Goal: Information Seeking & Learning: Learn about a topic

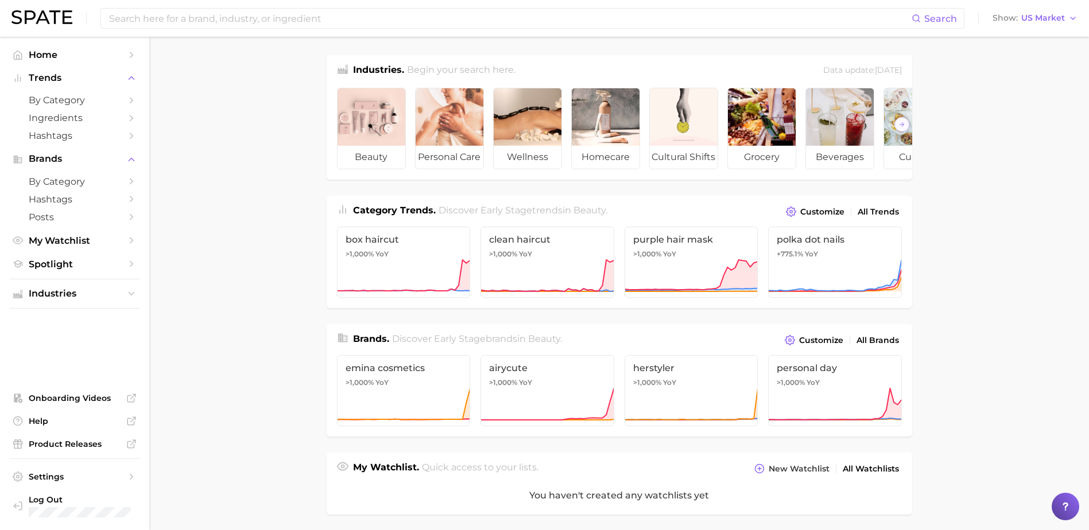
click at [235, 250] on main "Industries. Begin your search here. Data update: [DATE] beauty personal care we…" at bounding box center [618, 476] width 939 height 879
click at [58, 100] on span "by Category" at bounding box center [75, 100] width 92 height 11
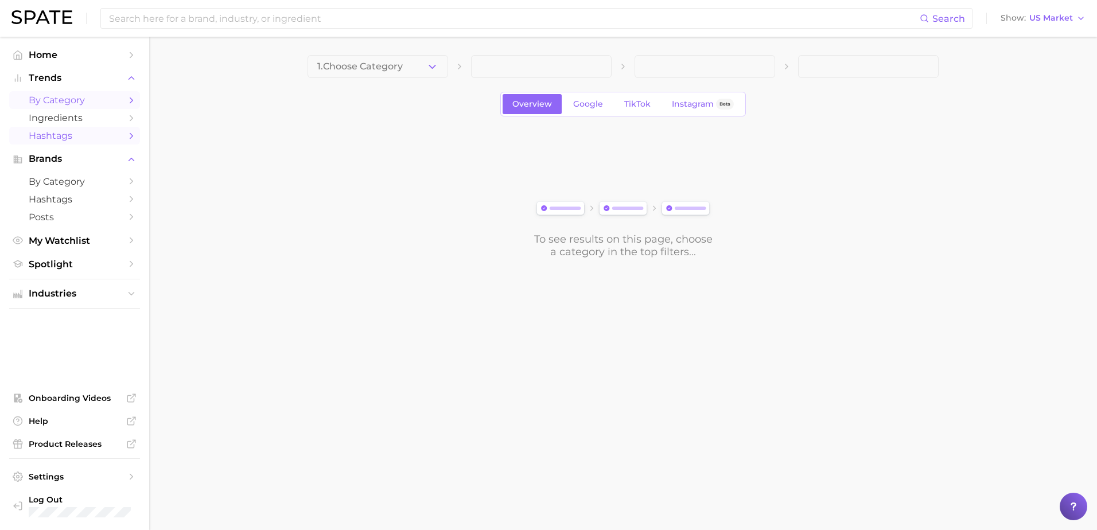
click at [80, 135] on span "Hashtags" at bounding box center [75, 135] width 92 height 11
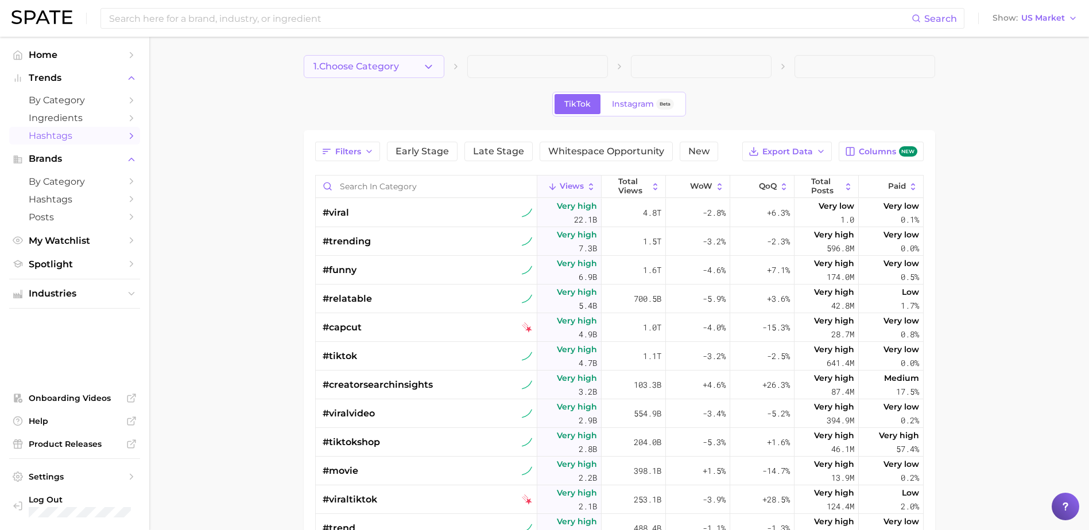
click at [429, 67] on polyline "button" at bounding box center [428, 66] width 6 height 3
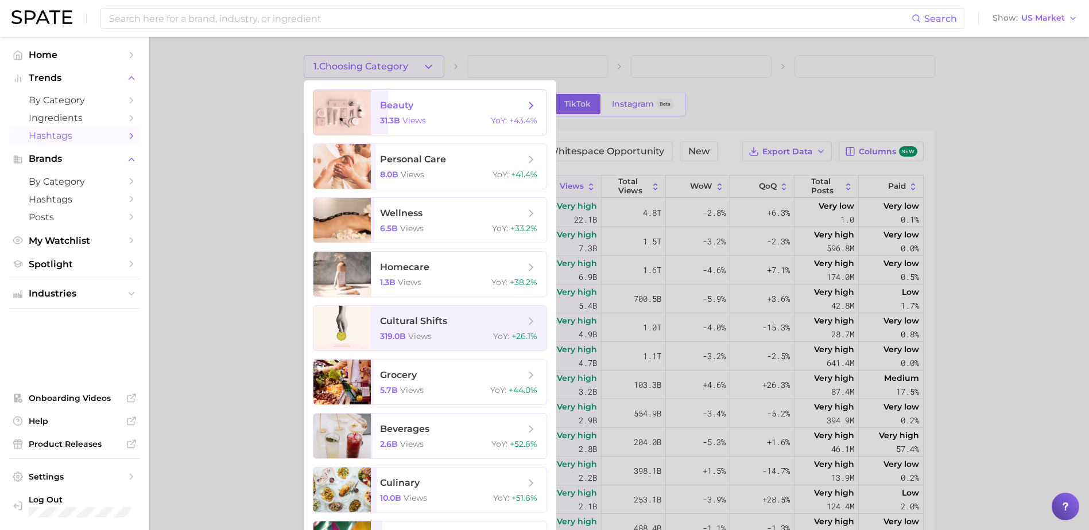
click at [437, 115] on span "beauty 31.3b views YoY : +43.4%" at bounding box center [459, 112] width 176 height 45
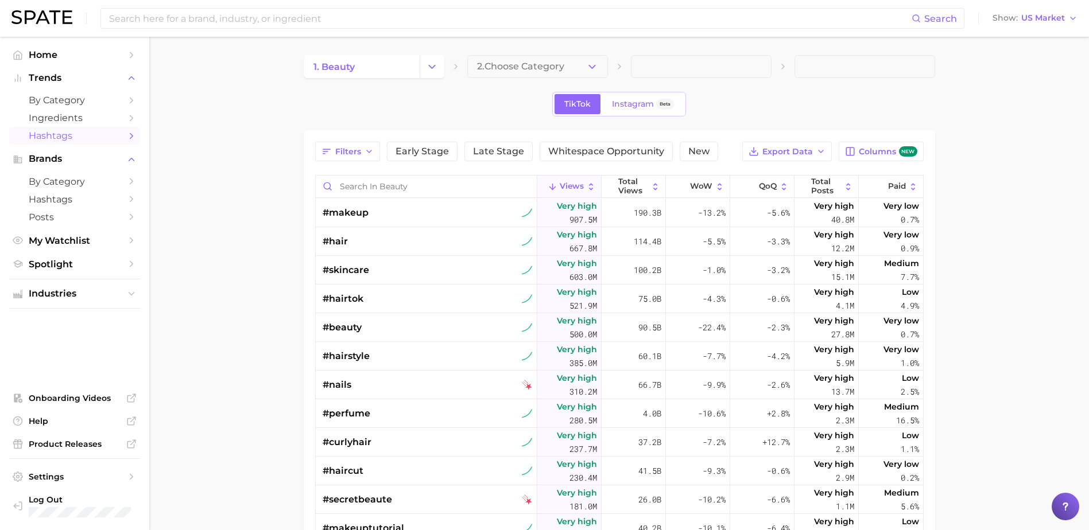
click at [522, 66] on span "2. Choose Category" at bounding box center [520, 66] width 87 height 10
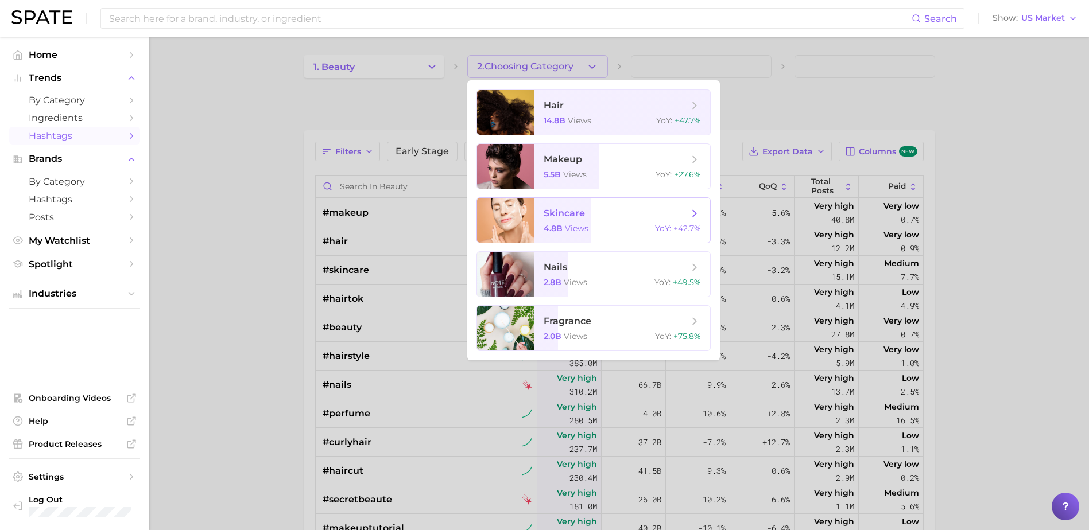
click at [604, 217] on span "skincare" at bounding box center [615, 213] width 145 height 13
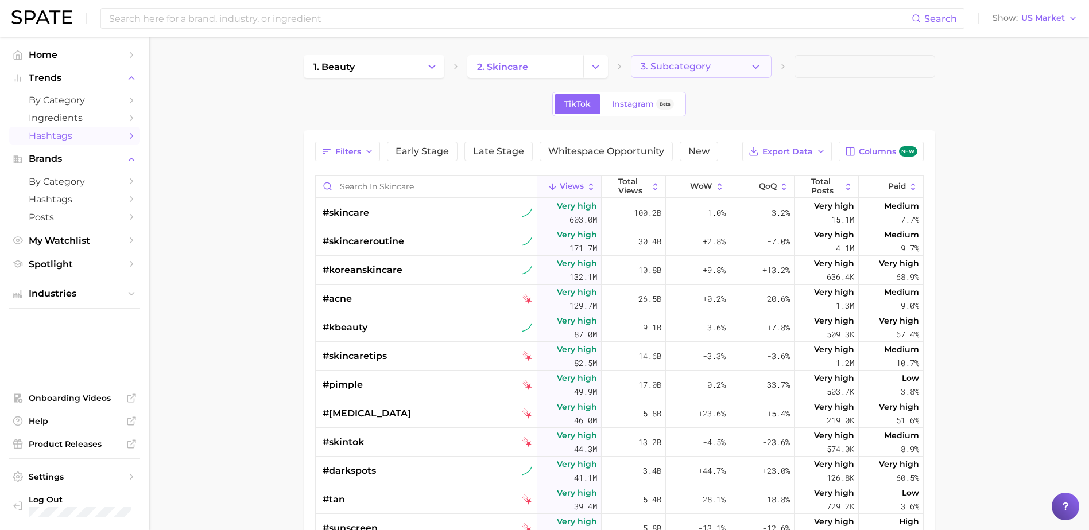
click at [755, 63] on icon "button" at bounding box center [755, 67] width 12 height 12
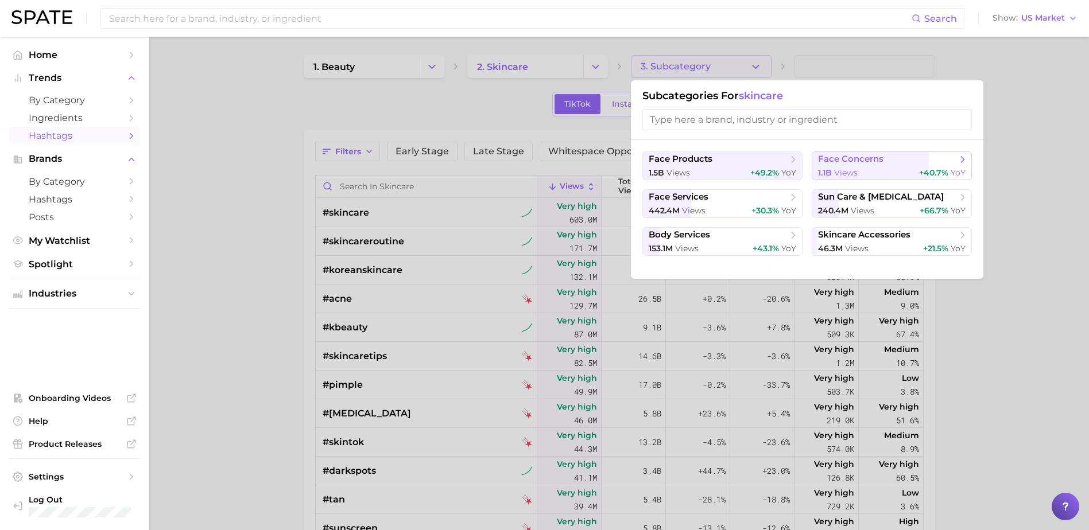
click at [872, 166] on button "face concerns 1.1b views +40.7% YoY" at bounding box center [891, 165] width 160 height 29
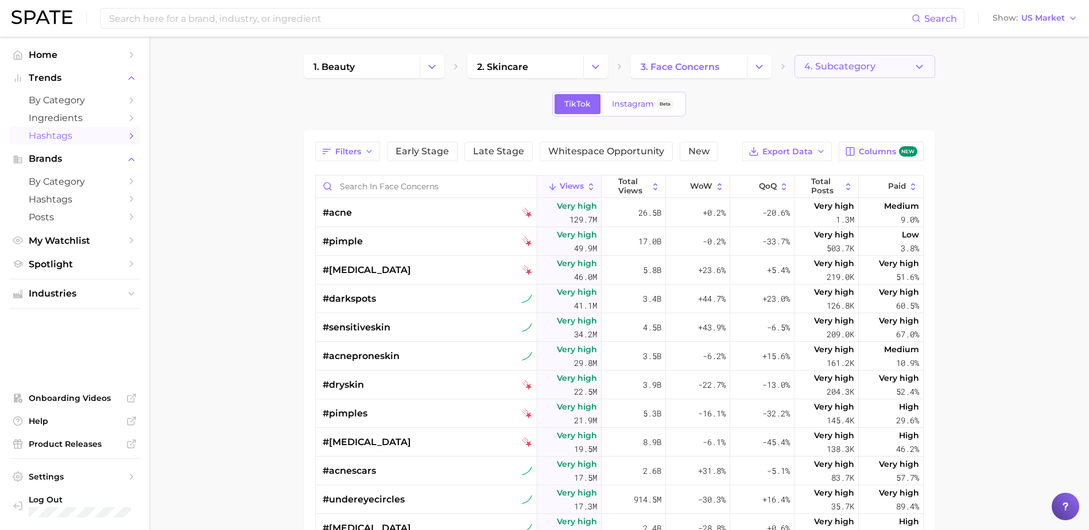
click at [864, 71] on span "4. Subcategory" at bounding box center [839, 66] width 71 height 10
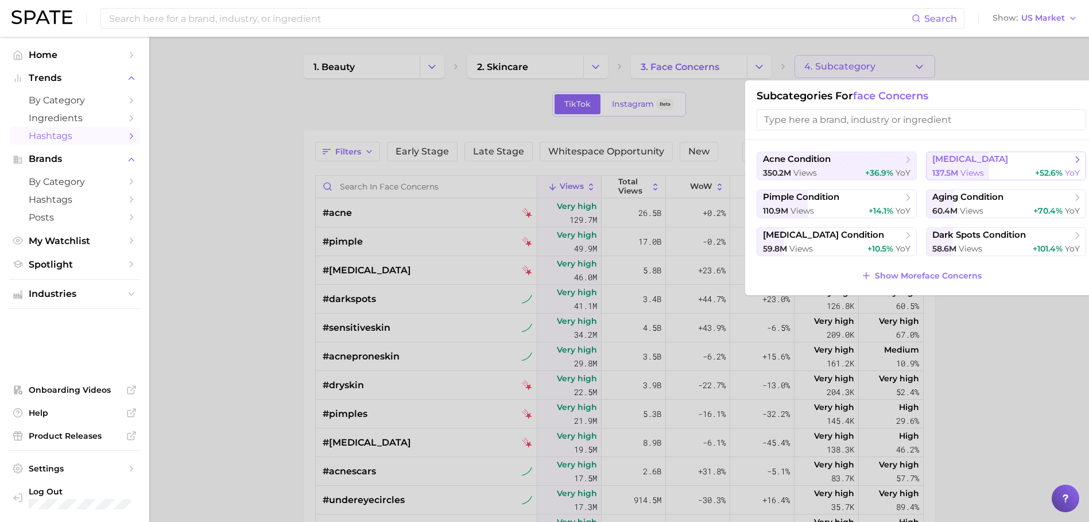
click at [997, 170] on div "137.5m views +52.6% YoY" at bounding box center [1005, 173] width 147 height 11
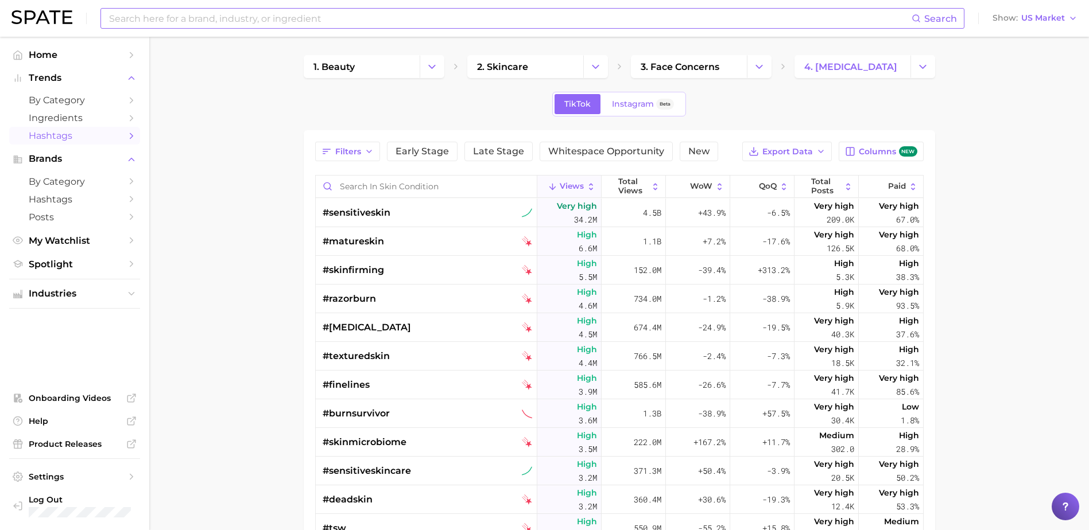
click at [259, 19] on input at bounding box center [509, 19] width 803 height 20
type input "ozempic face"
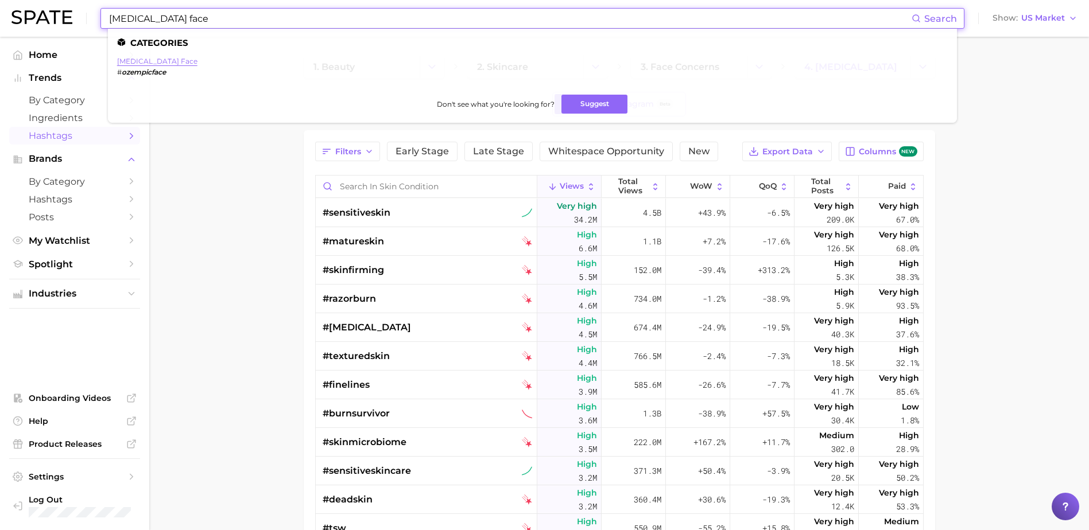
click at [148, 59] on link "ozempic face" at bounding box center [157, 61] width 80 height 9
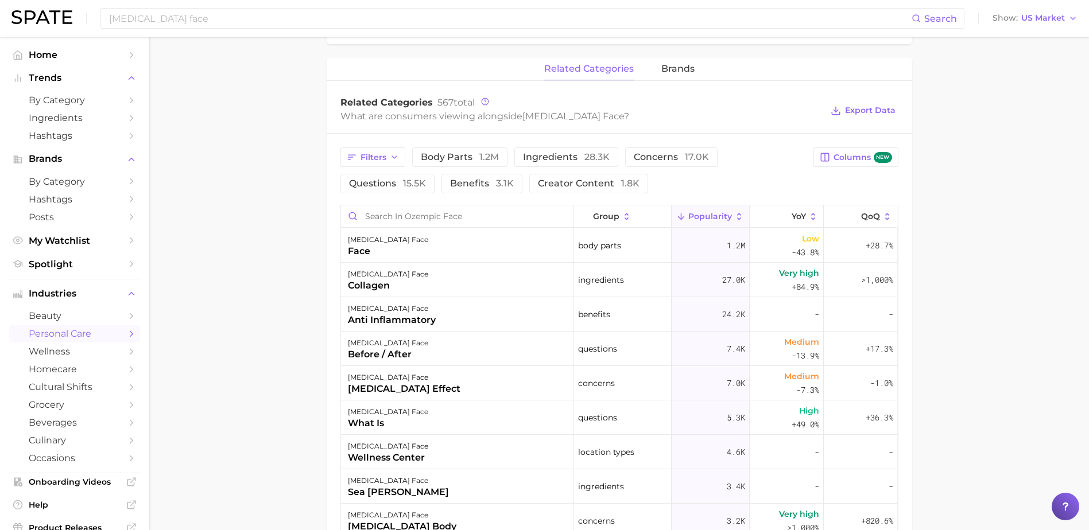
scroll to position [516, 0]
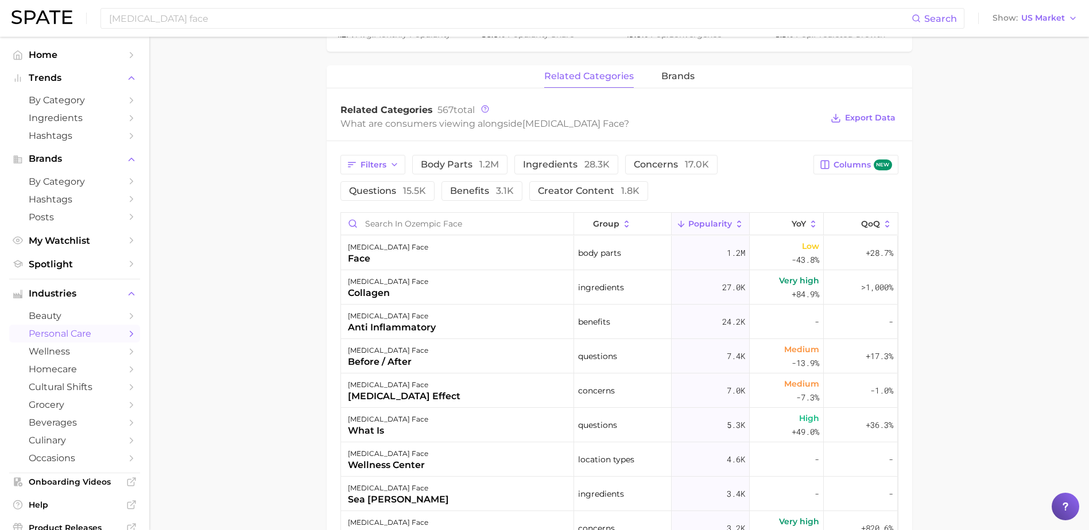
click at [217, 274] on main "1. health care 2. diabetes 3. diabetes concerns 4. ozempic face Overview Google…" at bounding box center [618, 166] width 939 height 1293
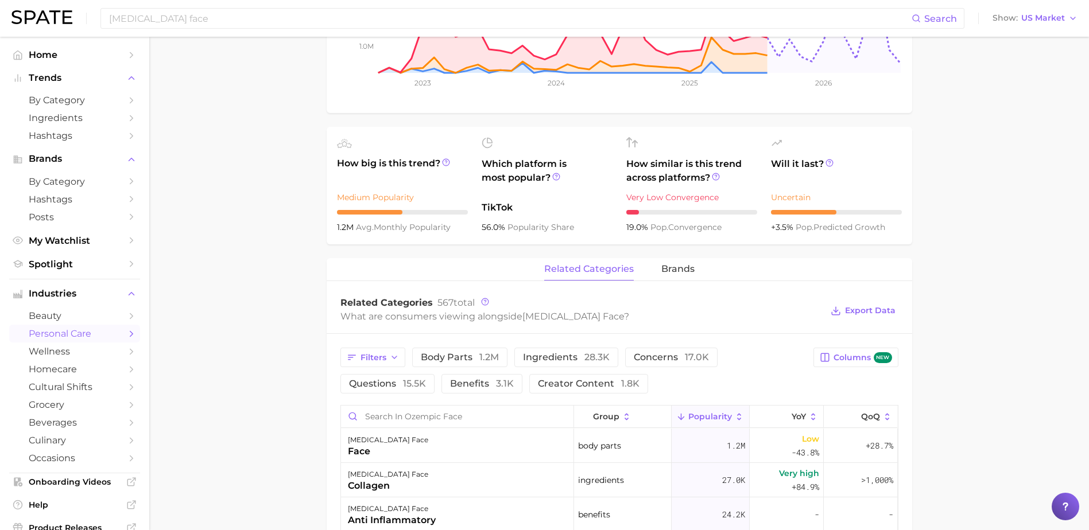
scroll to position [398, 0]
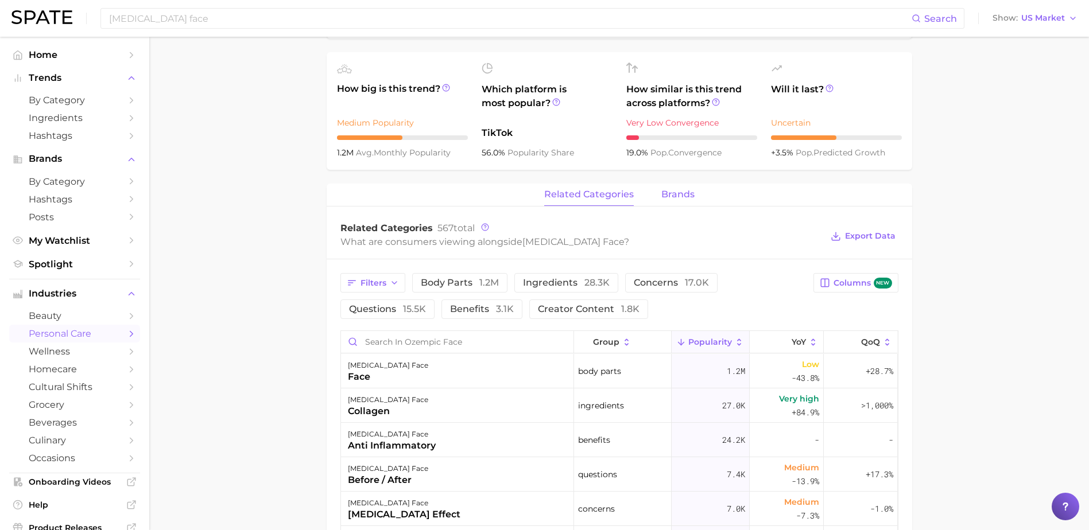
click at [678, 197] on span "brands" at bounding box center [677, 194] width 33 height 10
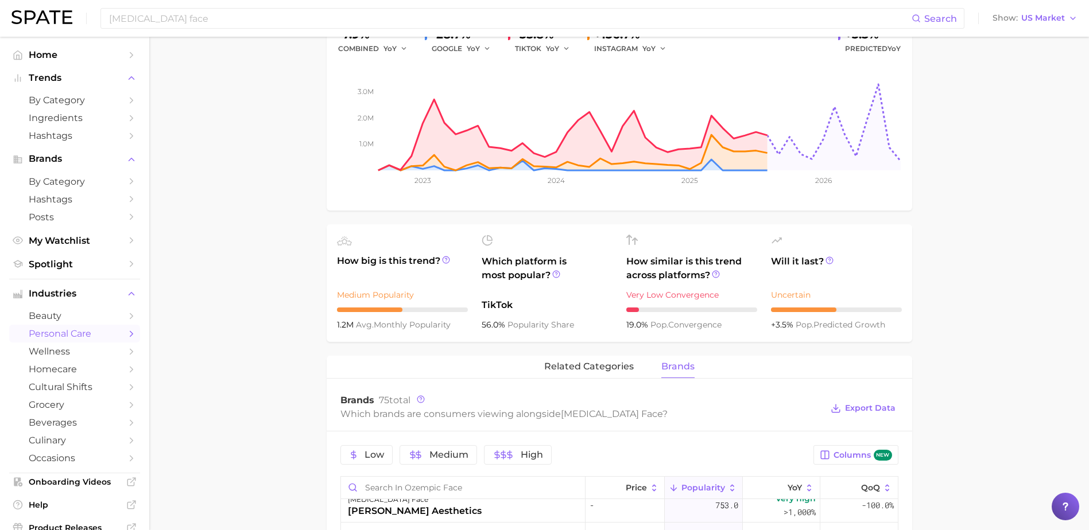
scroll to position [0, 0]
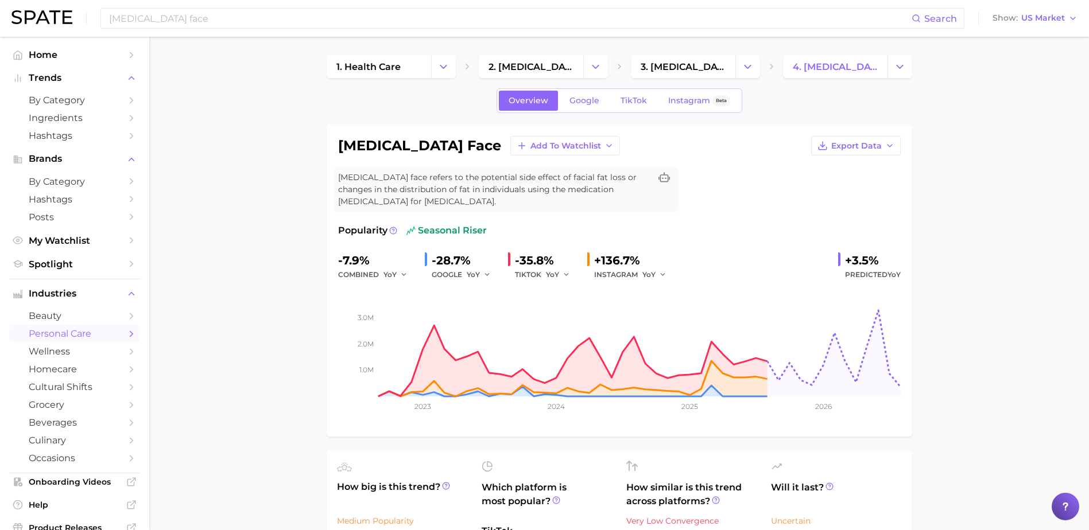
click at [687, 104] on span "Instagram" at bounding box center [689, 101] width 42 height 10
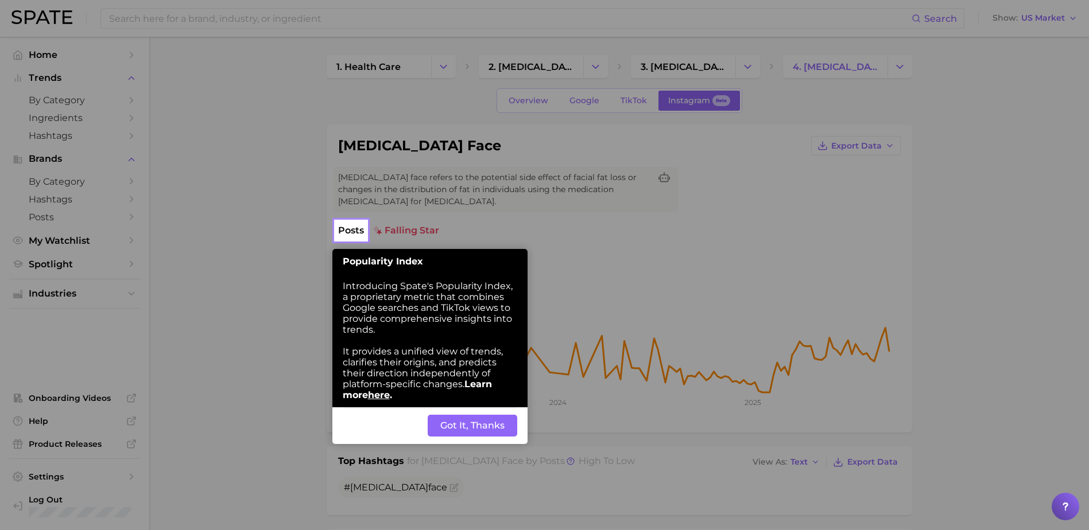
click at [463, 430] on button "Got It, Thanks" at bounding box center [473, 426] width 90 height 22
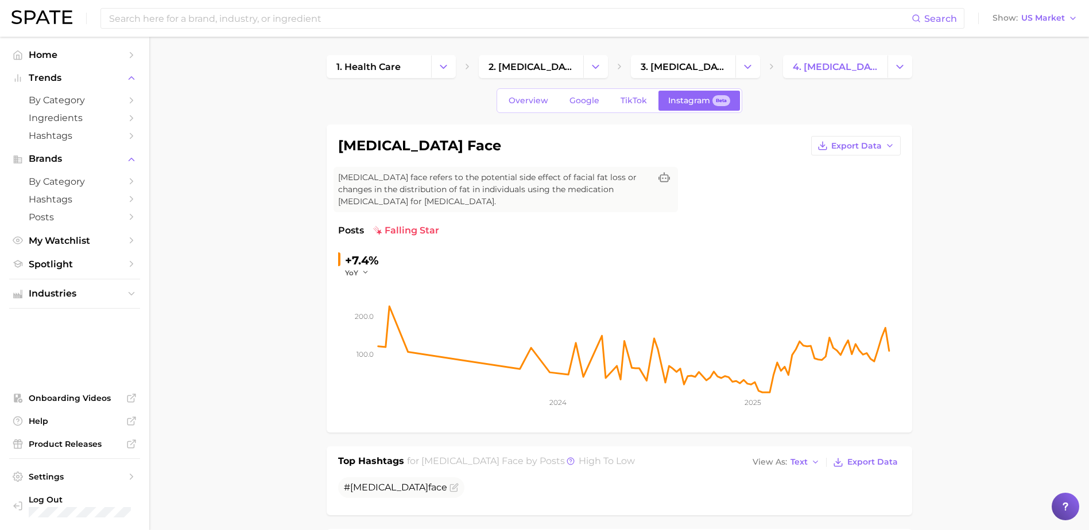
click at [630, 100] on span "TikTok" at bounding box center [633, 101] width 26 height 10
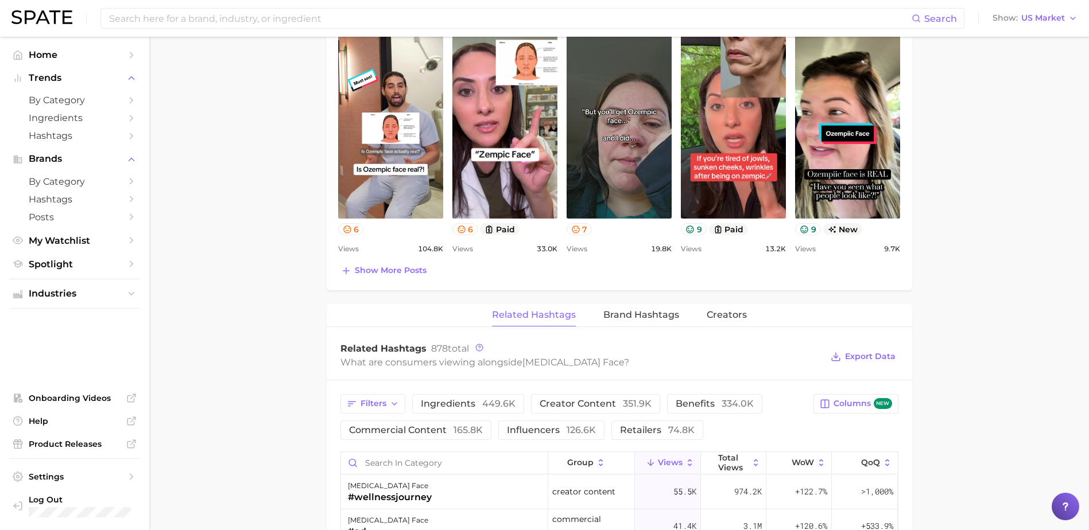
scroll to position [459, 0]
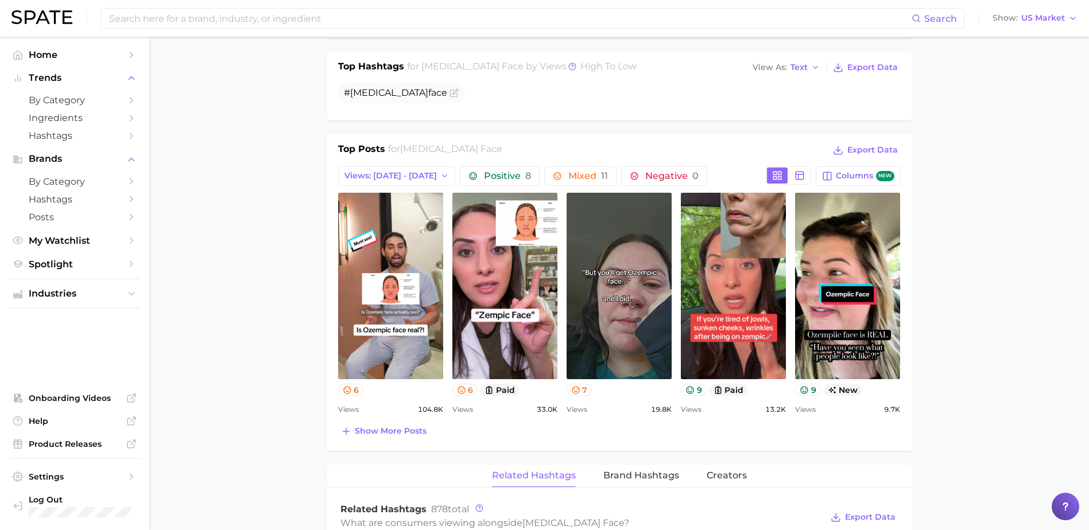
click at [988, 184] on main "1. health care 2. diabetes 3. diabetes concerns 4. ozempic face Overview Google…" at bounding box center [618, 396] width 939 height 1636
click at [378, 433] on span "Show more posts" at bounding box center [391, 431] width 72 height 10
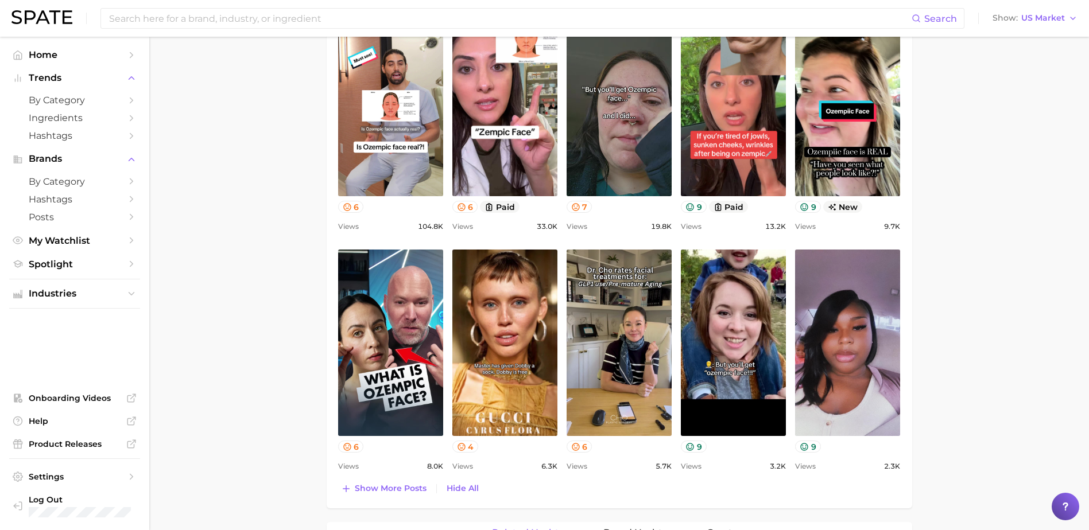
scroll to position [746, 0]
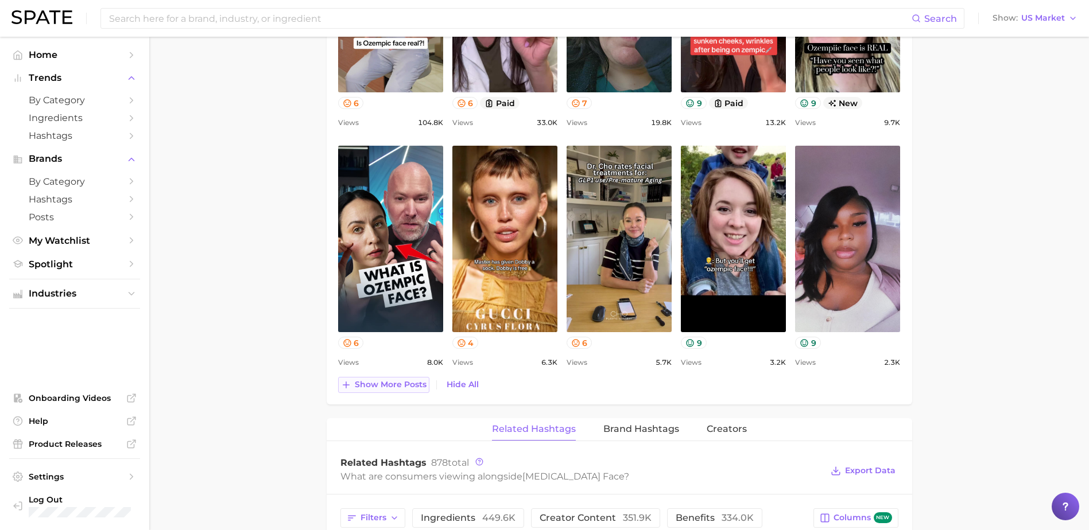
click at [379, 383] on span "Show more posts" at bounding box center [391, 385] width 72 height 10
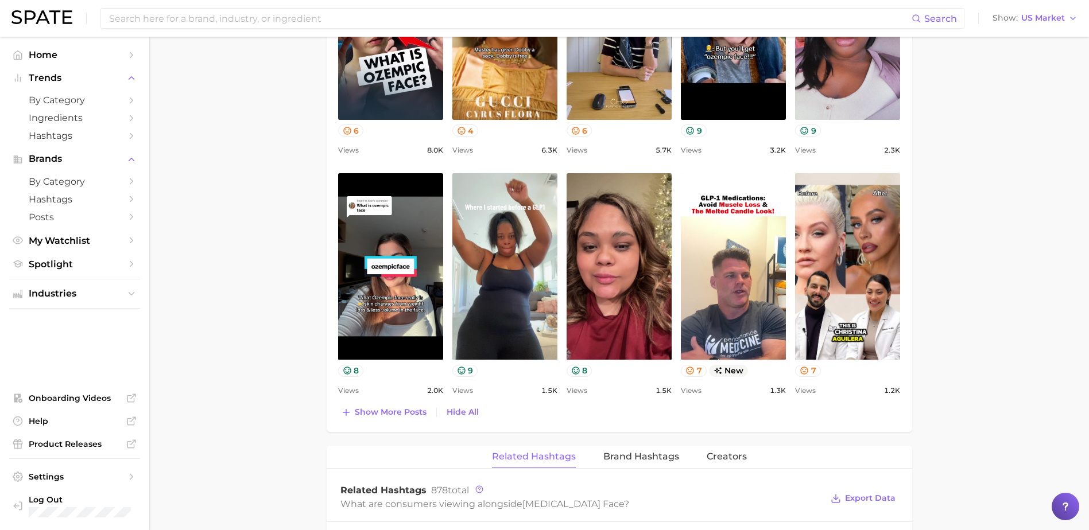
scroll to position [976, 0]
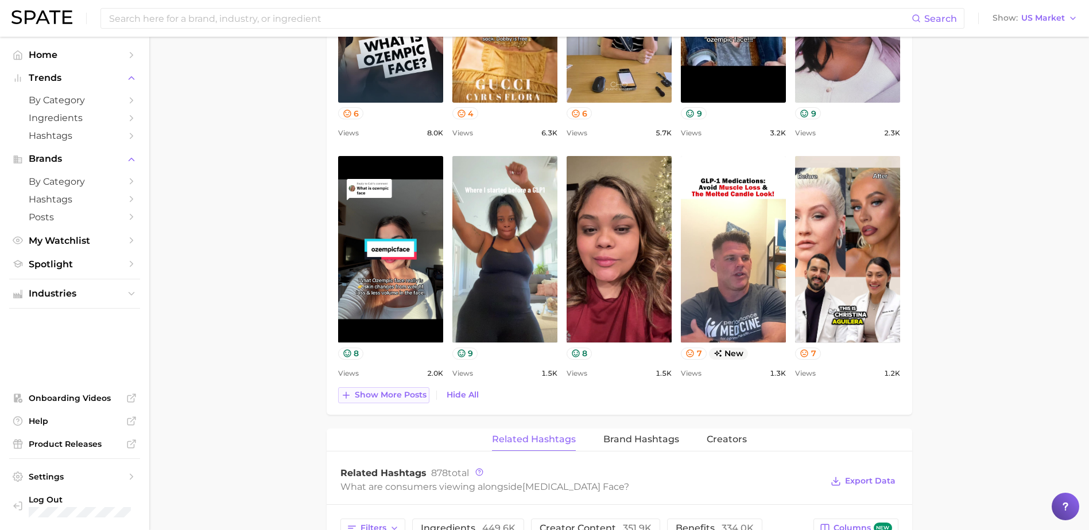
click at [379, 393] on span "Show more posts" at bounding box center [391, 395] width 72 height 10
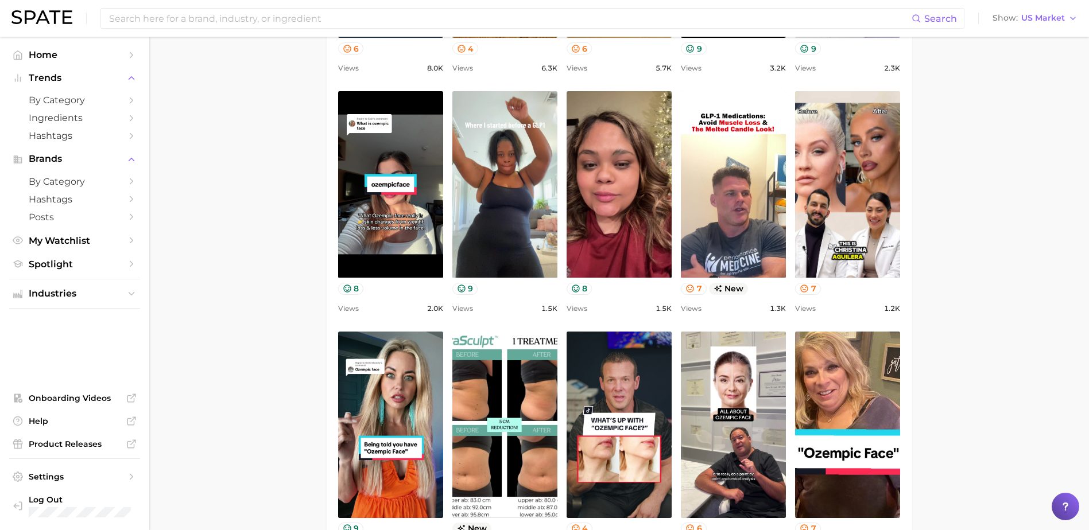
scroll to position [1090, 0]
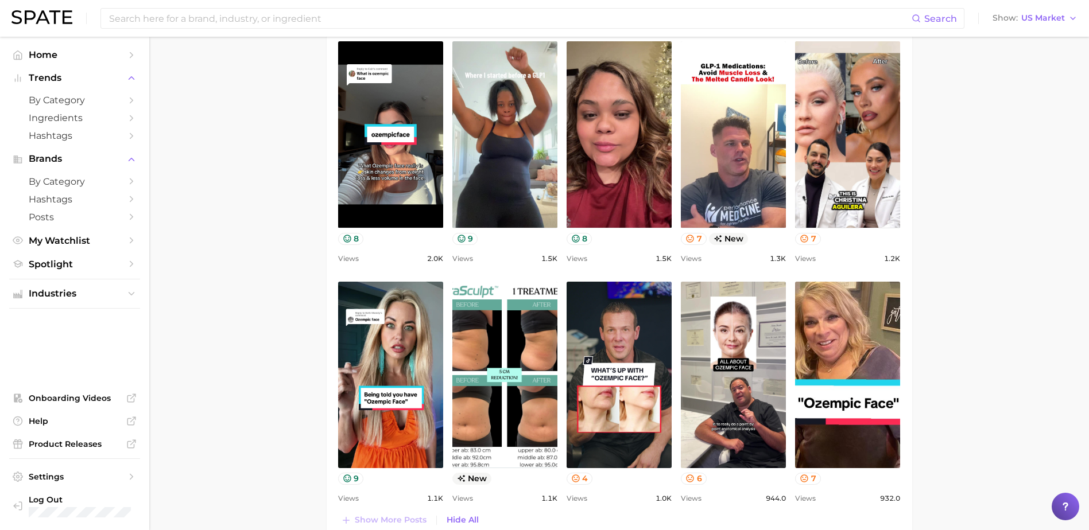
click at [164, 215] on main "1. health care 2. diabetes 3. diabetes concerns 4. ozempic face Overview Google…" at bounding box center [618, 124] width 939 height 2356
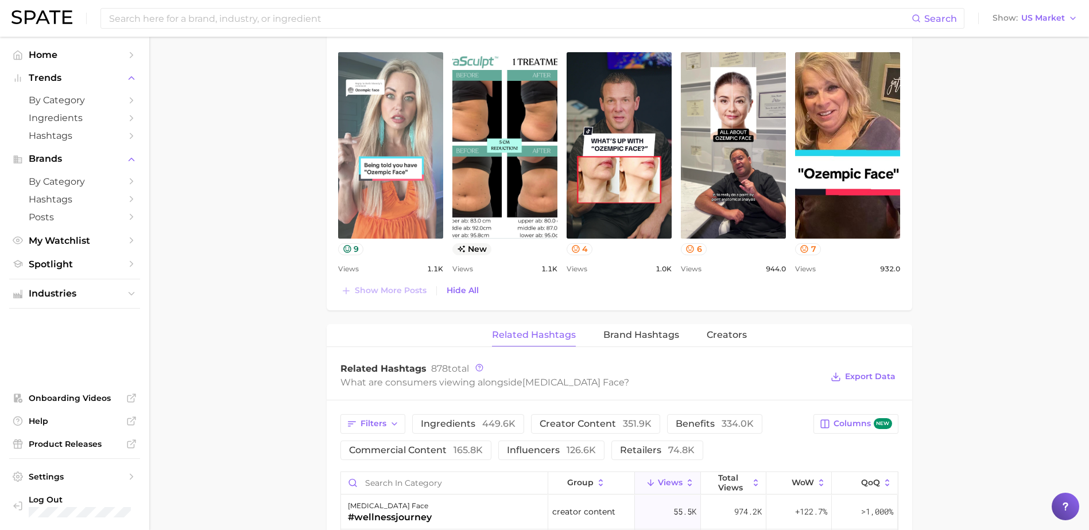
scroll to position [1262, 0]
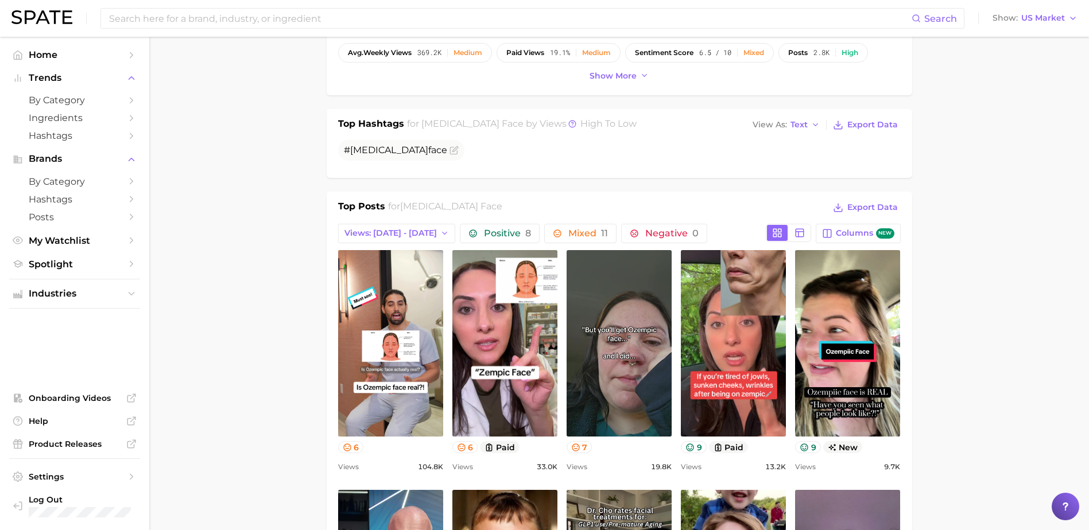
scroll to position [0, 0]
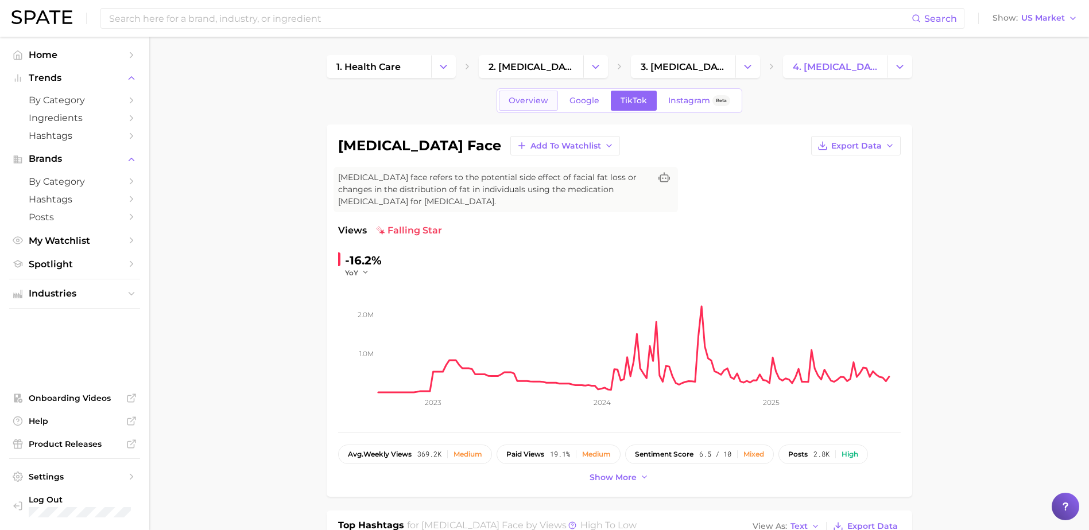
click at [529, 105] on span "Overview" at bounding box center [528, 101] width 40 height 10
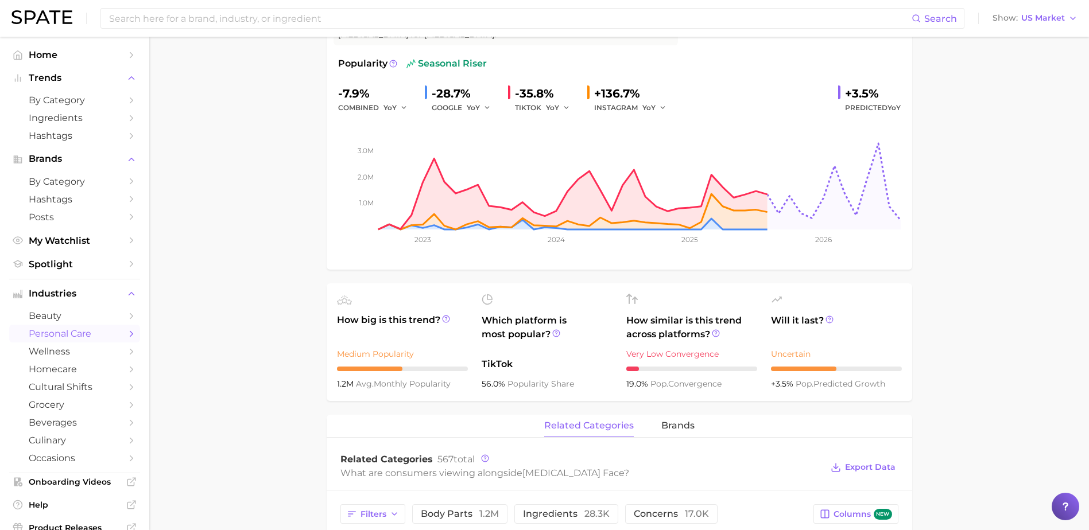
scroll to position [216, 0]
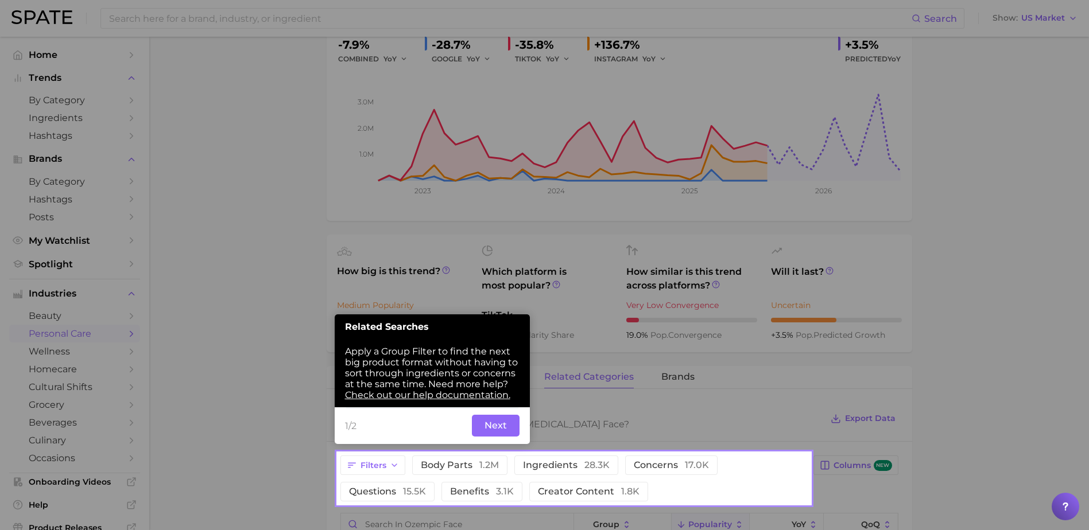
click at [485, 426] on button "Next" at bounding box center [496, 426] width 48 height 22
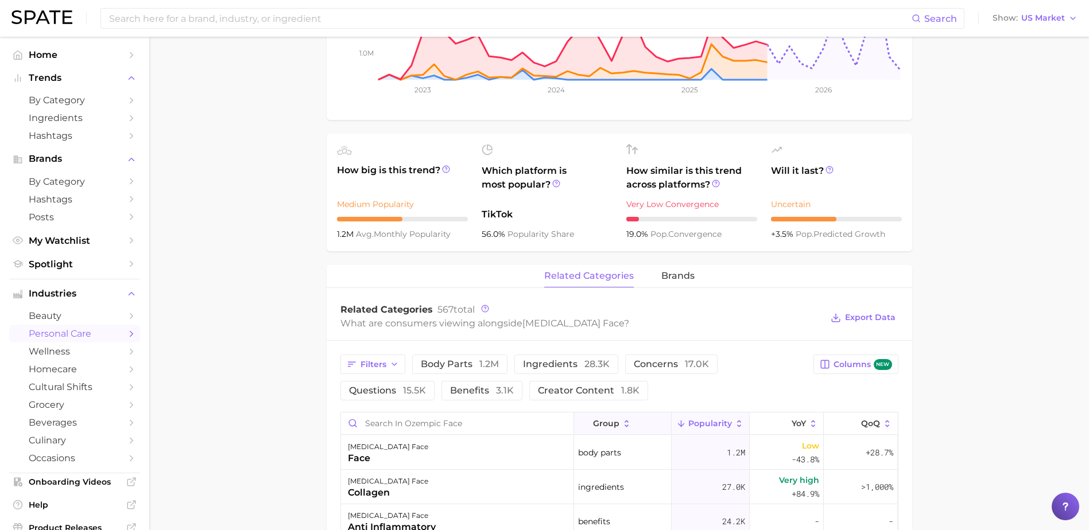
scroll to position [388, 0]
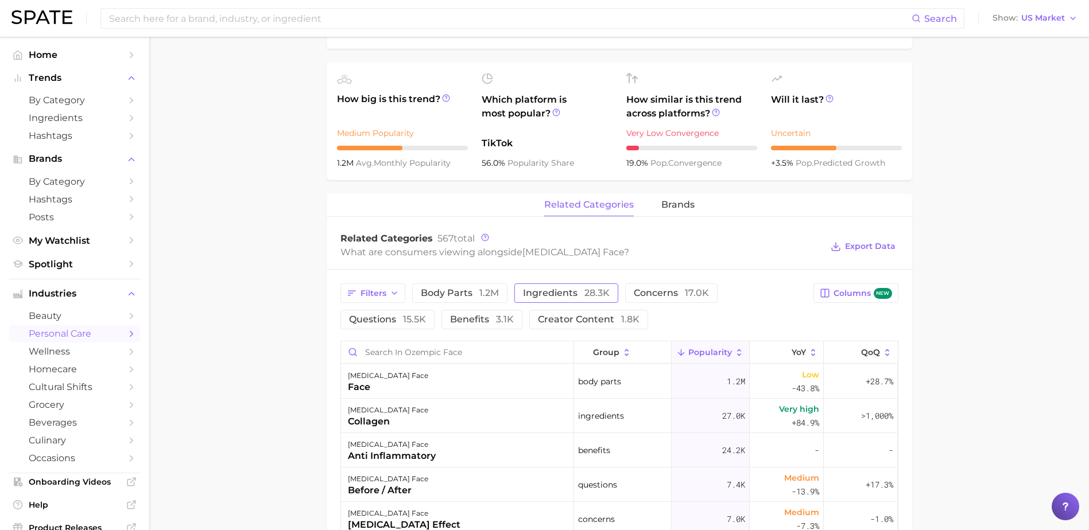
click at [580, 294] on span "ingredients 28.3k" at bounding box center [566, 293] width 87 height 9
click at [164, 250] on main "1. health care 2. diabetes 3. diabetes concerns 4. ozempic face Overview Google…" at bounding box center [618, 295] width 939 height 1293
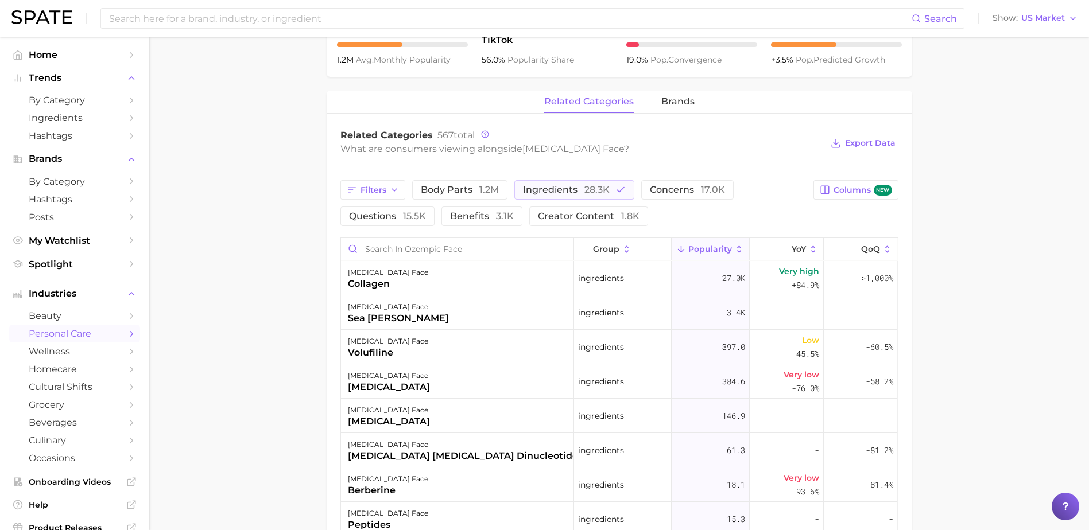
scroll to position [503, 0]
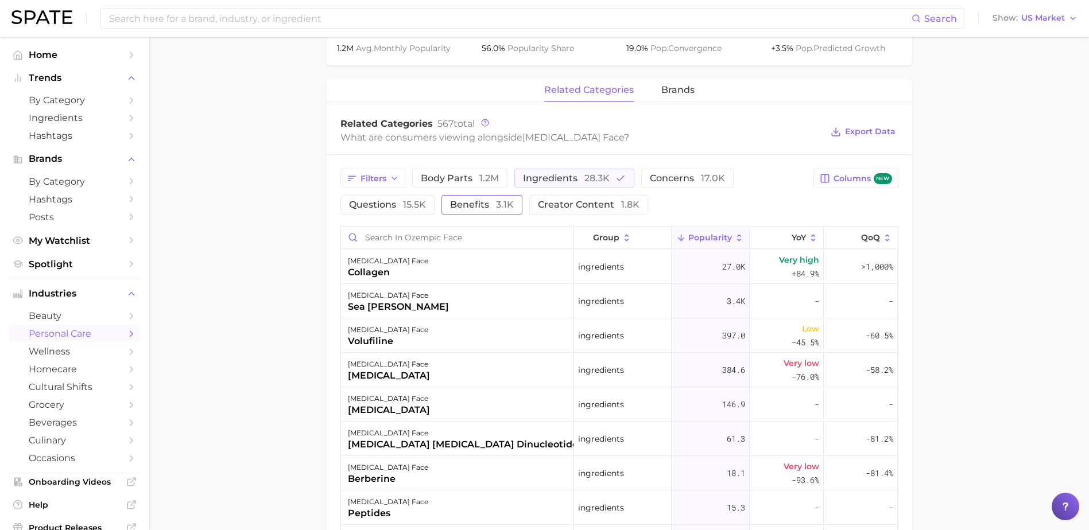
click at [487, 199] on button "benefits 3.1k" at bounding box center [481, 205] width 81 height 20
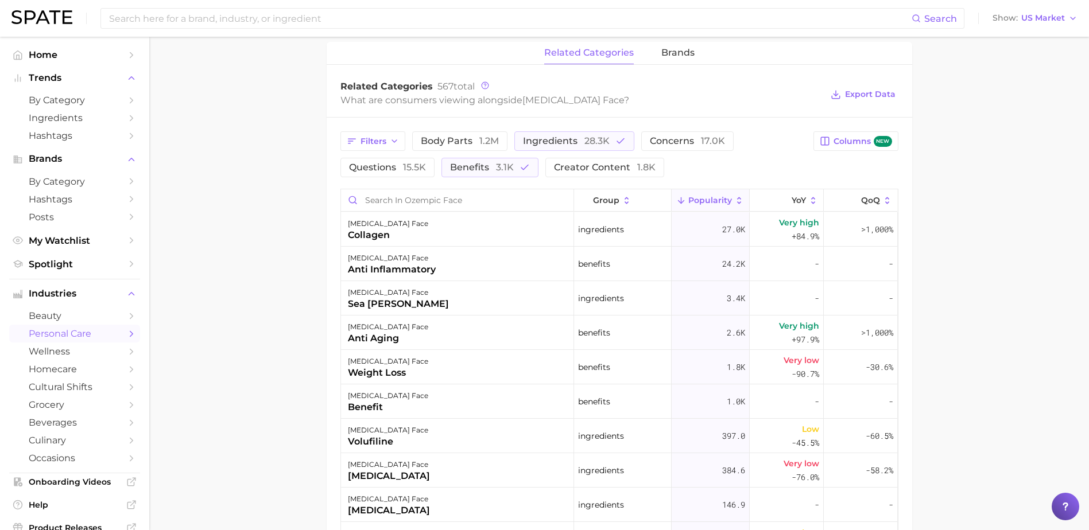
scroll to position [560, 0]
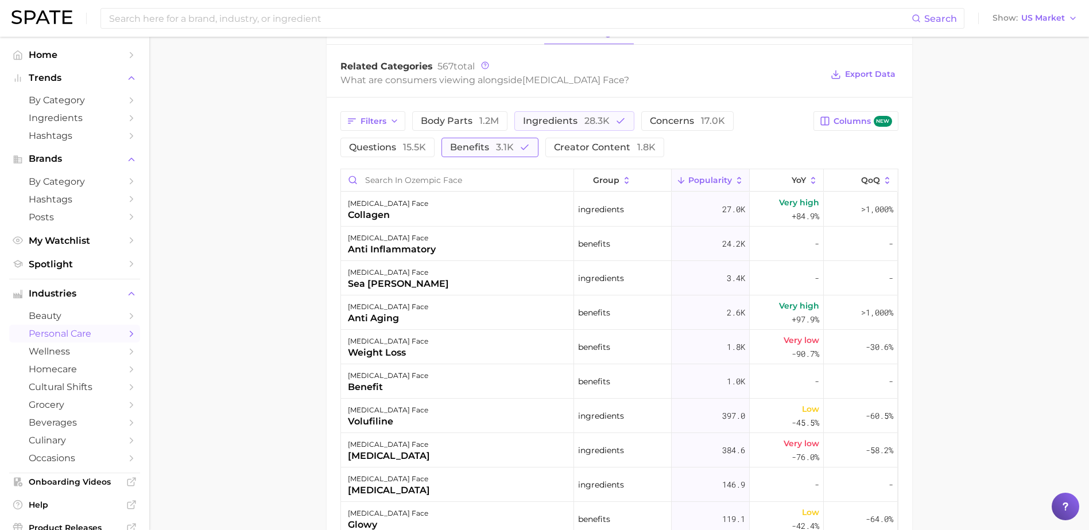
click at [481, 149] on span "benefits 3.1k" at bounding box center [482, 147] width 64 height 9
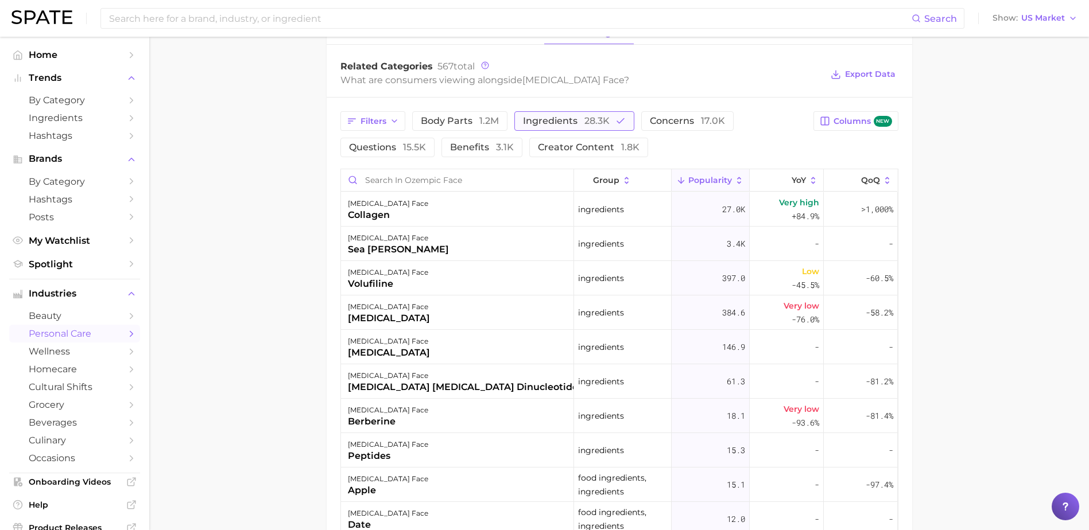
click at [548, 121] on span "ingredients 28.3k" at bounding box center [566, 120] width 87 height 9
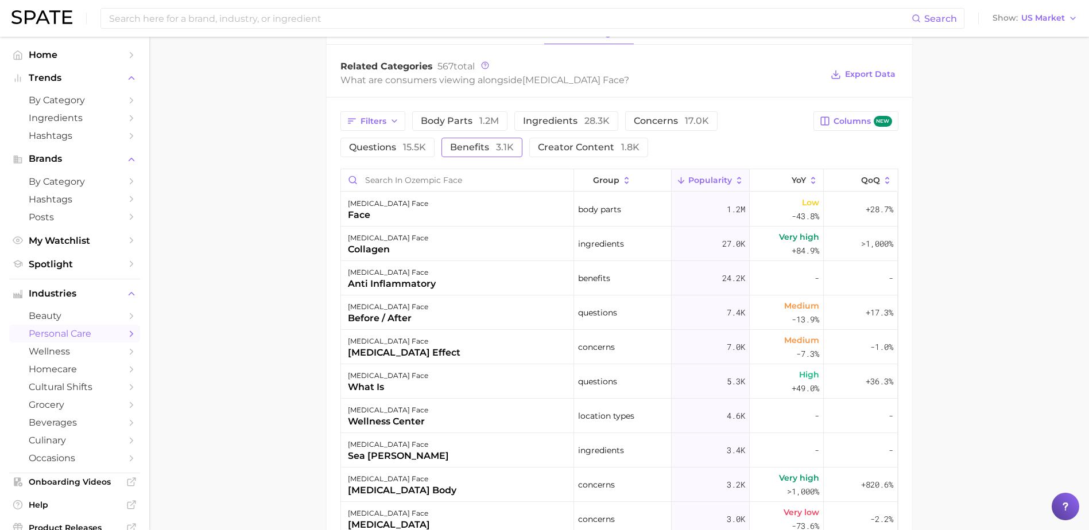
click at [481, 148] on span "benefits 3.1k" at bounding box center [482, 147] width 64 height 9
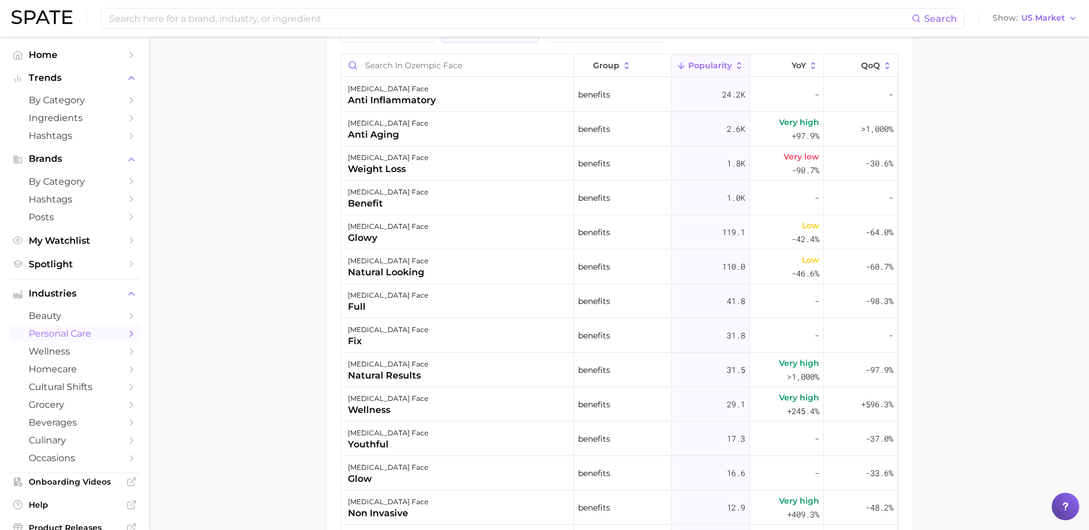
scroll to position [732, 0]
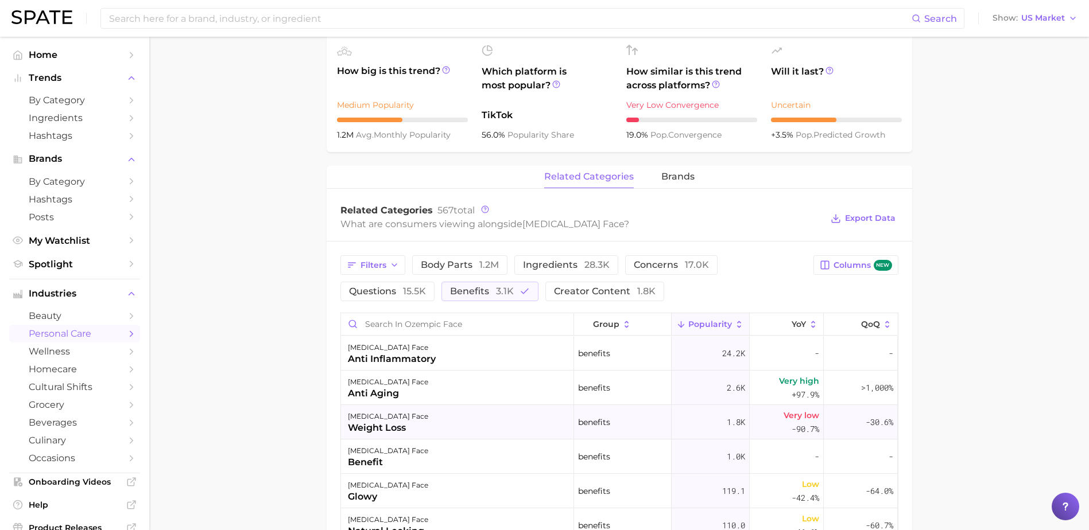
scroll to position [570, 0]
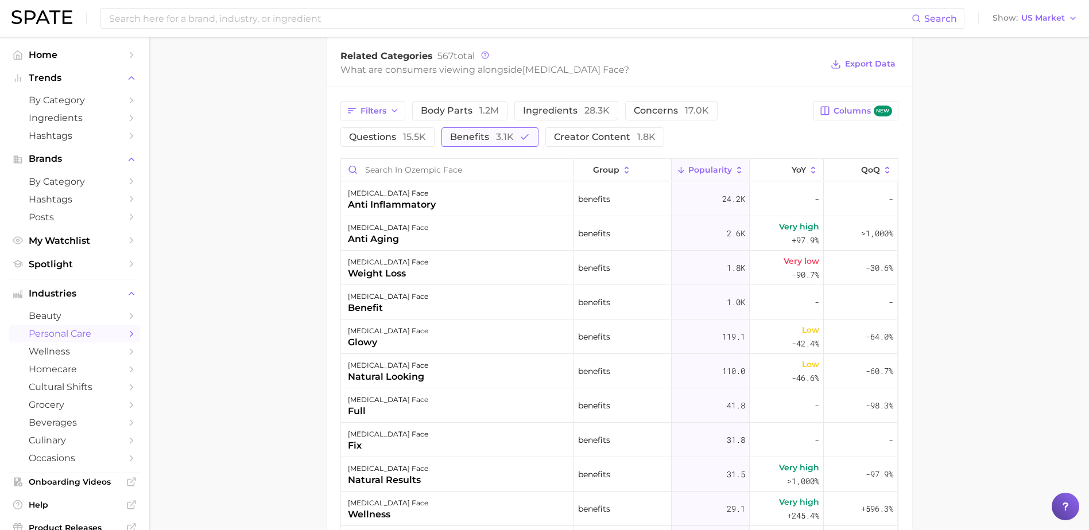
click at [475, 140] on span "benefits 3.1k" at bounding box center [482, 137] width 64 height 9
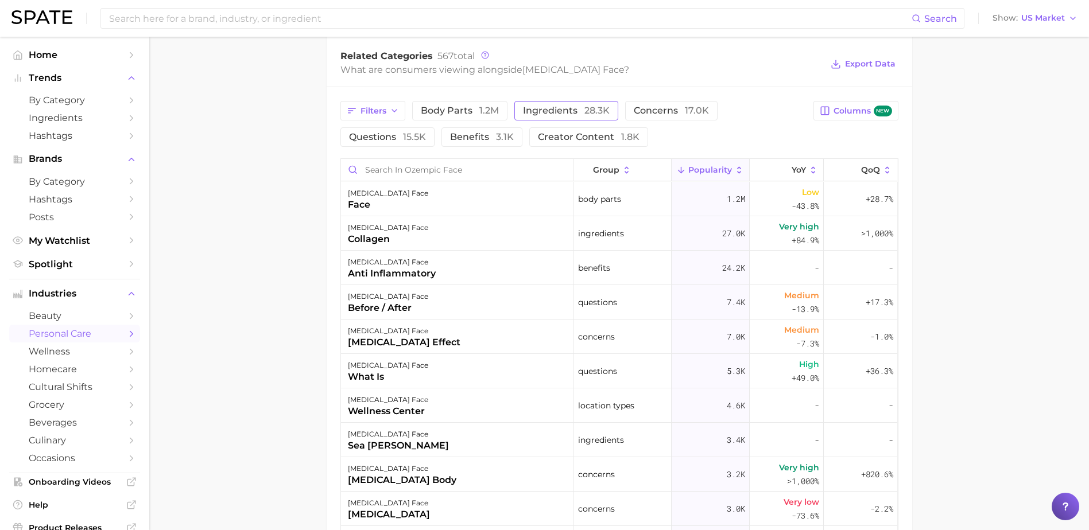
click at [554, 107] on span "ingredients 28.3k" at bounding box center [566, 110] width 87 height 9
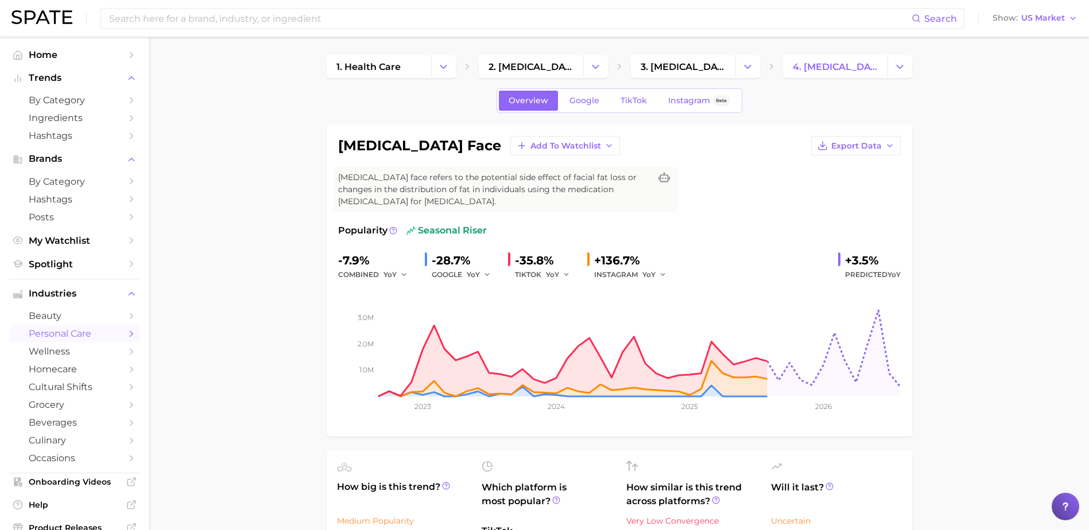
scroll to position [402, 0]
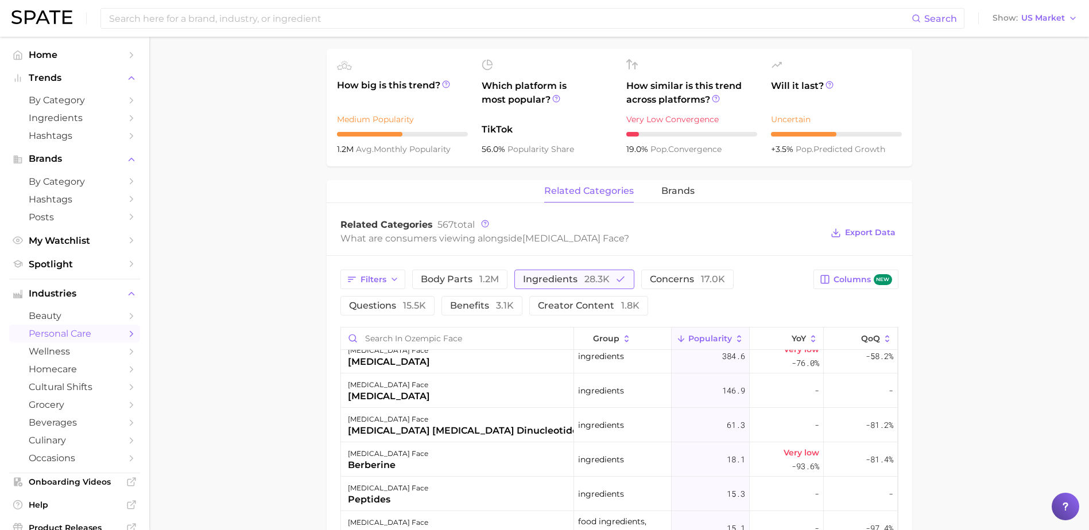
click at [555, 279] on span "ingredients 28.3k" at bounding box center [566, 279] width 87 height 9
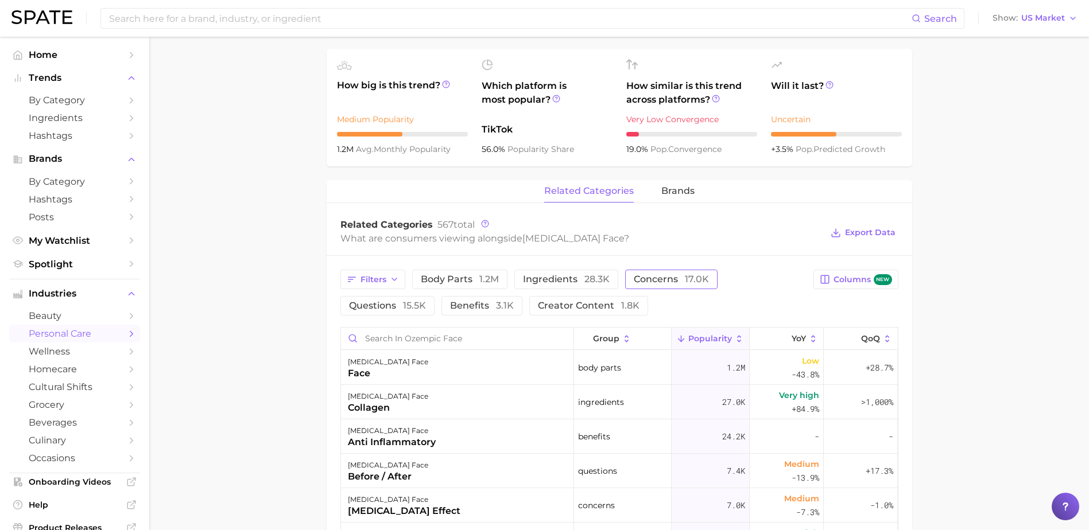
click at [658, 278] on span "concerns 17.0k" at bounding box center [671, 279] width 75 height 9
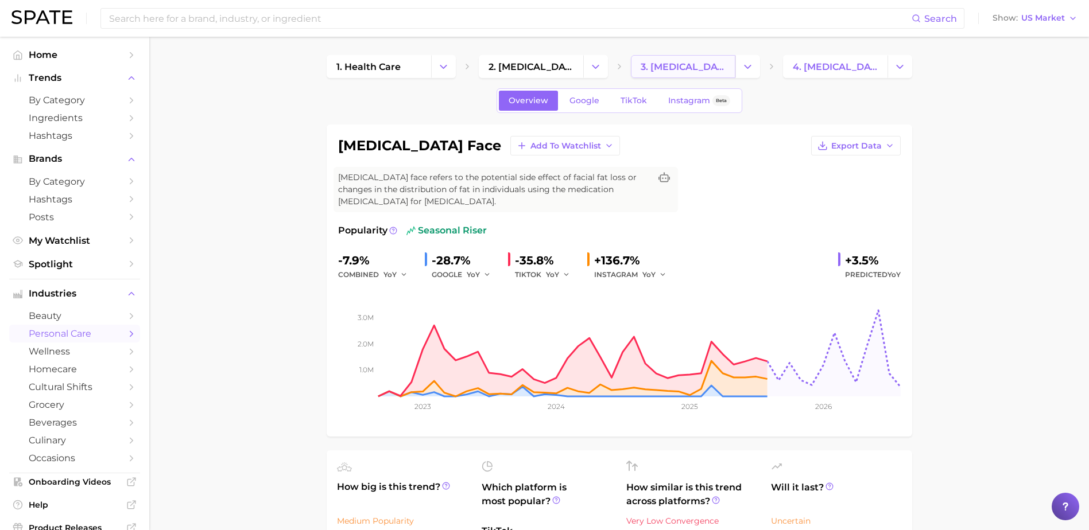
click at [710, 65] on span "3. diabetes concerns" at bounding box center [682, 66] width 85 height 11
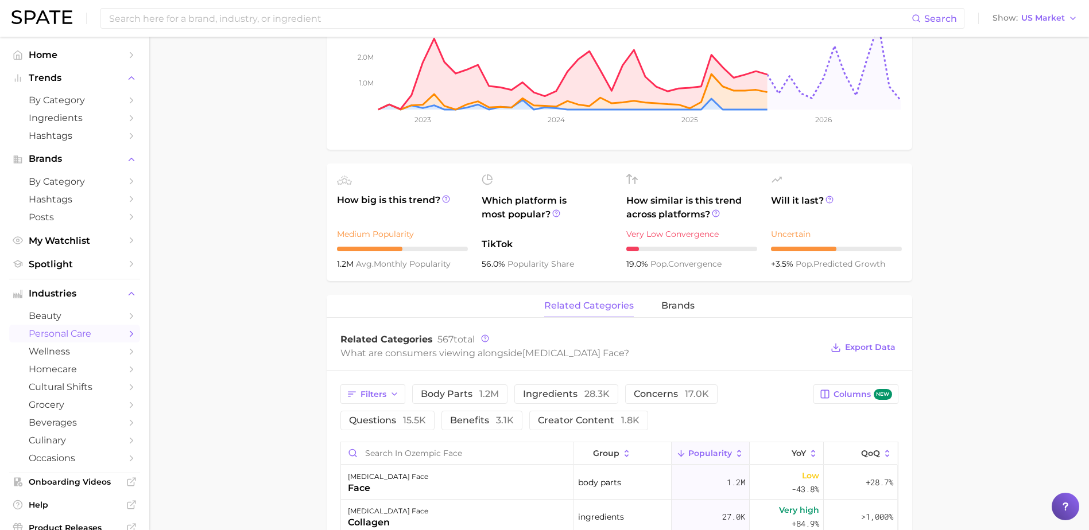
scroll to position [459, 0]
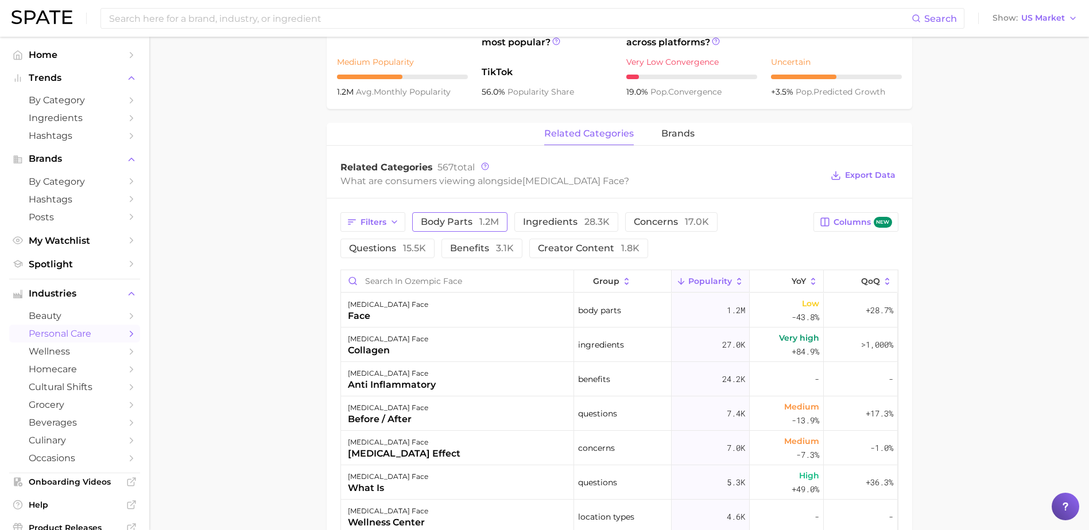
click at [477, 216] on button "body parts 1.2m" at bounding box center [459, 222] width 95 height 20
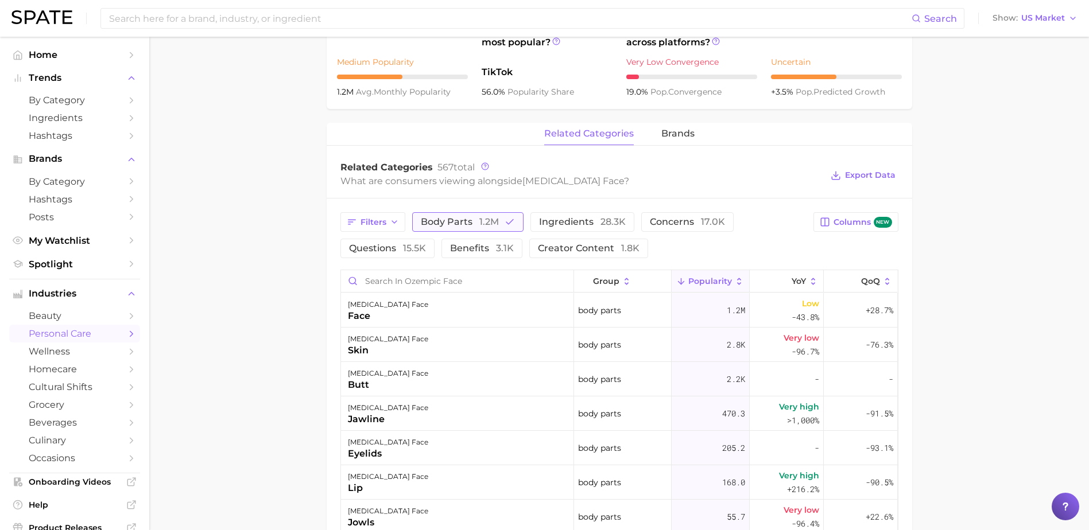
click at [467, 222] on span "body parts 1.2m" at bounding box center [460, 221] width 78 height 9
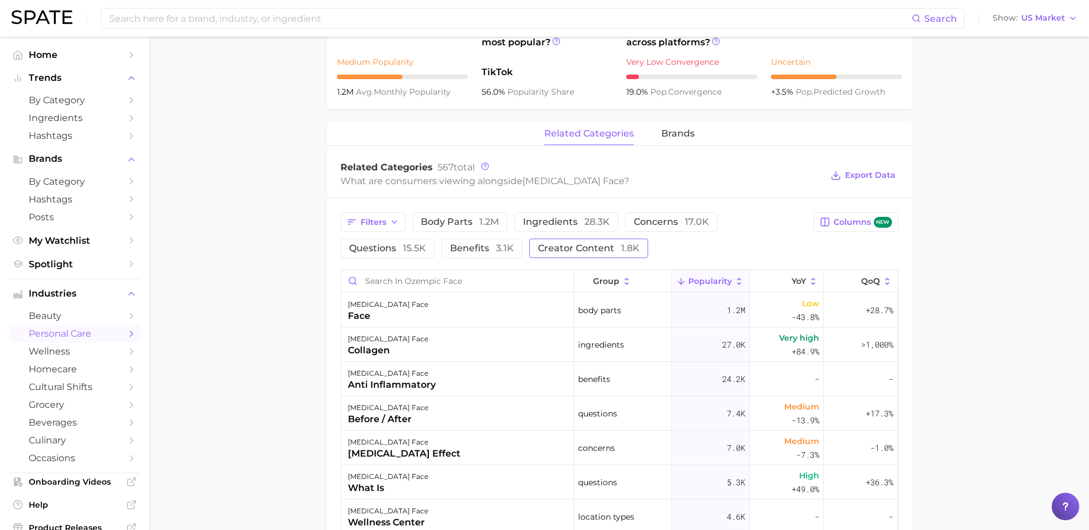
click at [573, 244] on span "creator content 1.8k" at bounding box center [589, 248] width 102 height 9
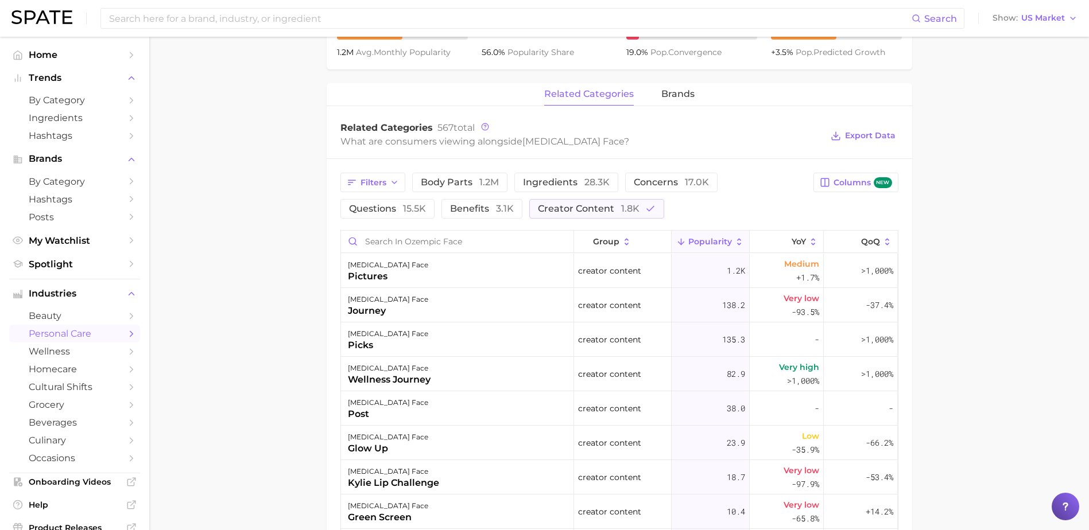
scroll to position [574, 0]
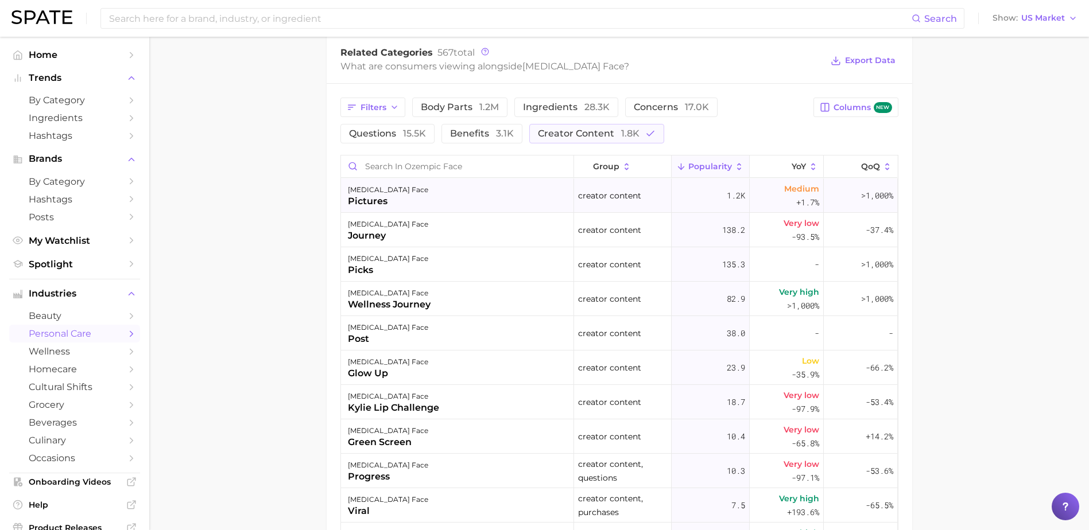
click at [383, 199] on div "pictures" at bounding box center [388, 202] width 80 height 14
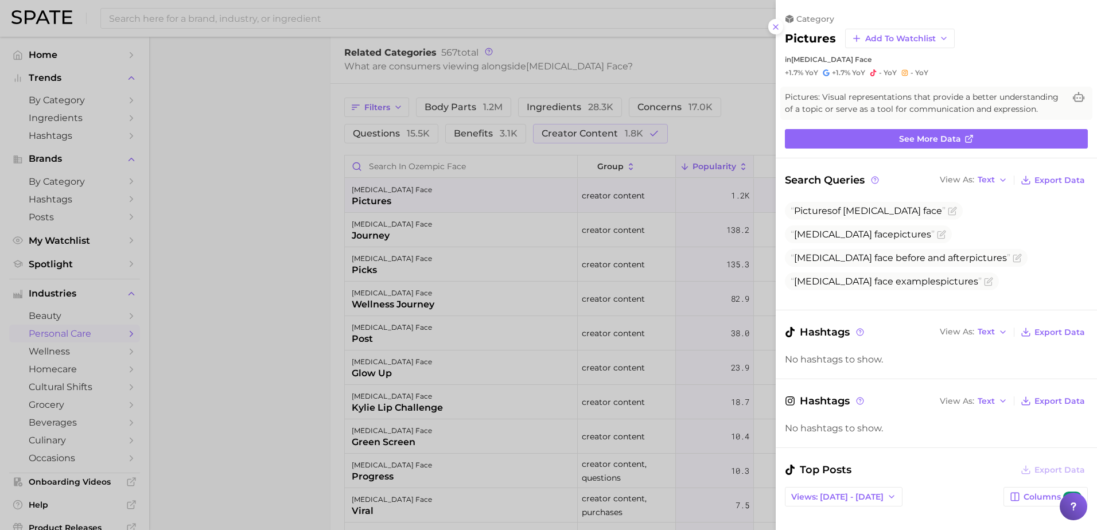
click at [261, 242] on div at bounding box center [548, 265] width 1097 height 530
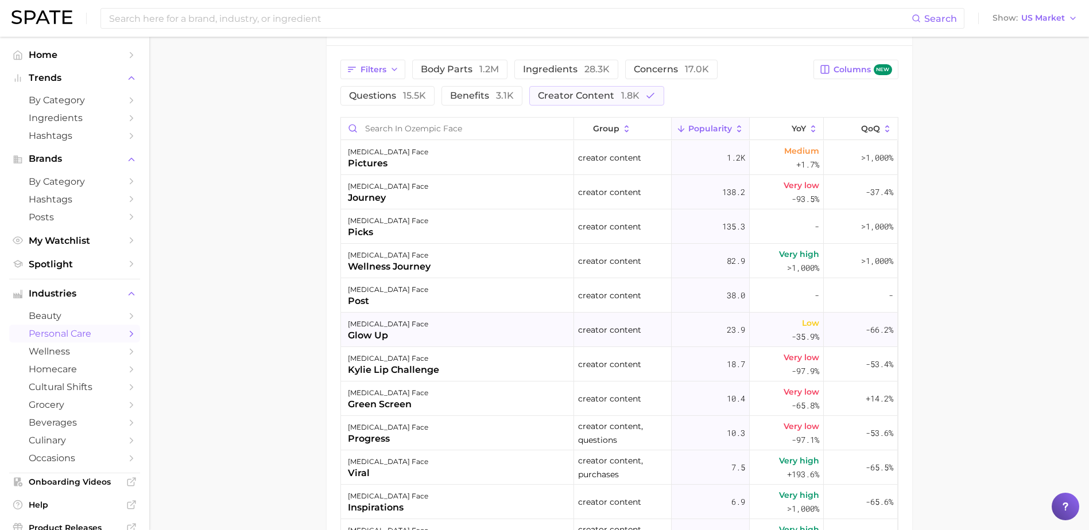
scroll to position [402, 0]
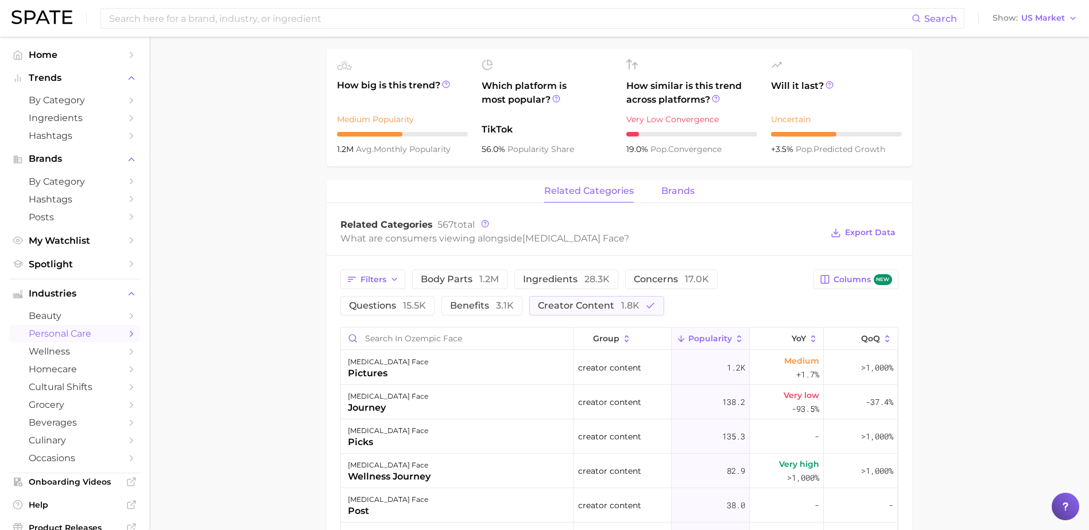
click at [683, 192] on span "brands" at bounding box center [677, 191] width 33 height 10
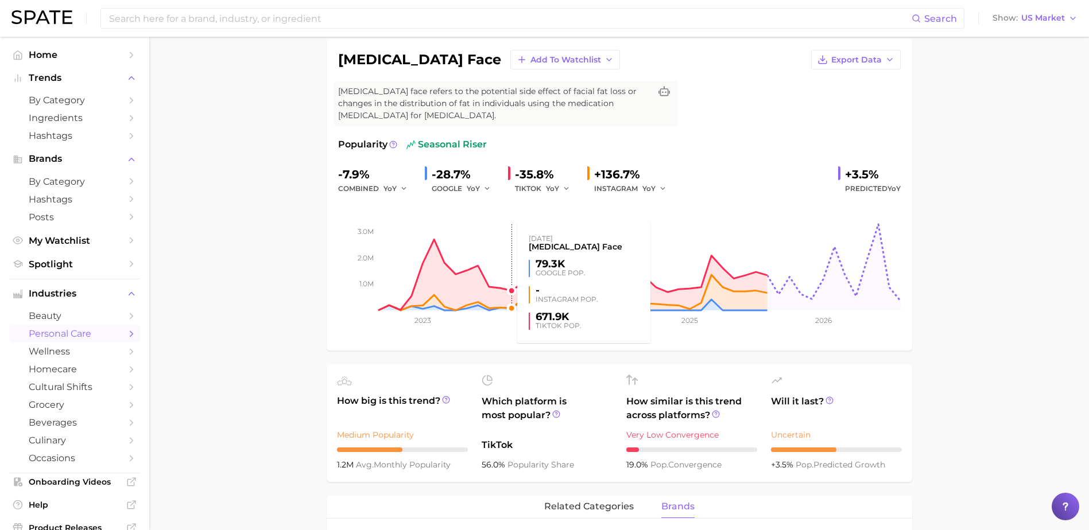
scroll to position [0, 0]
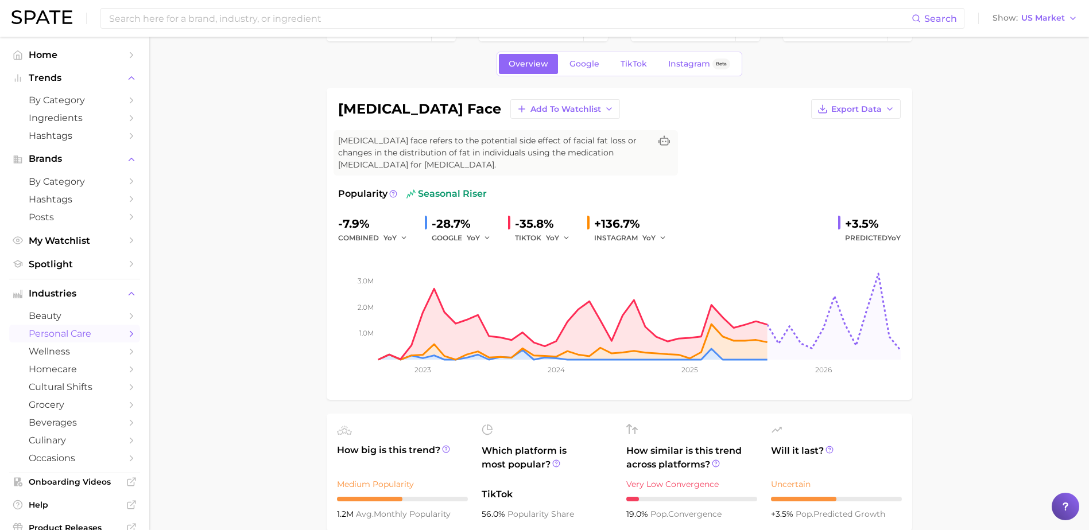
scroll to position [57, 0]
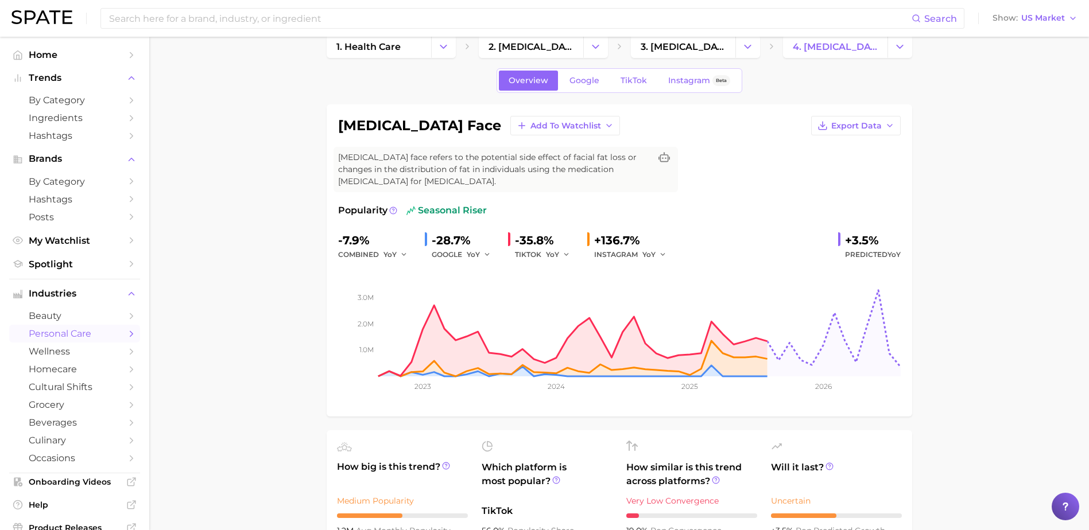
scroll to position [0, 0]
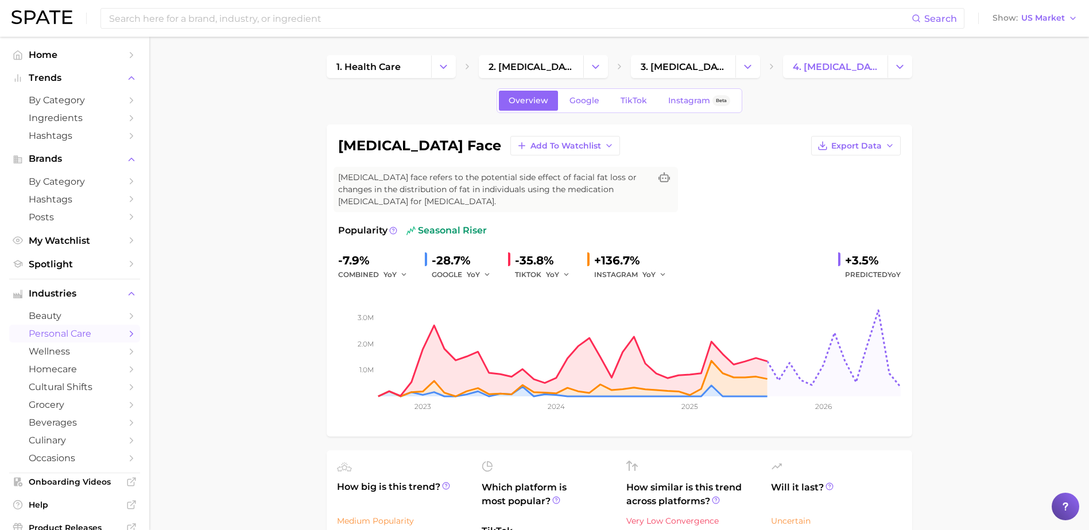
click at [274, 20] on input at bounding box center [509, 19] width 803 height 20
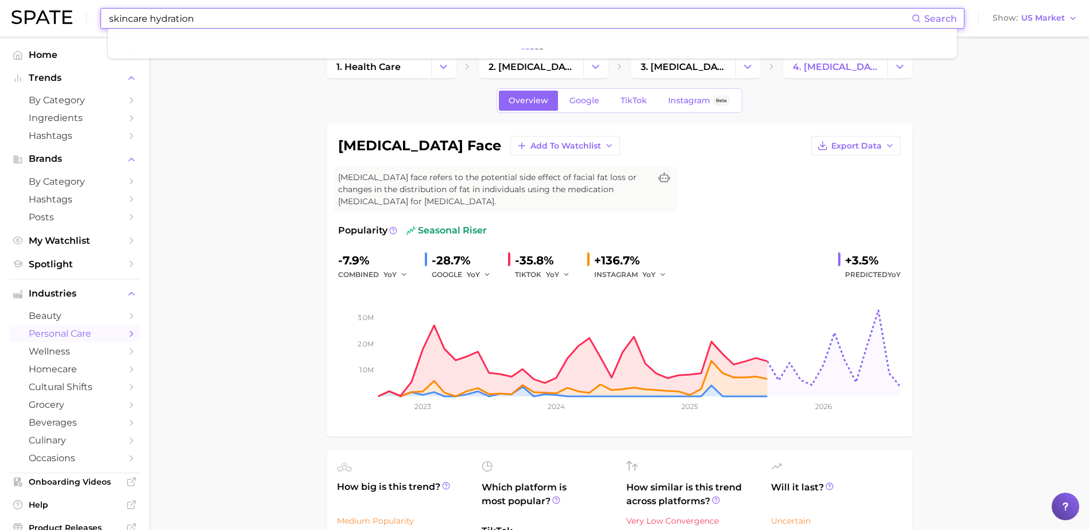
type input "skincare hydration"
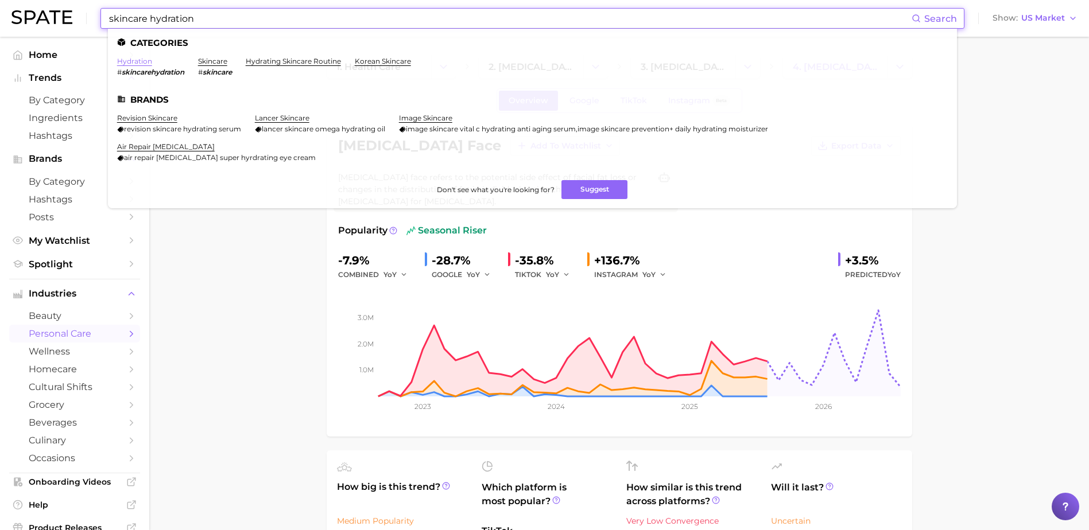
click at [137, 60] on link "hydration" at bounding box center [134, 61] width 35 height 9
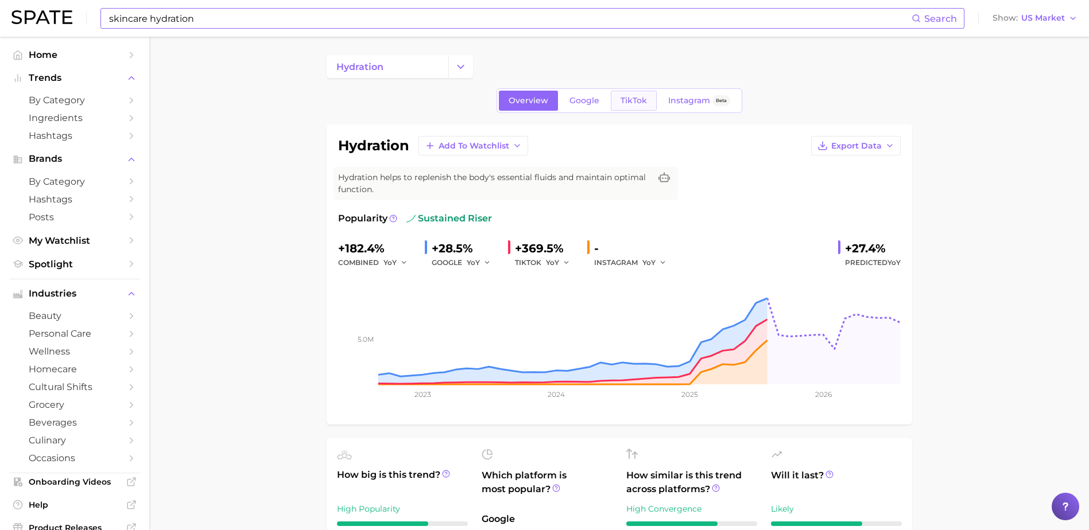
click at [634, 102] on span "TikTok" at bounding box center [633, 101] width 26 height 10
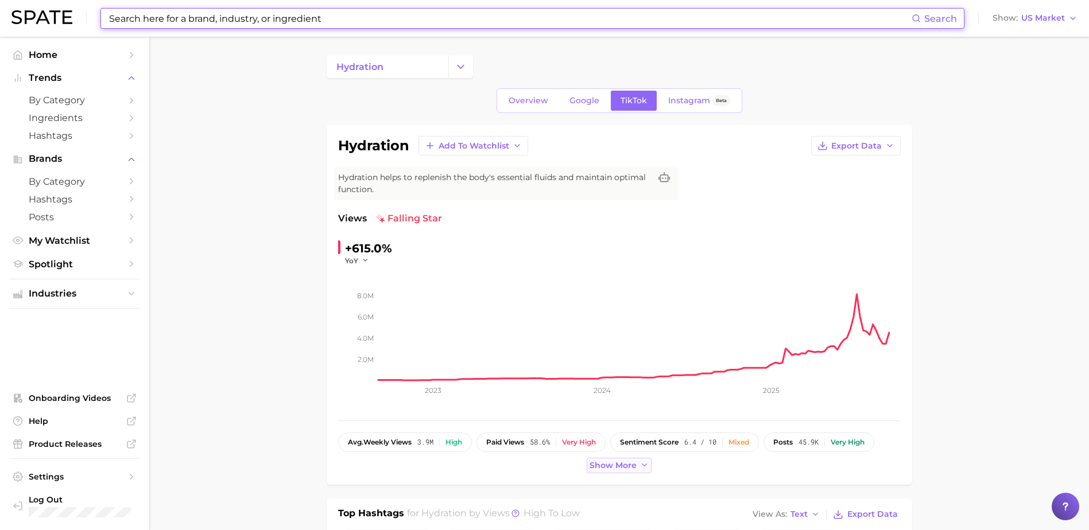
click at [612, 465] on span "Show more" at bounding box center [612, 466] width 47 height 10
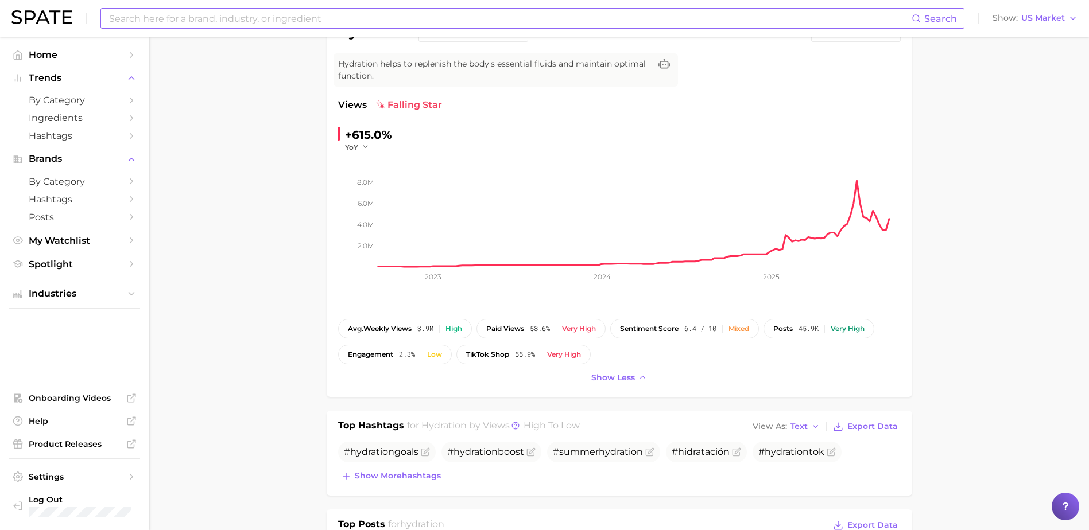
scroll to position [115, 0]
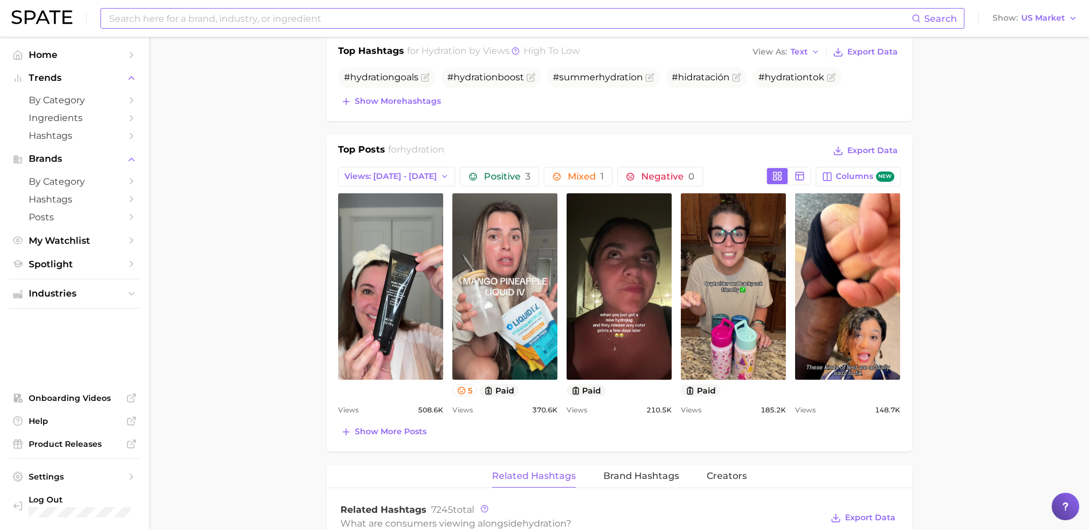
scroll to position [631, 0]
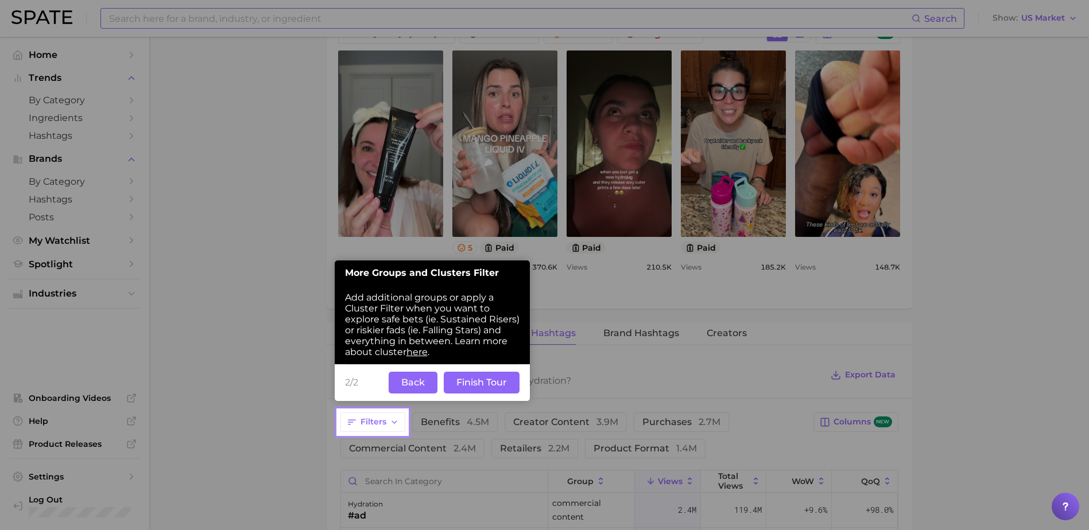
click at [483, 385] on button "Finish Tour" at bounding box center [482, 383] width 76 height 22
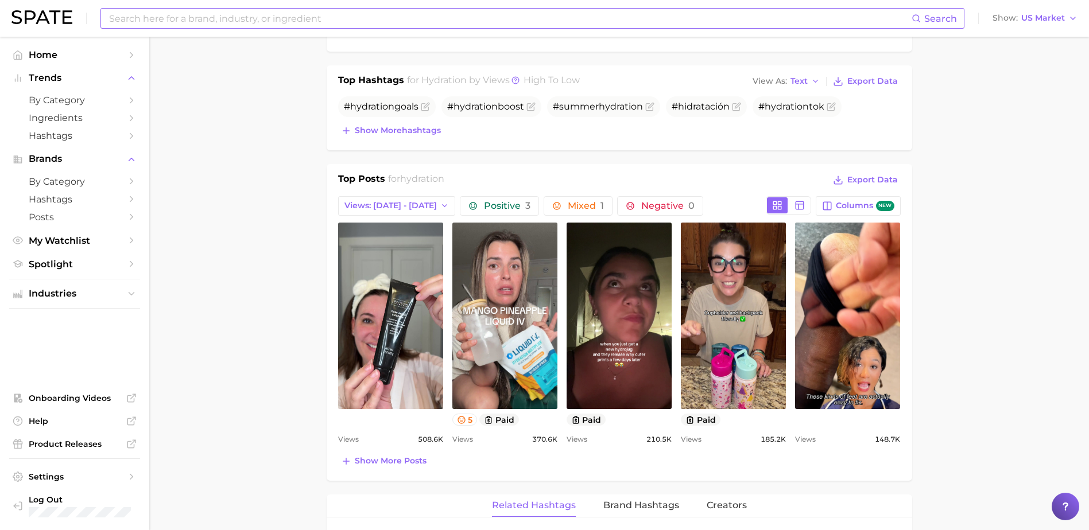
scroll to position [0, 0]
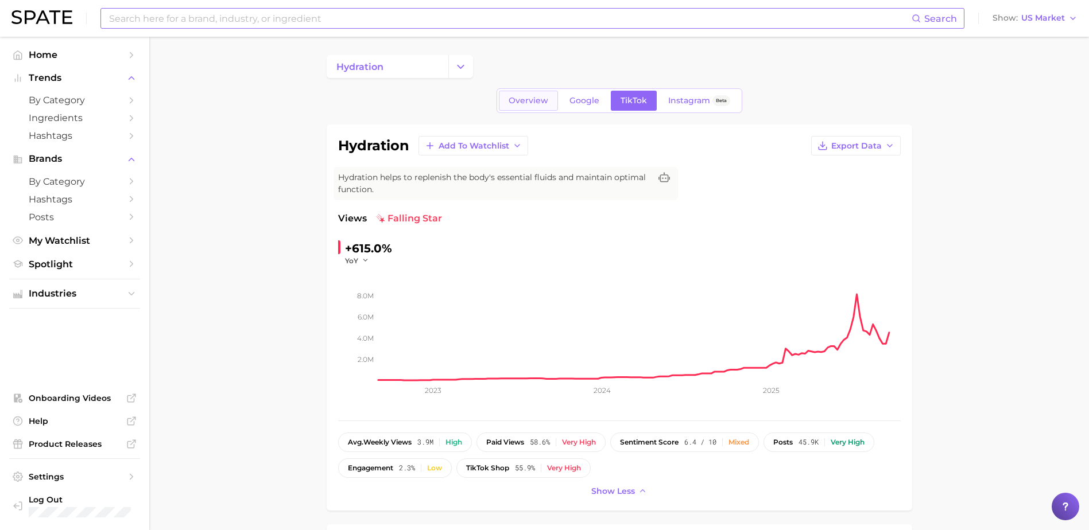
click at [523, 99] on span "Overview" at bounding box center [528, 101] width 40 height 10
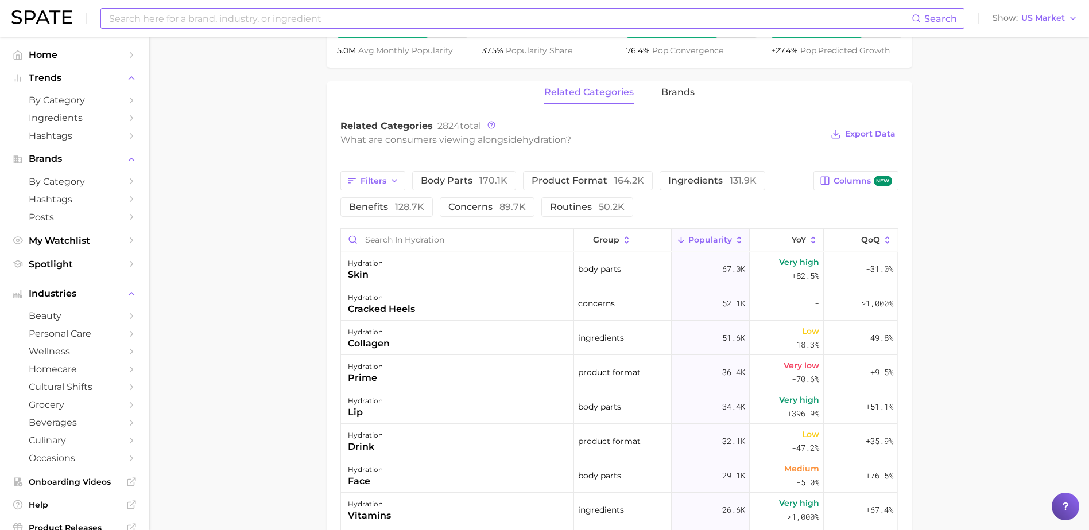
scroll to position [574, 0]
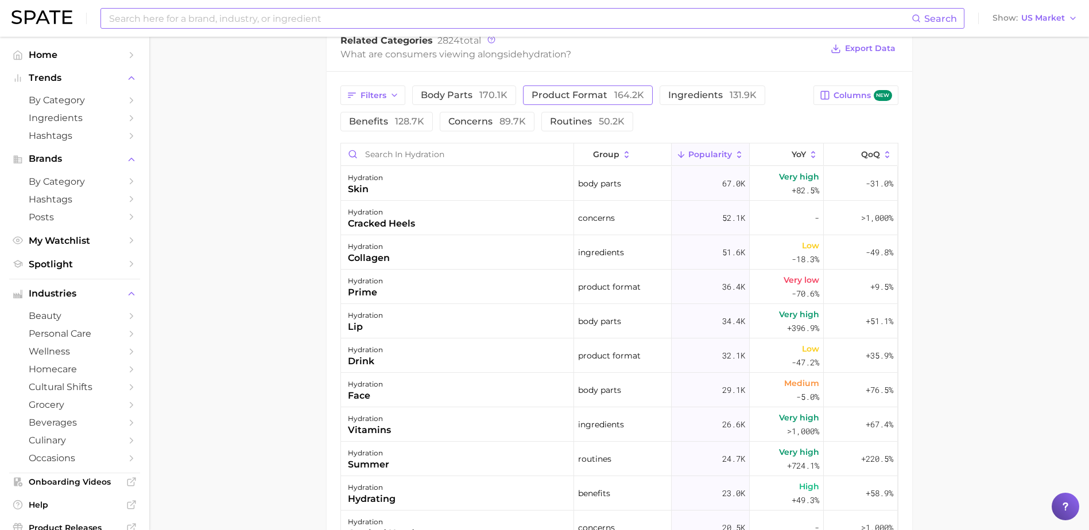
click at [554, 99] on span "product format 164.2k" at bounding box center [587, 95] width 112 height 9
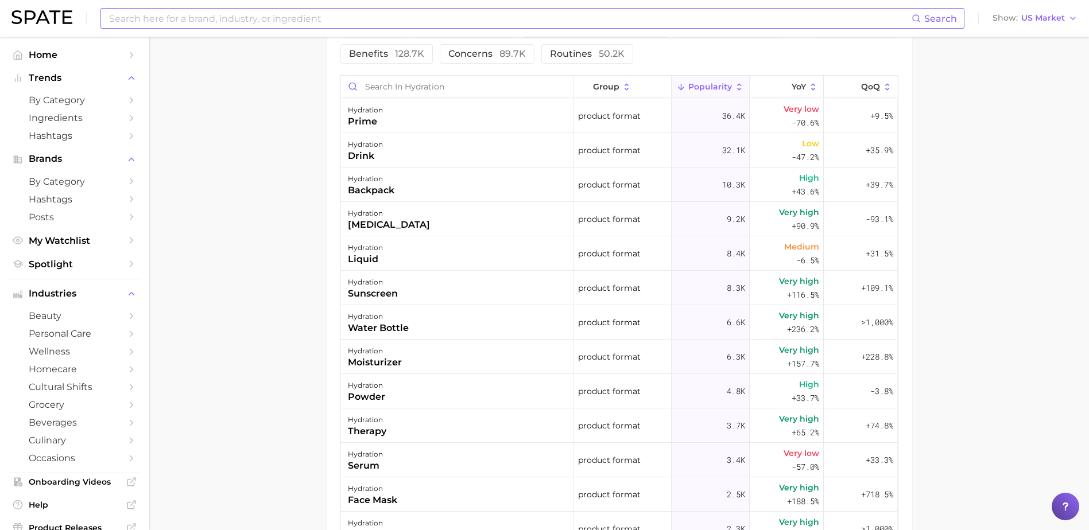
scroll to position [746, 0]
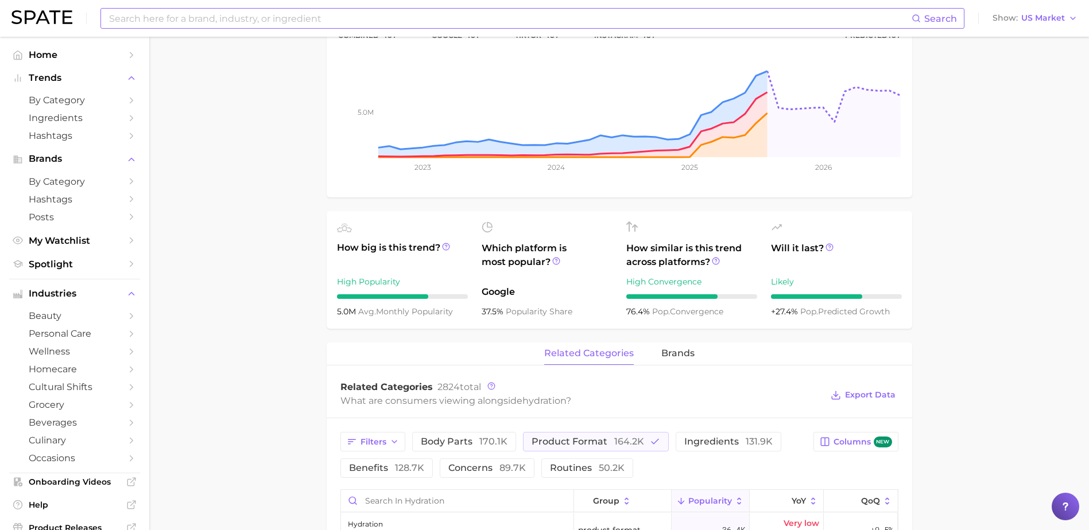
scroll to position [0, 0]
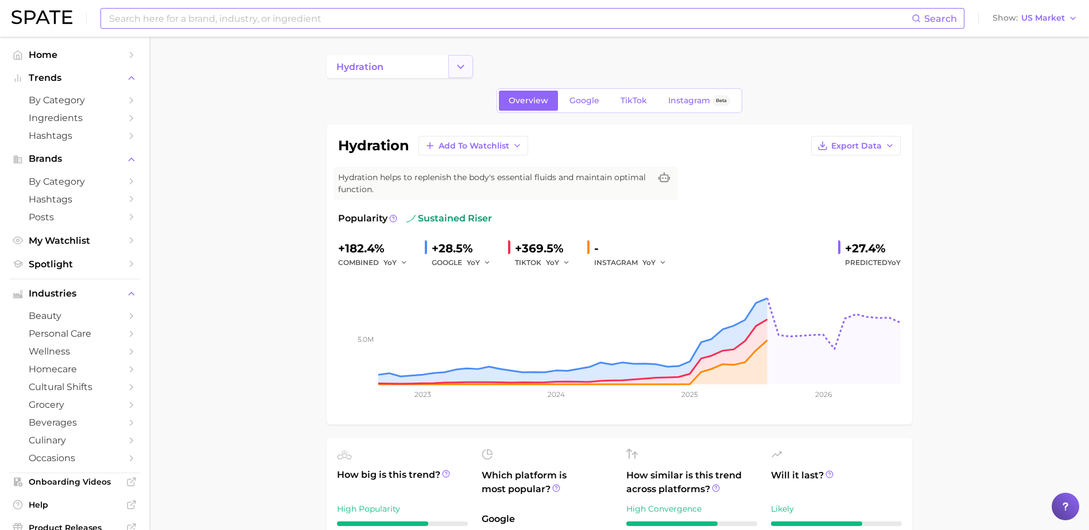
click at [453, 64] on button "Change Category" at bounding box center [460, 66] width 25 height 23
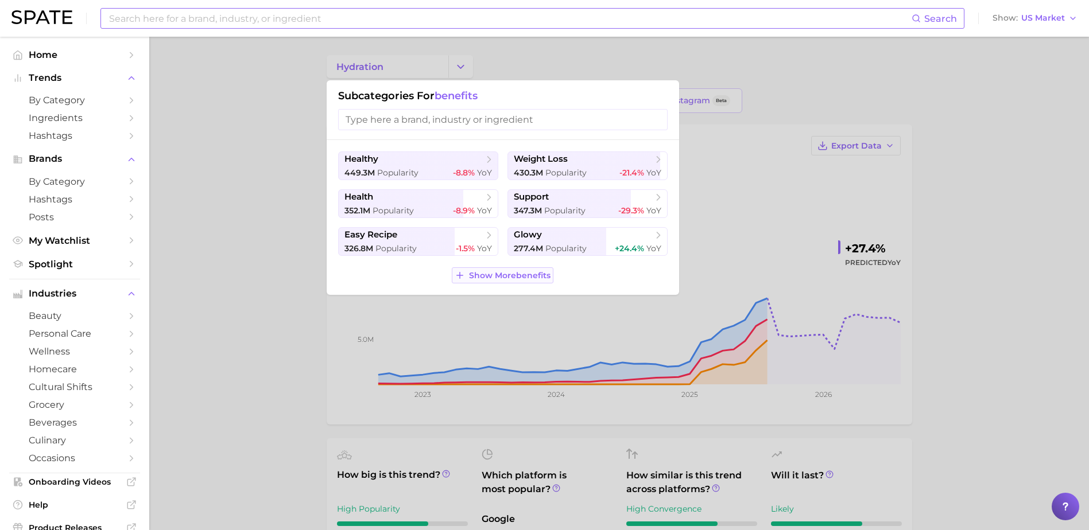
click at [502, 278] on span "Show More benefits" at bounding box center [509, 276] width 81 height 10
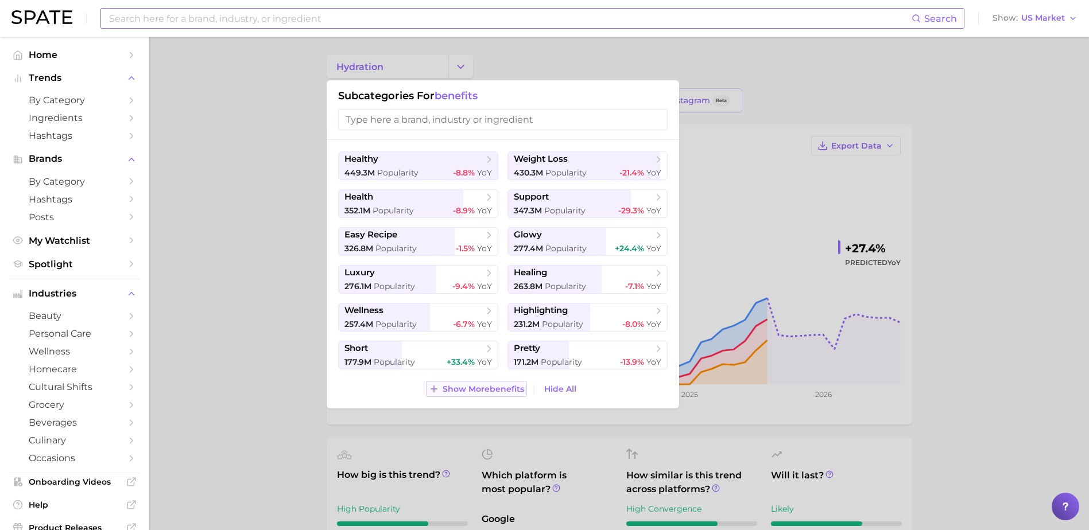
click at [466, 391] on span "Show More benefits" at bounding box center [482, 389] width 81 height 10
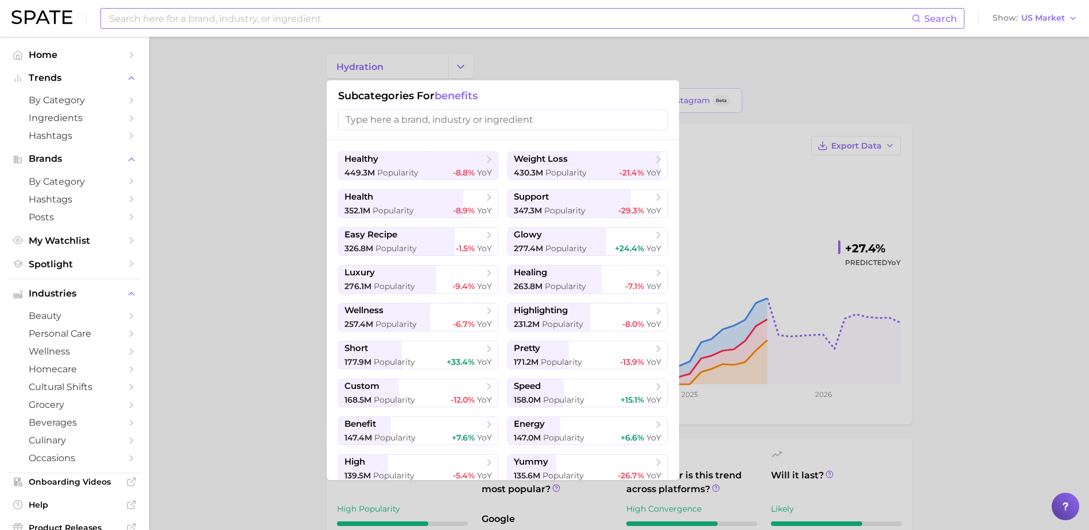
click at [297, 238] on div at bounding box center [544, 265] width 1089 height 530
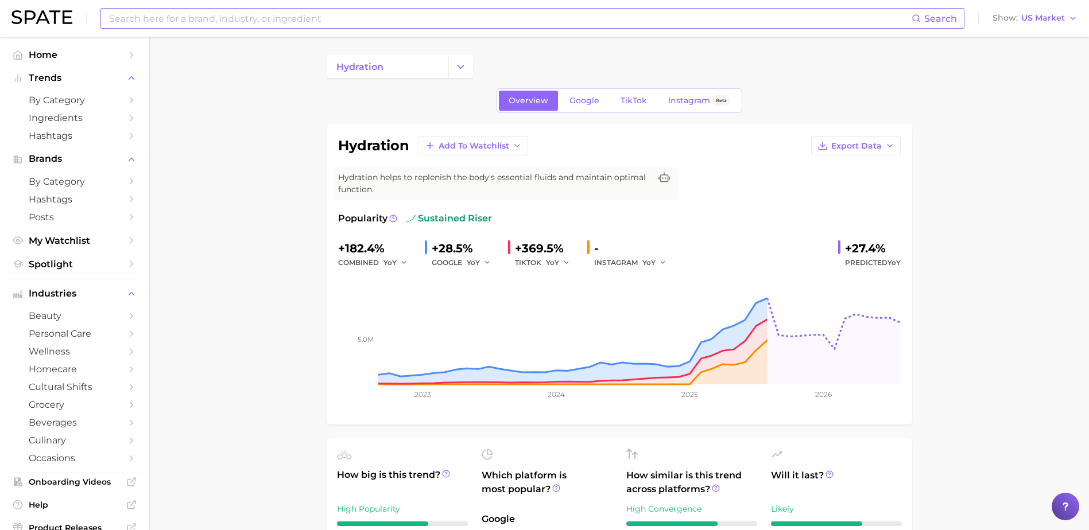
click at [566, 262] on icon "button" at bounding box center [566, 263] width 8 height 8
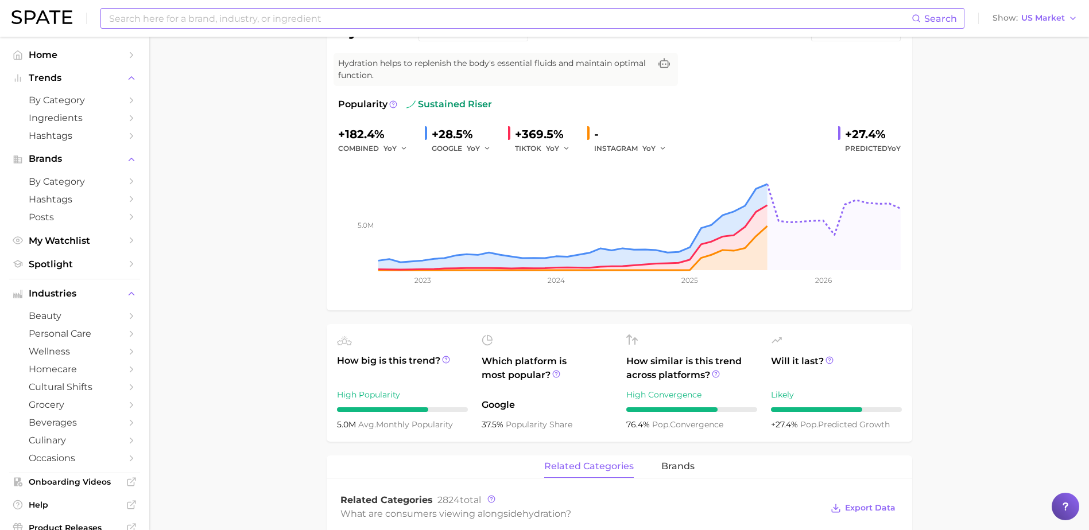
scroll to position [115, 0]
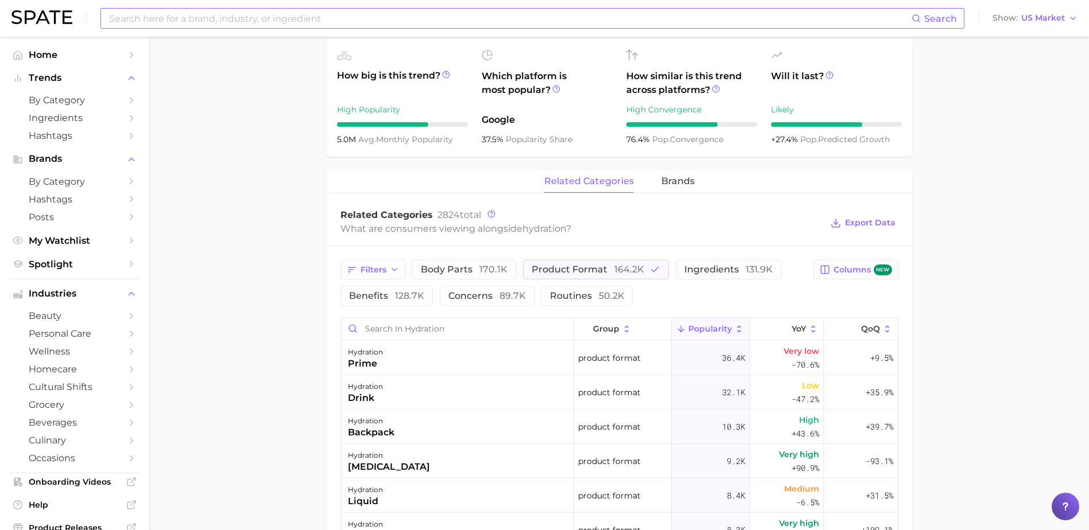
scroll to position [402, 0]
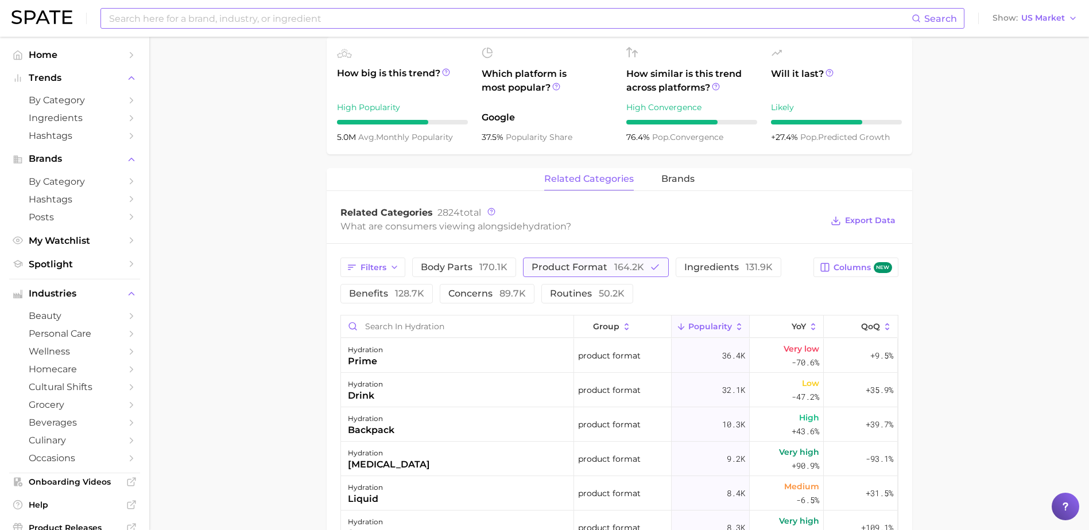
click at [556, 266] on span "product format 164.2k" at bounding box center [587, 267] width 112 height 9
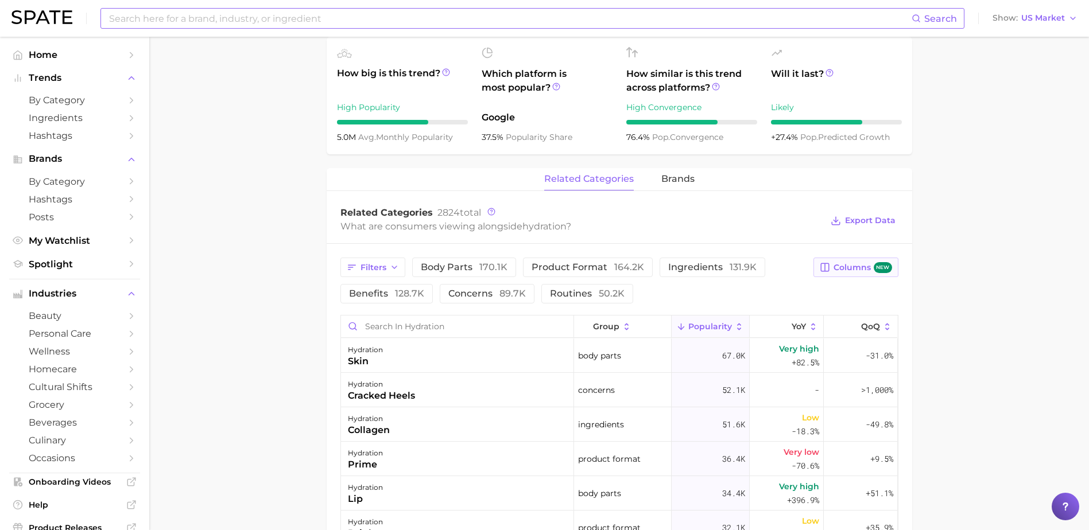
click at [853, 265] on span "Columns new" at bounding box center [862, 267] width 58 height 11
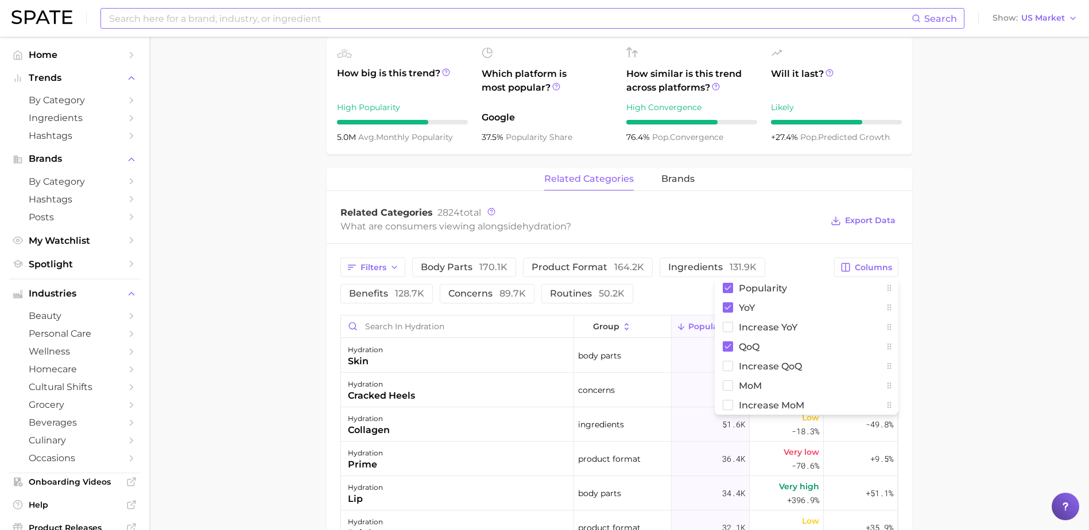
click at [984, 235] on main "hydration Overview Google TikTok Instagram Beta hydration Add to Watchlist Expo…" at bounding box center [618, 275] width 939 height 1281
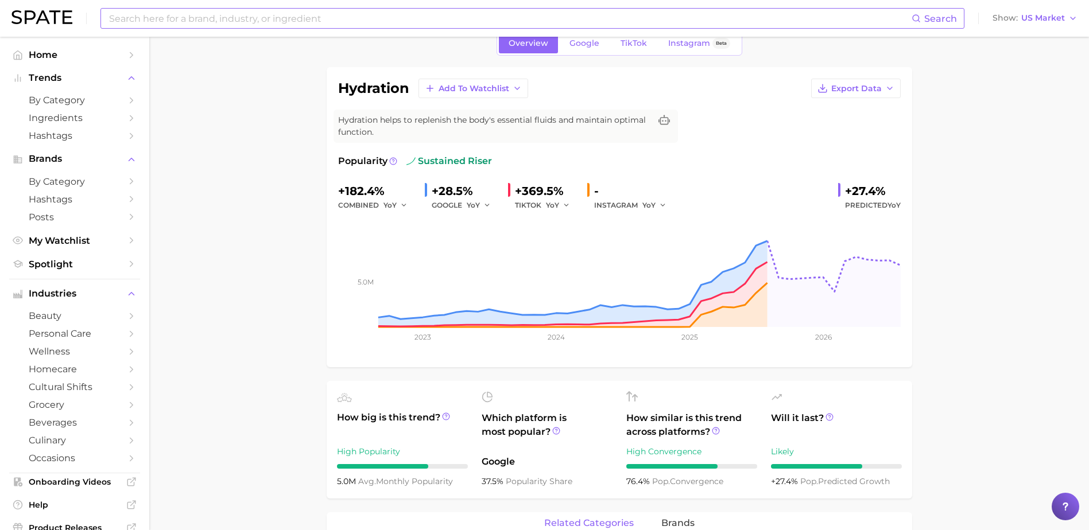
scroll to position [0, 0]
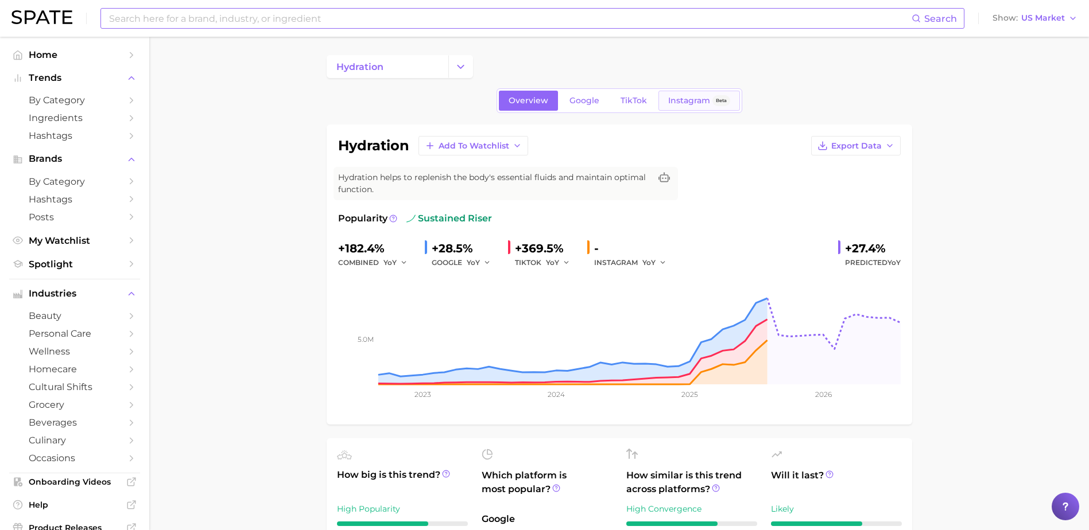
click at [682, 101] on span "Instagram" at bounding box center [689, 101] width 42 height 10
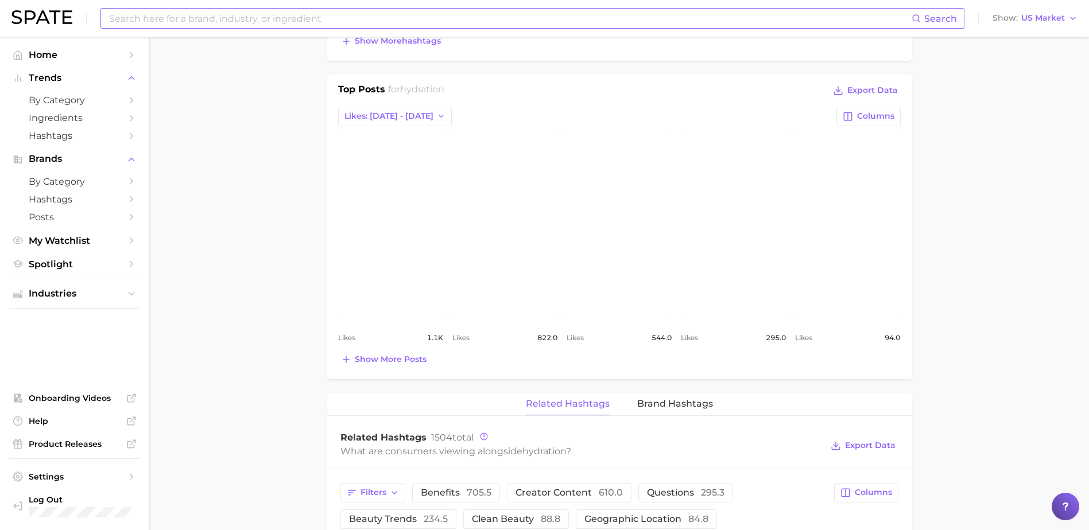
scroll to position [459, 0]
click at [375, 364] on button "Show more posts" at bounding box center [383, 359] width 91 height 16
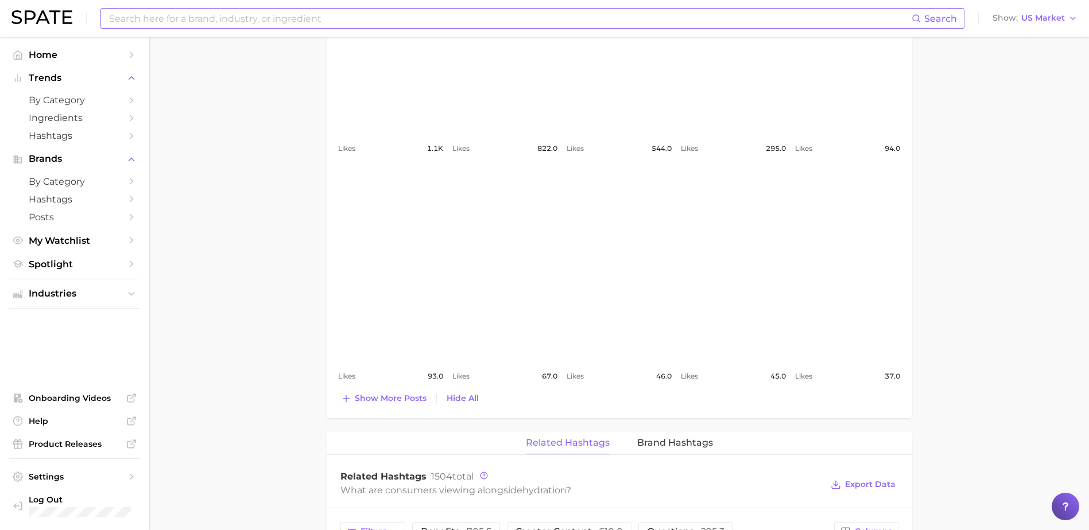
scroll to position [746, 0]
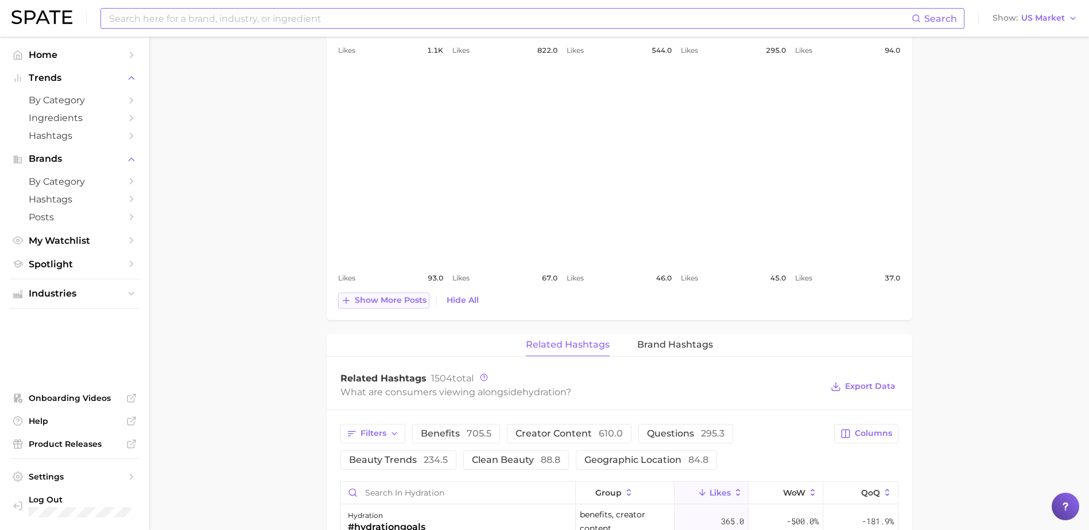
click at [389, 301] on span "Show more posts" at bounding box center [391, 301] width 72 height 10
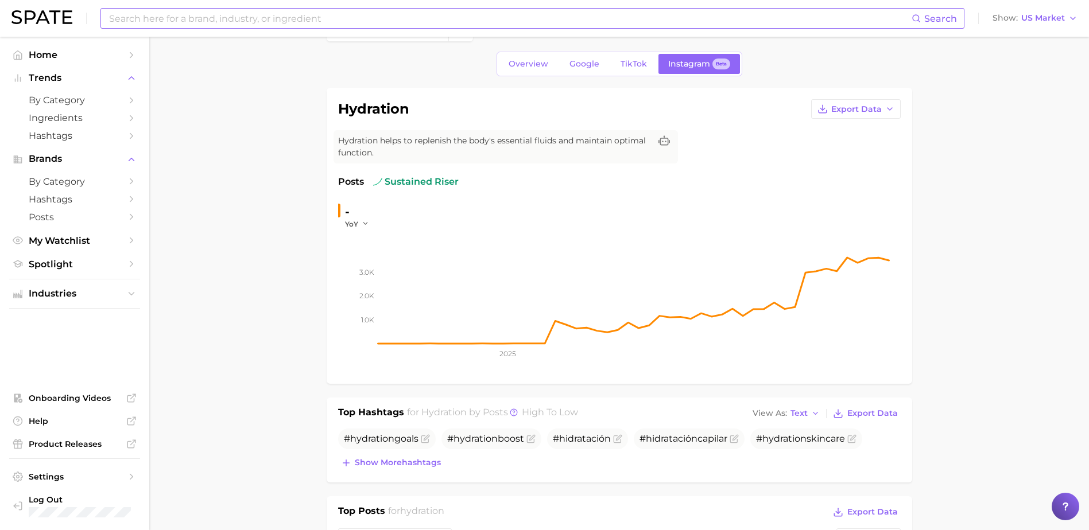
scroll to position [0, 0]
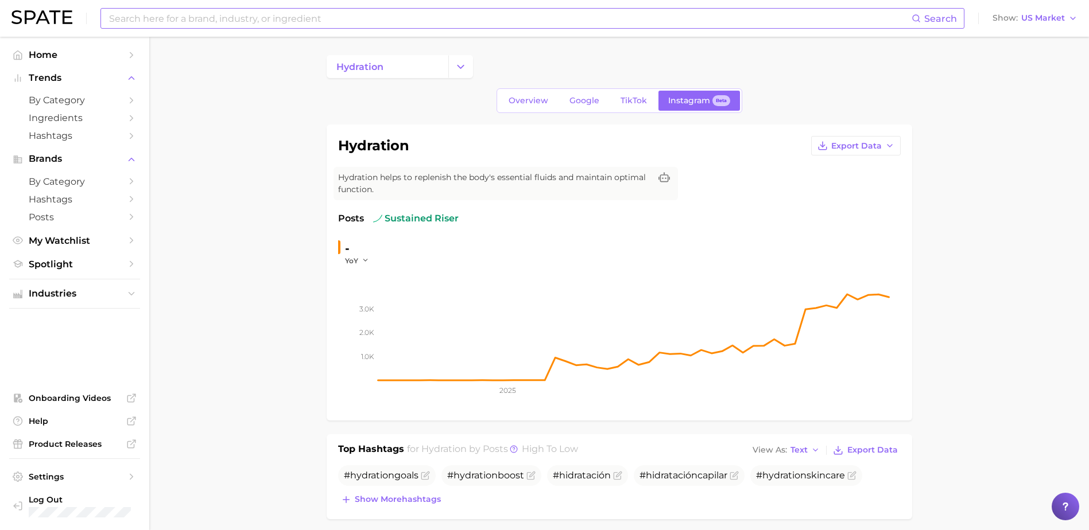
click at [240, 16] on input at bounding box center [509, 19] width 803 height 20
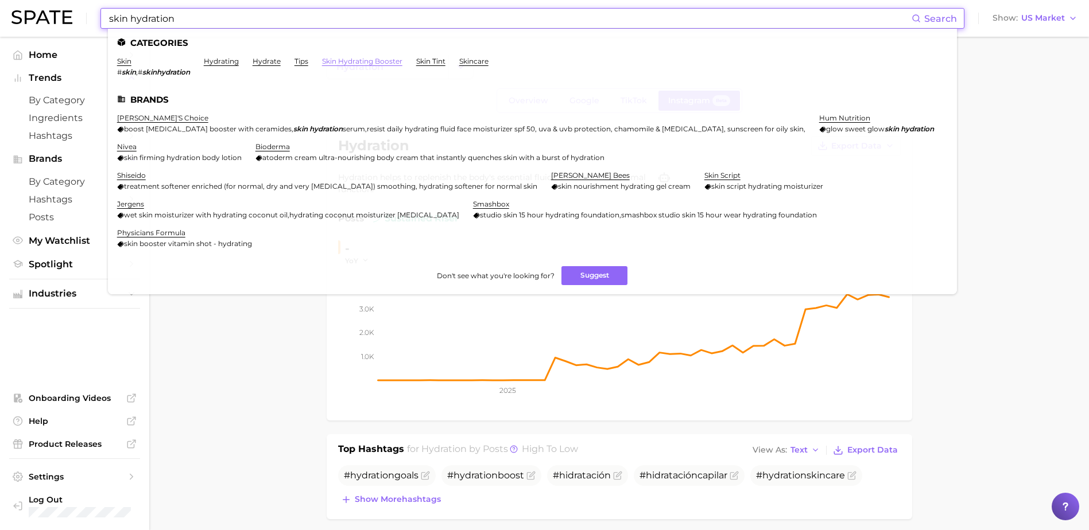
click at [352, 59] on link "skin hydrating booster" at bounding box center [362, 61] width 80 height 9
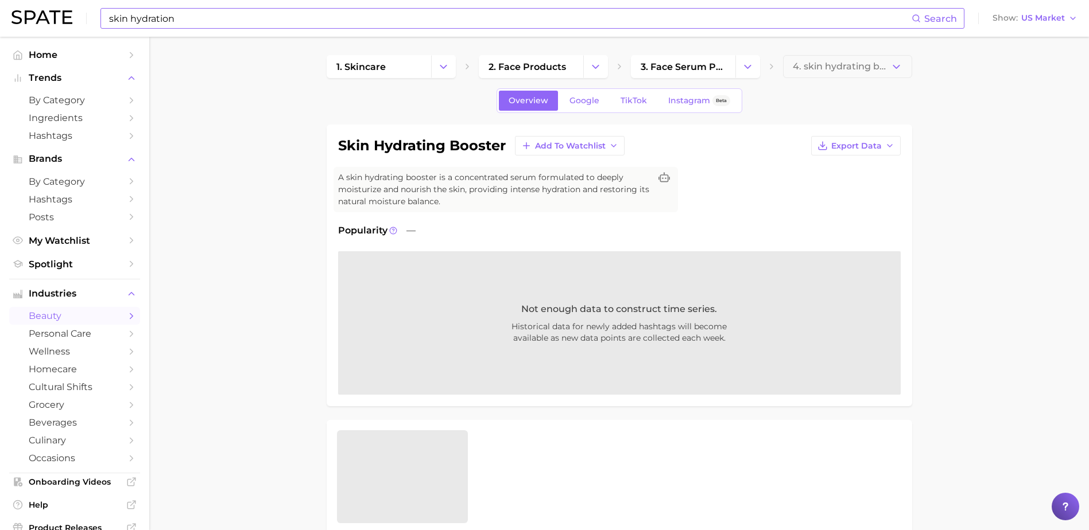
drag, startPoint x: 268, startPoint y: 228, endPoint x: 236, endPoint y: 37, distance: 193.2
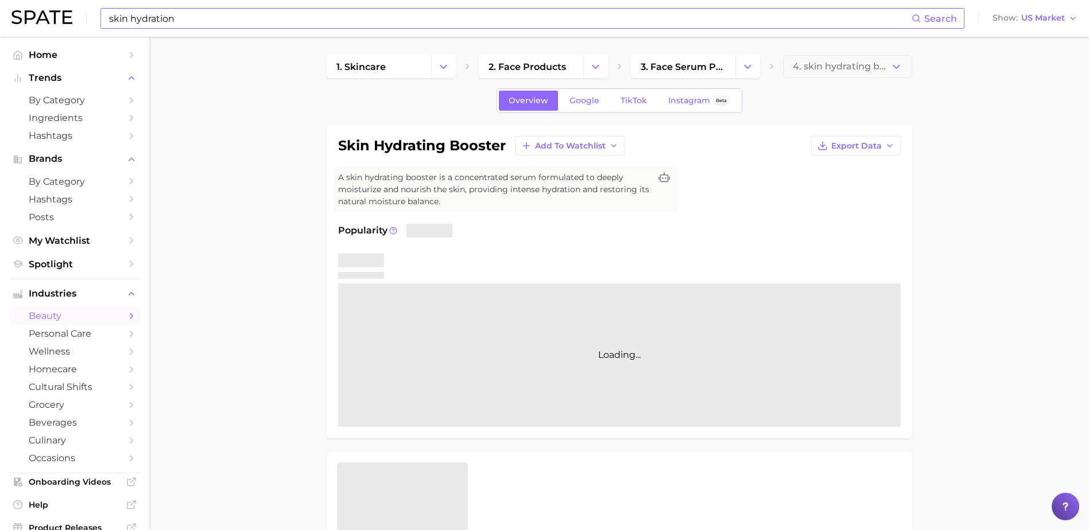
click at [232, 21] on input "skin hydration" at bounding box center [509, 19] width 803 height 20
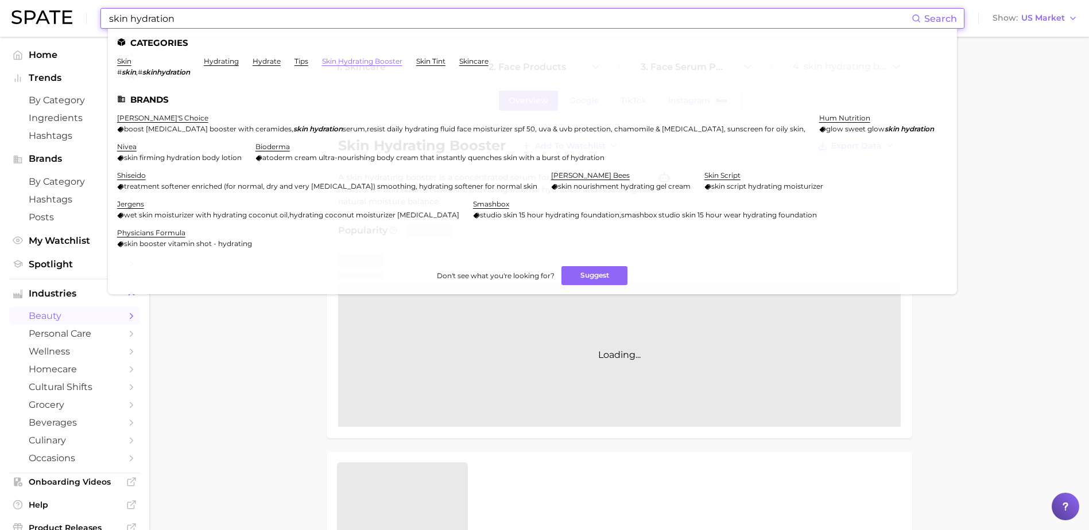
click at [369, 63] on link "skin hydrating booster" at bounding box center [362, 61] width 80 height 9
drag, startPoint x: 227, startPoint y: 17, endPoint x: 94, endPoint y: 20, distance: 133.2
click at [94, 20] on div "skin hydration Search Categories skin # skin , # skinhydration hydrating hydrat…" at bounding box center [544, 18] width 1066 height 37
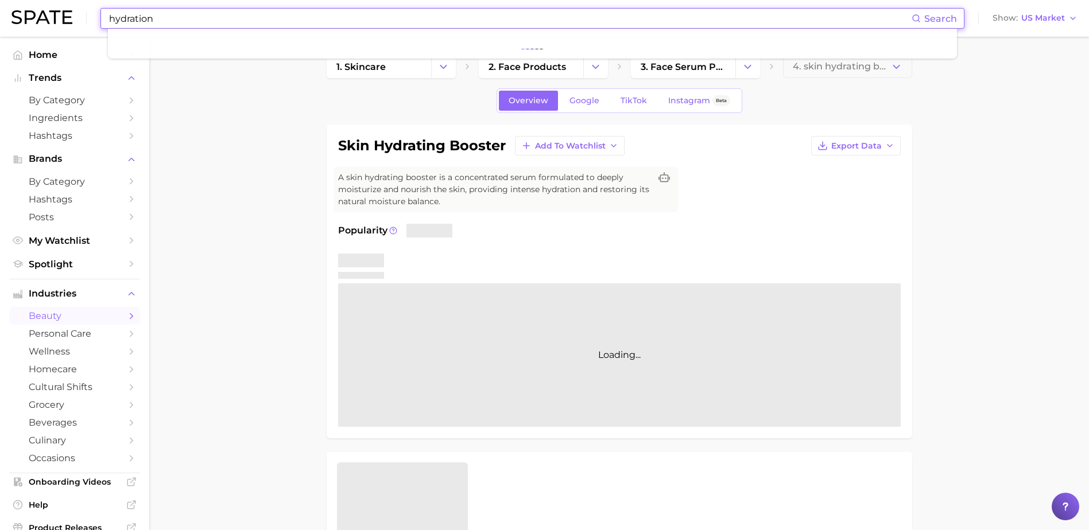
type input "hydration"
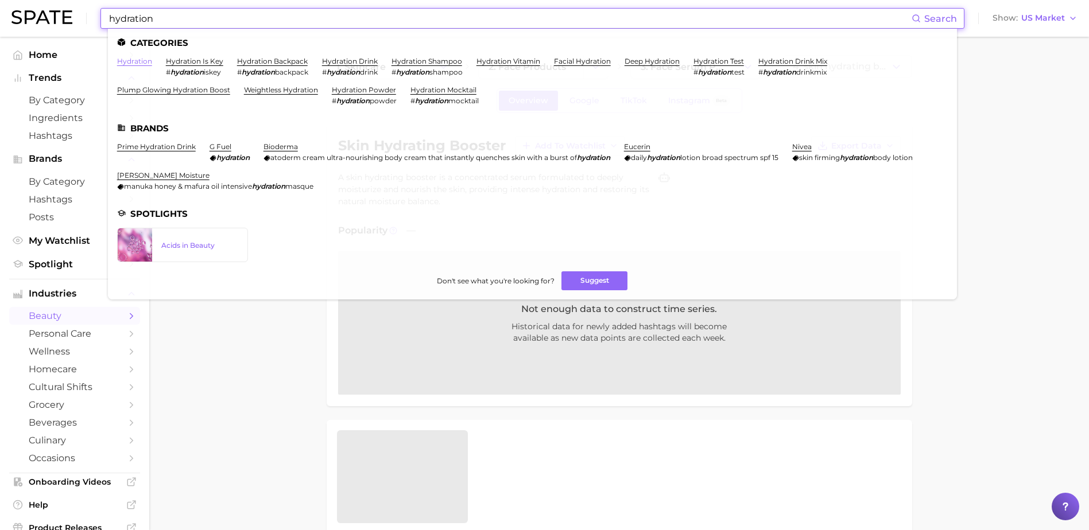
click at [133, 60] on link "hydration" at bounding box center [134, 61] width 35 height 9
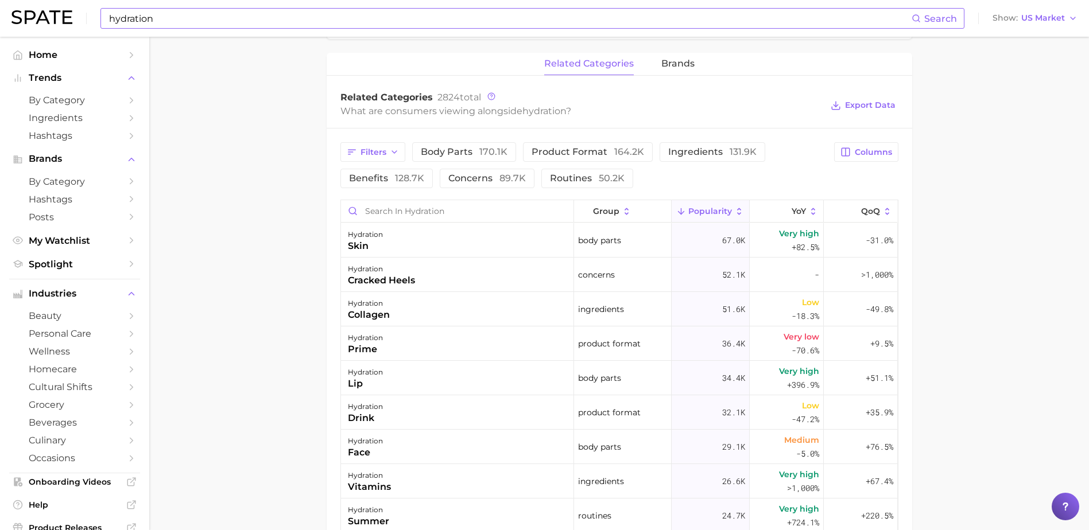
scroll to position [516, 0]
click at [465, 154] on span "body parts 170.1k" at bounding box center [464, 152] width 87 height 9
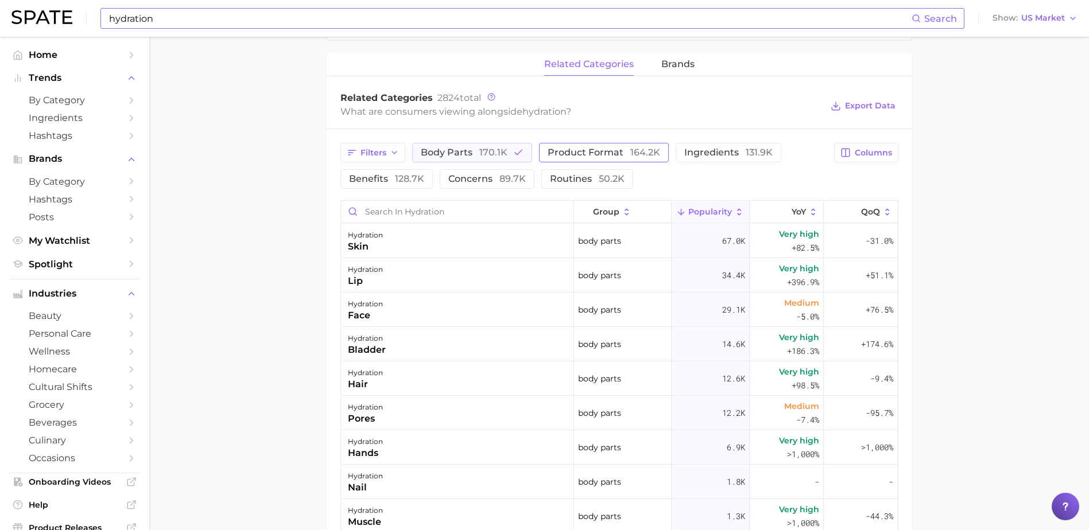
click at [594, 149] on span "product format 164.2k" at bounding box center [603, 152] width 112 height 9
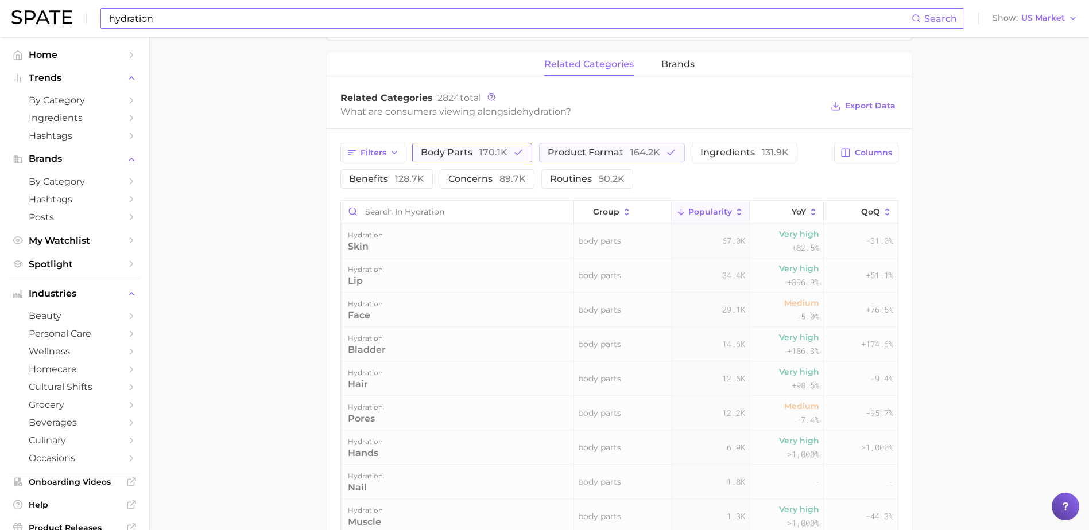
click at [508, 153] on button "body parts 170.1k" at bounding box center [472, 153] width 120 height 20
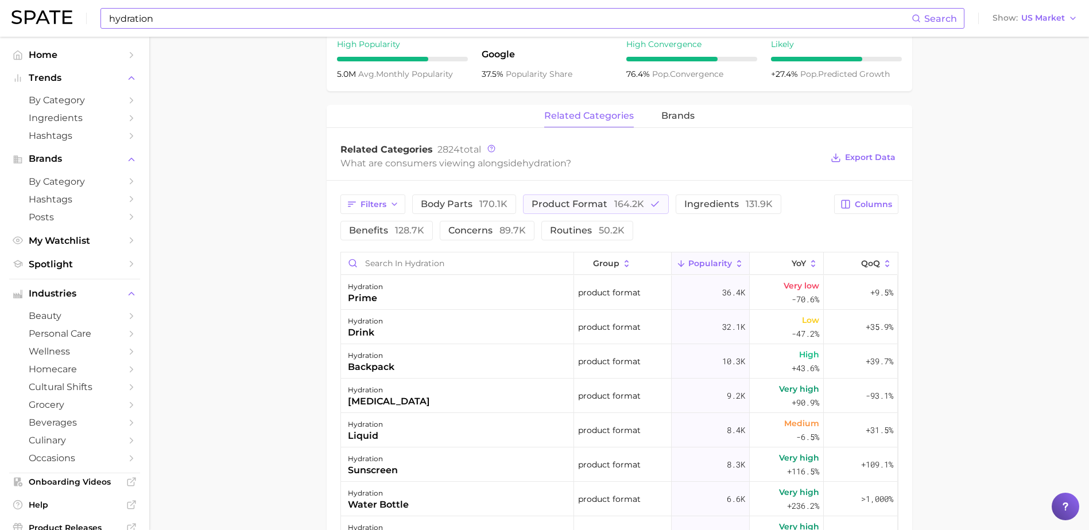
scroll to position [402, 0]
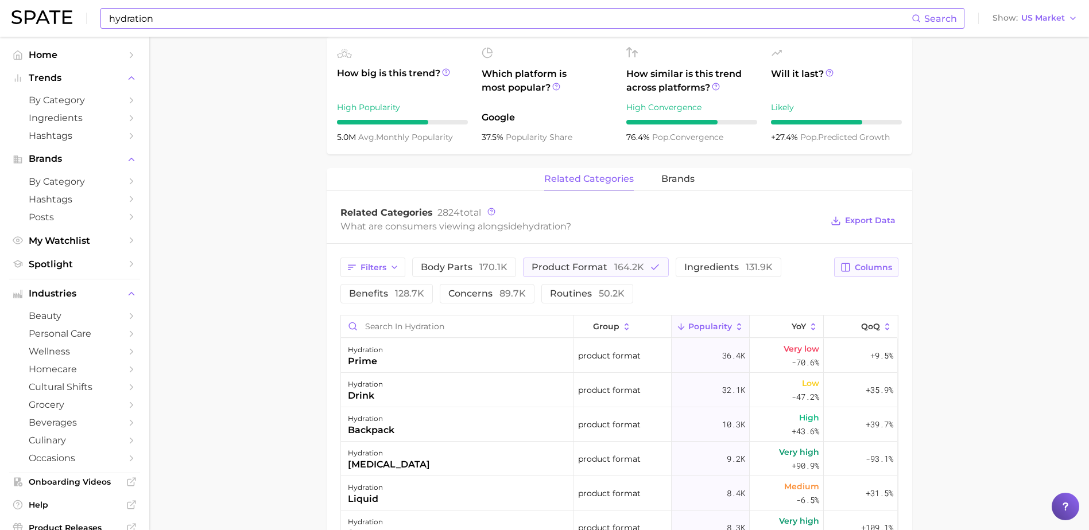
click at [872, 271] on span "Columns" at bounding box center [872, 268] width 37 height 10
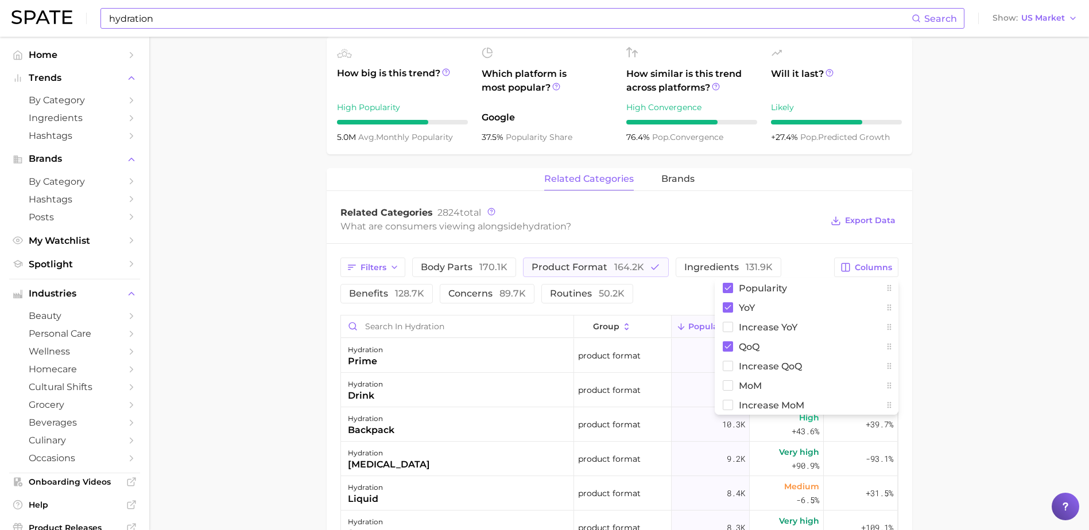
click at [998, 281] on main "hydration Overview Google TikTok Instagram Beta hydration Add to Watchlist Expo…" at bounding box center [618, 275] width 939 height 1281
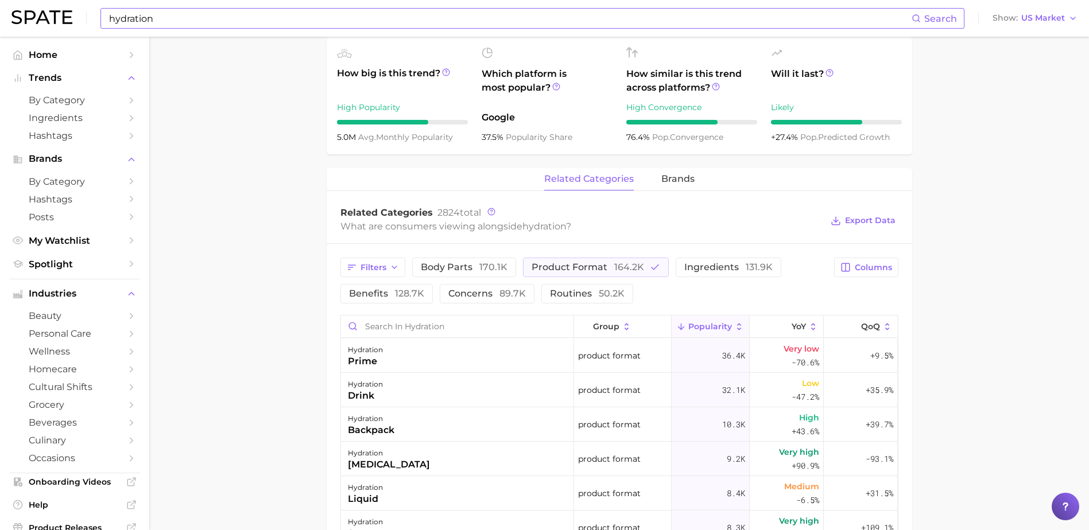
click at [250, 279] on main "hydration Overview Google TikTok Instagram Beta hydration Add to Watchlist Expo…" at bounding box center [618, 275] width 939 height 1281
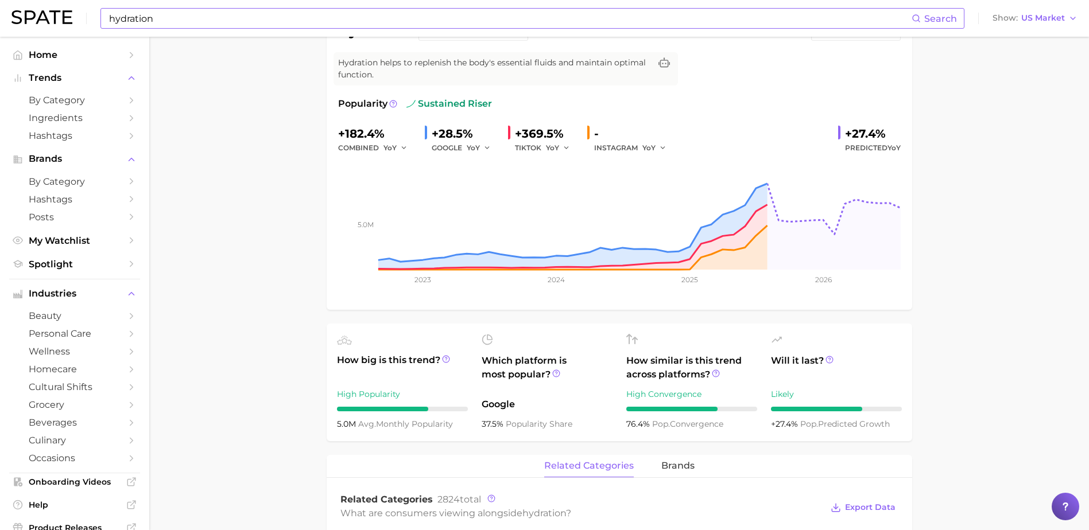
scroll to position [0, 0]
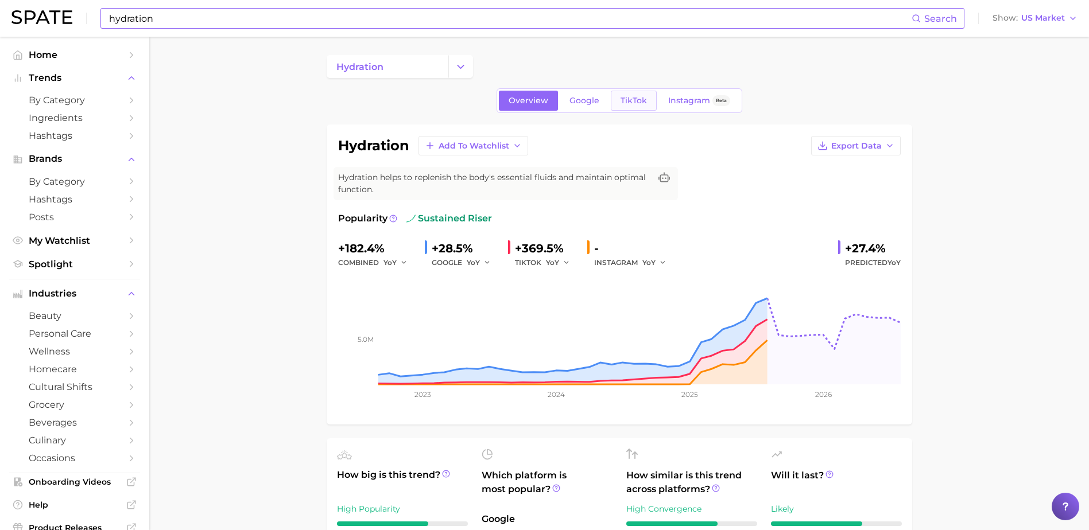
click at [637, 100] on span "TikTok" at bounding box center [633, 101] width 26 height 10
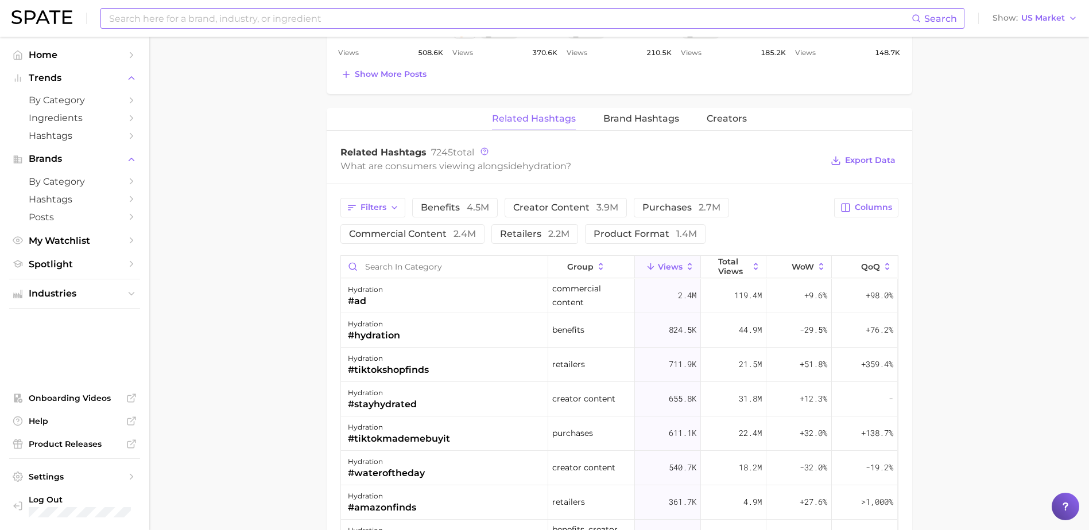
scroll to position [746, 0]
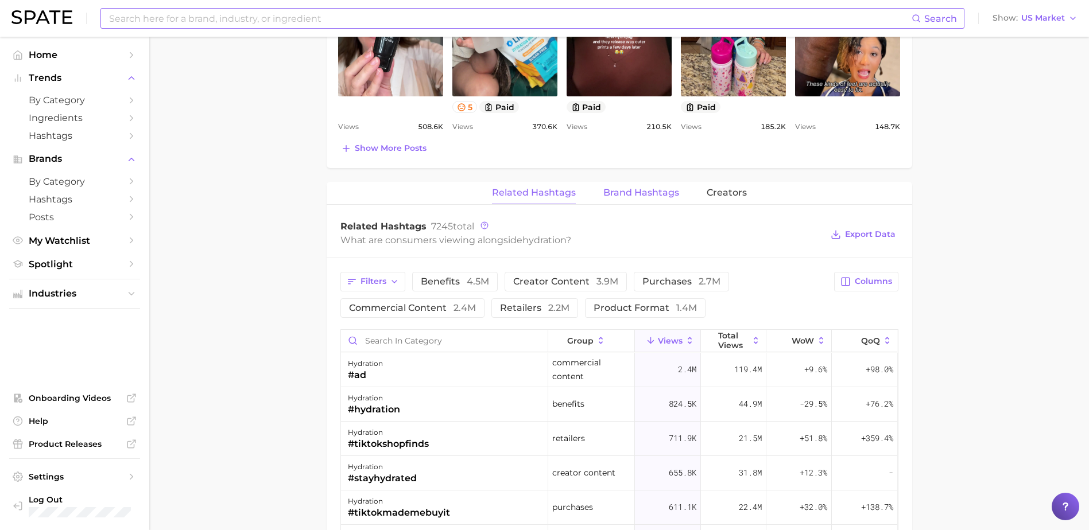
click at [639, 196] on span "Brand Hashtags" at bounding box center [641, 193] width 76 height 10
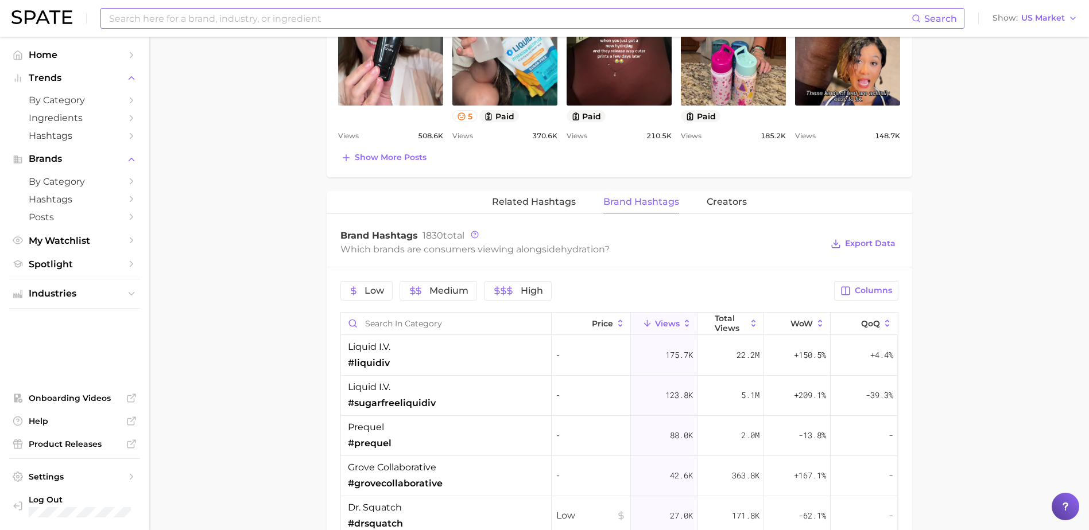
scroll to position [631, 0]
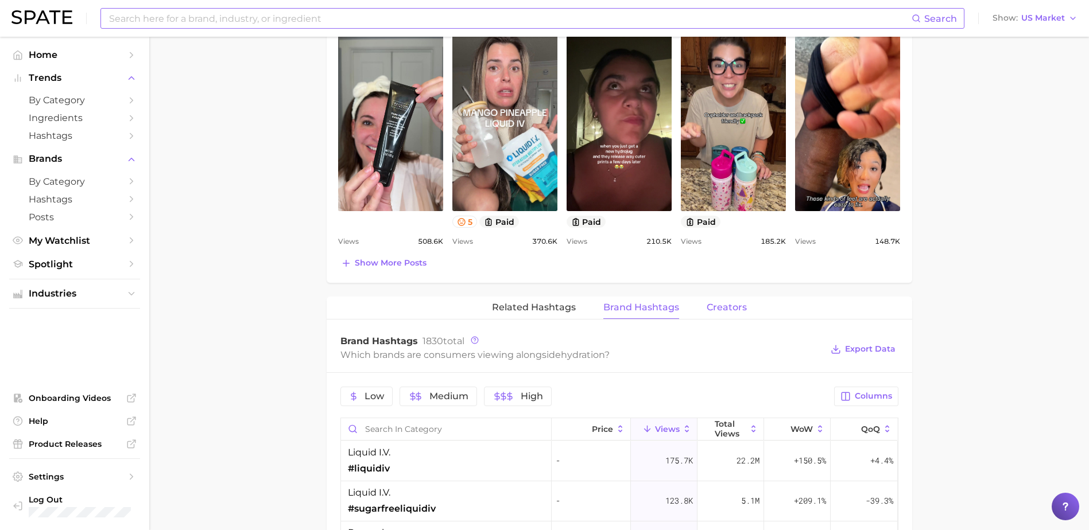
click at [725, 305] on span "Creators" at bounding box center [726, 307] width 40 height 10
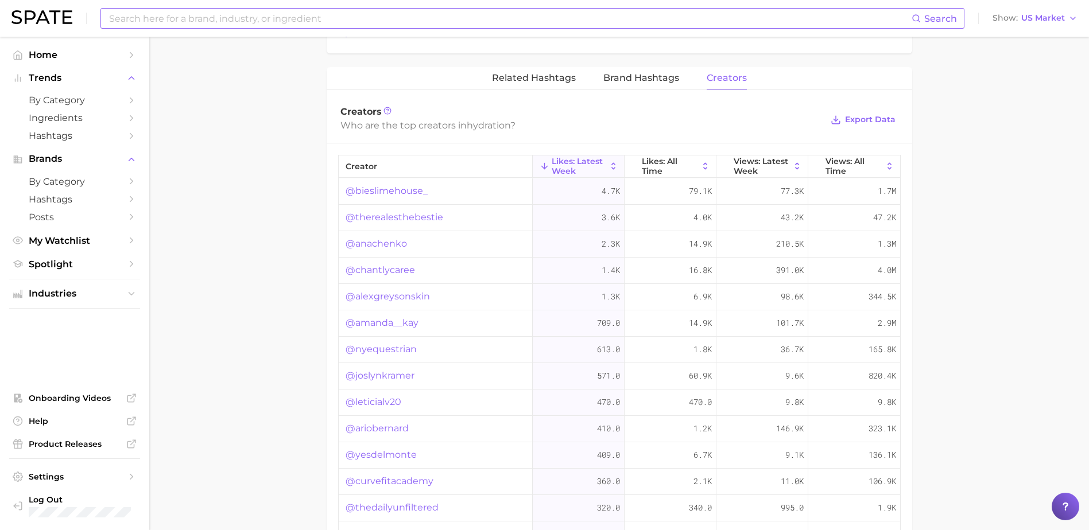
scroll to position [689, 0]
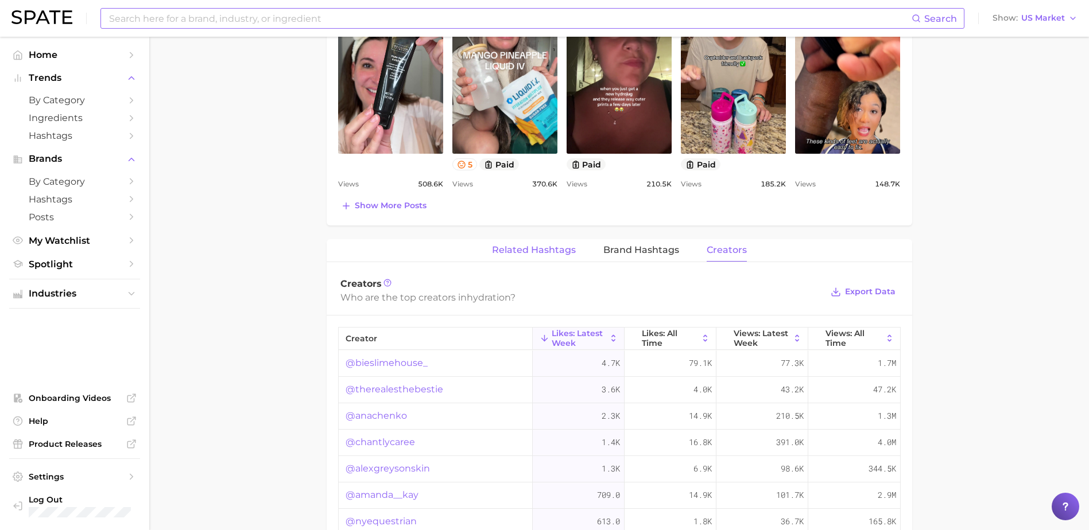
click at [555, 250] on span "Related Hashtags" at bounding box center [534, 250] width 84 height 10
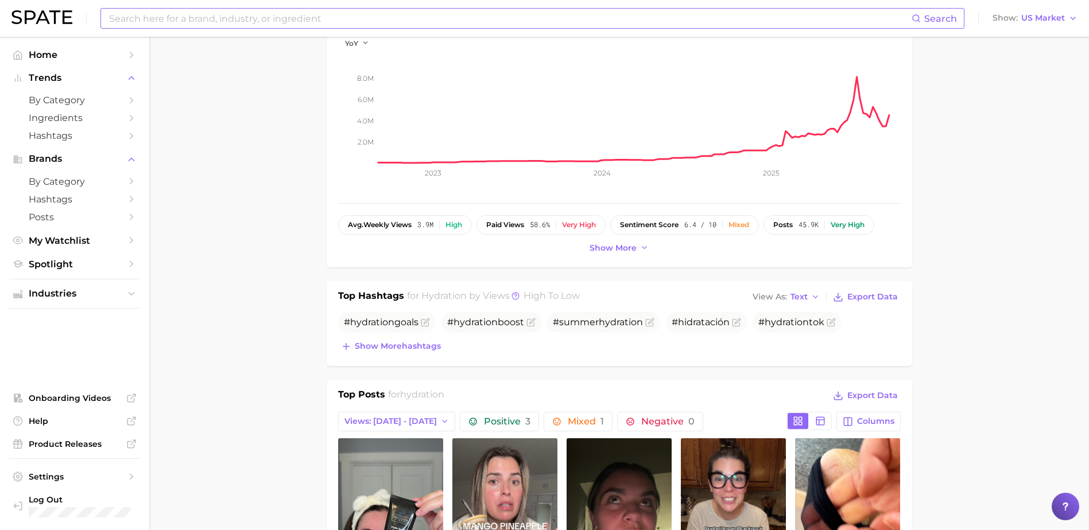
scroll to position [0, 0]
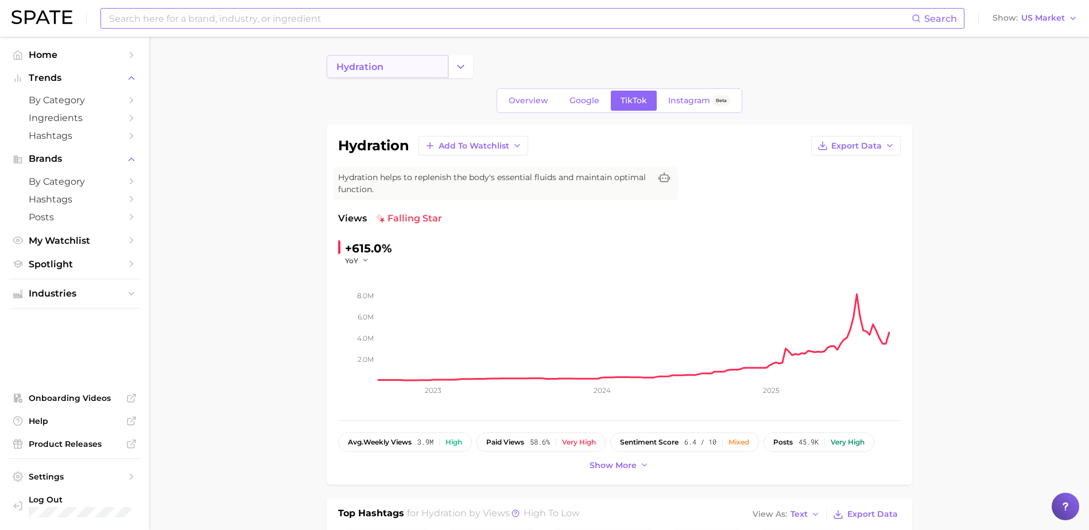
click at [391, 63] on link "hydration" at bounding box center [388, 66] width 122 height 23
click at [462, 69] on icon "Change Category" at bounding box center [460, 67] width 12 height 12
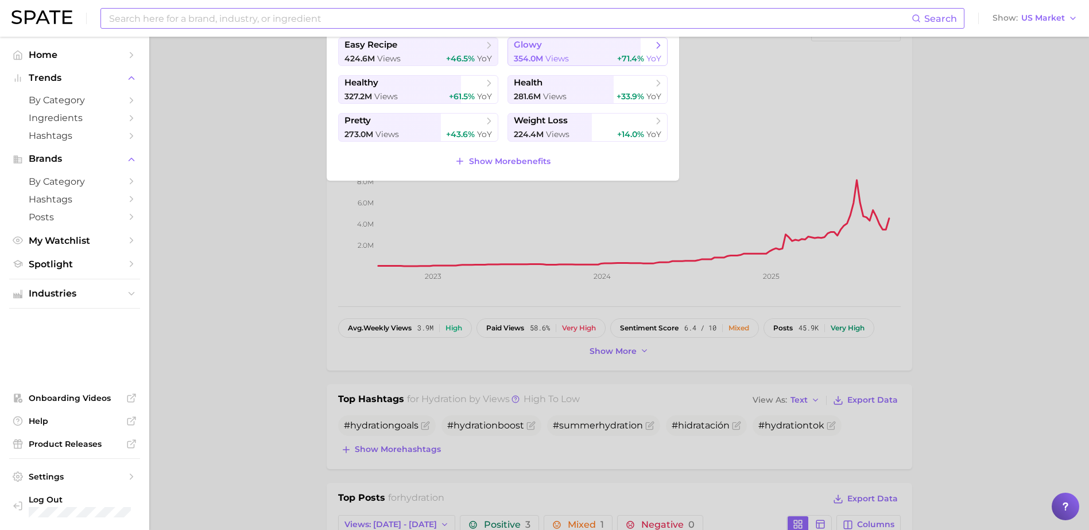
scroll to position [115, 0]
click at [523, 158] on span "Show More benefits" at bounding box center [509, 161] width 81 height 10
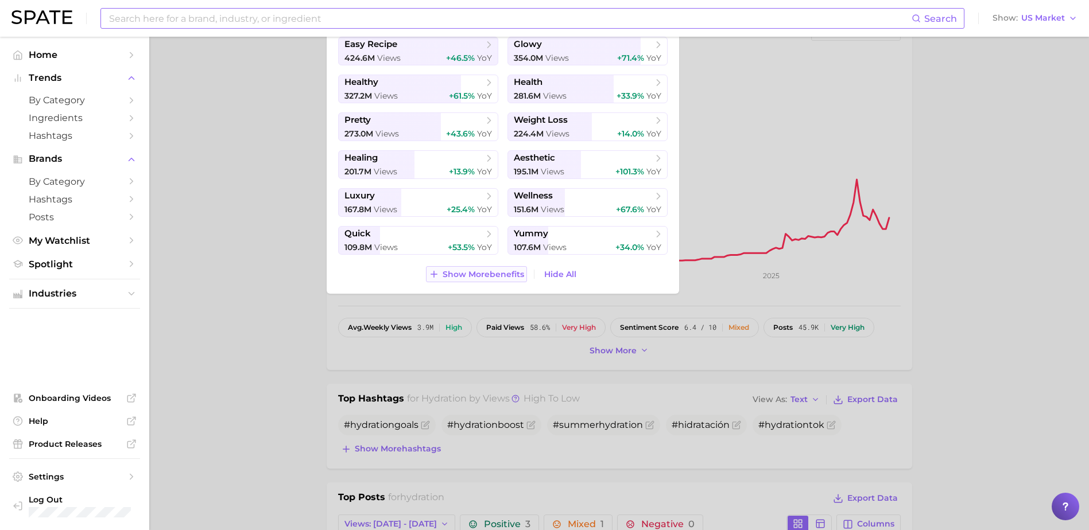
click at [494, 273] on span "Show More benefits" at bounding box center [482, 275] width 81 height 10
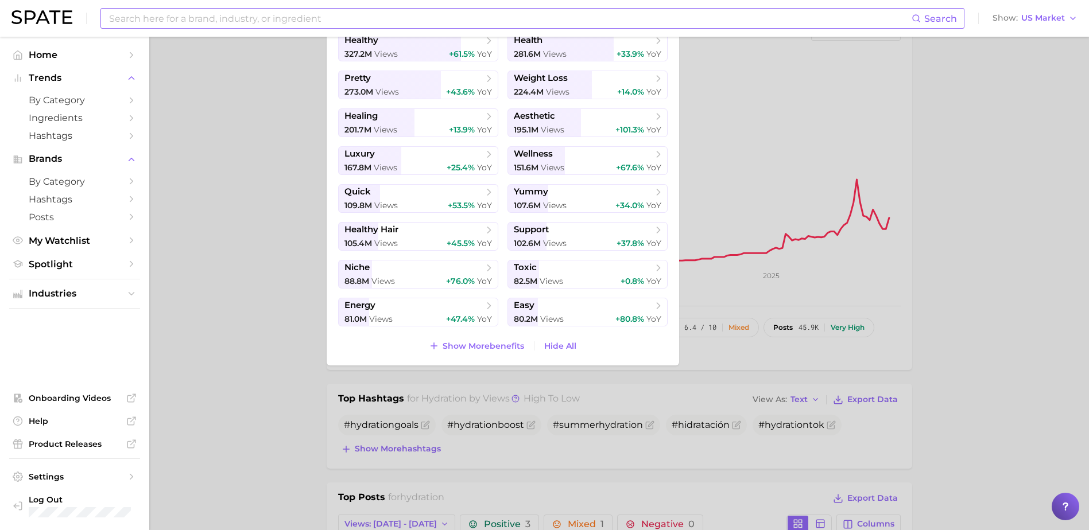
scroll to position [0, 0]
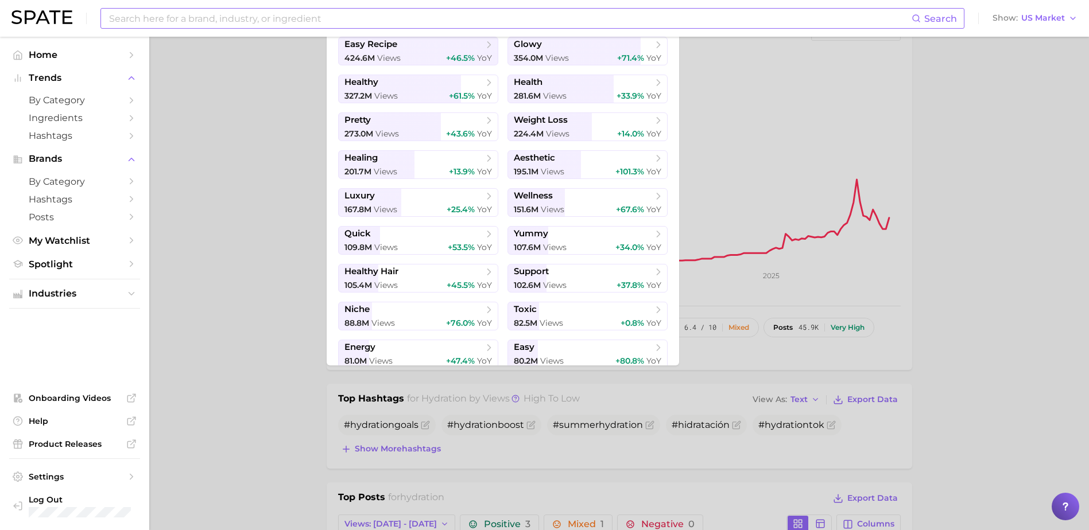
click at [215, 182] on div at bounding box center [544, 265] width 1089 height 530
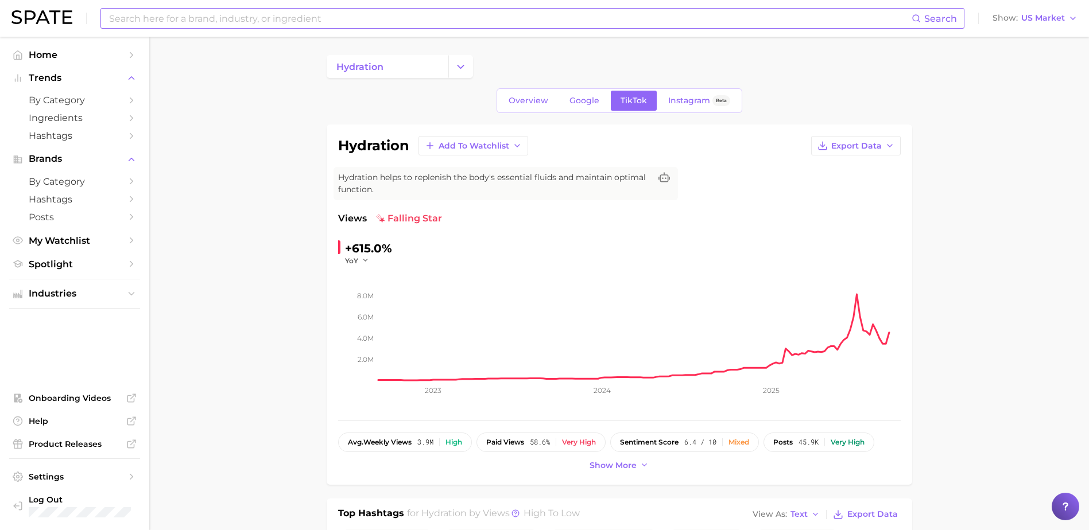
click at [254, 14] on input at bounding box center [509, 19] width 803 height 20
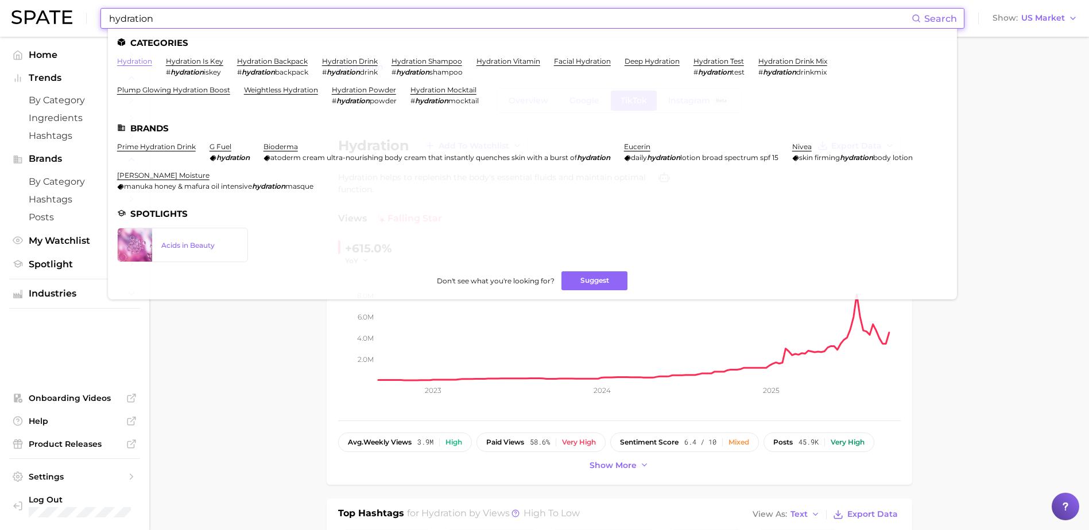
type input "hydration"
click at [129, 62] on link "hydration" at bounding box center [134, 61] width 35 height 9
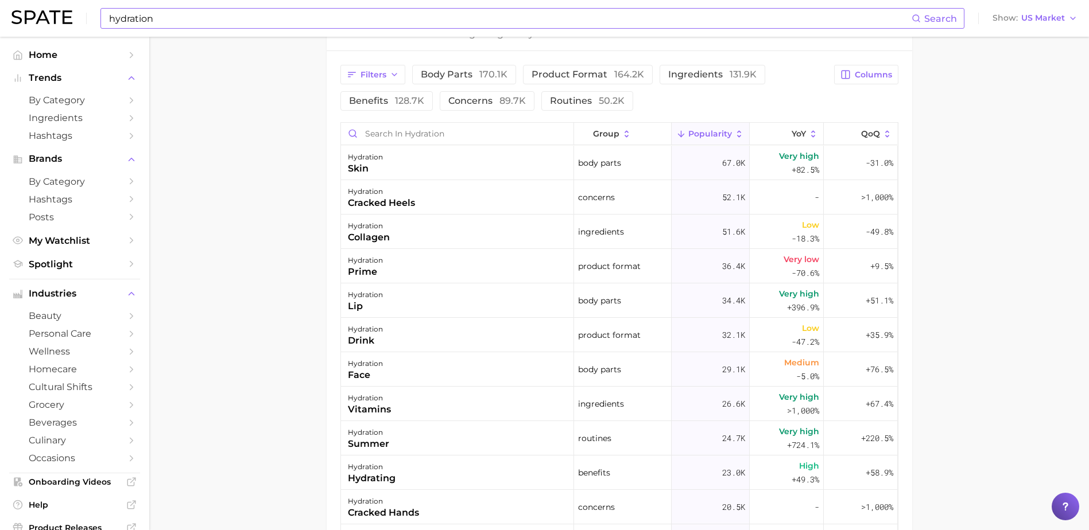
scroll to position [574, 0]
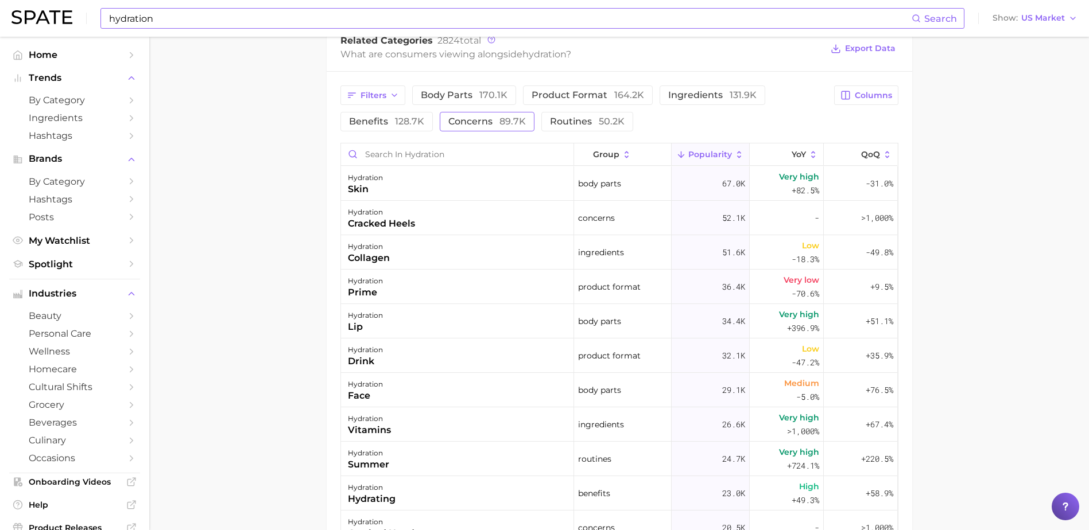
click at [473, 117] on span "concerns 89.7k" at bounding box center [486, 121] width 77 height 9
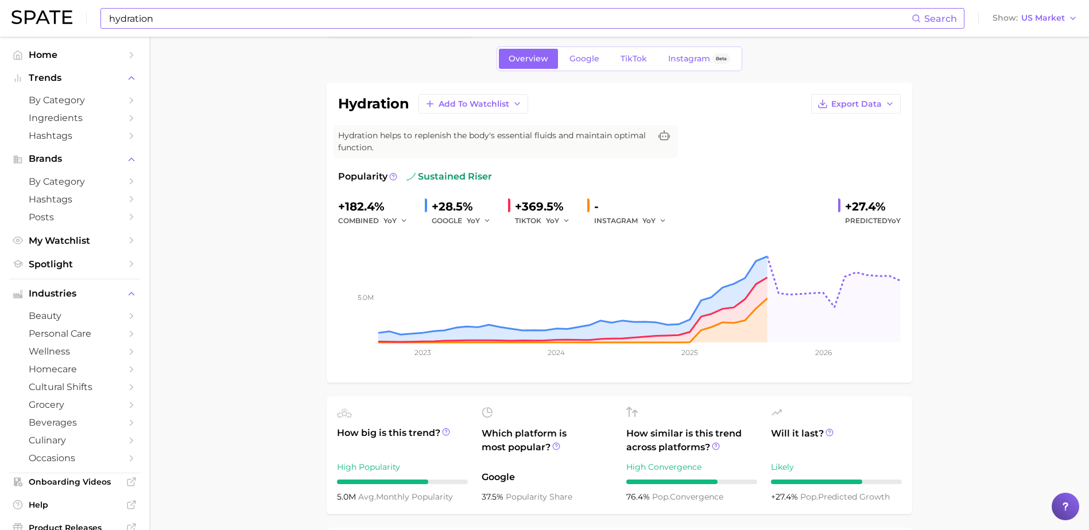
scroll to position [0, 0]
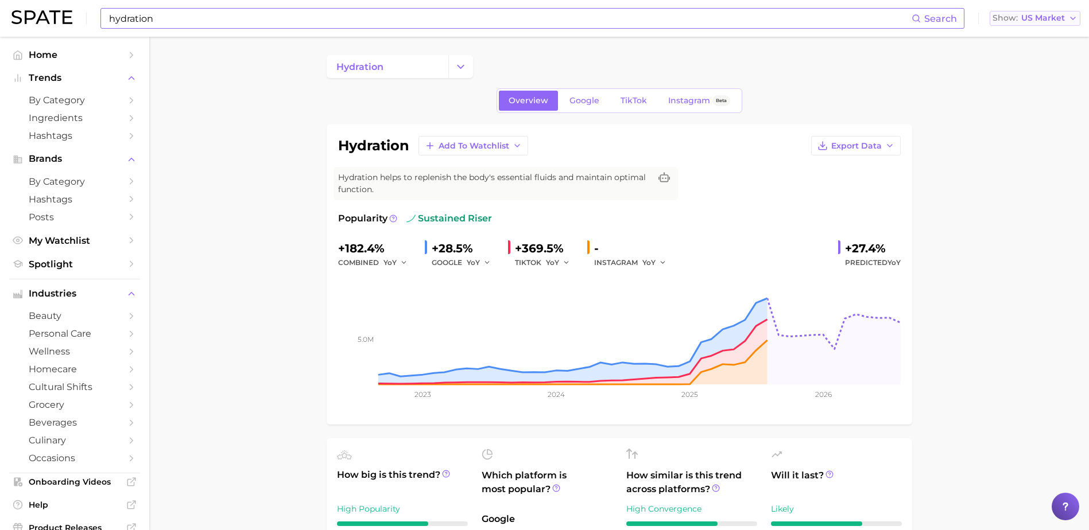
click at [1063, 18] on span "US Market" at bounding box center [1043, 18] width 44 height 6
click at [393, 218] on icon at bounding box center [393, 219] width 8 height 8
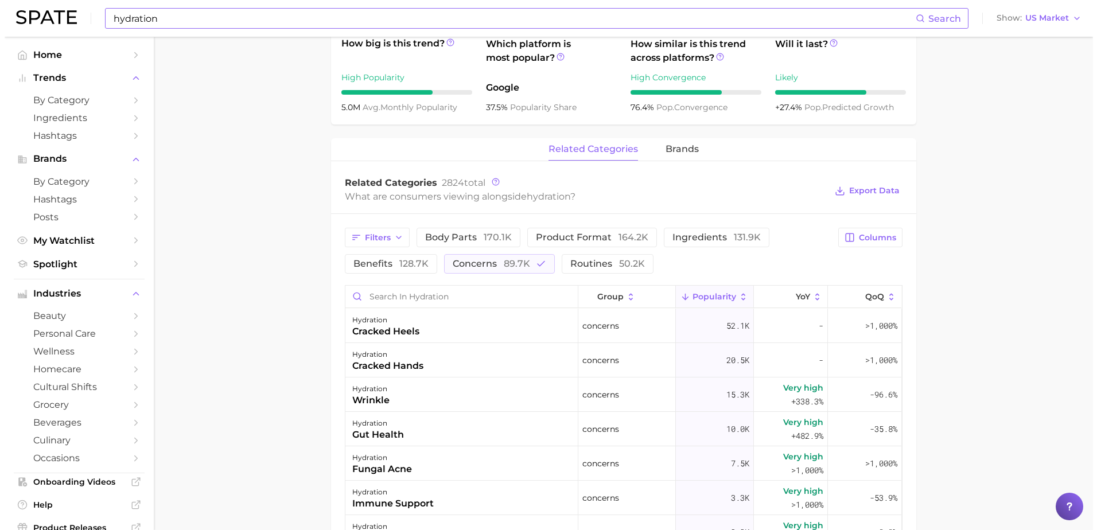
scroll to position [459, 0]
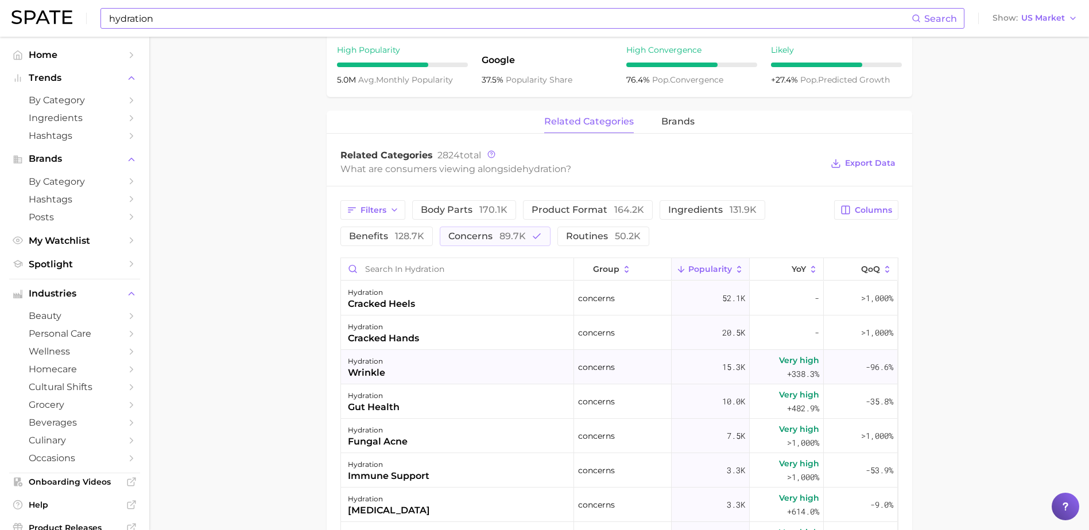
click at [424, 371] on div "hydration wrinkle" at bounding box center [457, 367] width 233 height 34
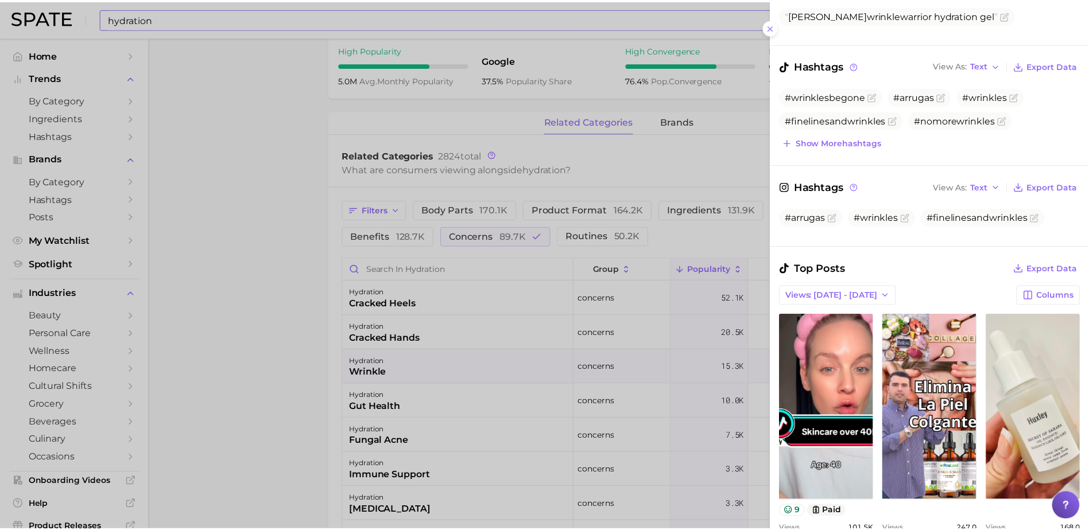
scroll to position [0, 0]
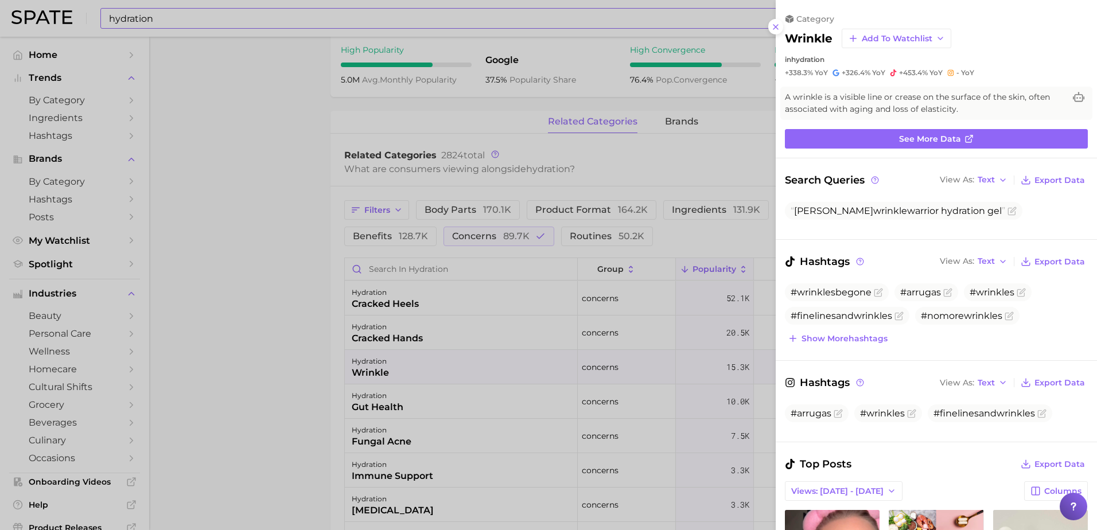
drag, startPoint x: 197, startPoint y: 332, endPoint x: 211, endPoint y: 331, distance: 13.2
click at [197, 332] on div at bounding box center [548, 265] width 1097 height 530
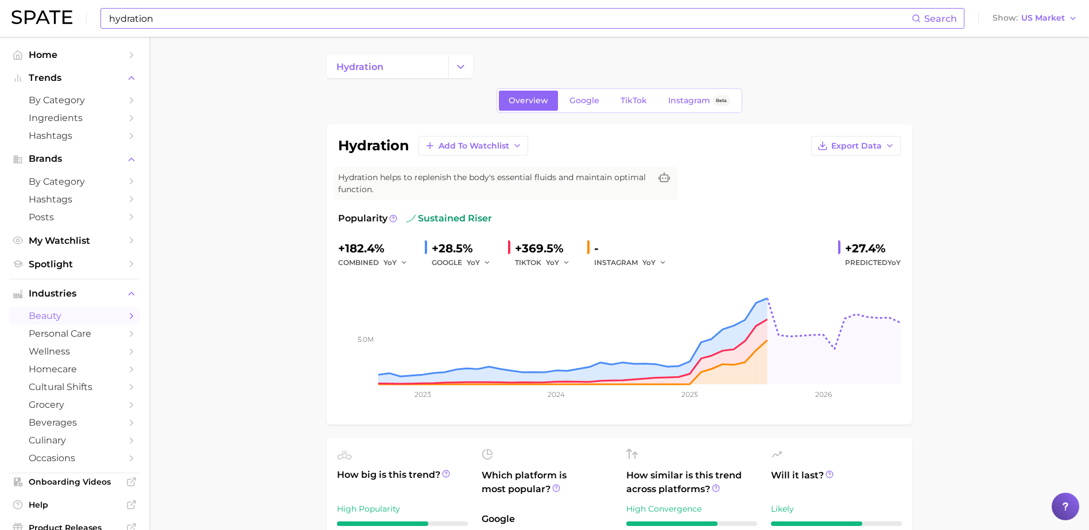
click at [126, 316] on icon "Sidebar" at bounding box center [131, 316] width 10 height 10
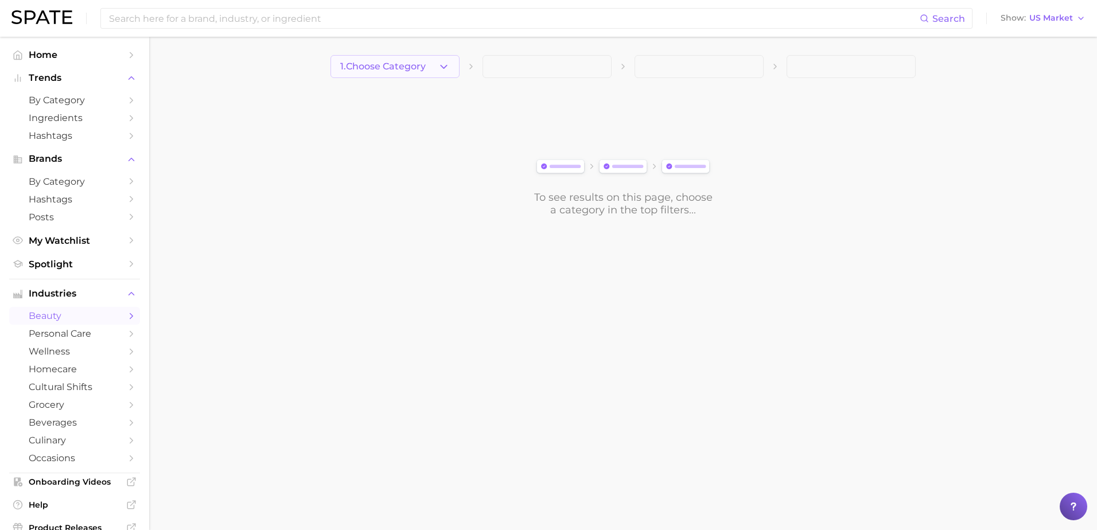
click at [442, 67] on polyline "button" at bounding box center [444, 66] width 6 height 3
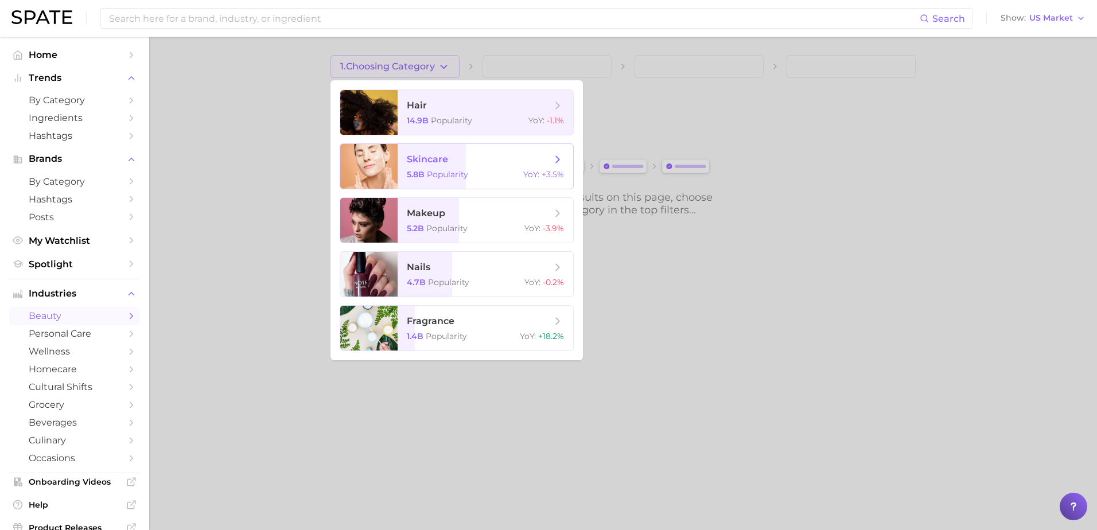
click at [475, 168] on span "skincare 5.8b Popularity YoY : +3.5%" at bounding box center [486, 166] width 176 height 45
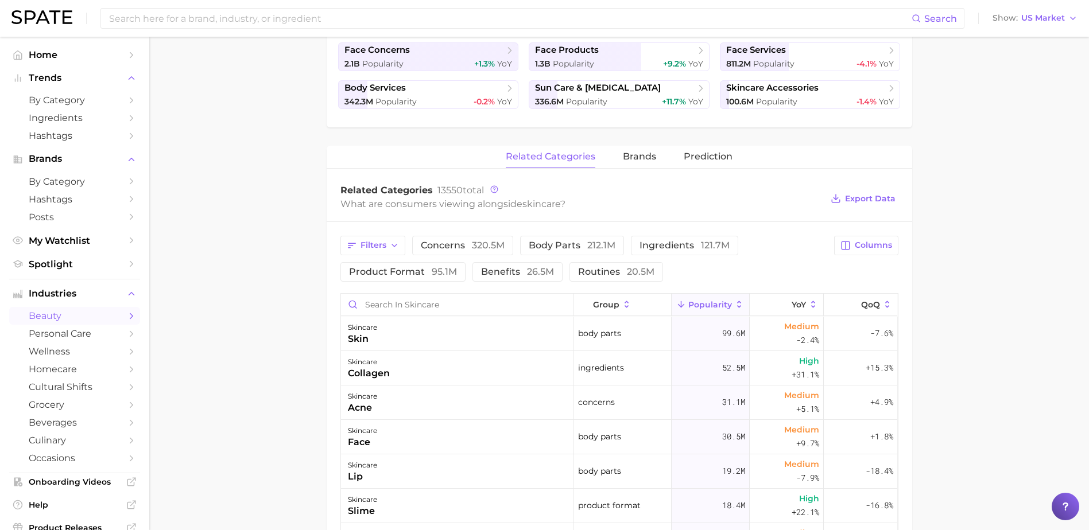
scroll to position [316, 0]
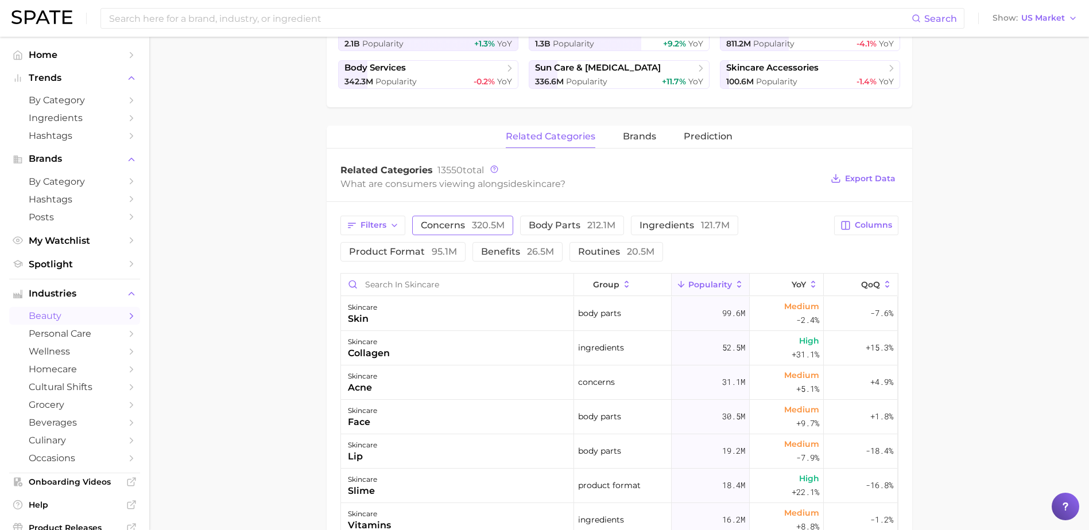
click at [459, 225] on span "concerns 320.5m" at bounding box center [463, 225] width 84 height 9
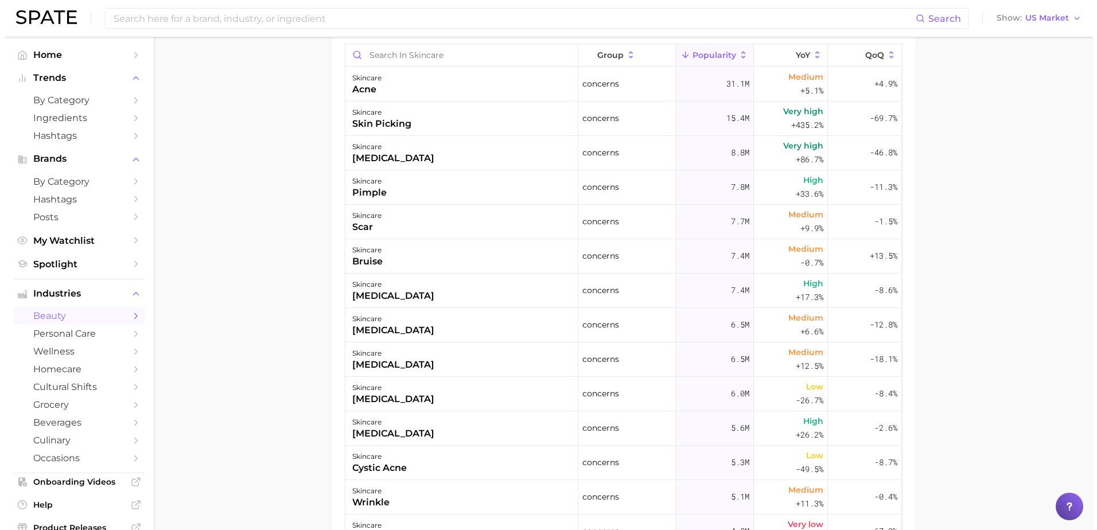
scroll to position [603, 0]
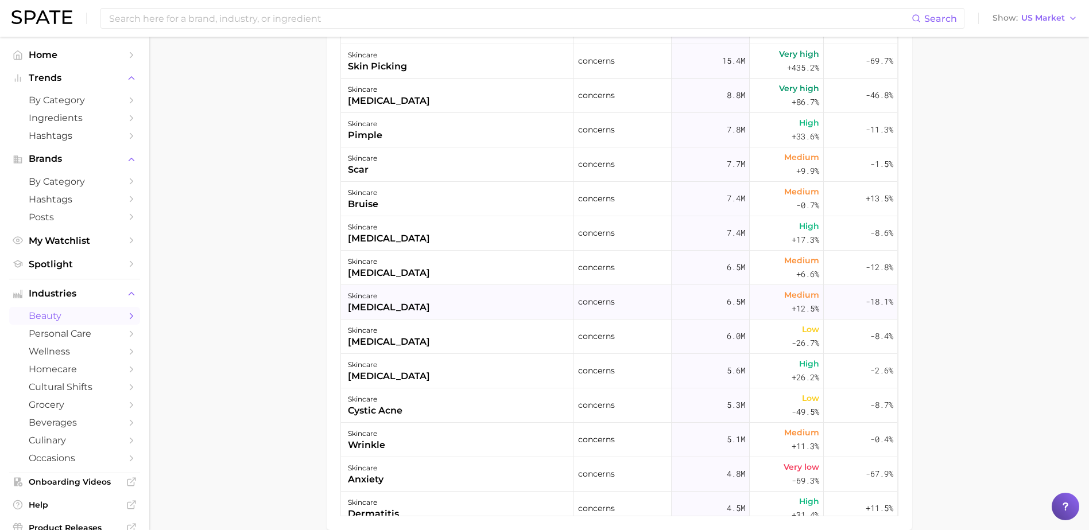
click at [469, 304] on div "skincare dry skin" at bounding box center [457, 302] width 233 height 34
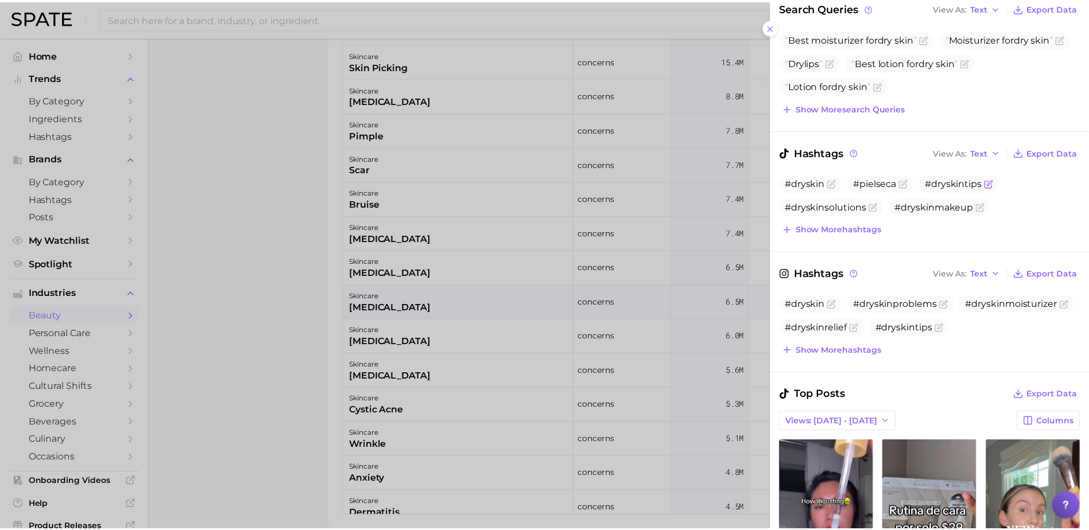
scroll to position [0, 0]
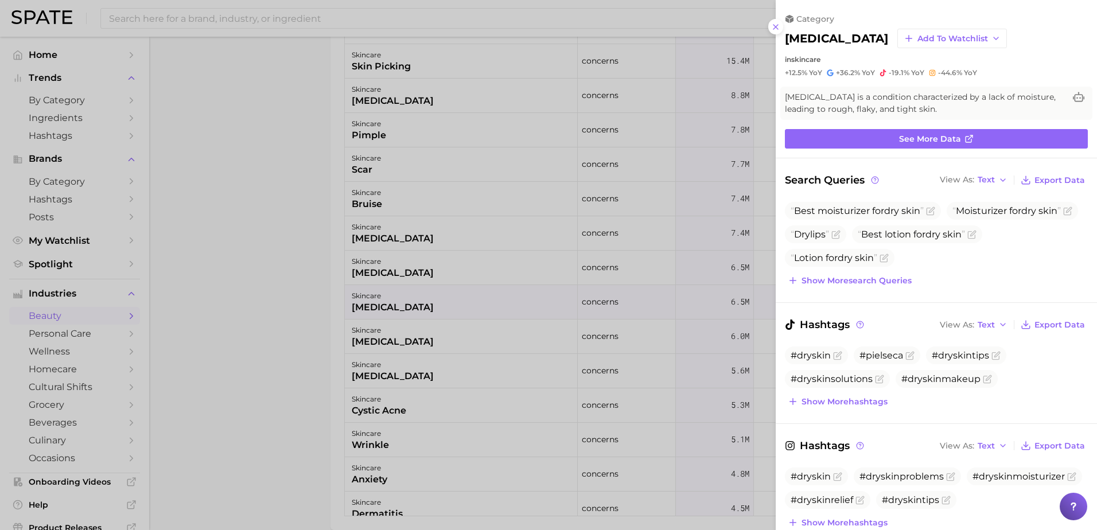
click at [272, 297] on div at bounding box center [548, 265] width 1097 height 530
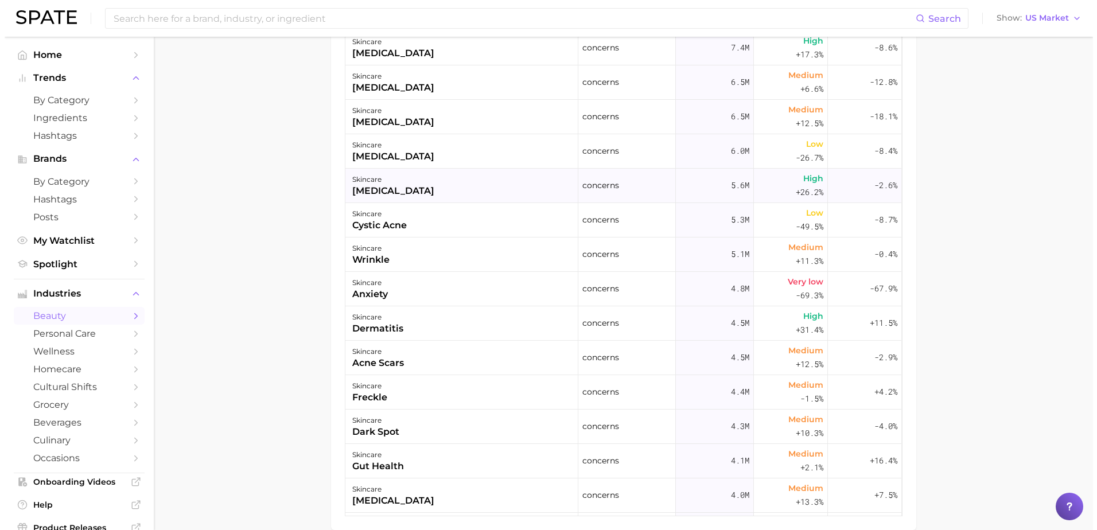
scroll to position [230, 0]
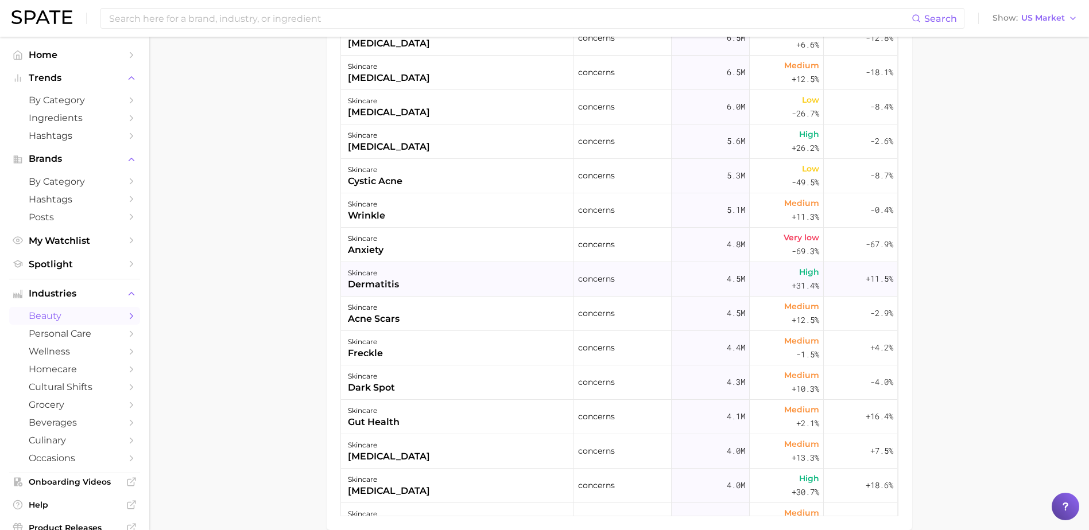
click at [386, 283] on div "dermatitis" at bounding box center [373, 285] width 51 height 14
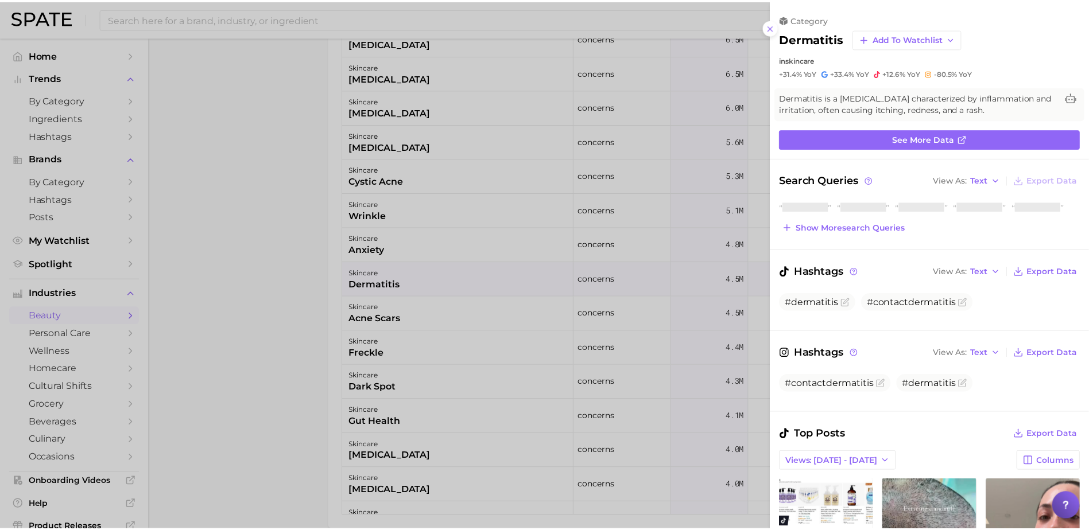
scroll to position [0, 0]
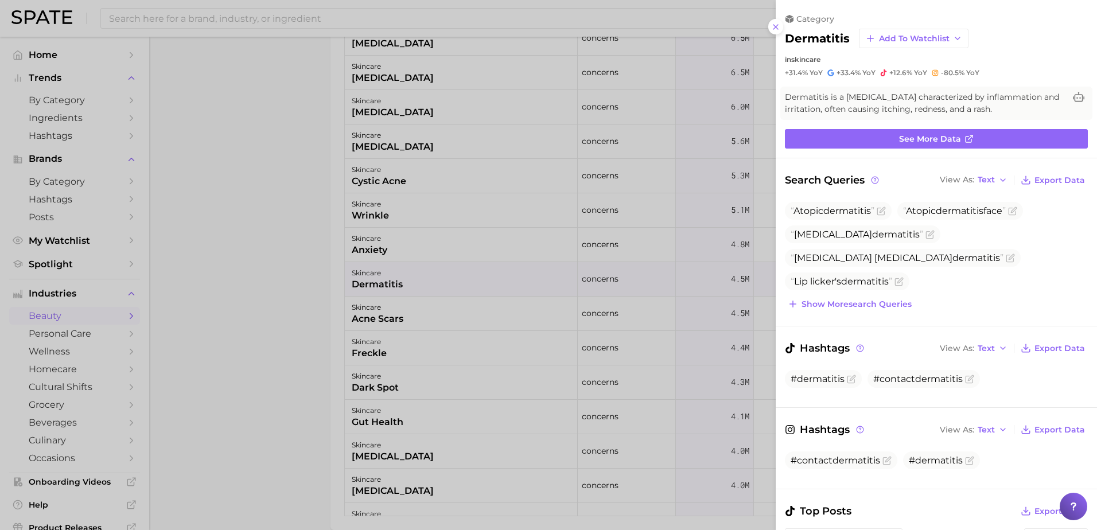
click at [288, 290] on div at bounding box center [548, 265] width 1097 height 530
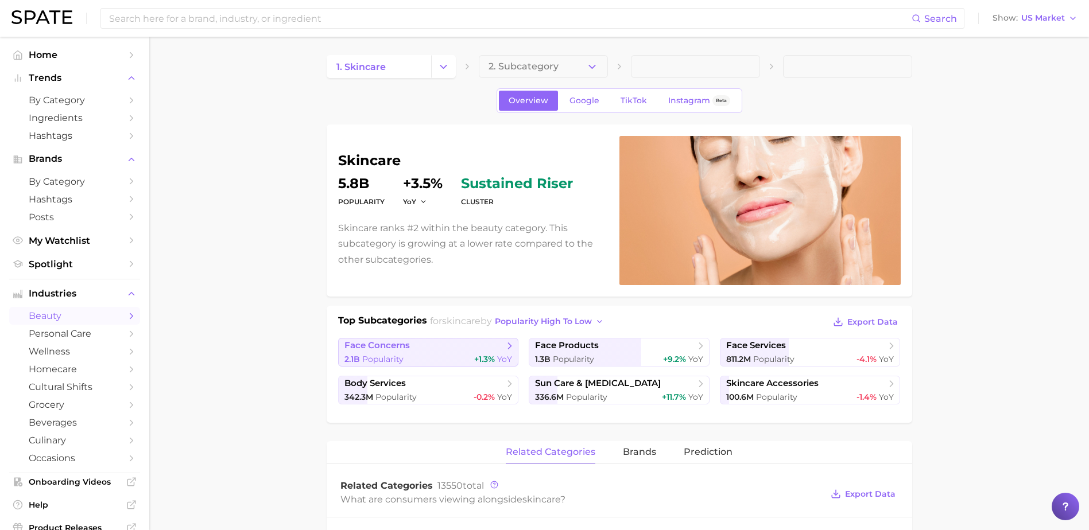
click at [446, 353] on link "face concerns 2.1b Popularity +1.3% YoY" at bounding box center [428, 352] width 181 height 29
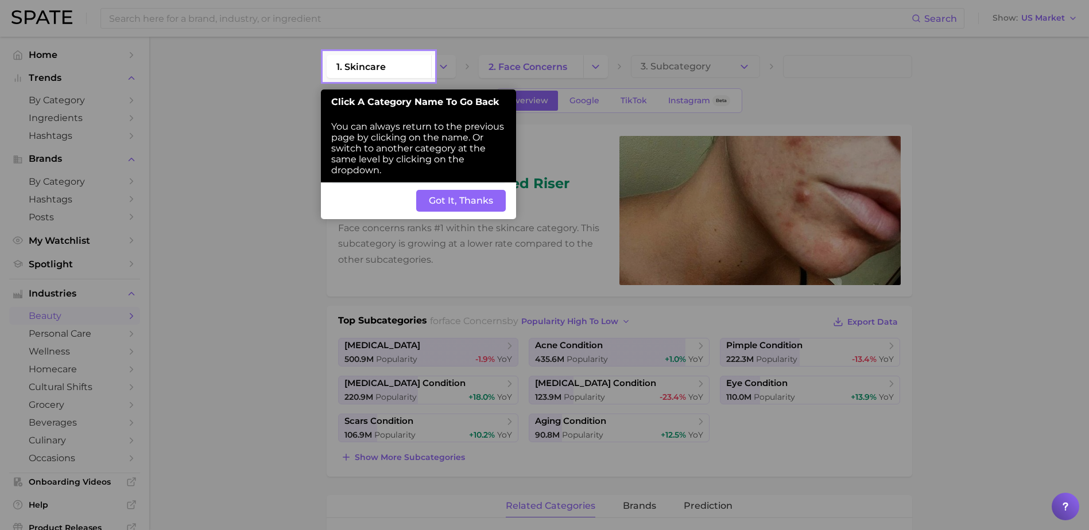
click at [436, 200] on button "Got It, Thanks" at bounding box center [461, 201] width 90 height 22
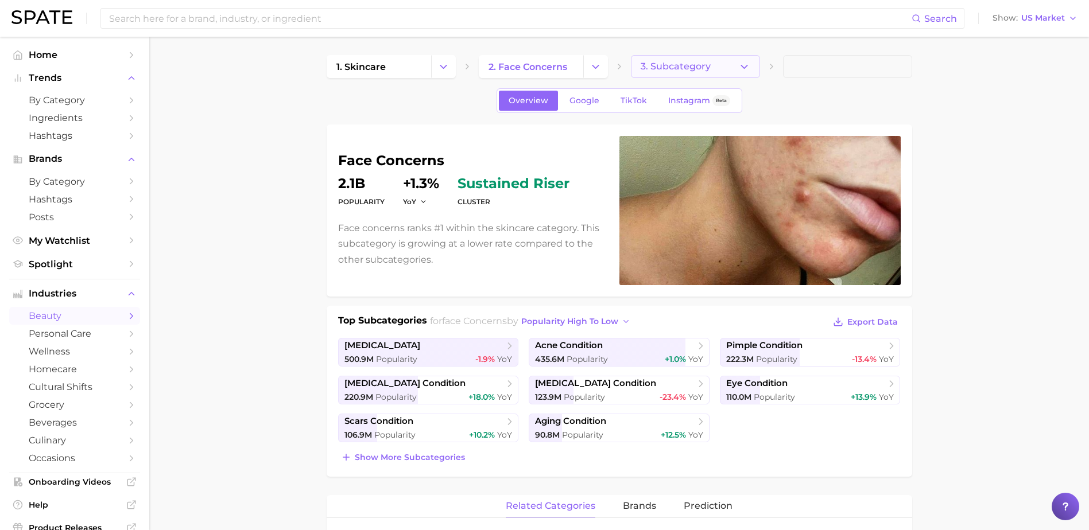
click at [715, 69] on button "3. Subcategory" at bounding box center [695, 66] width 129 height 23
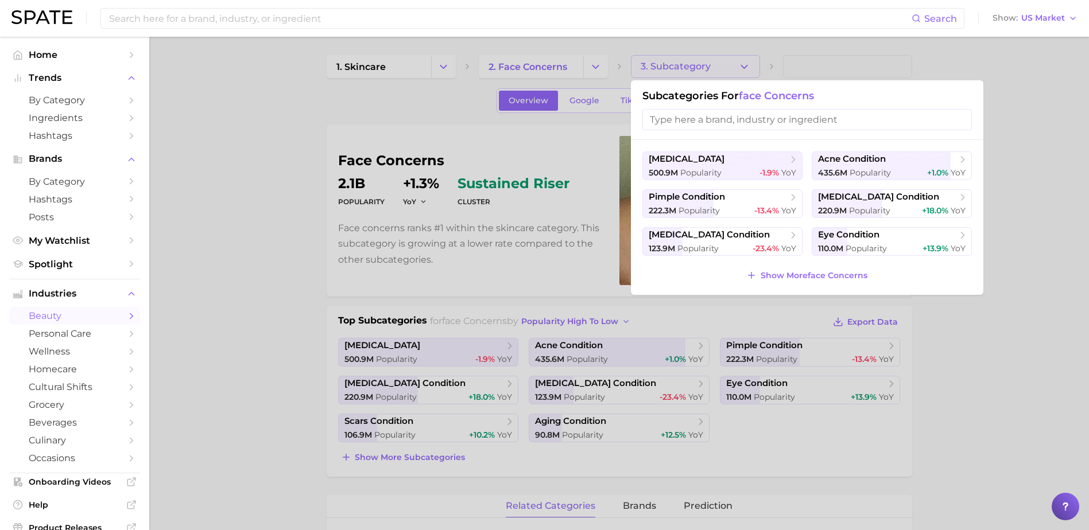
click at [305, 267] on div at bounding box center [544, 265] width 1089 height 530
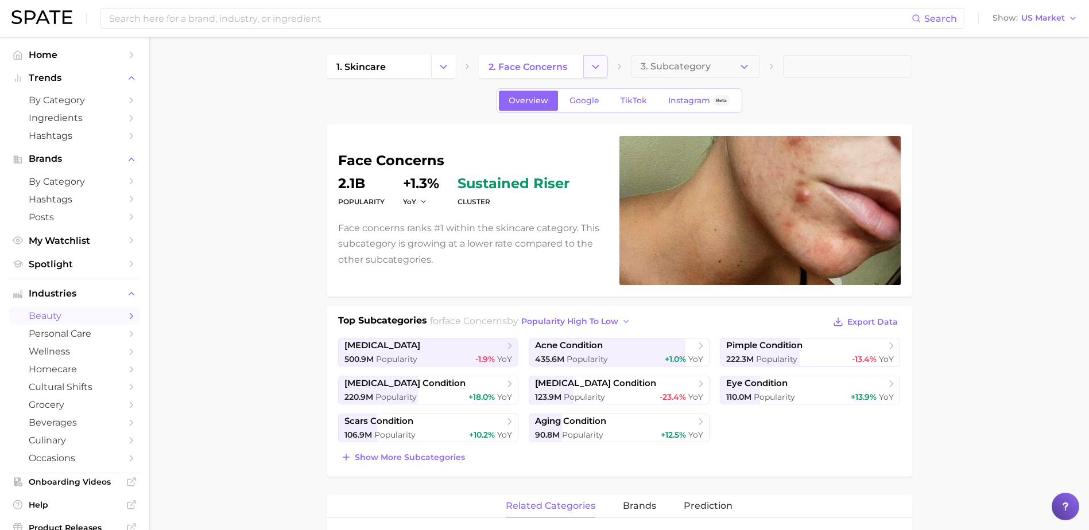
click at [589, 64] on icon "Change Category" at bounding box center [595, 67] width 12 height 12
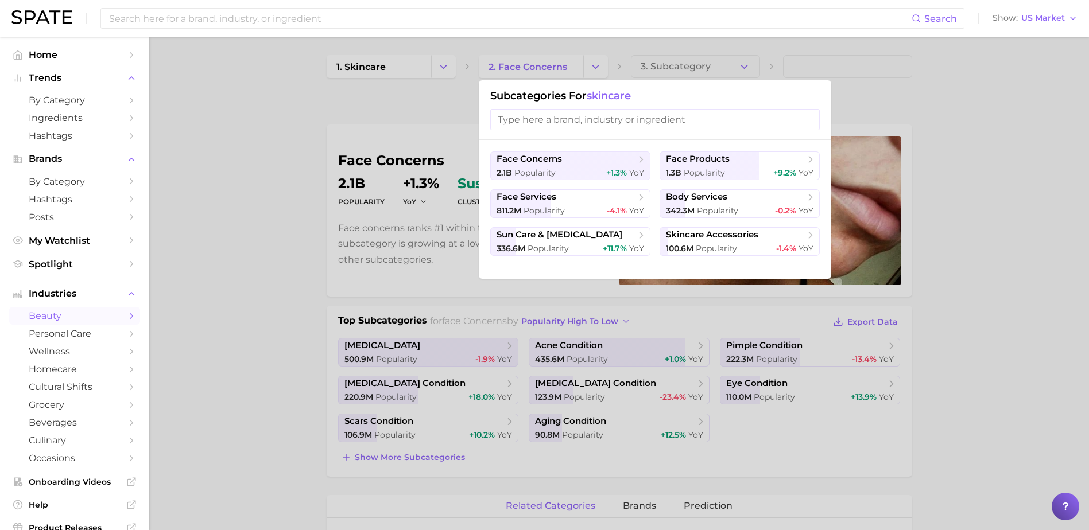
click at [275, 211] on div at bounding box center [544, 265] width 1089 height 530
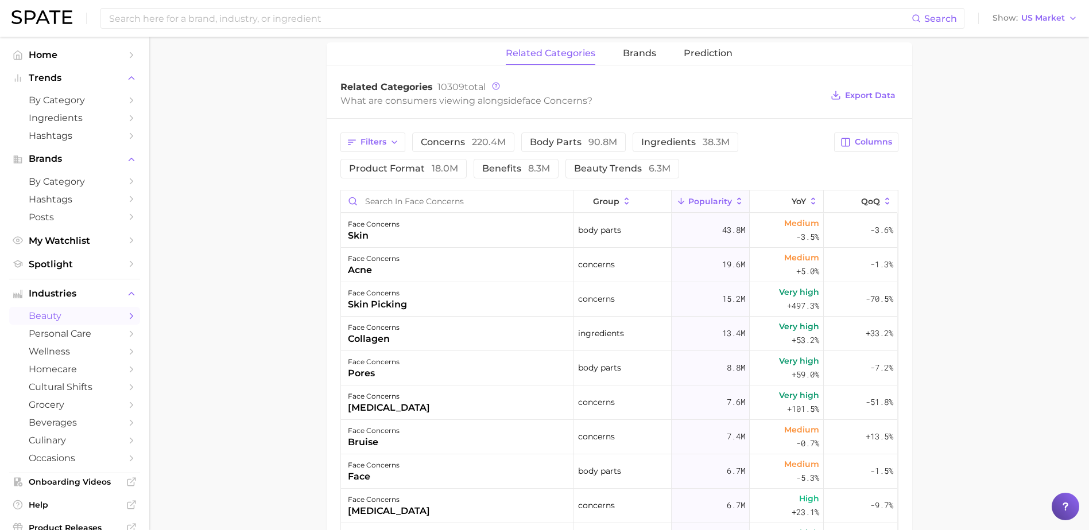
scroll to position [516, 0]
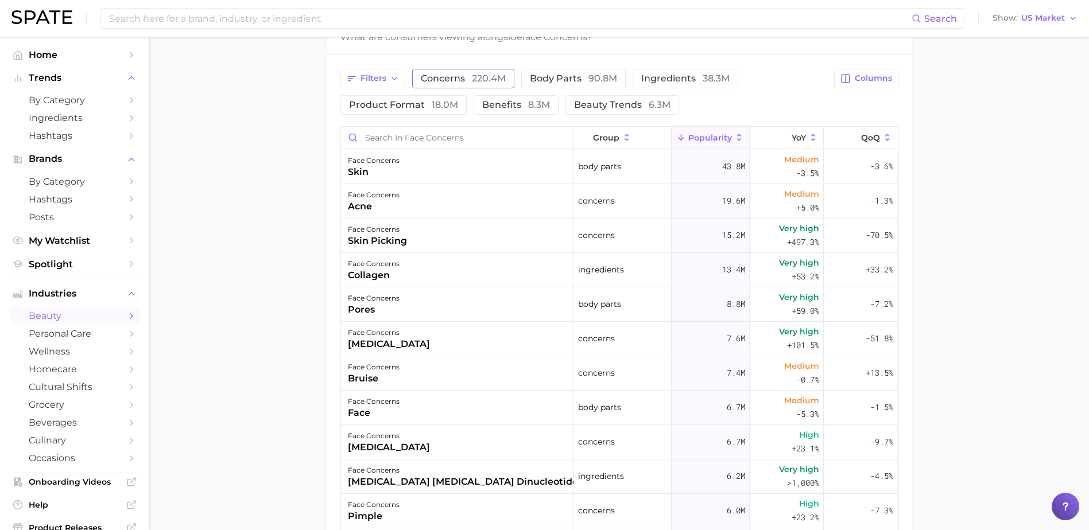
click at [454, 75] on span "concerns 220.4m" at bounding box center [463, 78] width 85 height 9
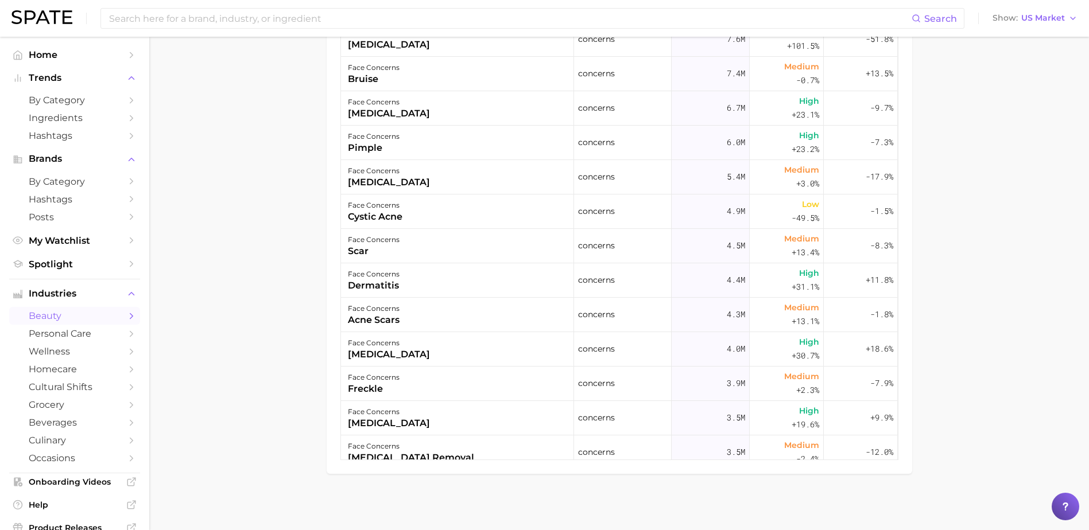
scroll to position [714, 0]
click at [396, 349] on div "atopic dermatitis" at bounding box center [389, 354] width 82 height 14
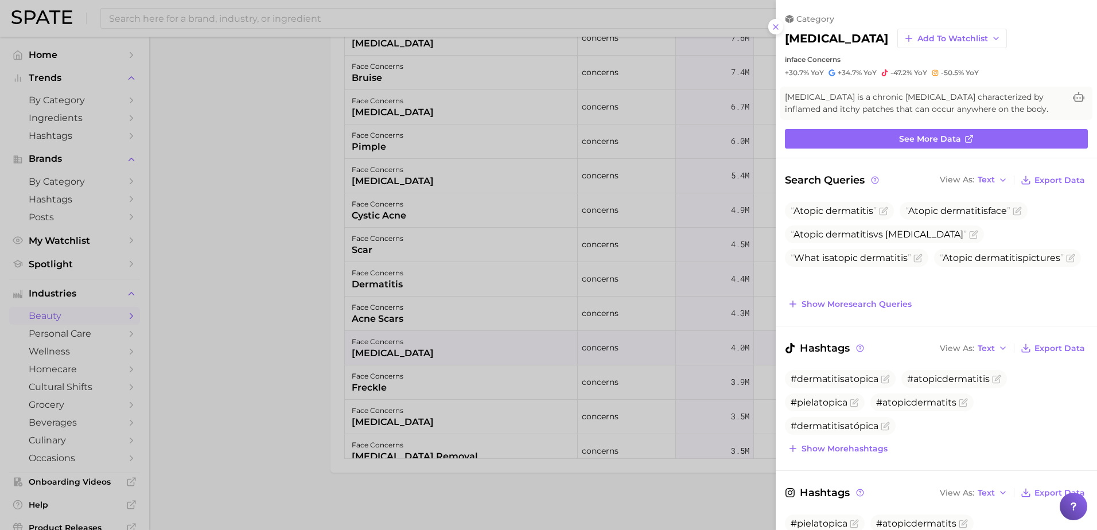
click at [248, 287] on div at bounding box center [548, 265] width 1097 height 530
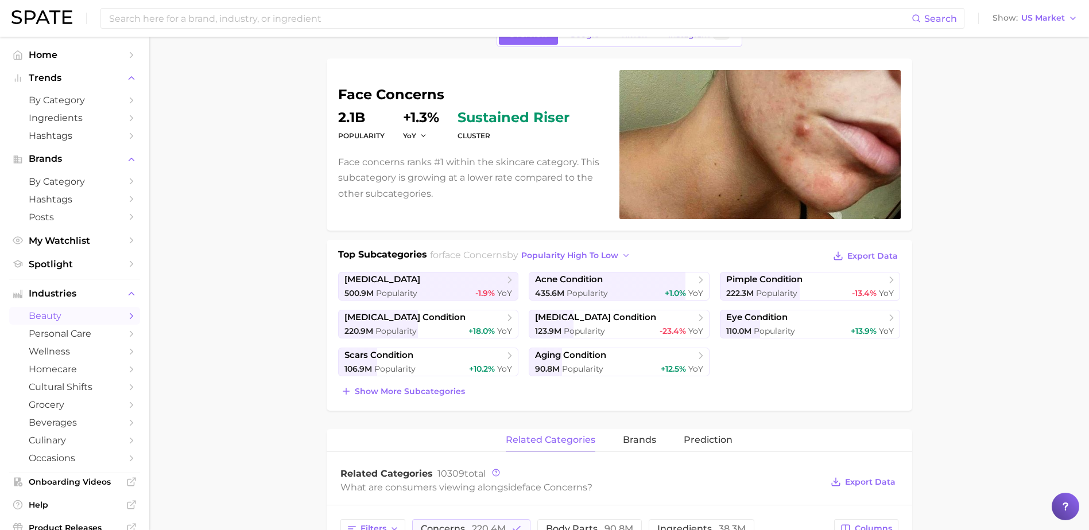
scroll to position [0, 0]
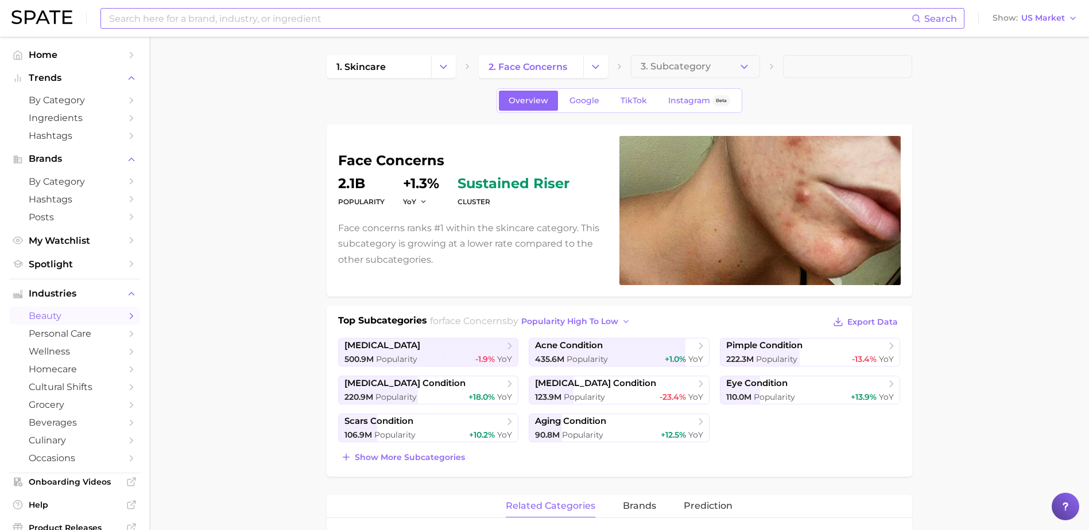
click at [278, 21] on input at bounding box center [509, 19] width 803 height 20
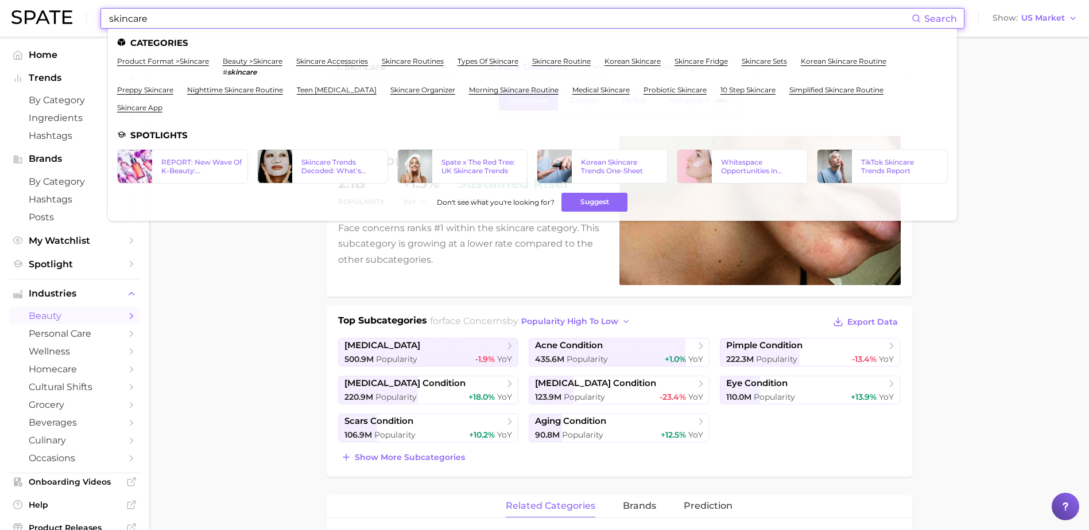
drag, startPoint x: 231, startPoint y: 22, endPoint x: 88, endPoint y: 20, distance: 143.5
click at [88, 20] on div "skincare Search Categories product format > skincare beauty > skincare # skinca…" at bounding box center [544, 18] width 1066 height 37
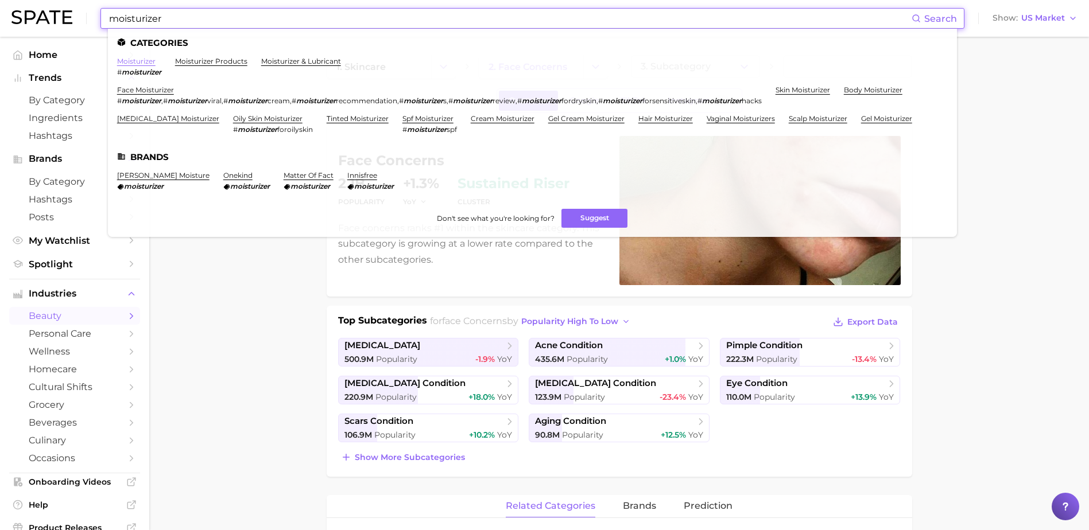
type input "moisturizer"
click at [139, 62] on link "moisturizer" at bounding box center [136, 61] width 38 height 9
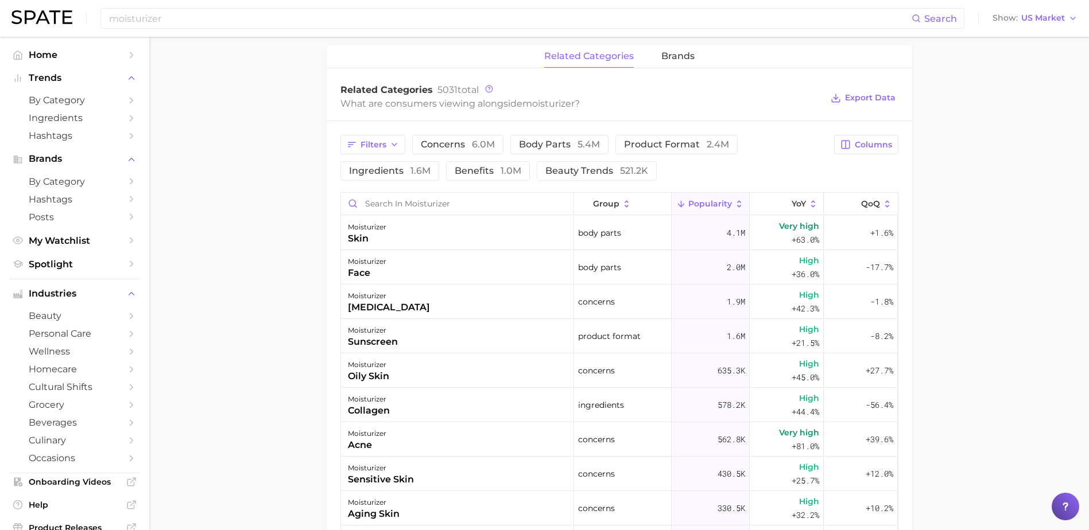
scroll to position [516, 0]
click at [458, 236] on div "moisturizer skin" at bounding box center [457, 232] width 233 height 34
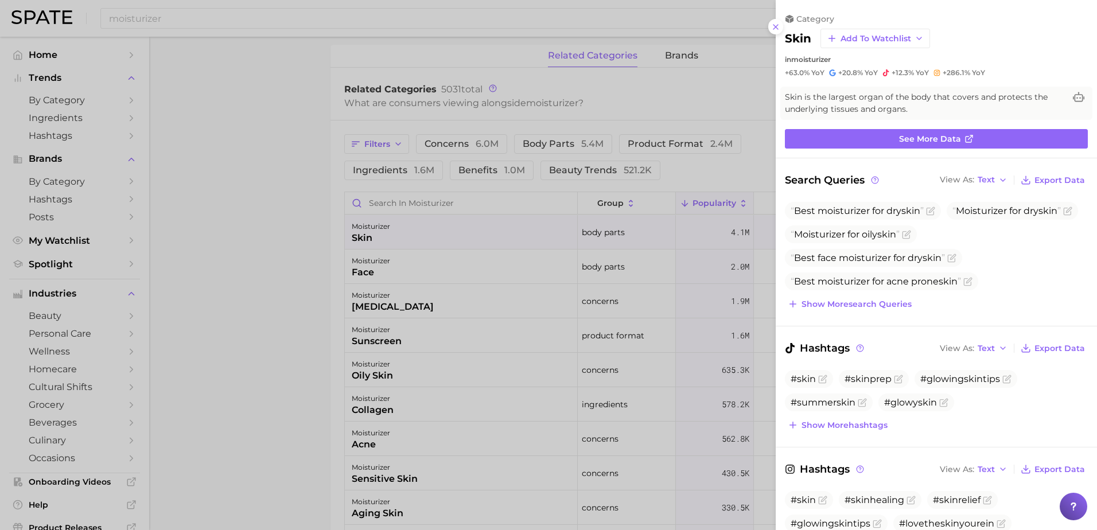
click at [252, 254] on div at bounding box center [548, 265] width 1097 height 530
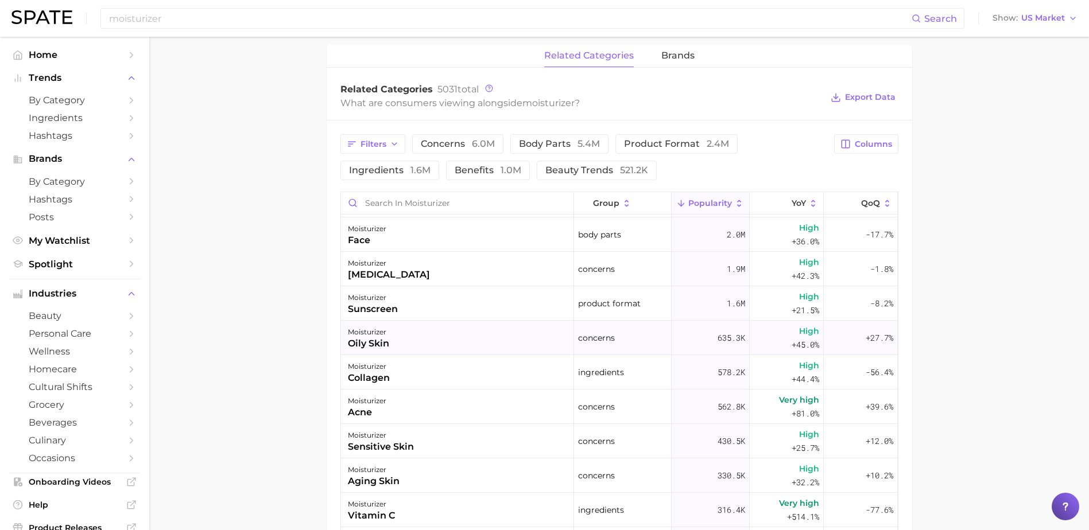
scroll to position [57, 0]
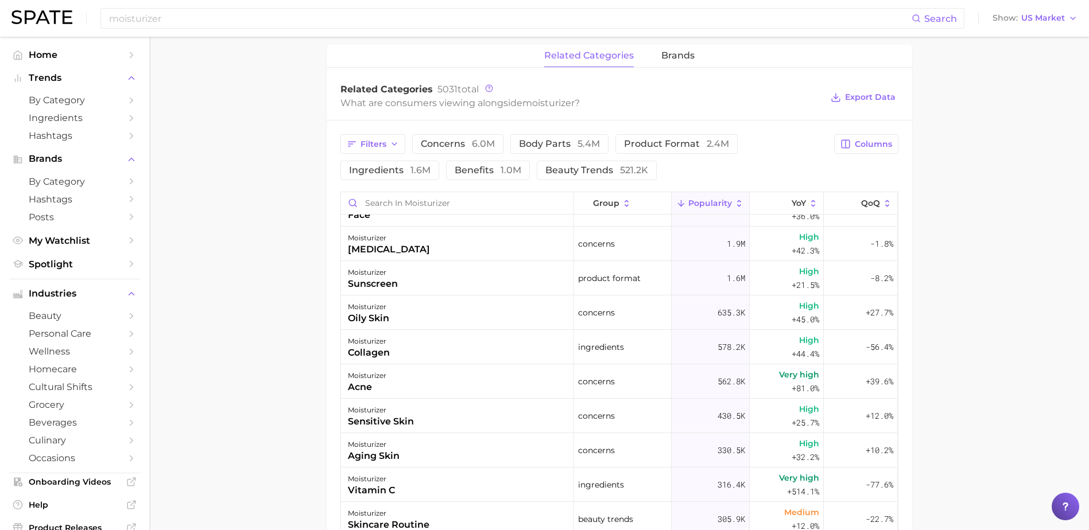
click at [232, 165] on main "moisturizer Overview Google TikTok Instagram Beta moisturizer Add to Watchlist …" at bounding box center [618, 156] width 939 height 1273
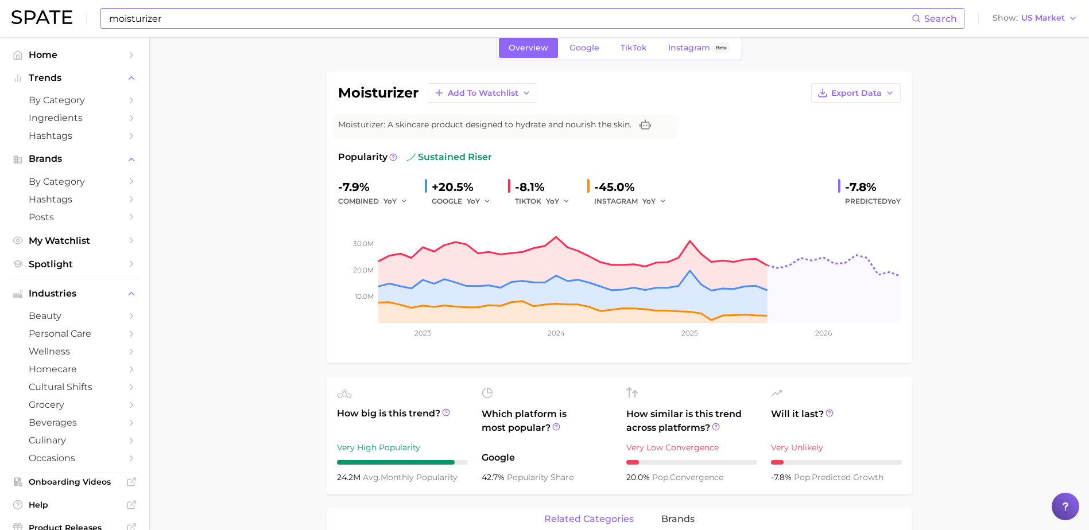
scroll to position [0, 0]
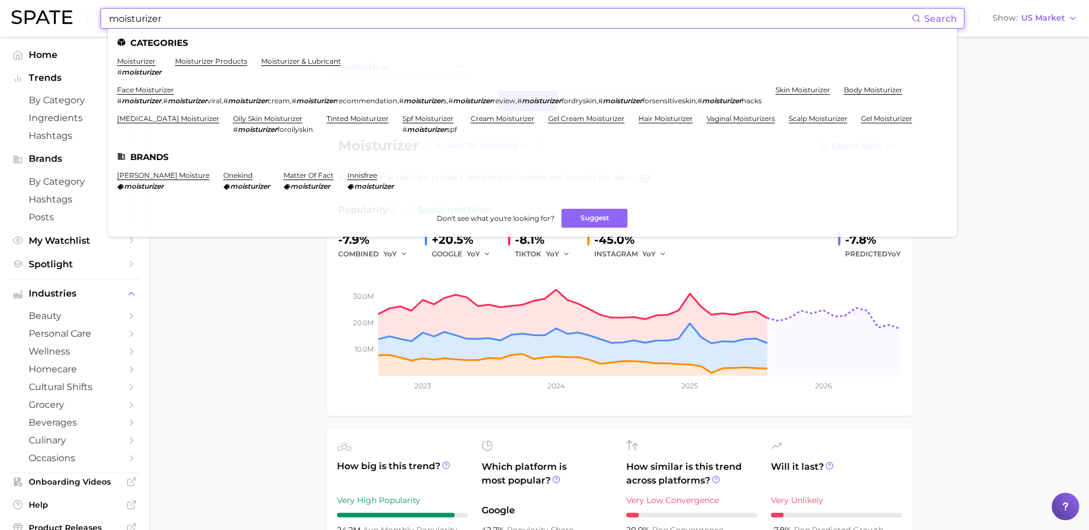
drag, startPoint x: 205, startPoint y: 14, endPoint x: 67, endPoint y: 20, distance: 139.0
click at [67, 20] on div "moisturizer Search Categories moisturizer # moisturizer moisturizer products mo…" at bounding box center [544, 18] width 1066 height 37
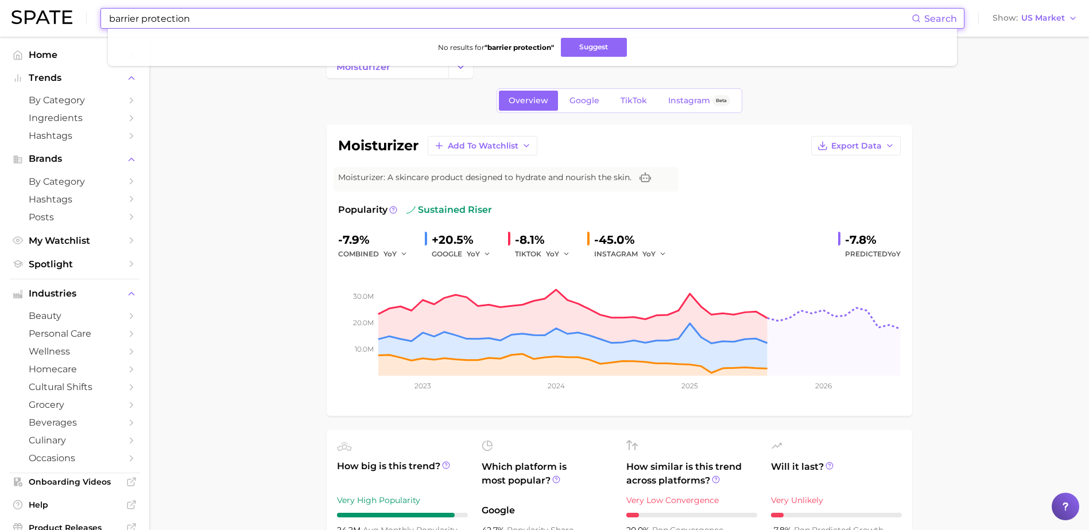
drag, startPoint x: 207, startPoint y: 20, endPoint x: 69, endPoint y: 19, distance: 137.1
click at [69, 19] on div "barrier protection Search No results for " barrier protection " Suggest Show US…" at bounding box center [544, 18] width 1066 height 37
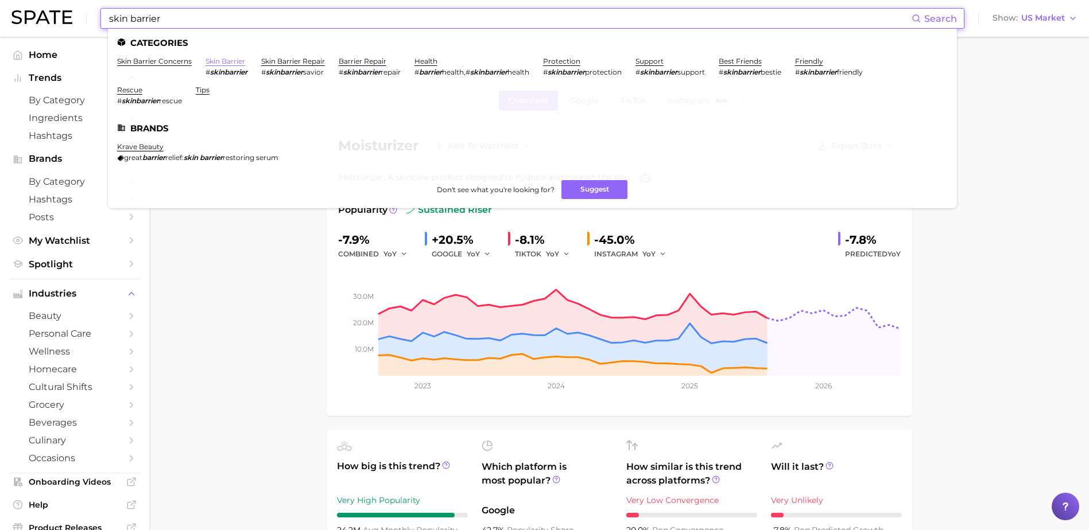
click at [224, 63] on link "skin barrier" at bounding box center [225, 61] width 40 height 9
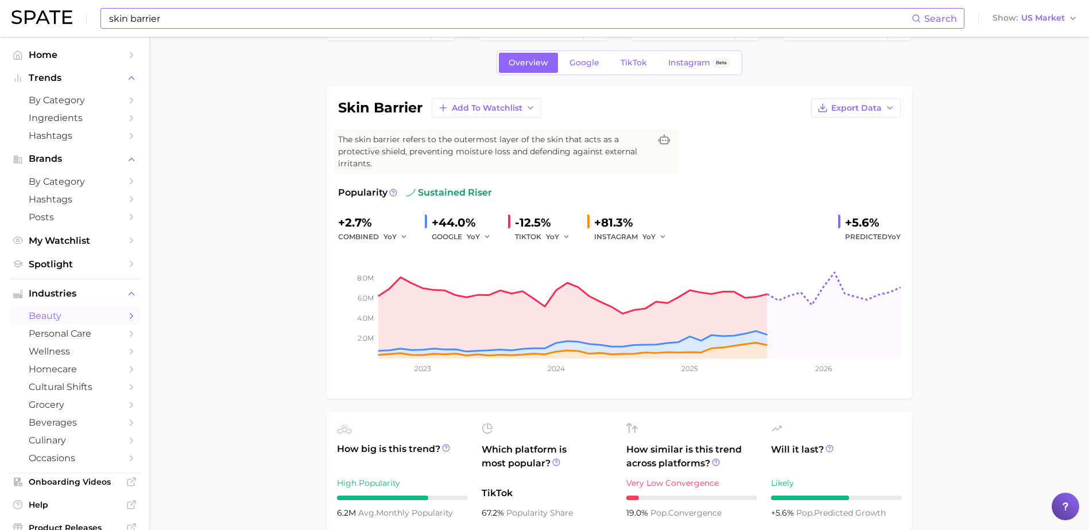
scroll to position [57, 0]
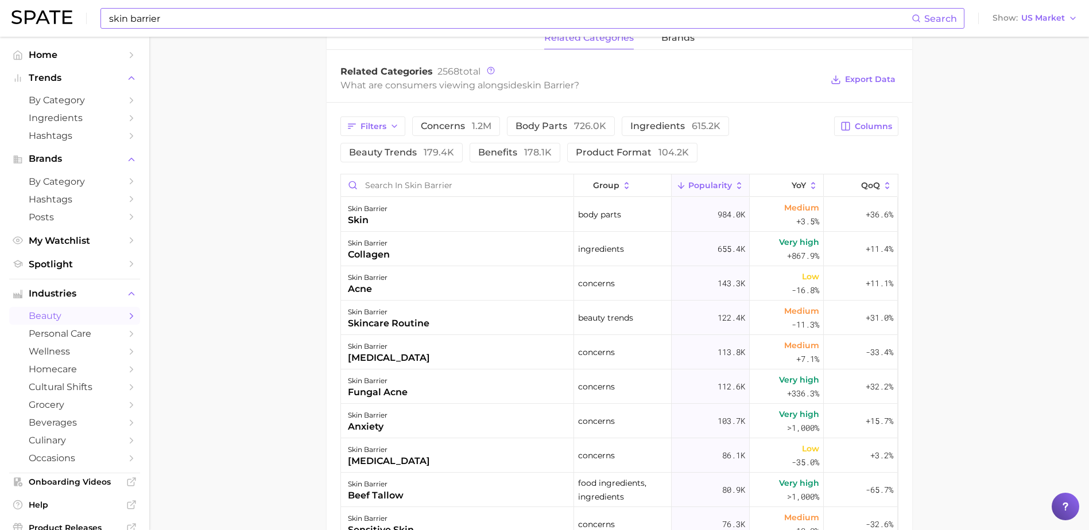
scroll to position [574, 0]
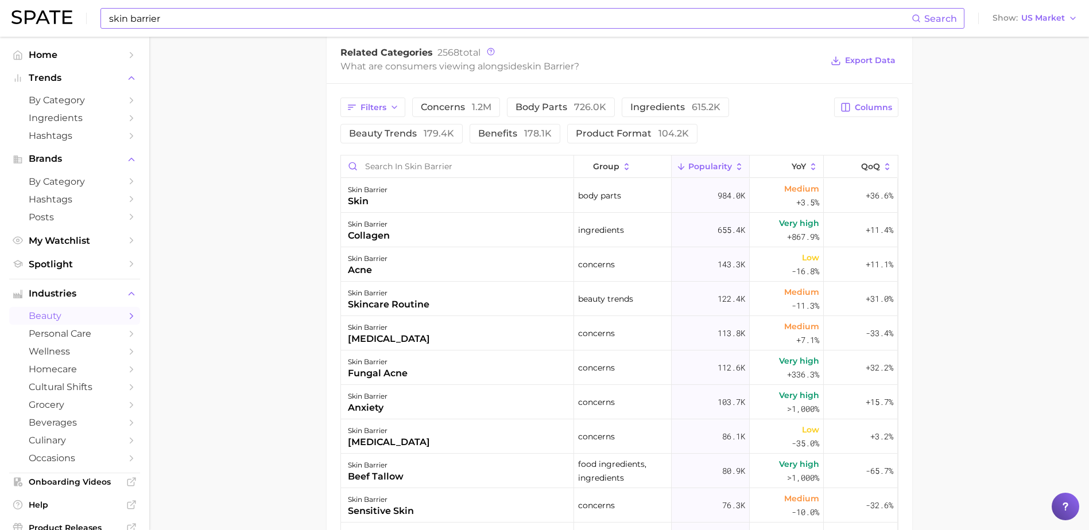
click at [224, 236] on main "1. skincare 2. face concerns 3. skin barrier concerns 4. skin barrier Overview …" at bounding box center [618, 109] width 939 height 1293
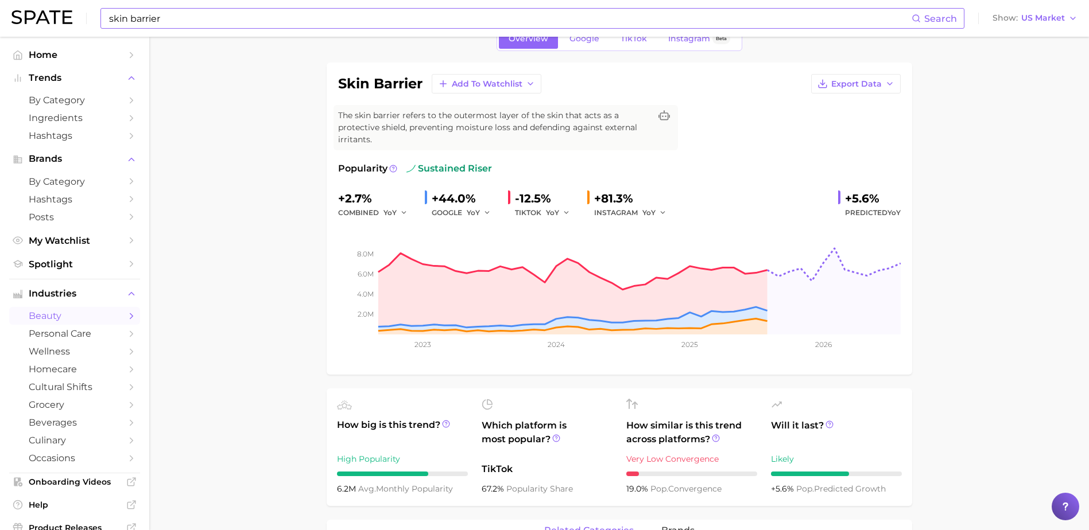
scroll to position [0, 0]
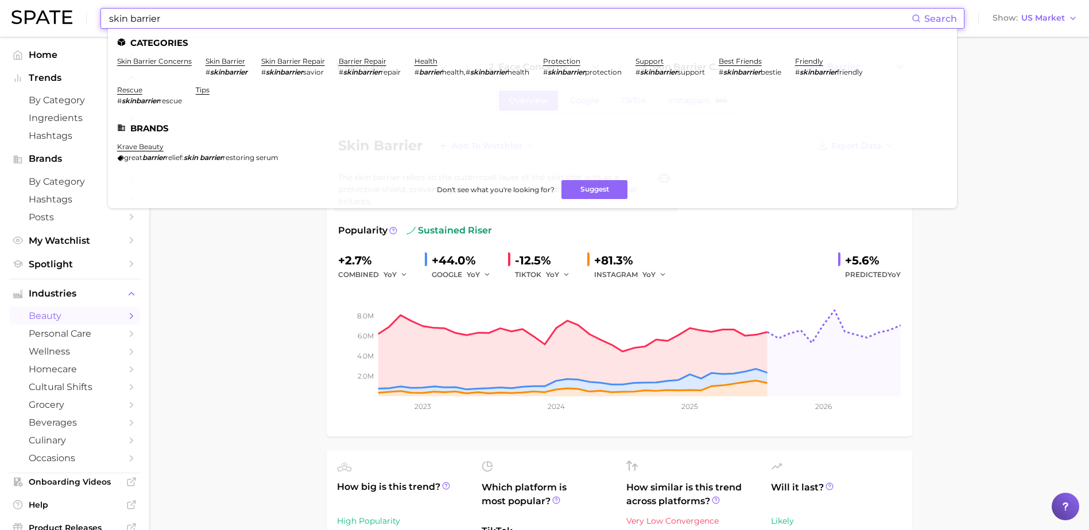
drag, startPoint x: 226, startPoint y: 18, endPoint x: 69, endPoint y: 11, distance: 156.8
click at [69, 11] on div "skin barrier Search Categories skin barrier concerns skin barrier # skinbarrier…" at bounding box center [544, 18] width 1066 height 37
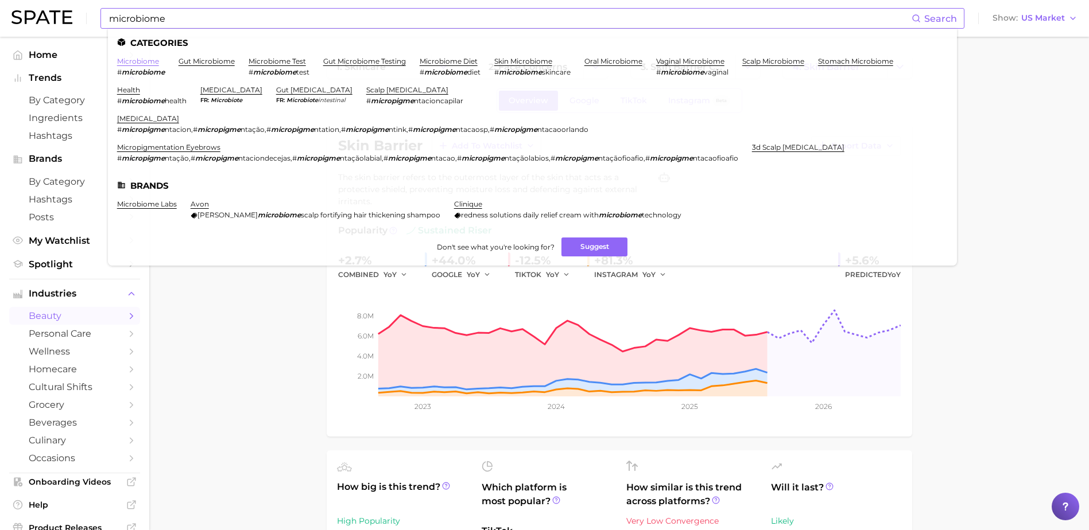
click at [141, 61] on link "microbiome" at bounding box center [138, 61] width 42 height 9
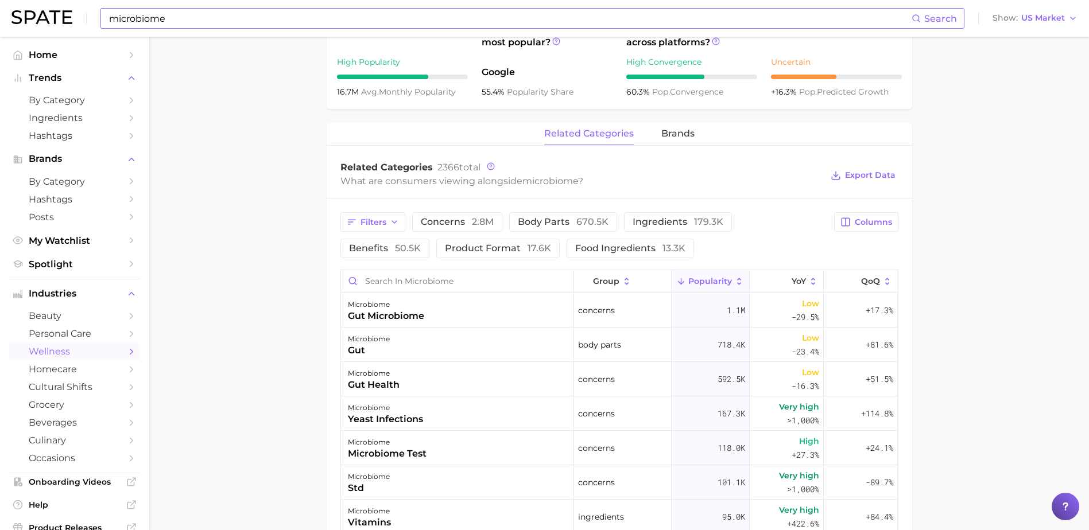
scroll to position [574, 0]
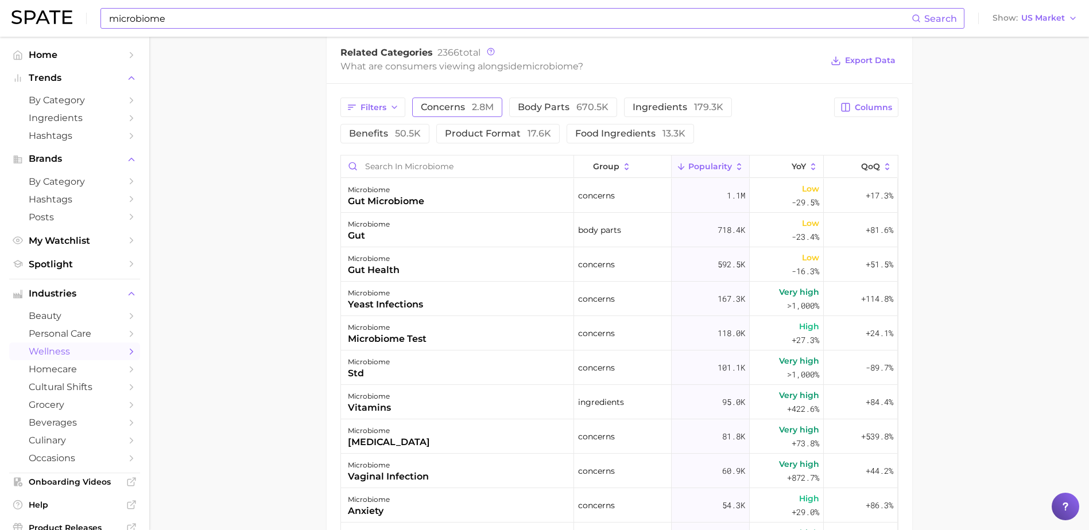
click at [453, 110] on span "concerns 2.8m" at bounding box center [457, 107] width 73 height 9
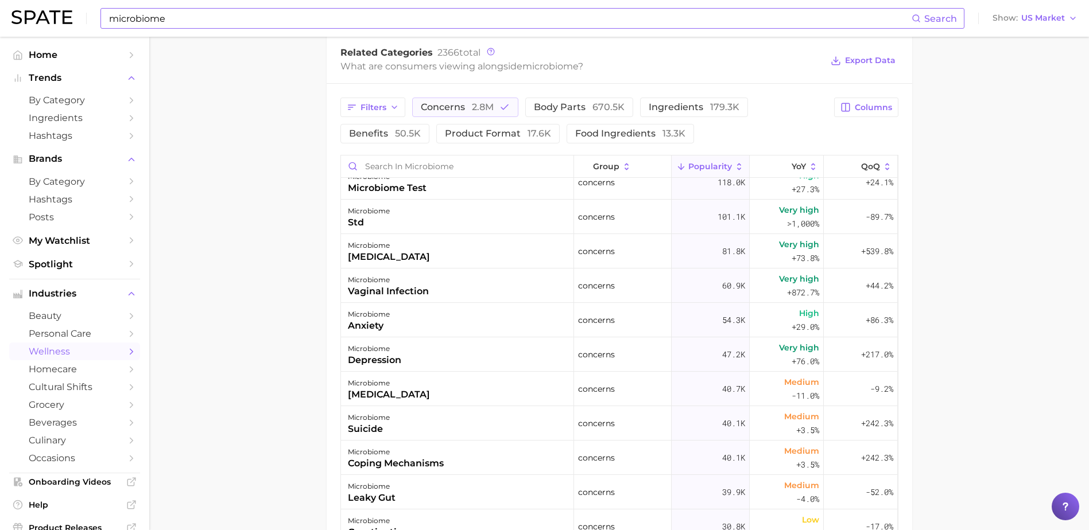
scroll to position [0, 0]
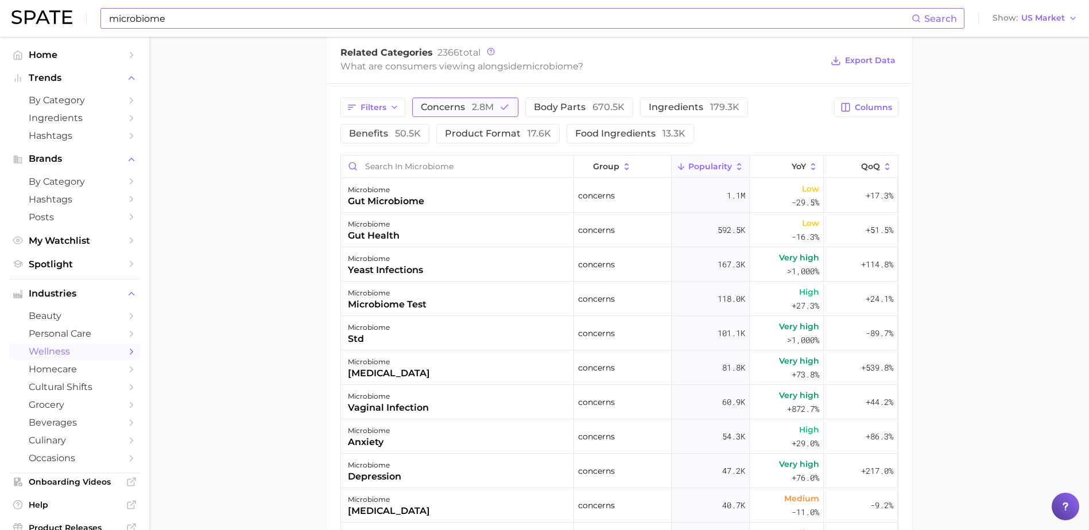
click at [462, 107] on span "concerns 2.8m" at bounding box center [457, 107] width 73 height 9
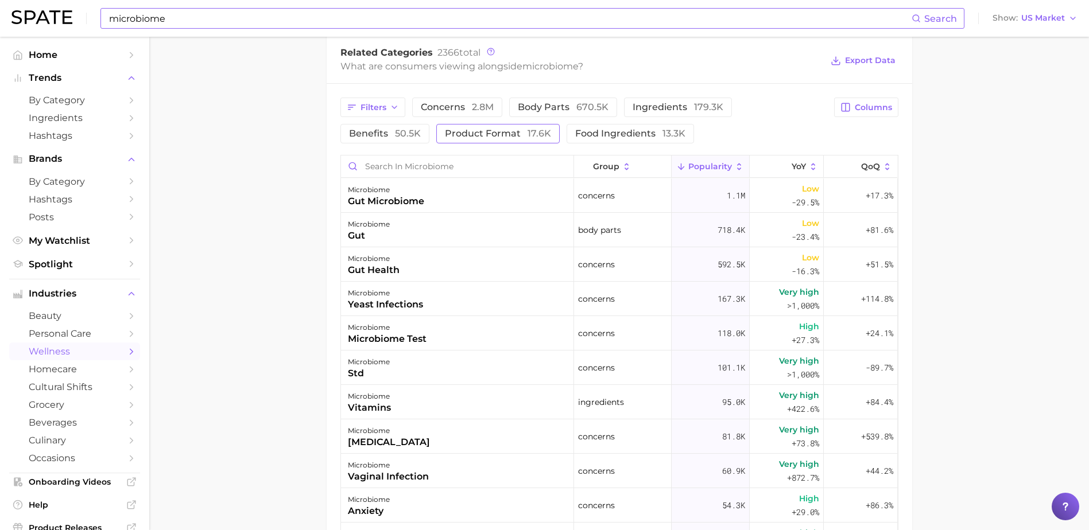
click at [445, 130] on span "product format 17.6k" at bounding box center [498, 133] width 106 height 9
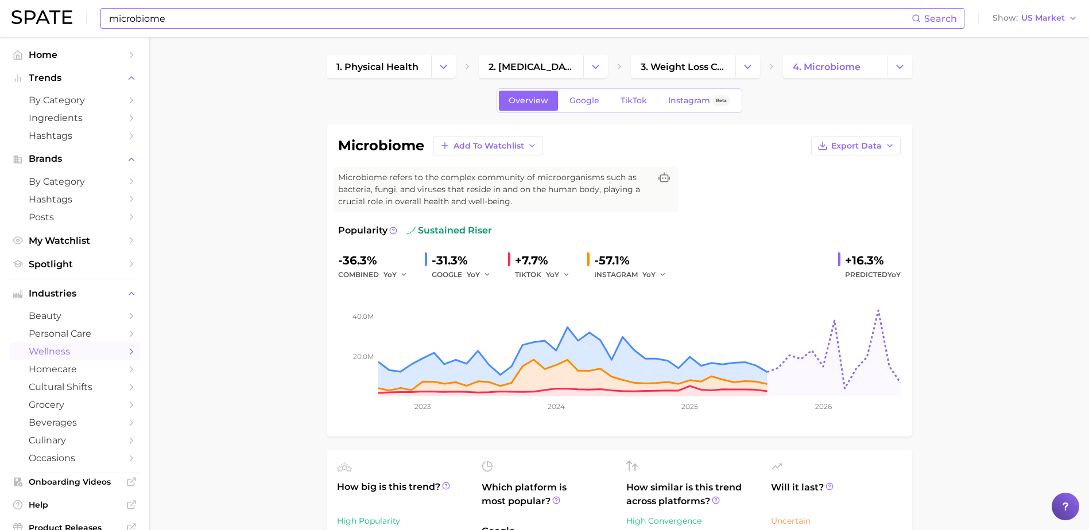
click at [178, 14] on input "microbiome" at bounding box center [509, 19] width 803 height 20
type input "microbiome skincare"
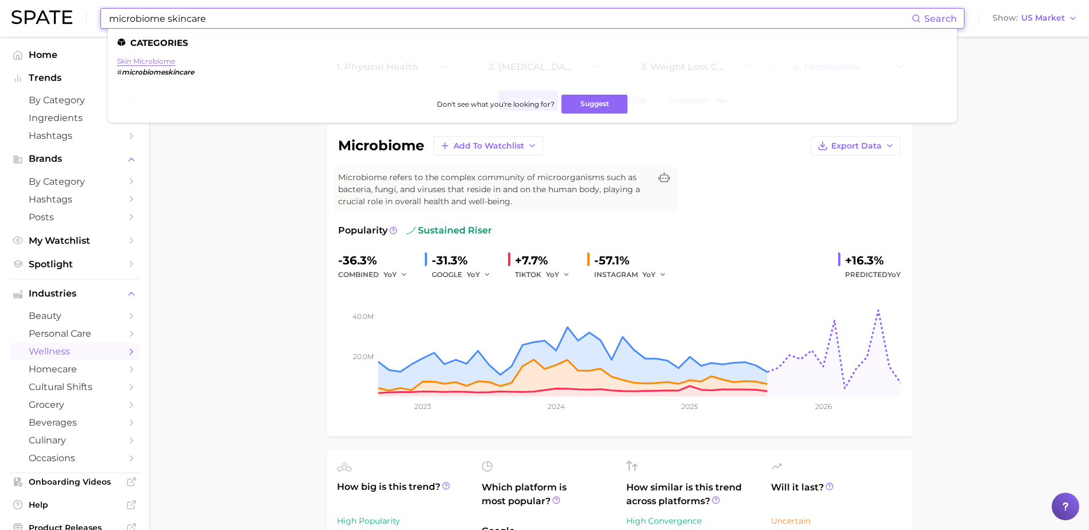
click at [153, 60] on link "skin microbiome" at bounding box center [146, 61] width 58 height 9
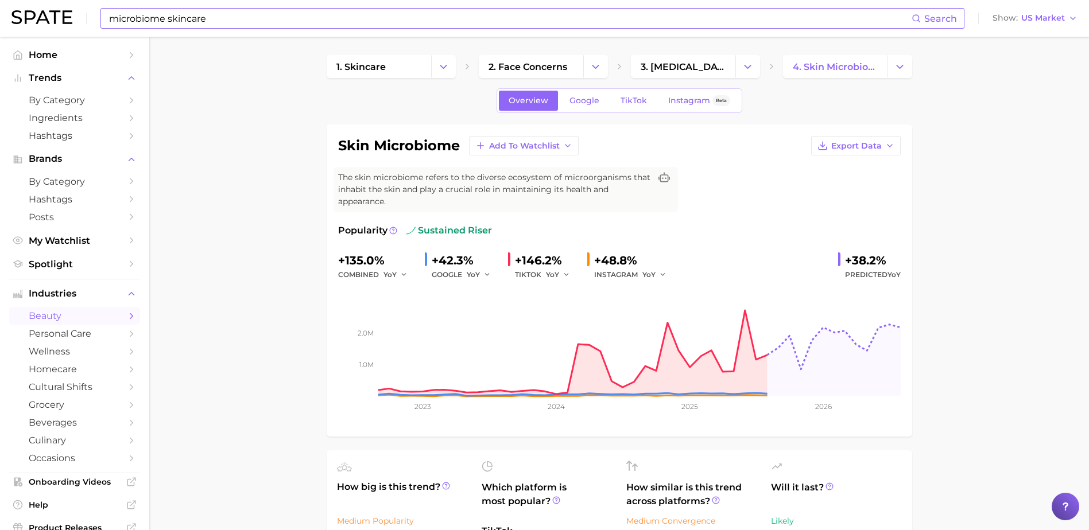
click at [682, 99] on span "Instagram" at bounding box center [689, 101] width 42 height 10
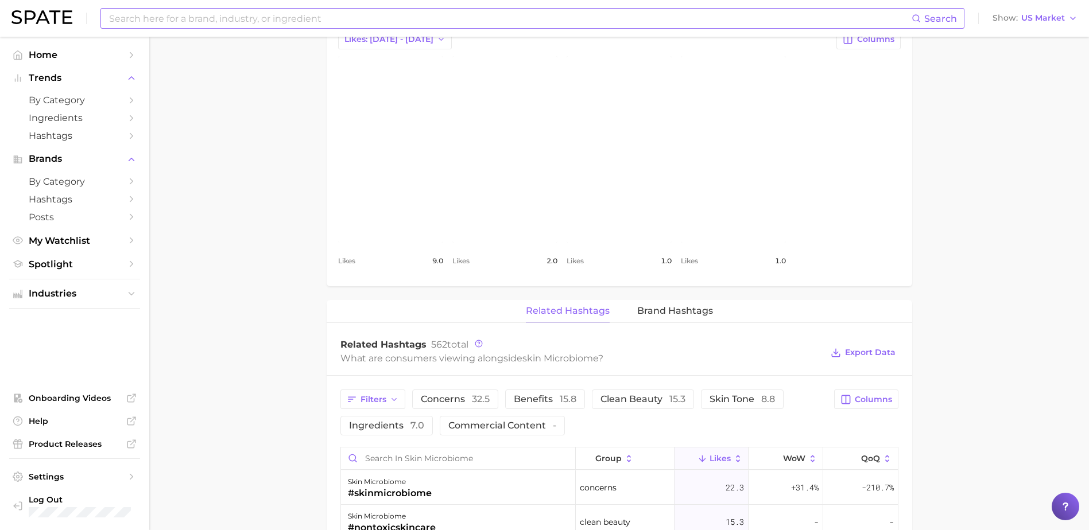
scroll to position [459, 0]
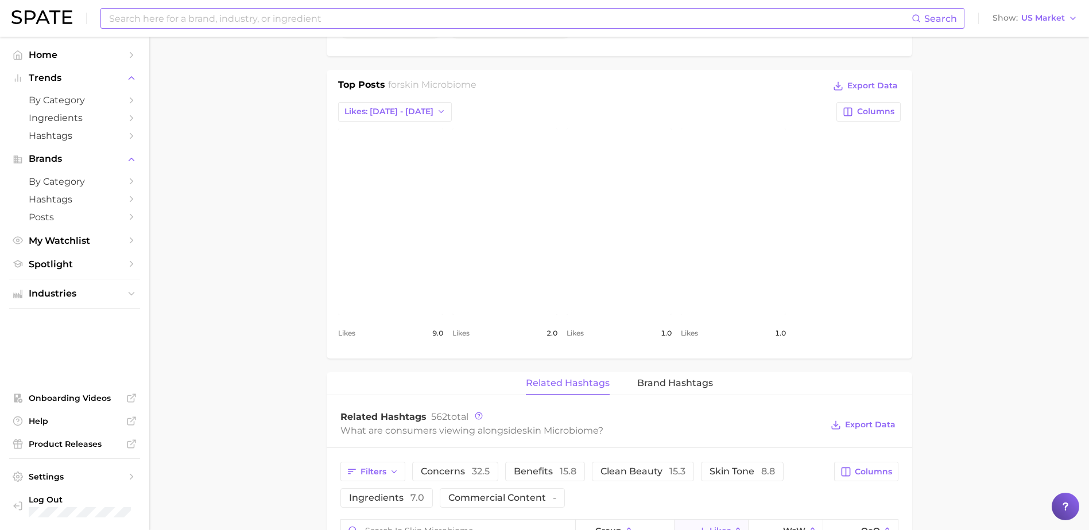
click at [745, 214] on link "view post on Instagram" at bounding box center [733, 222] width 105 height 186
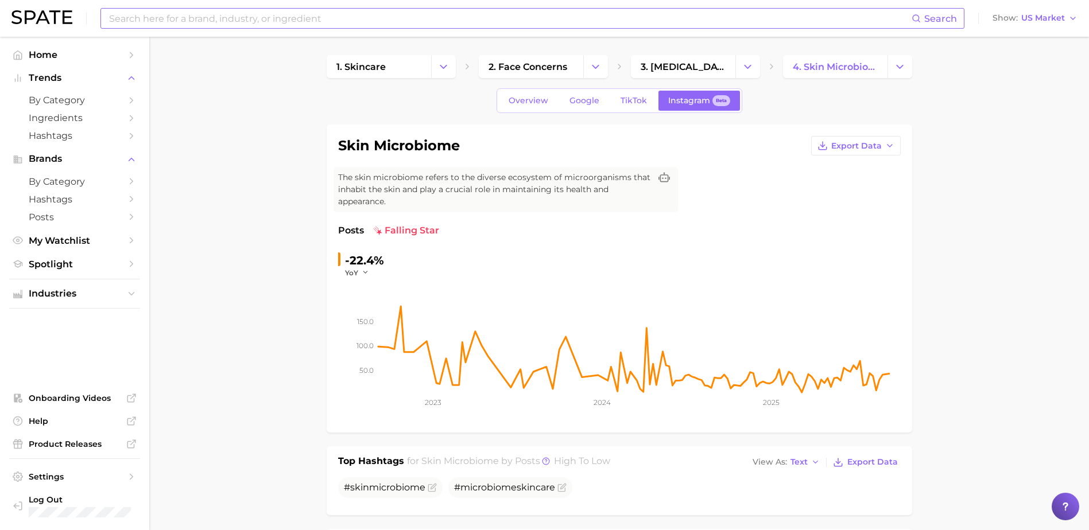
click at [255, 21] on input at bounding box center [509, 19] width 803 height 20
type input "skin barrier protection"
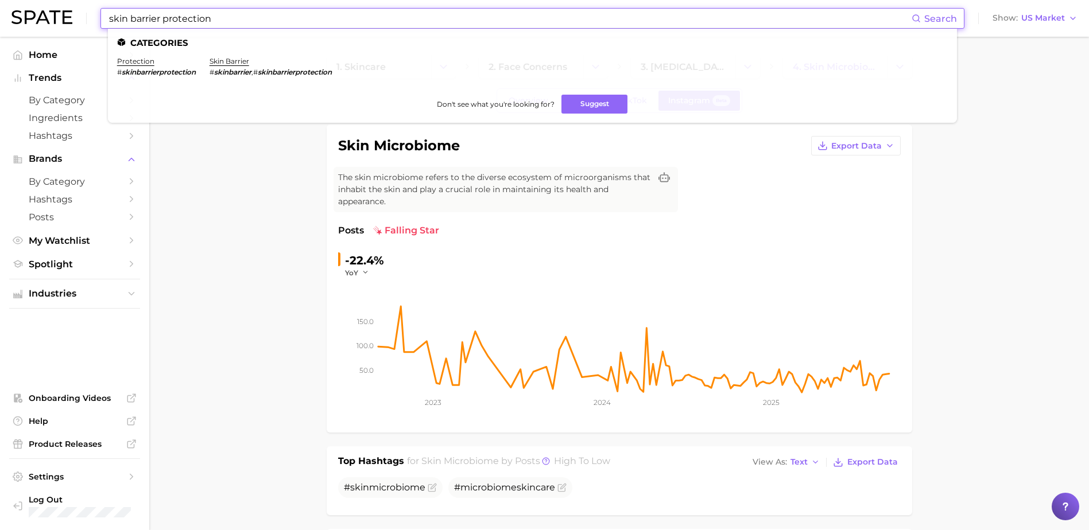
click at [223, 60] on link "skin barrier" at bounding box center [229, 61] width 40 height 9
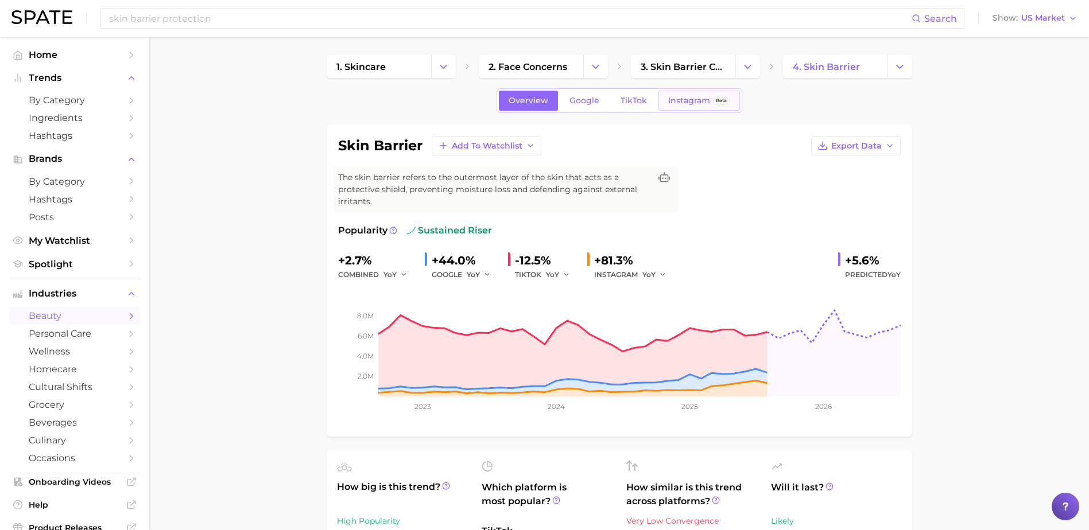
click at [690, 105] on span "Instagram" at bounding box center [689, 101] width 42 height 10
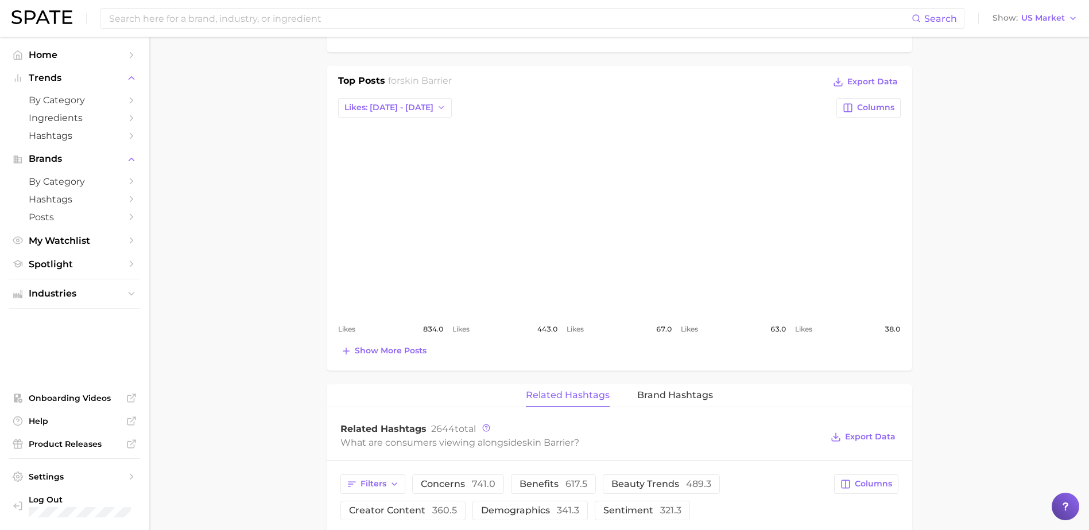
scroll to position [459, 0]
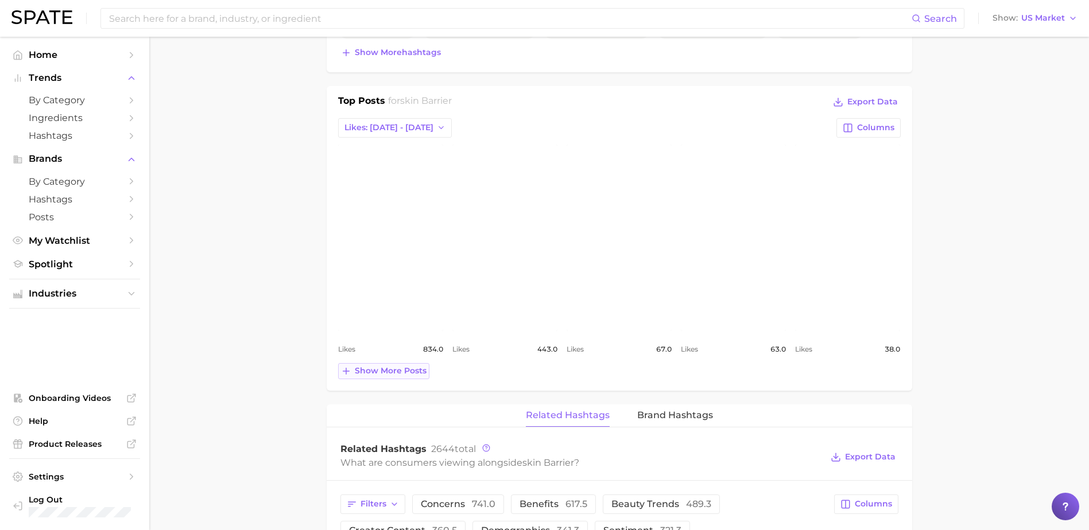
click at [389, 376] on span "Show more posts" at bounding box center [391, 371] width 72 height 10
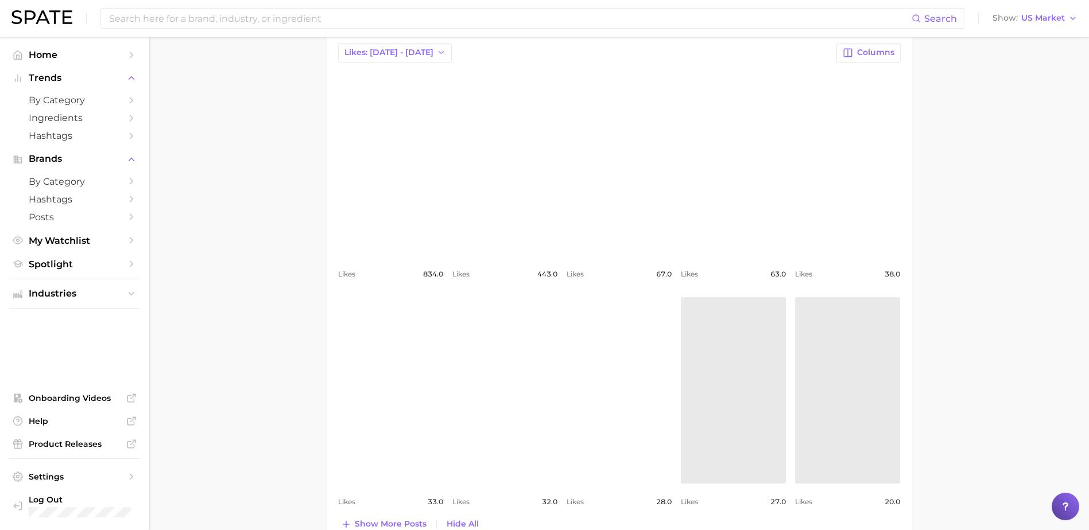
scroll to position [631, 0]
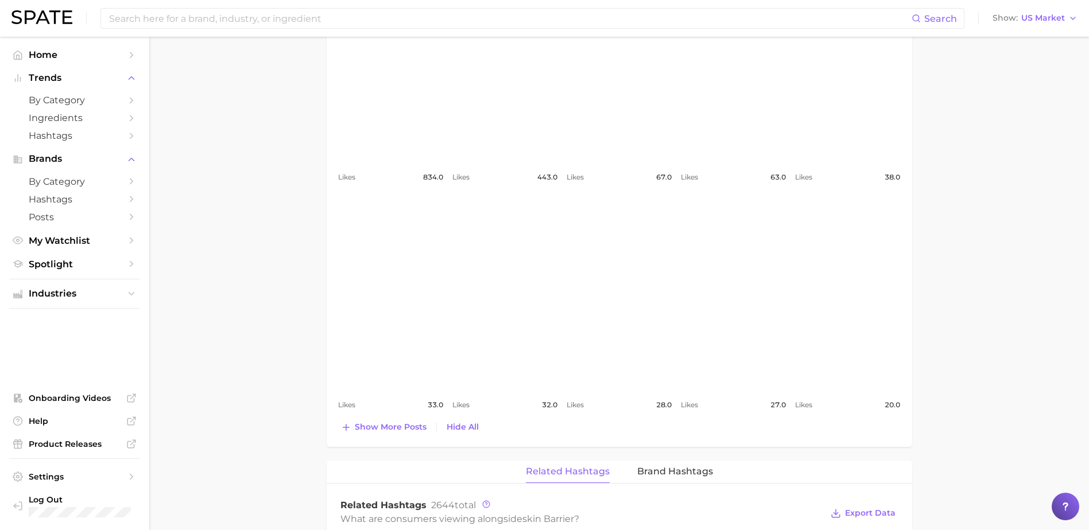
click at [761, 321] on link "view post on Instagram" at bounding box center [733, 293] width 105 height 186
click at [383, 430] on span "Show more posts" at bounding box center [391, 427] width 72 height 10
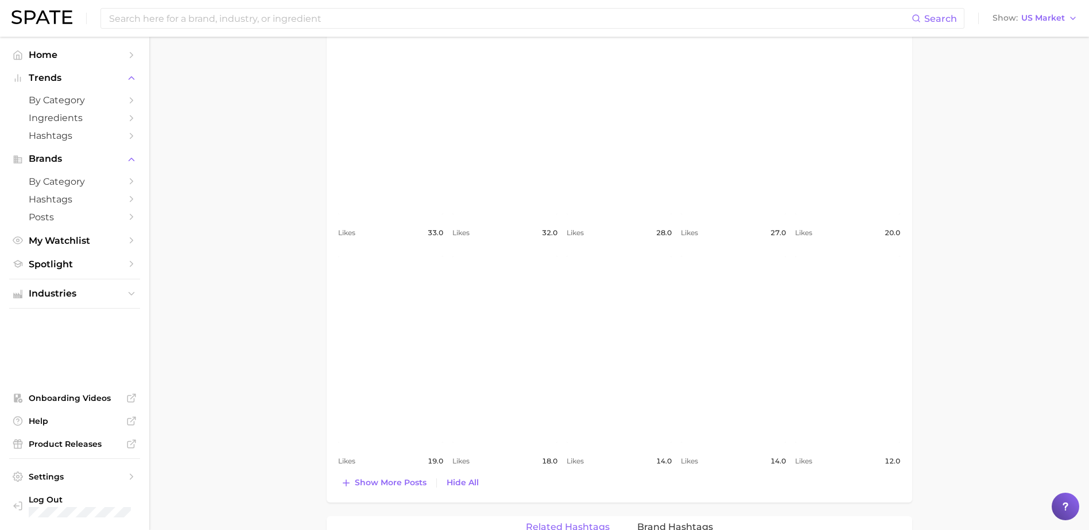
scroll to position [1090, 0]
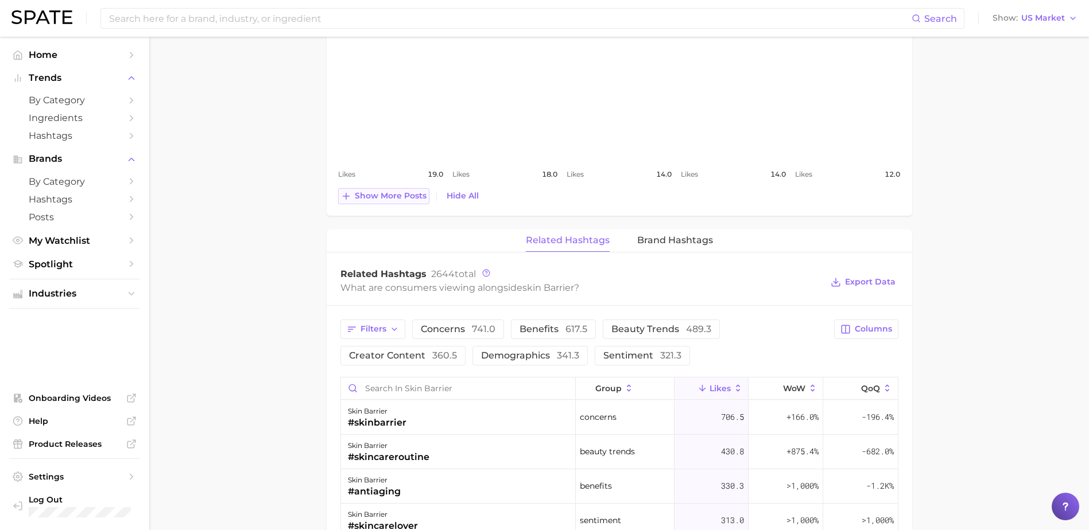
click at [395, 195] on span "Show more posts" at bounding box center [391, 196] width 72 height 10
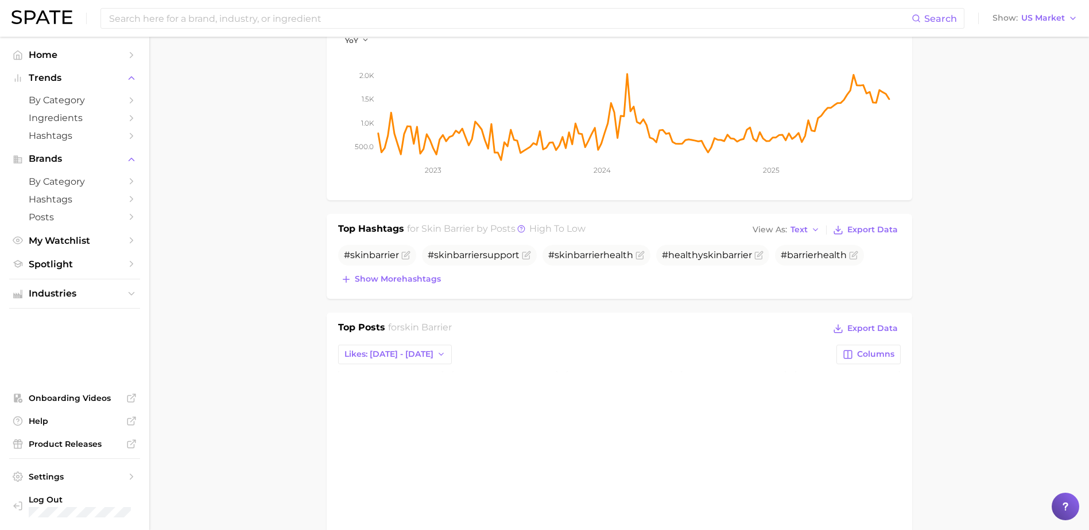
scroll to position [0, 0]
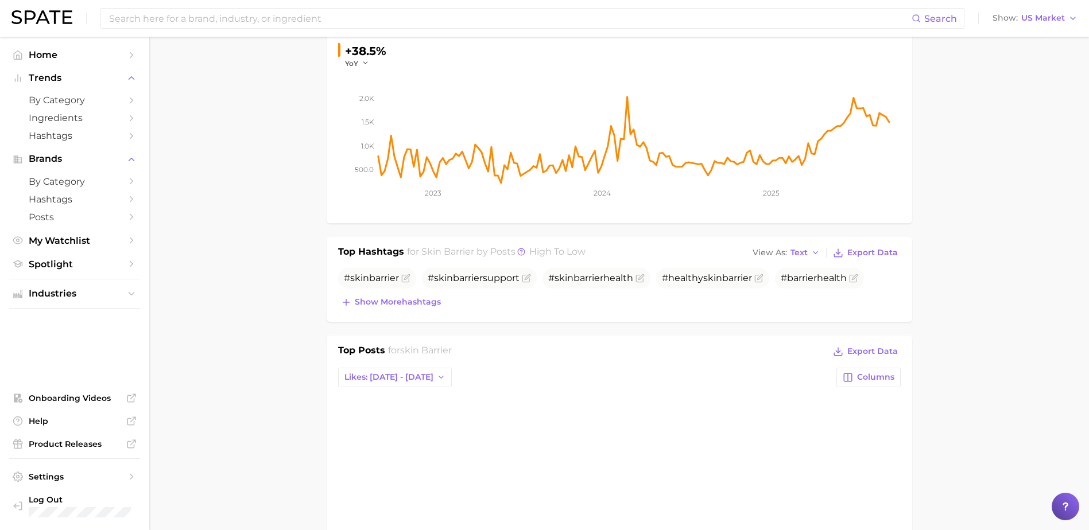
scroll to position [230, 0]
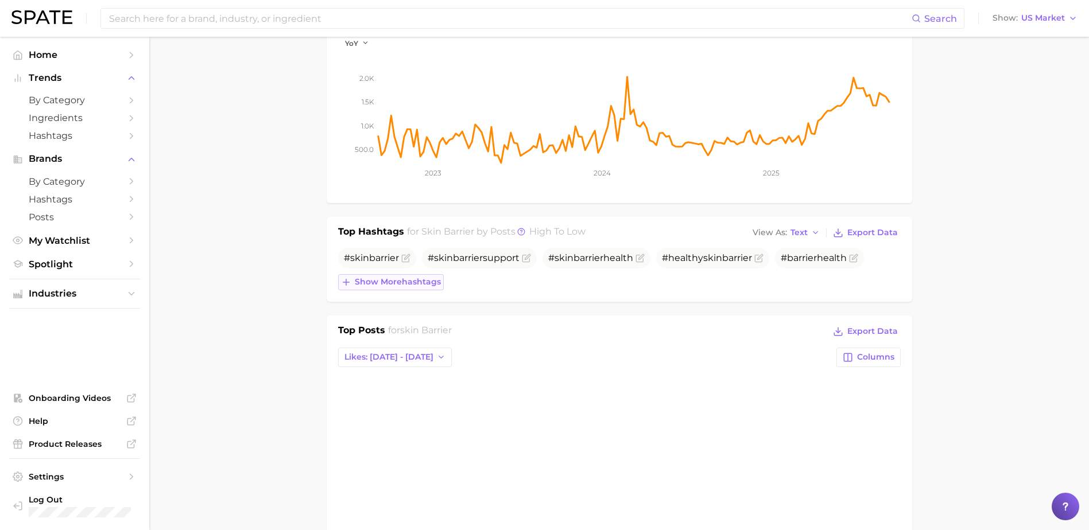
click at [380, 281] on span "Show more hashtags" at bounding box center [398, 282] width 86 height 10
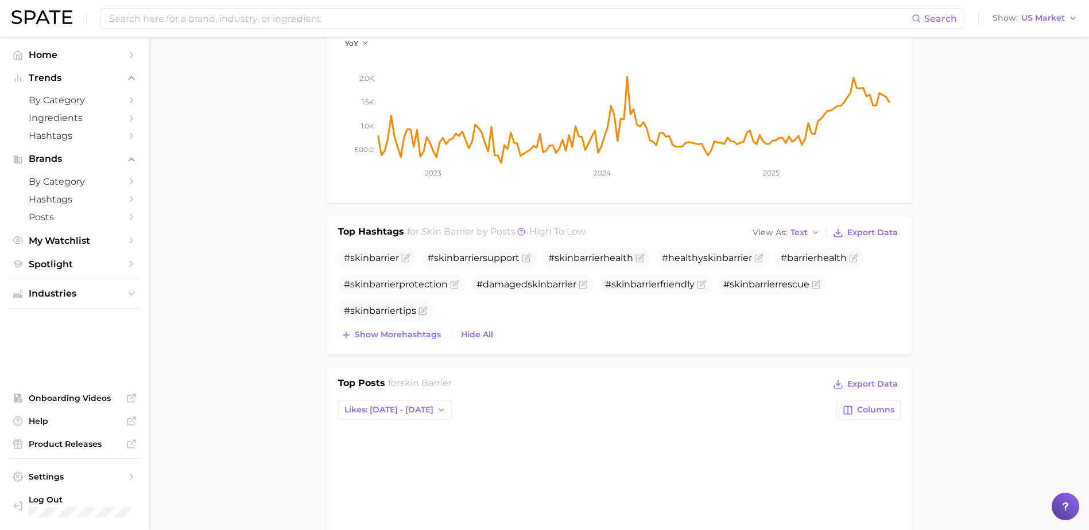
click at [211, 16] on input at bounding box center [509, 19] width 803 height 20
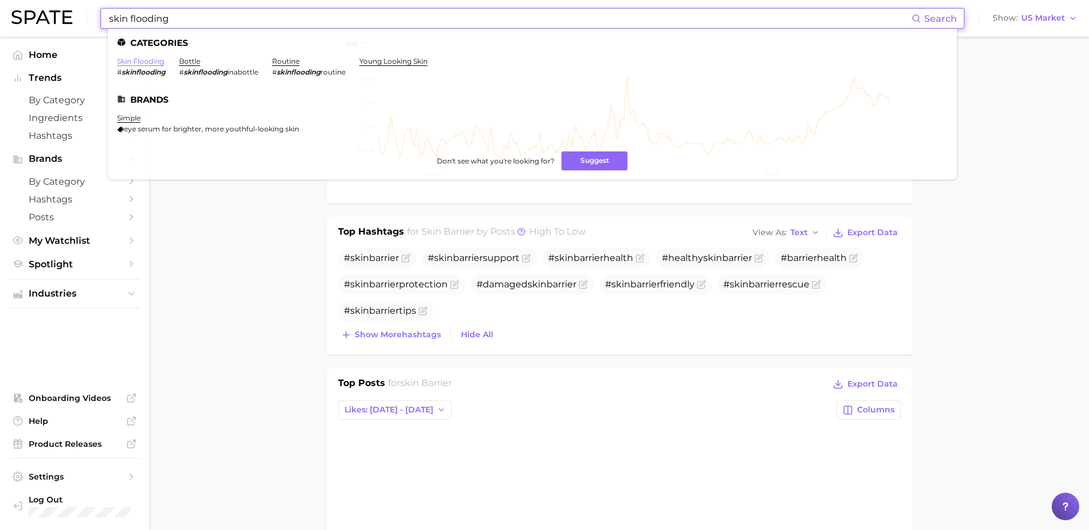
type input "skin flooding"
click at [138, 57] on link "skin flooding" at bounding box center [140, 61] width 47 height 9
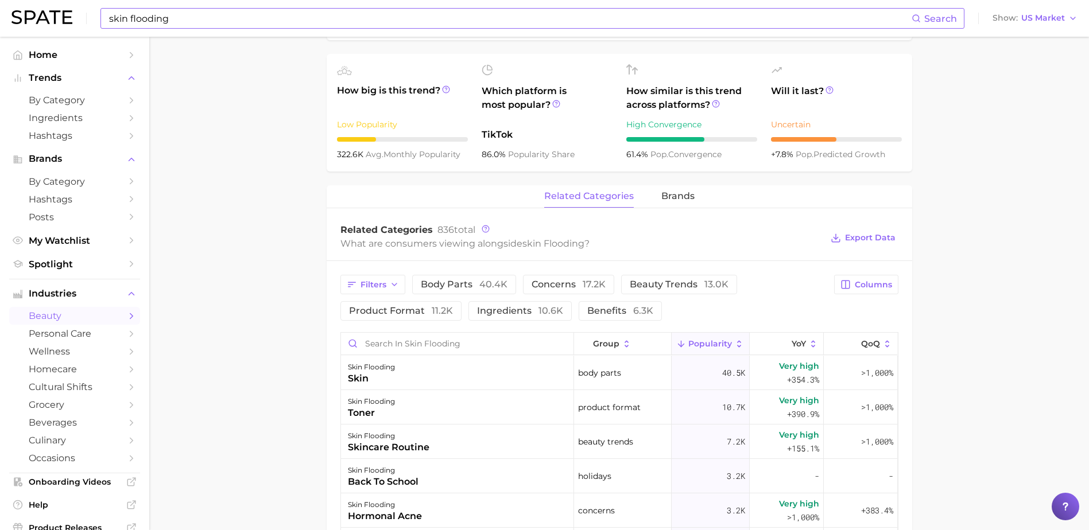
scroll to position [459, 0]
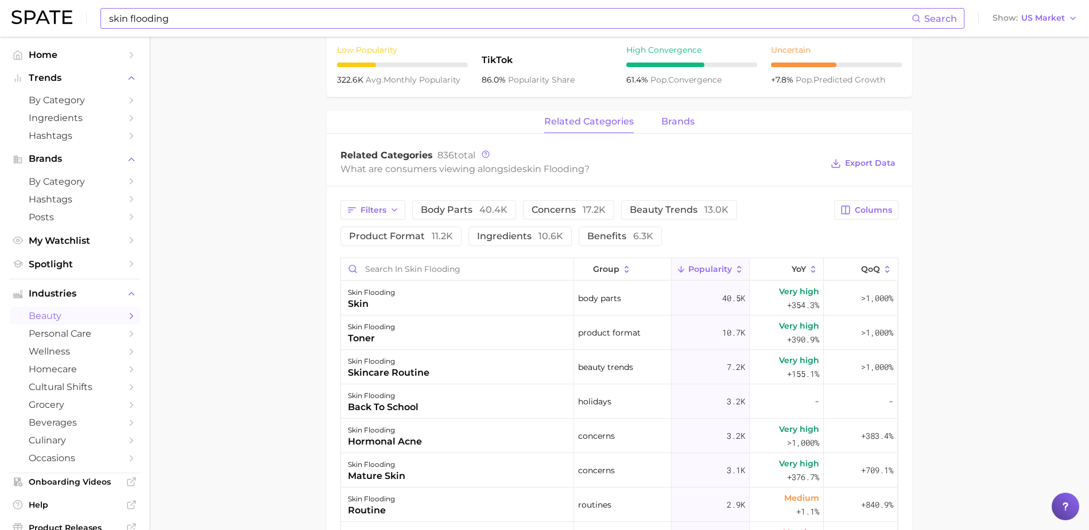
click at [688, 122] on span "brands" at bounding box center [677, 121] width 33 height 10
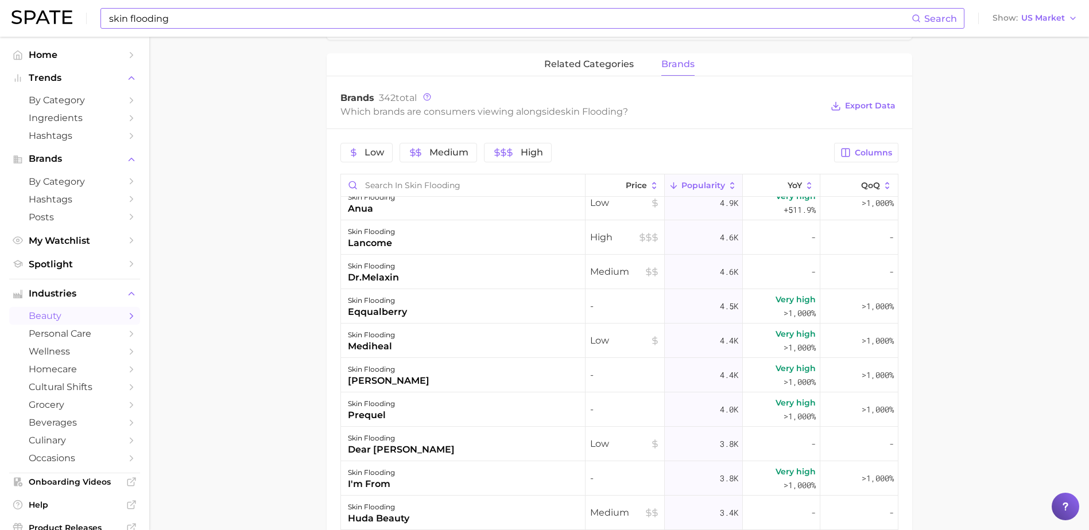
click at [223, 200] on main "1. skincare 2. face products 3. skincare routines 4. skin flooding Overview Goo…" at bounding box center [618, 147] width 939 height 1255
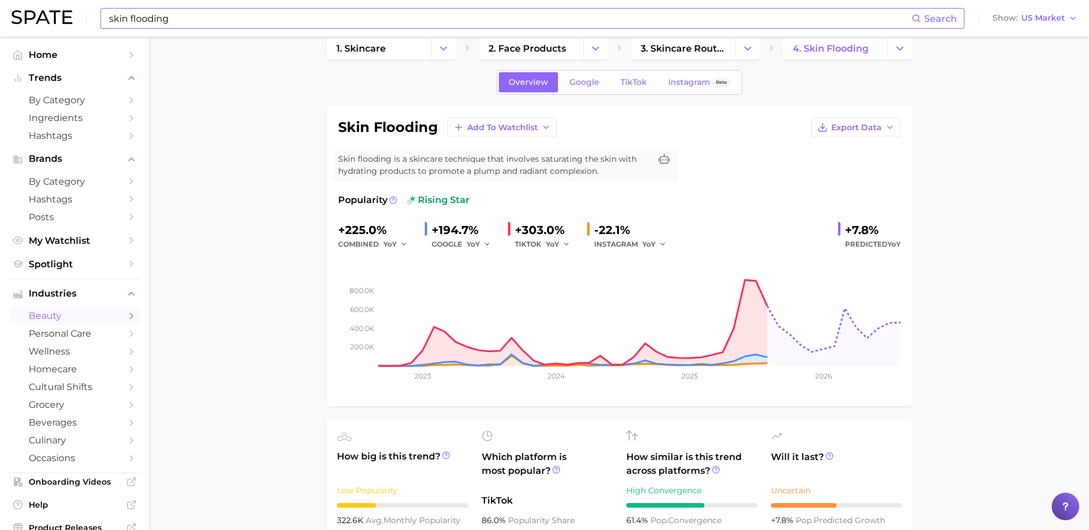
scroll to position [0, 0]
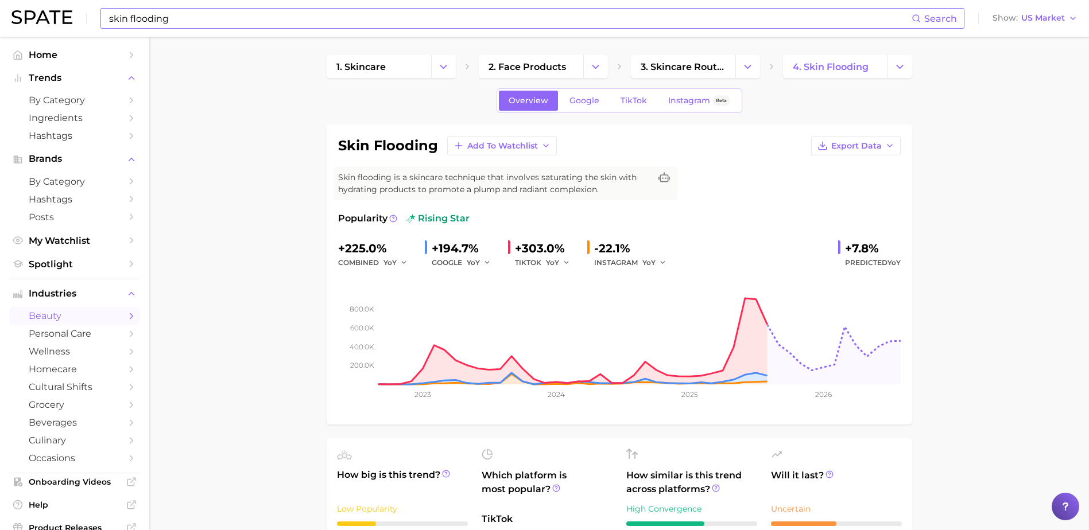
click at [691, 101] on span "Instagram" at bounding box center [689, 101] width 42 height 10
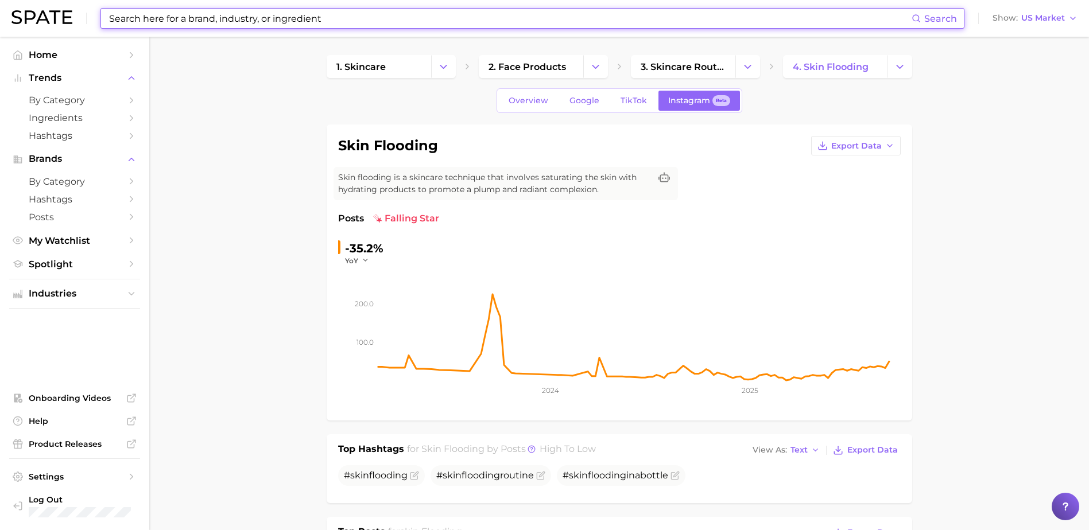
click at [236, 19] on input at bounding box center [509, 19] width 803 height 20
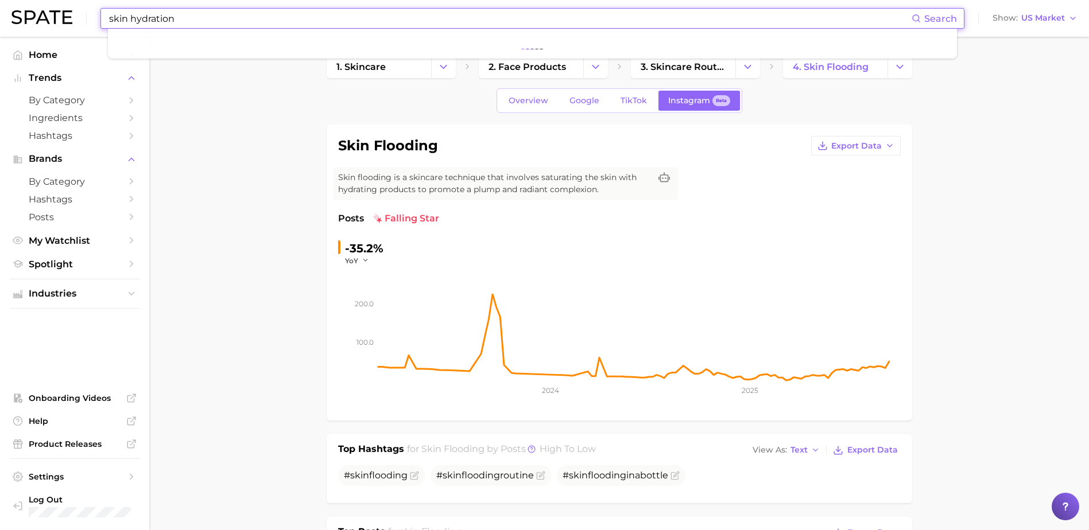
type input "skin hydration"
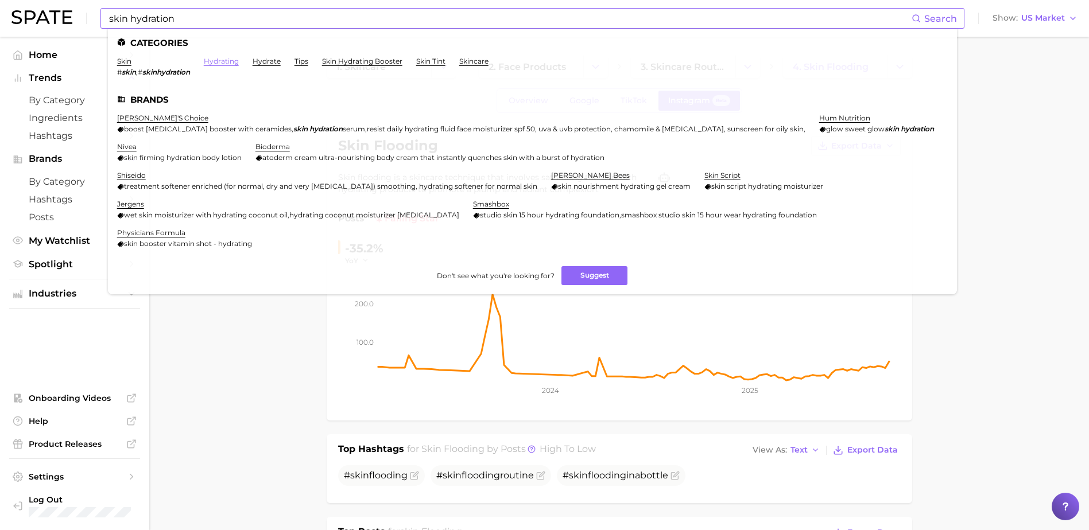
click at [224, 63] on link "hydrating" at bounding box center [221, 61] width 35 height 9
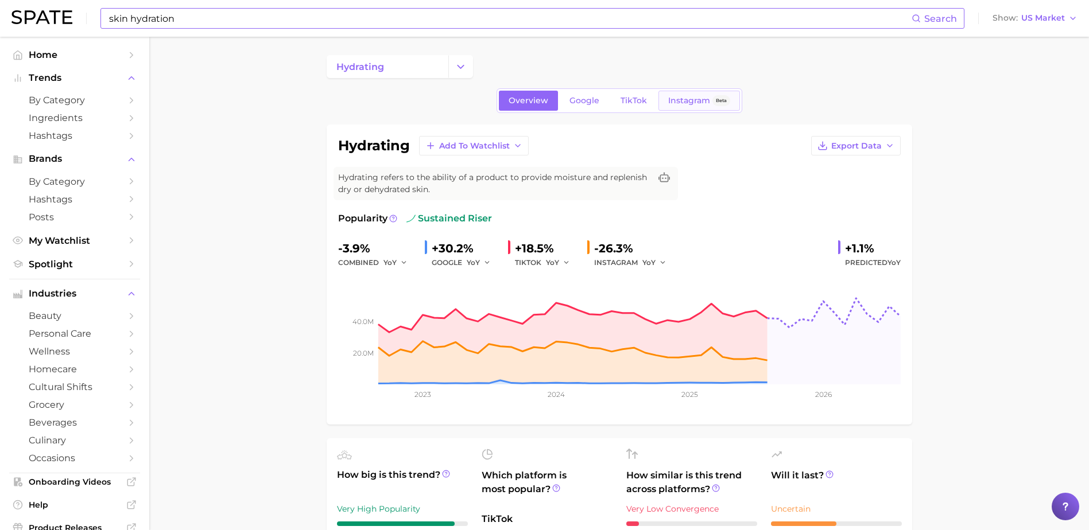
click at [670, 99] on span "Instagram" at bounding box center [689, 101] width 42 height 10
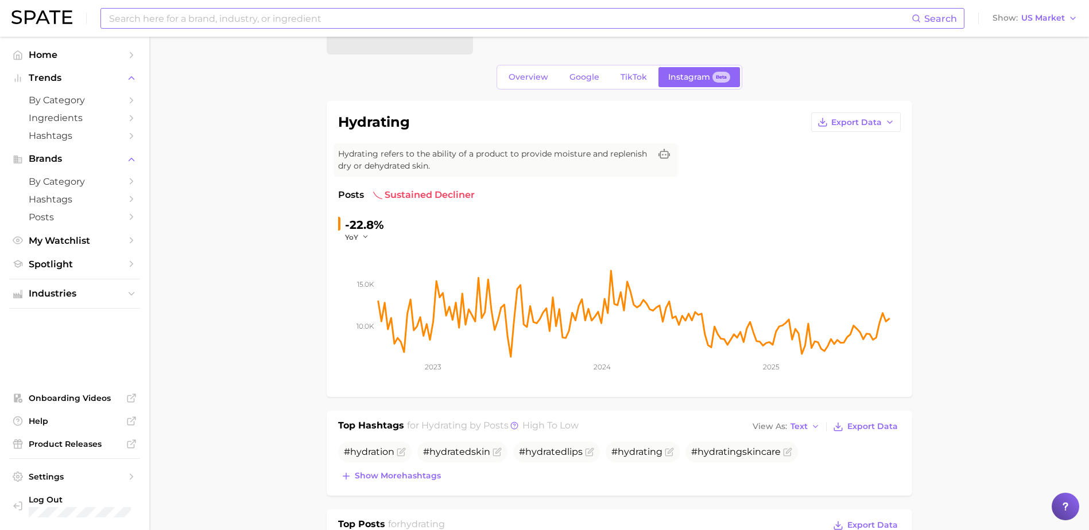
scroll to position [344, 0]
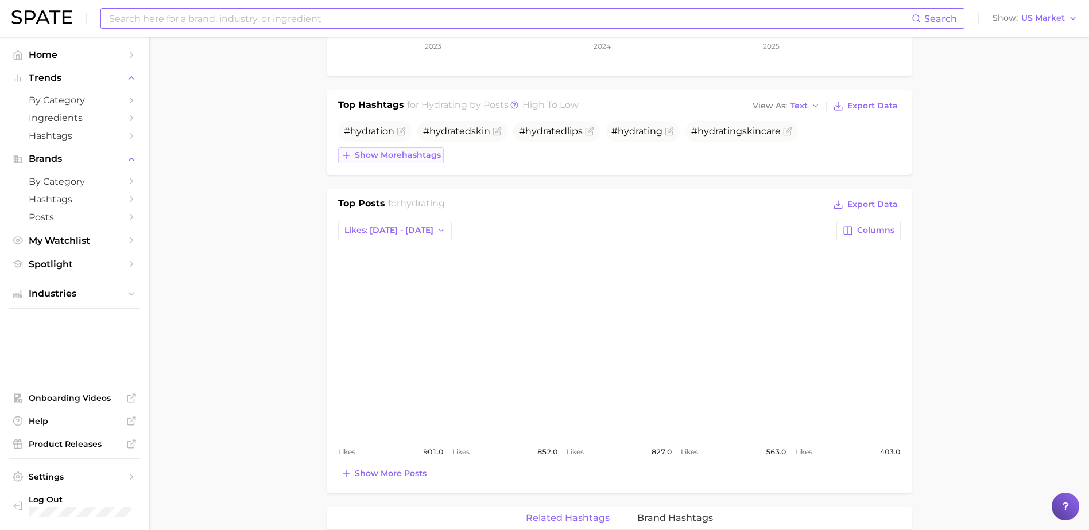
drag, startPoint x: 381, startPoint y: 157, endPoint x: 316, endPoint y: 186, distance: 71.4
click at [381, 157] on span "Show more hashtags" at bounding box center [398, 155] width 86 height 10
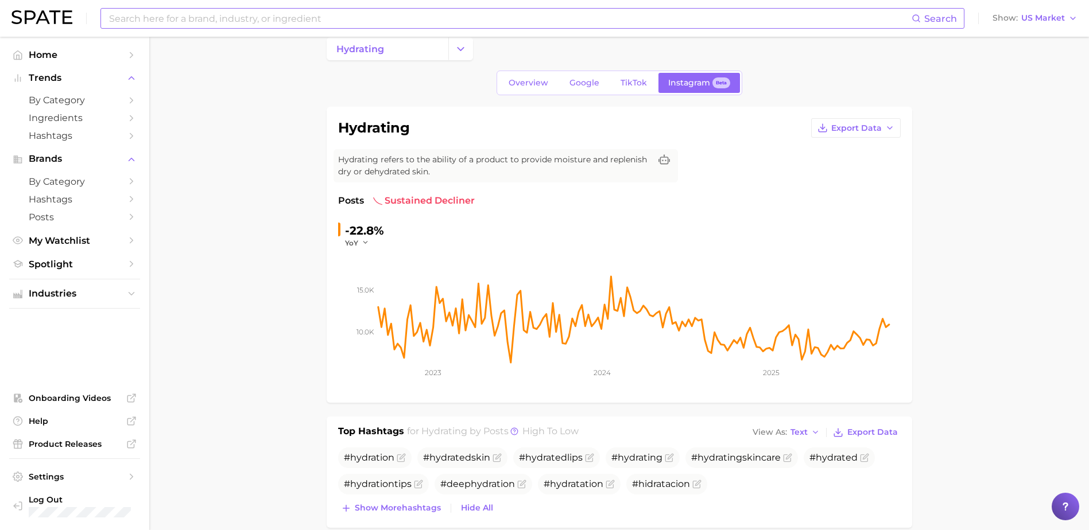
scroll to position [0, 0]
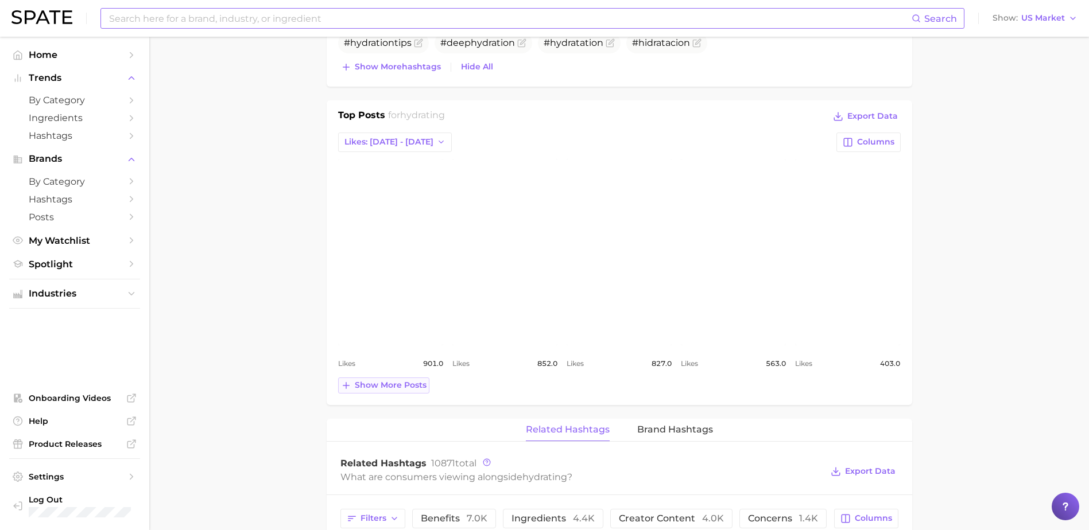
drag, startPoint x: 391, startPoint y: 384, endPoint x: 366, endPoint y: 386, distance: 25.4
click at [391, 384] on span "Show more posts" at bounding box center [391, 385] width 72 height 10
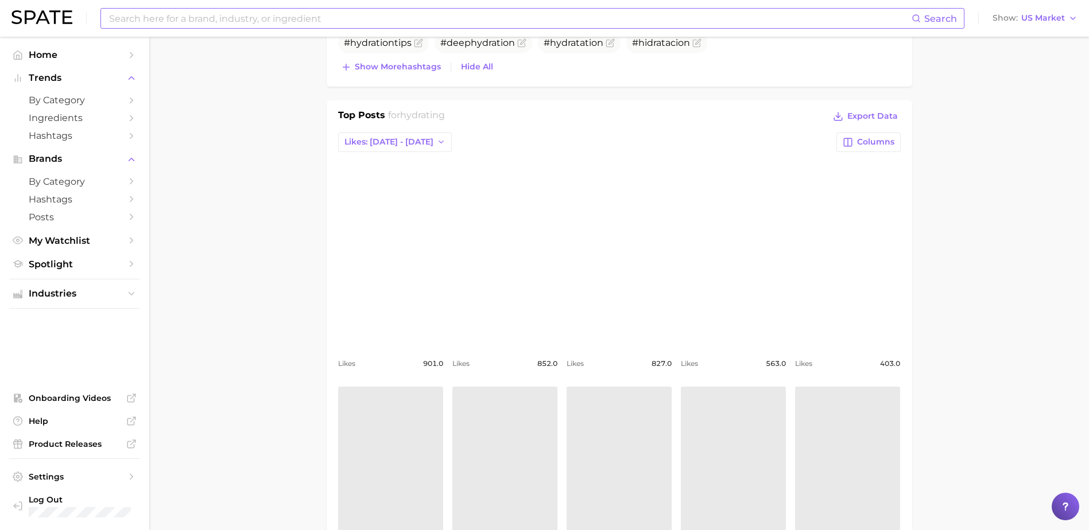
scroll to position [689, 0]
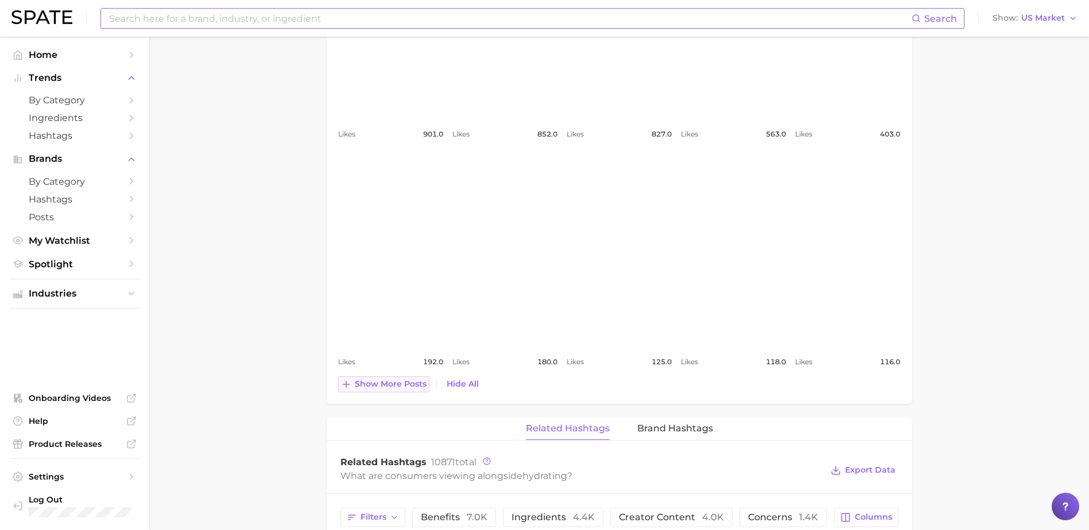
click at [386, 391] on button "Show more posts" at bounding box center [383, 384] width 91 height 16
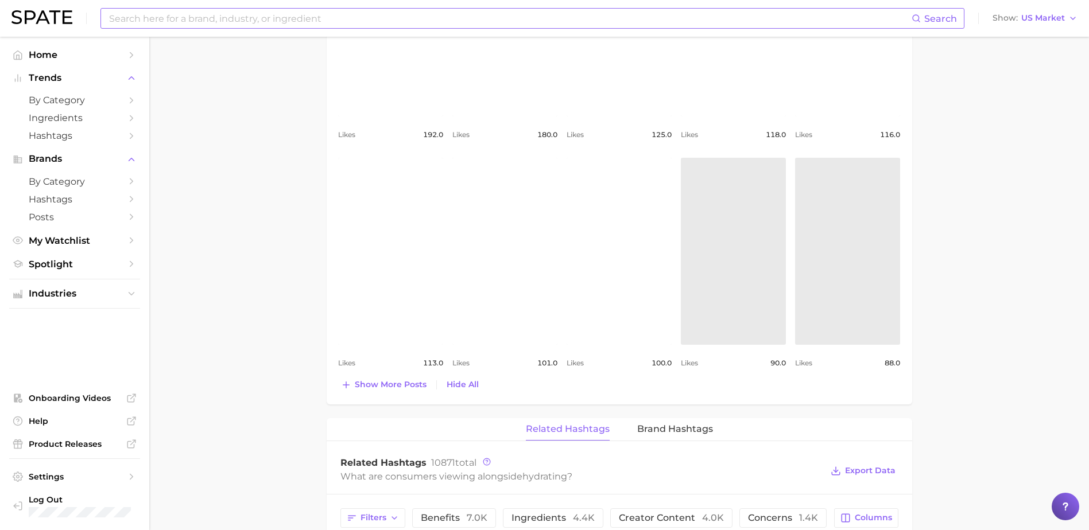
scroll to position [918, 0]
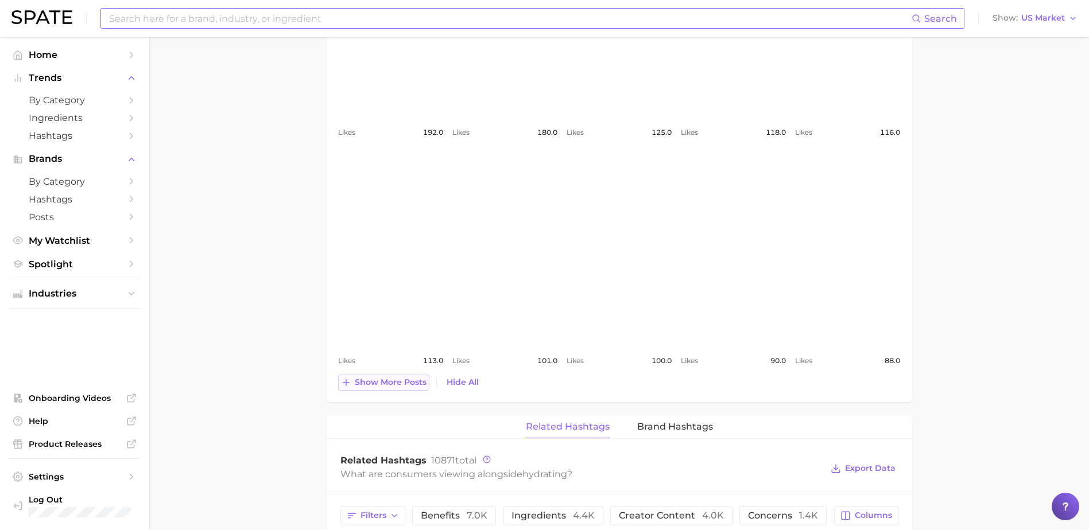
click at [390, 386] on span "Show more posts" at bounding box center [391, 383] width 72 height 10
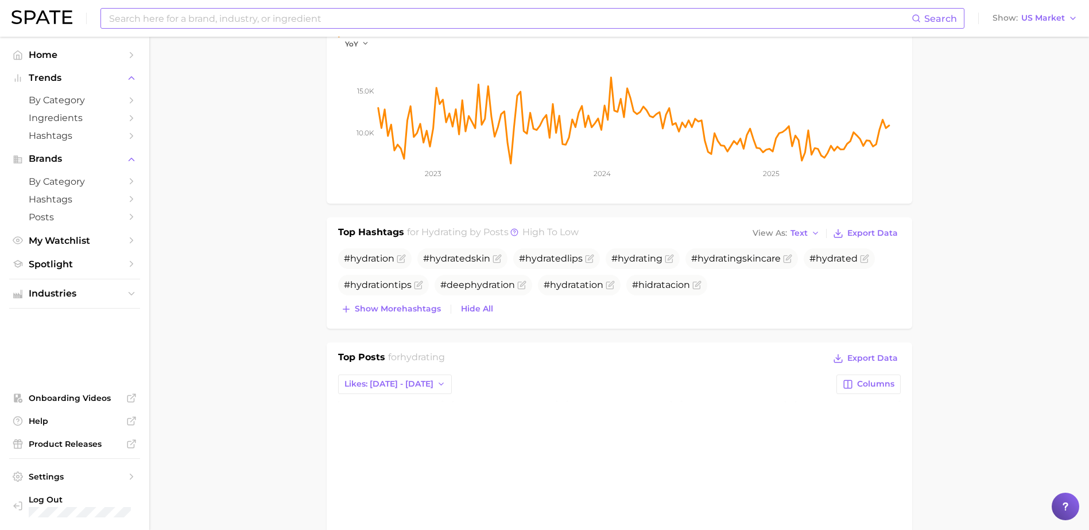
scroll to position [0, 0]
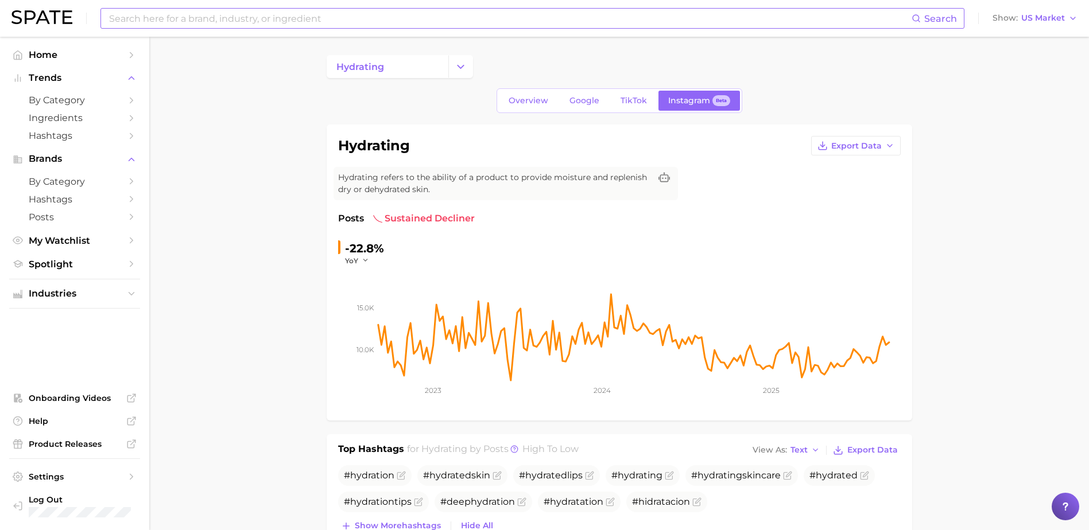
click at [255, 18] on input at bounding box center [509, 19] width 803 height 20
type input "dry skin"
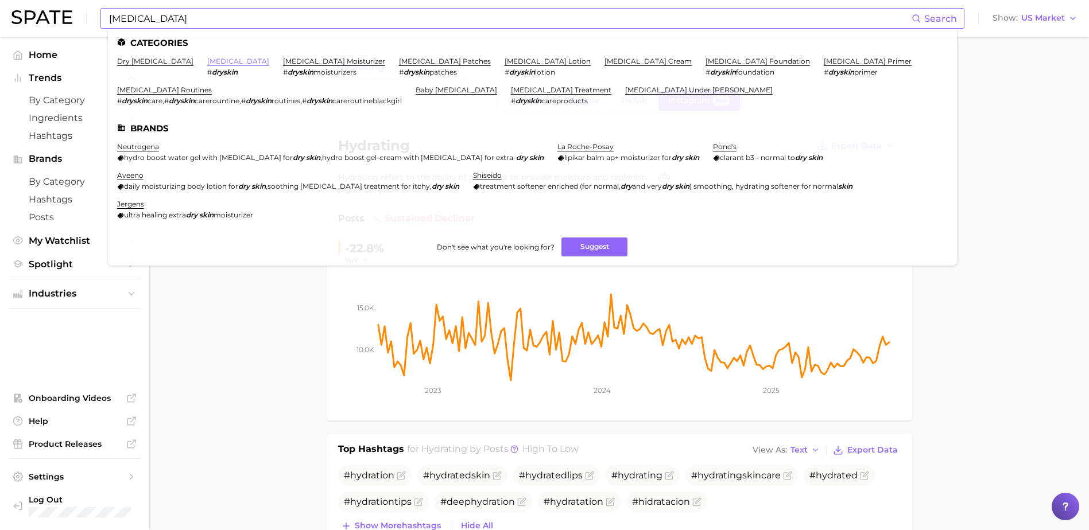
click at [212, 60] on link "dry skin" at bounding box center [238, 61] width 62 height 9
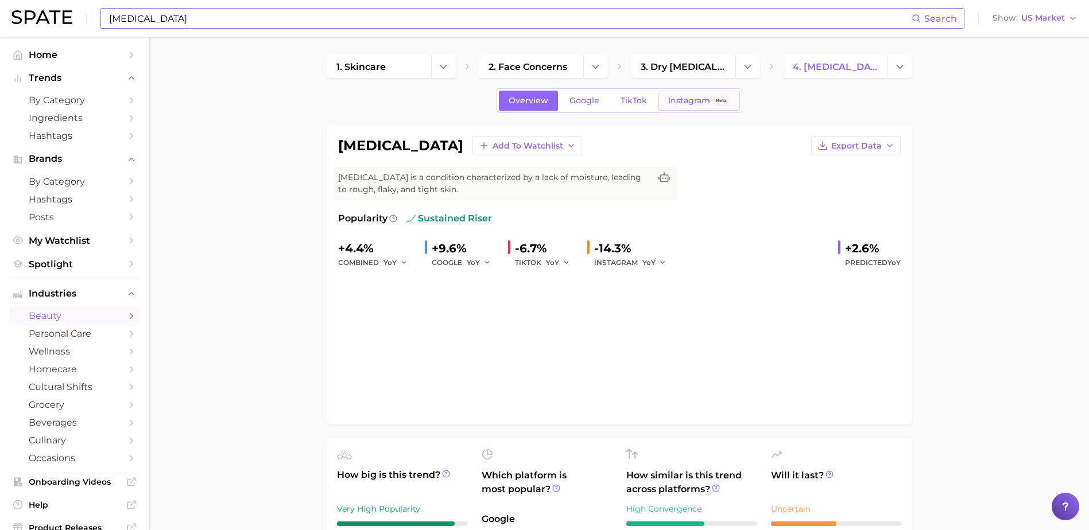
click at [682, 104] on span "Instagram" at bounding box center [689, 101] width 42 height 10
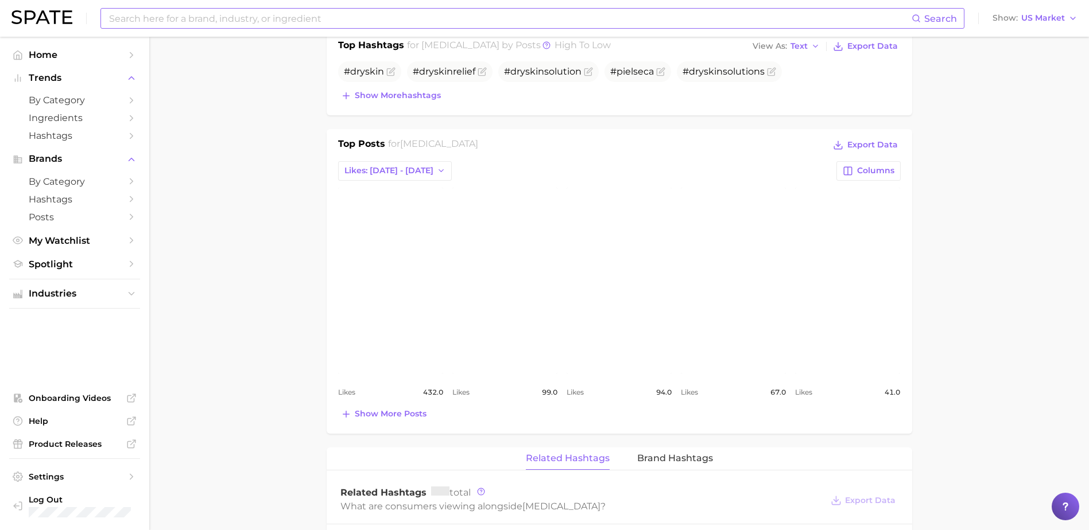
scroll to position [459, 0]
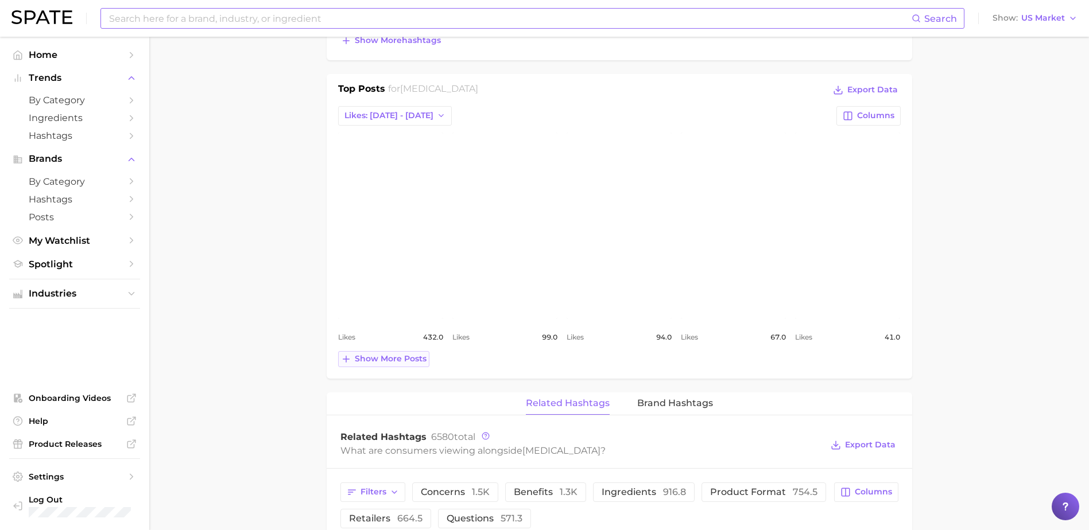
click at [387, 355] on span "Show more posts" at bounding box center [391, 359] width 72 height 10
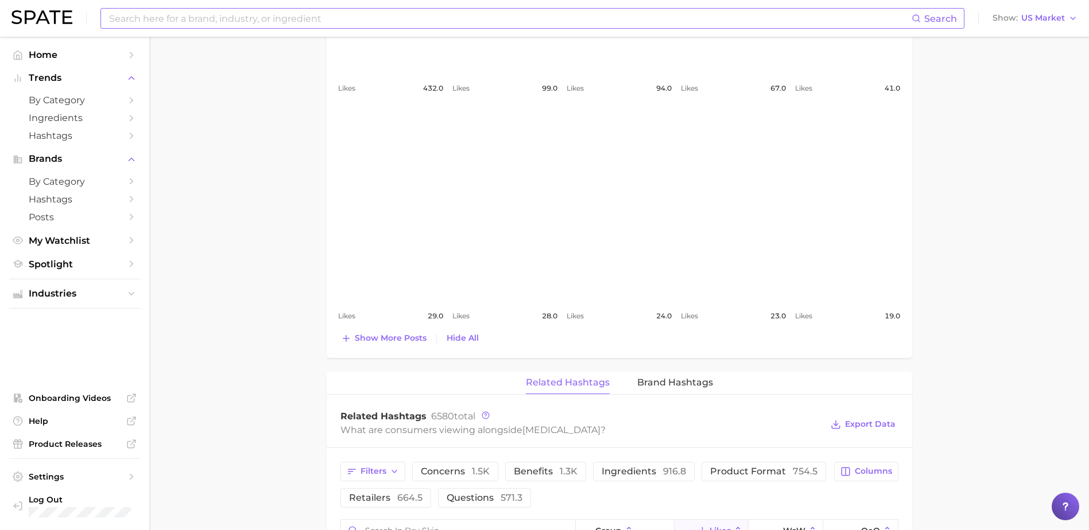
scroll to position [689, 0]
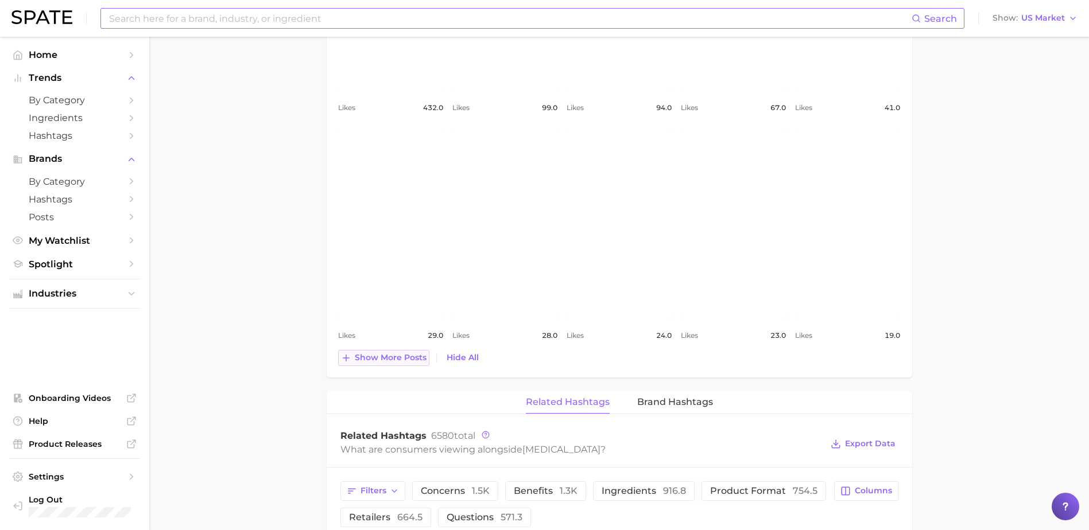
click at [394, 356] on span "Show more posts" at bounding box center [391, 358] width 72 height 10
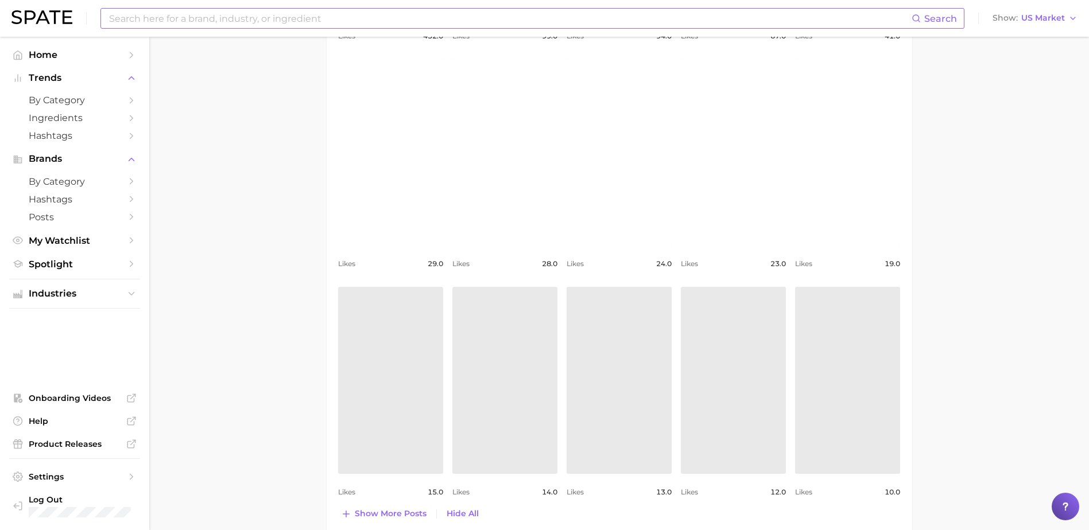
scroll to position [861, 0]
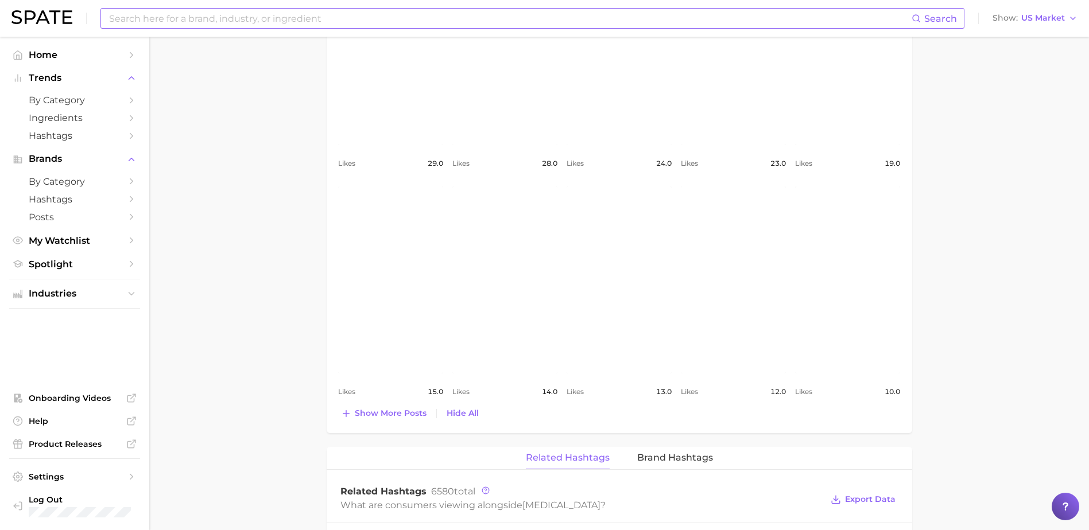
click at [384, 411] on span "Show more posts" at bounding box center [391, 414] width 72 height 10
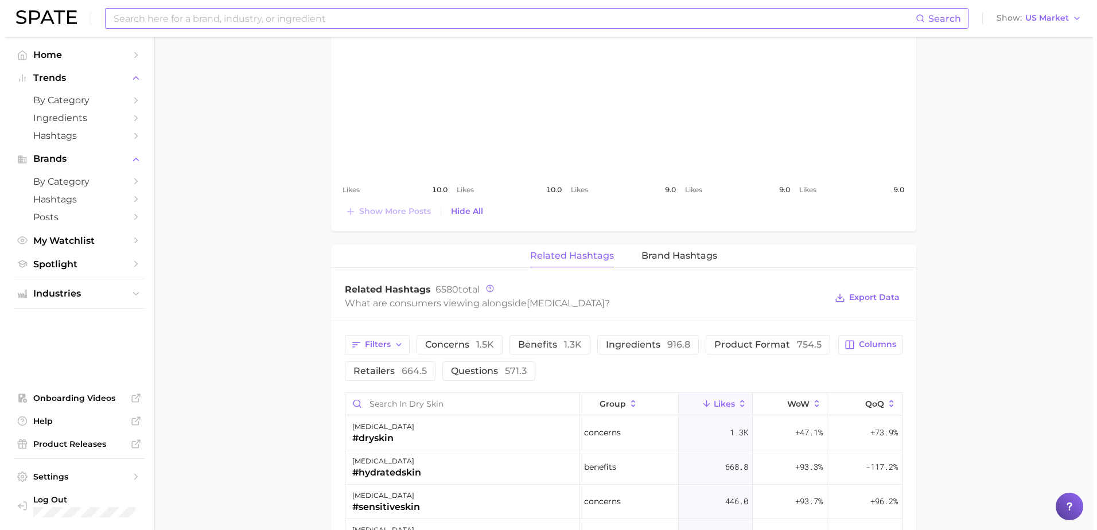
scroll to position [1377, 0]
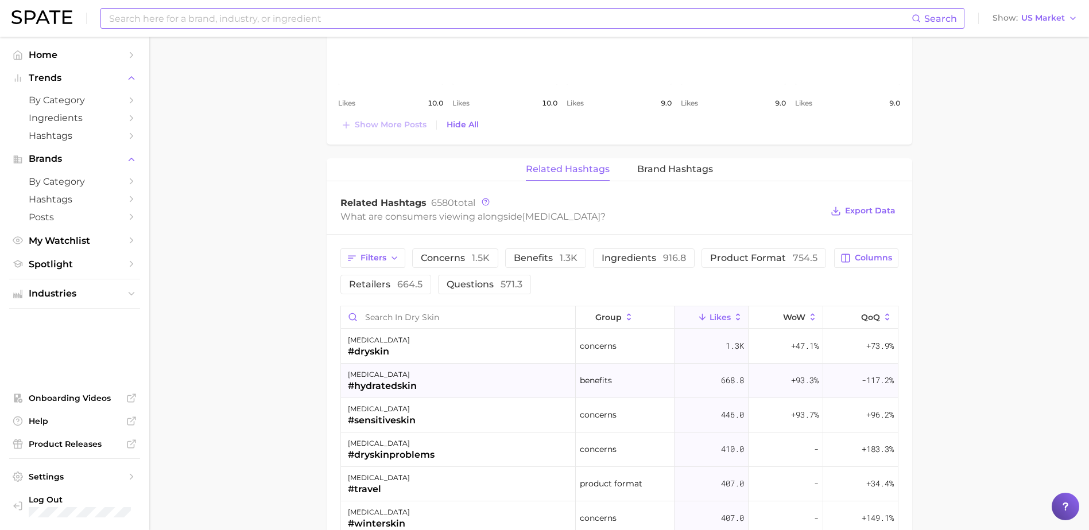
click at [390, 385] on div "#hydratedskin" at bounding box center [382, 386] width 69 height 14
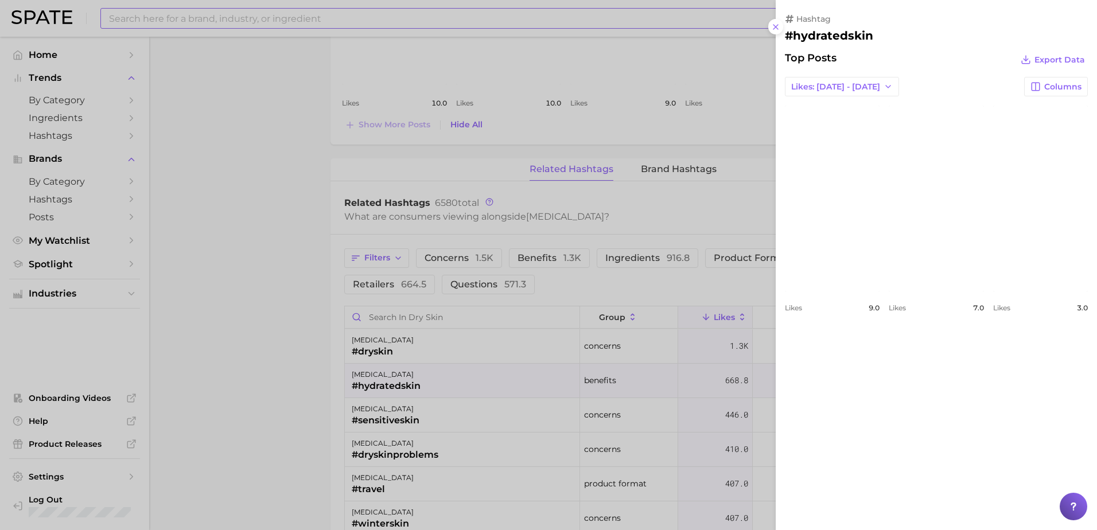
click at [211, 410] on div at bounding box center [548, 265] width 1097 height 530
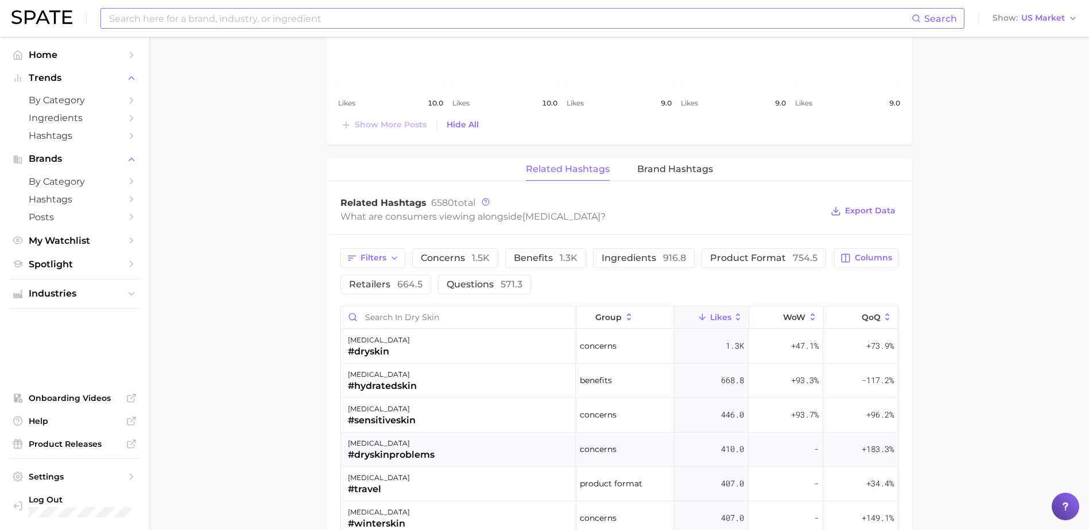
click at [415, 445] on div "dry skin" at bounding box center [391, 444] width 87 height 14
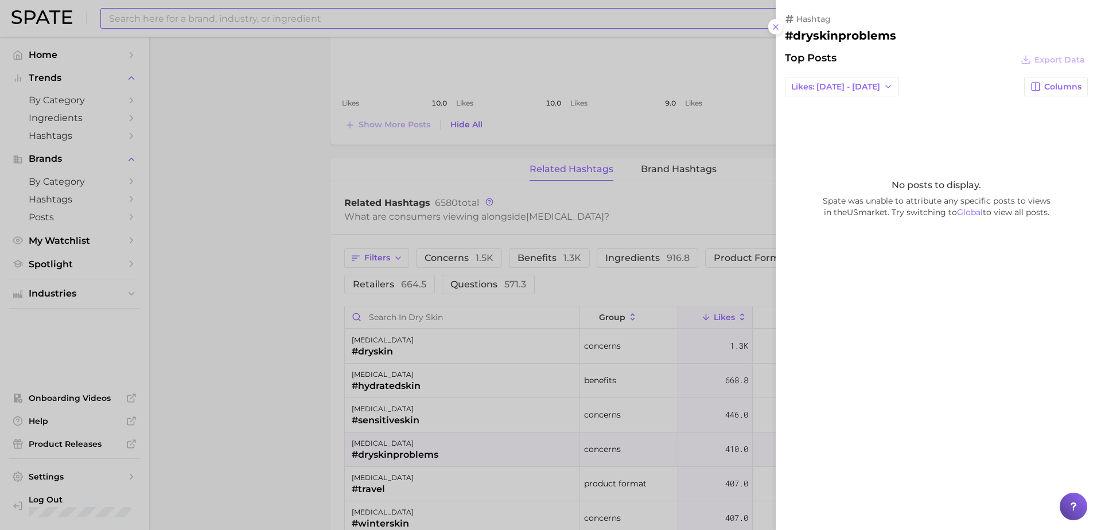
drag, startPoint x: 261, startPoint y: 377, endPoint x: 374, endPoint y: 341, distance: 119.2
click at [261, 376] on div at bounding box center [548, 265] width 1097 height 530
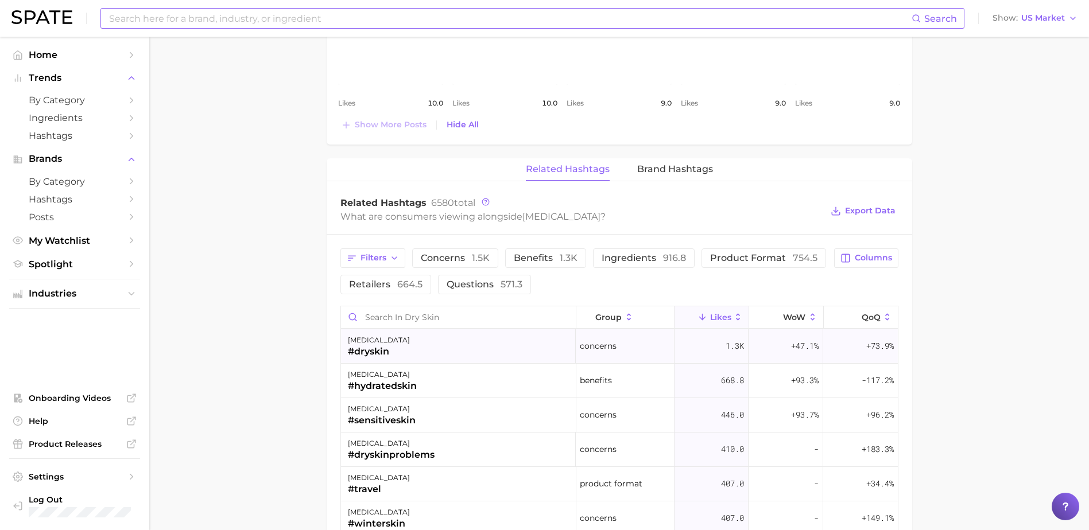
click at [399, 346] on div "dry skin #dryskin" at bounding box center [458, 346] width 235 height 34
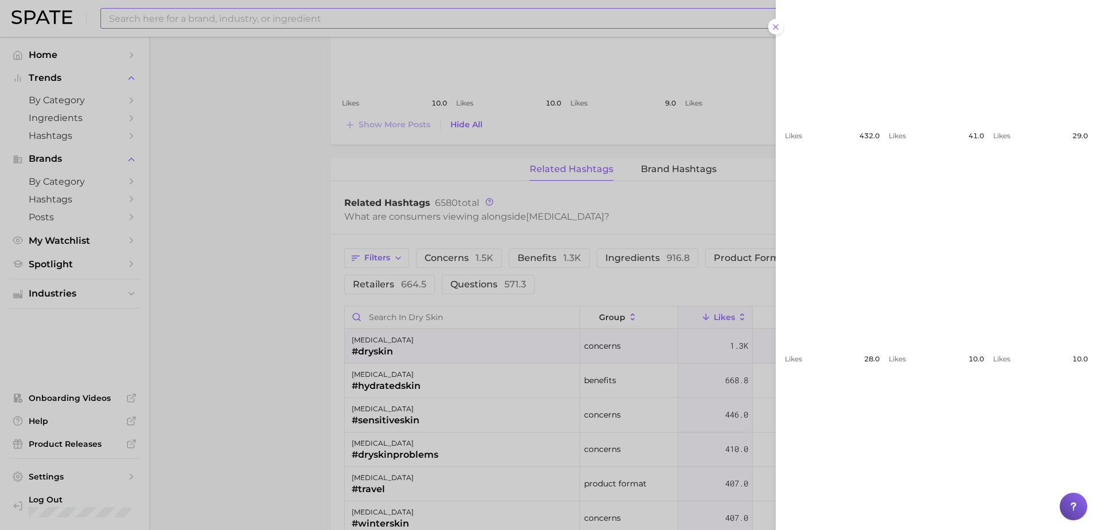
scroll to position [267, 0]
click at [845, 507] on span "Show more posts" at bounding box center [838, 509] width 72 height 10
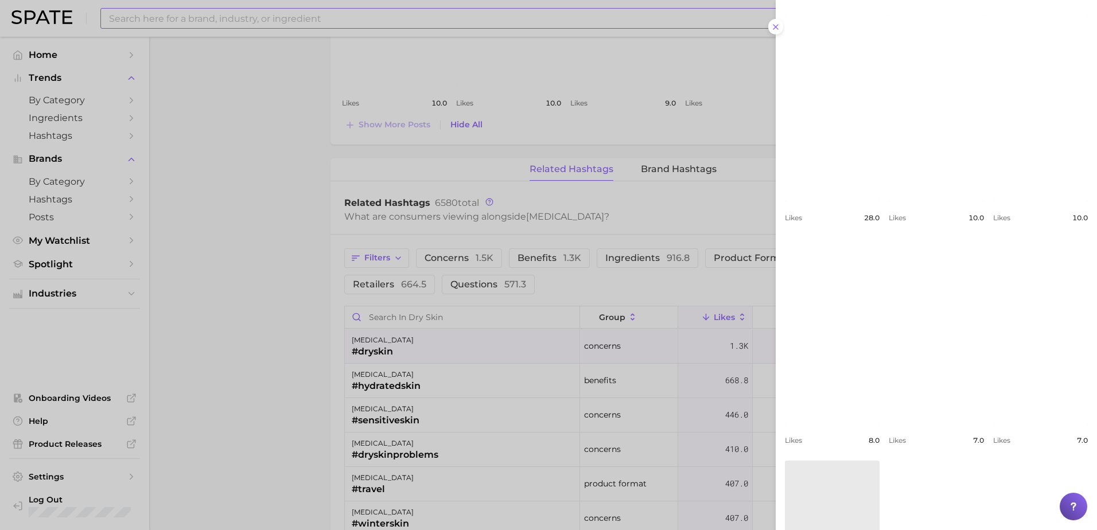
scroll to position [489, 0]
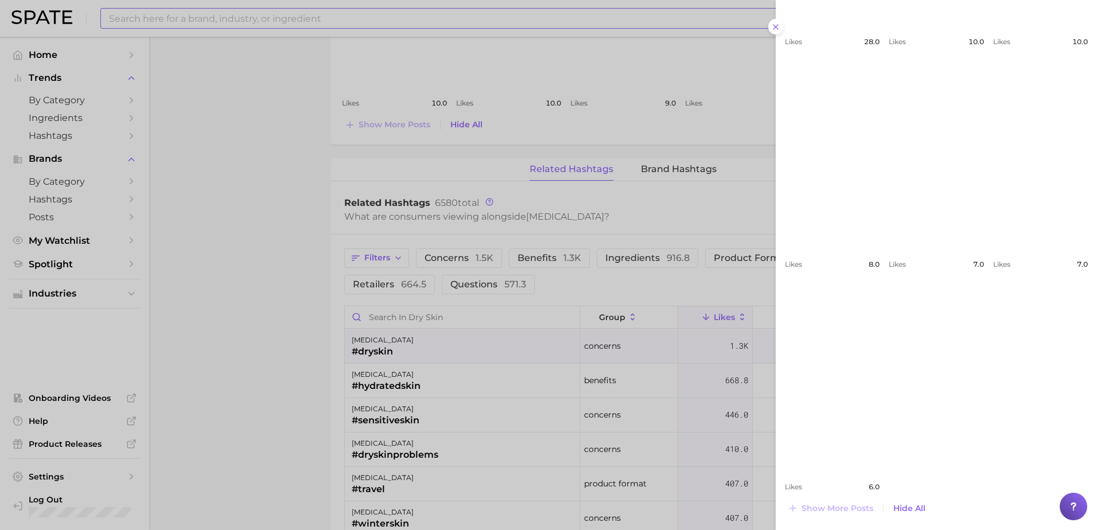
click at [263, 361] on div at bounding box center [548, 265] width 1097 height 530
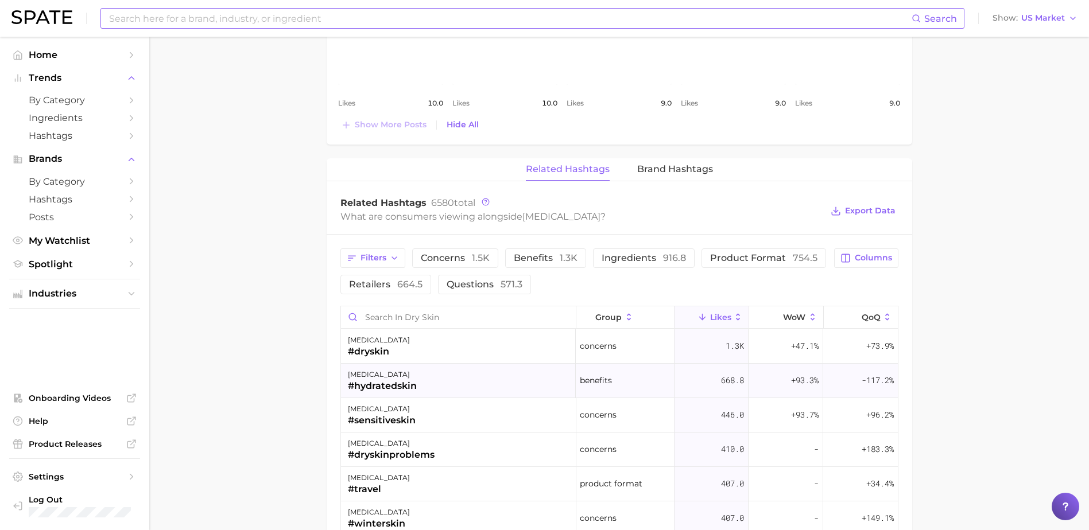
click at [482, 380] on div "dry skin #hydratedskin" at bounding box center [458, 381] width 235 height 34
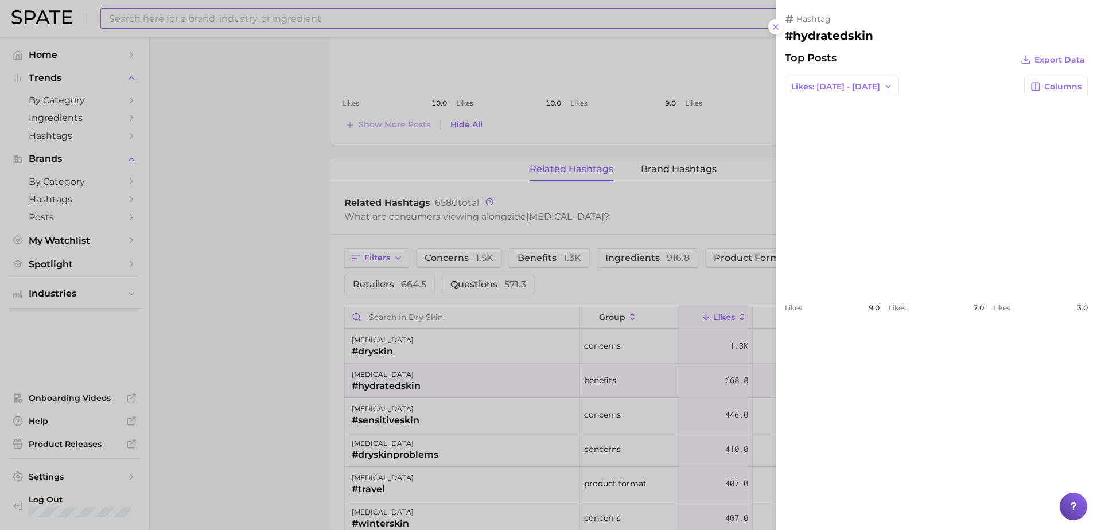
click at [232, 379] on div at bounding box center [548, 265] width 1097 height 530
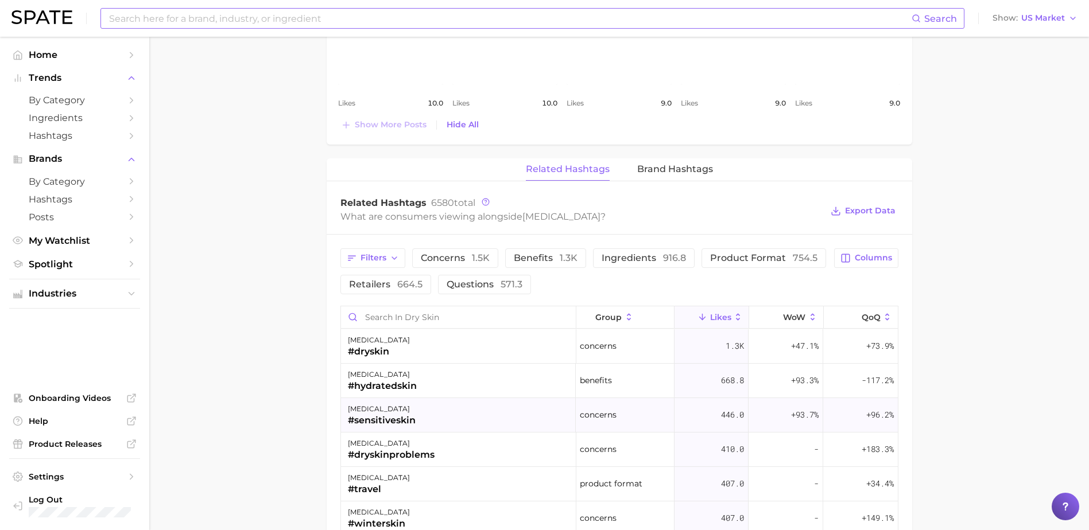
click at [408, 414] on div "#sensitiveskin" at bounding box center [382, 421] width 68 height 14
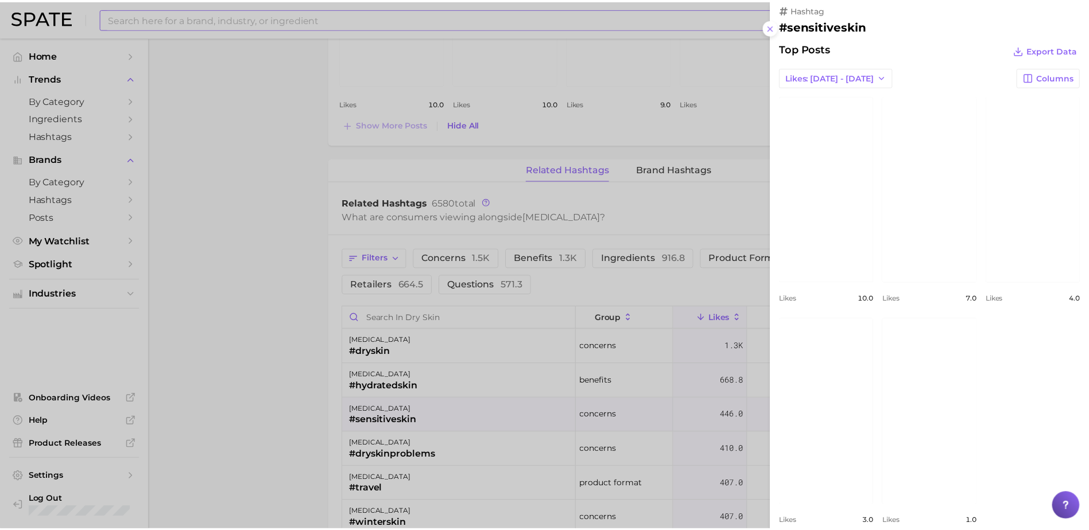
scroll to position [0, 0]
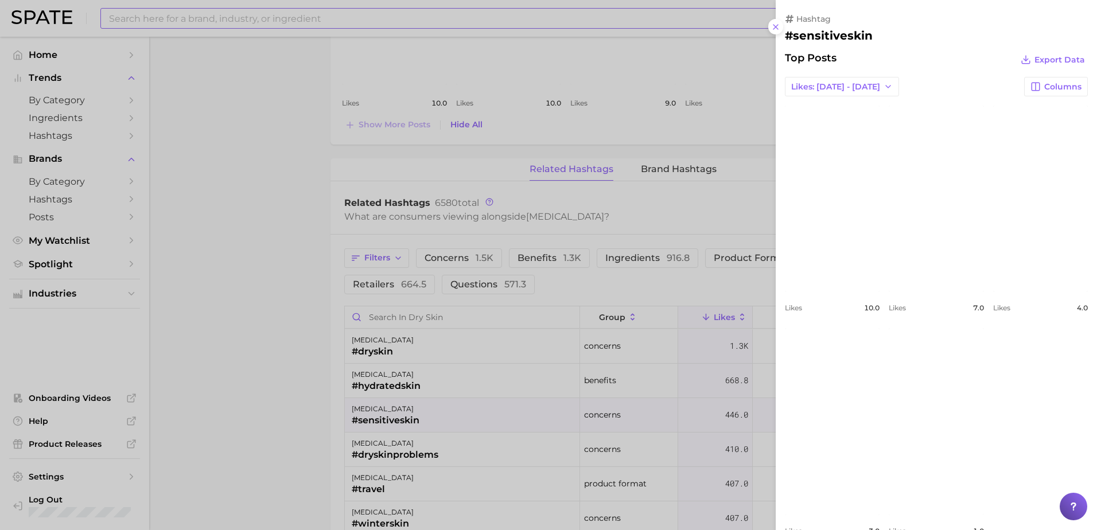
click at [250, 370] on div at bounding box center [548, 265] width 1097 height 530
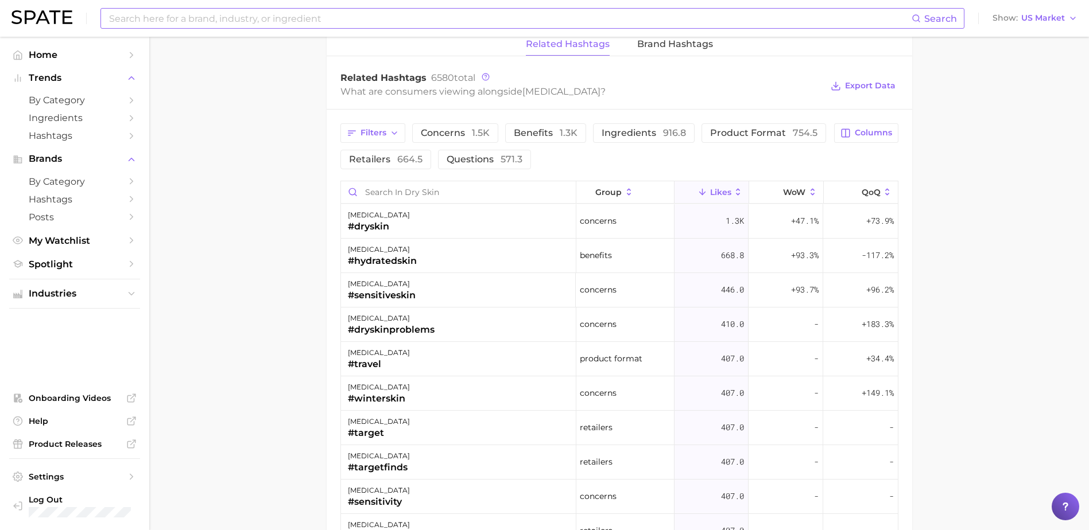
scroll to position [1607, 0]
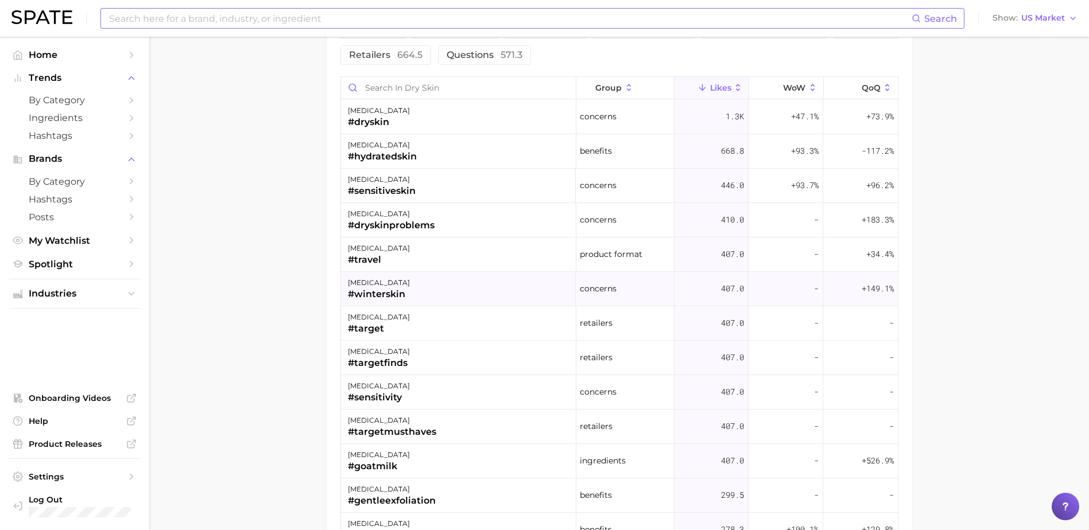
click at [425, 287] on div "dry skin #winterskin" at bounding box center [458, 289] width 235 height 34
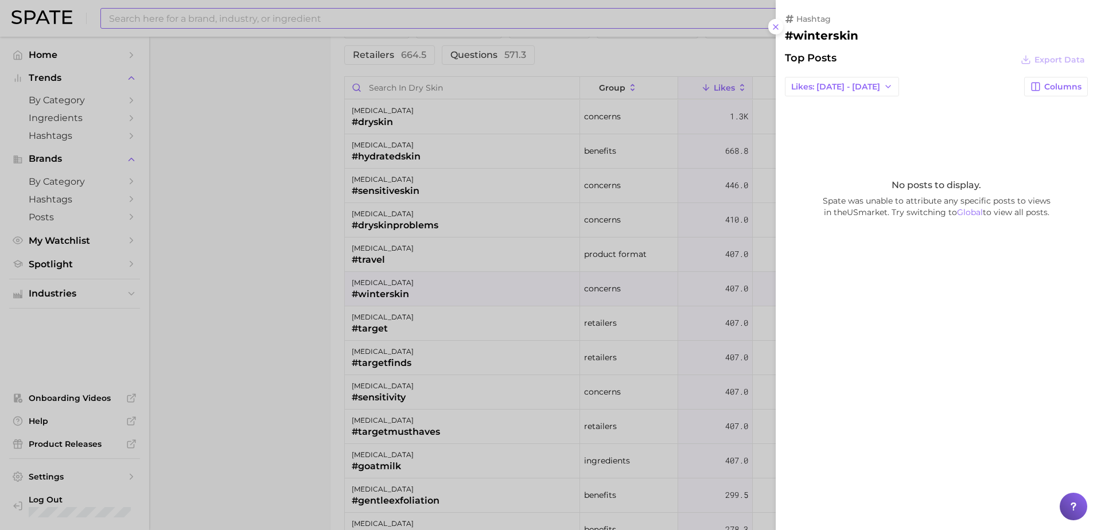
click at [248, 323] on div at bounding box center [548, 265] width 1097 height 530
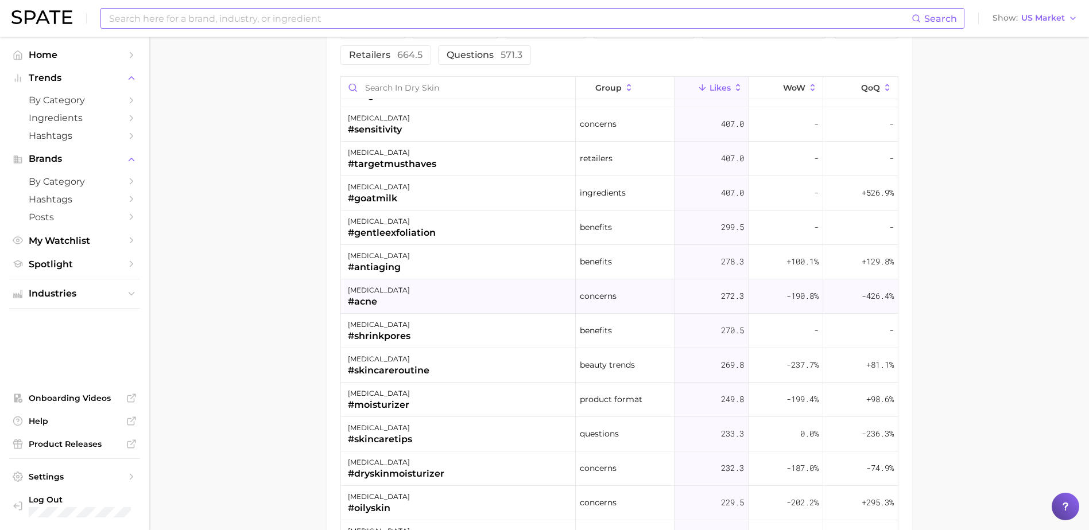
scroll to position [287, 0]
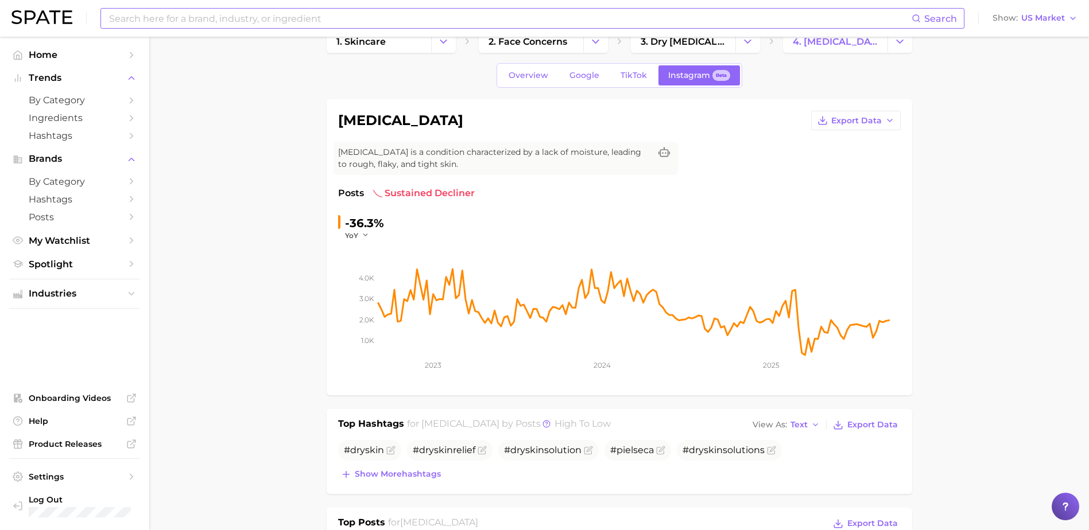
scroll to position [0, 0]
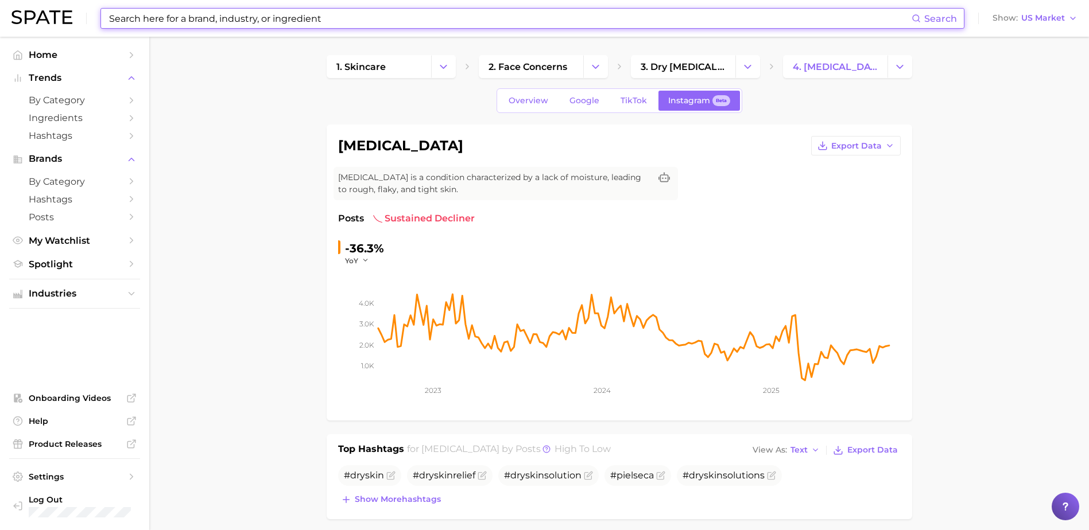
click at [172, 18] on input at bounding box center [509, 19] width 803 height 20
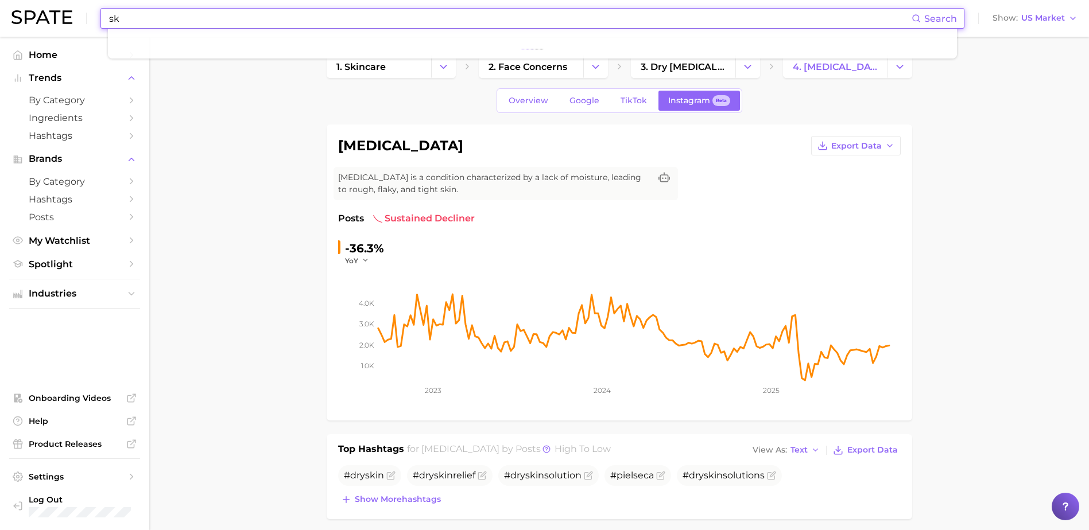
type input "s"
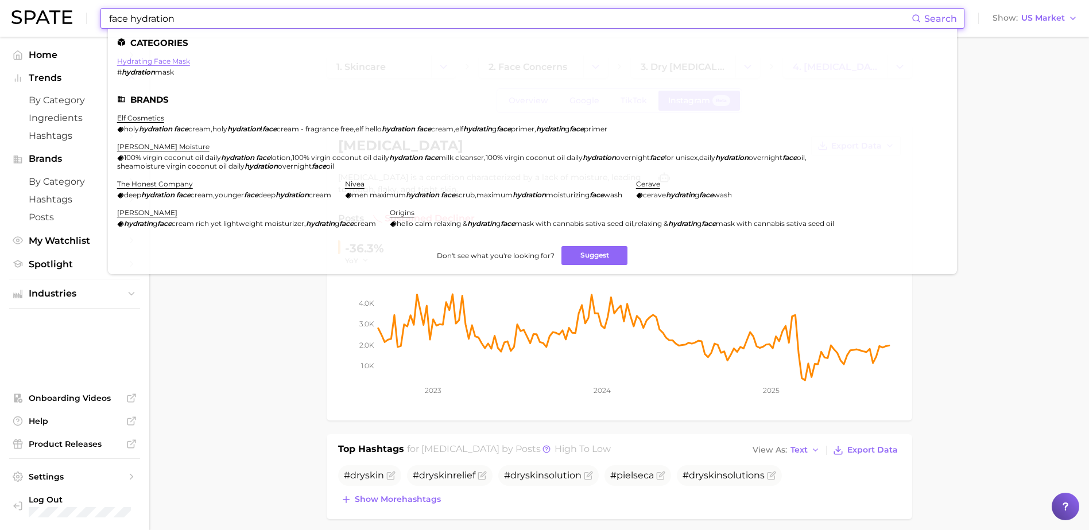
type input "face hydration"
click at [151, 59] on link "hydrating face mask" at bounding box center [153, 61] width 73 height 9
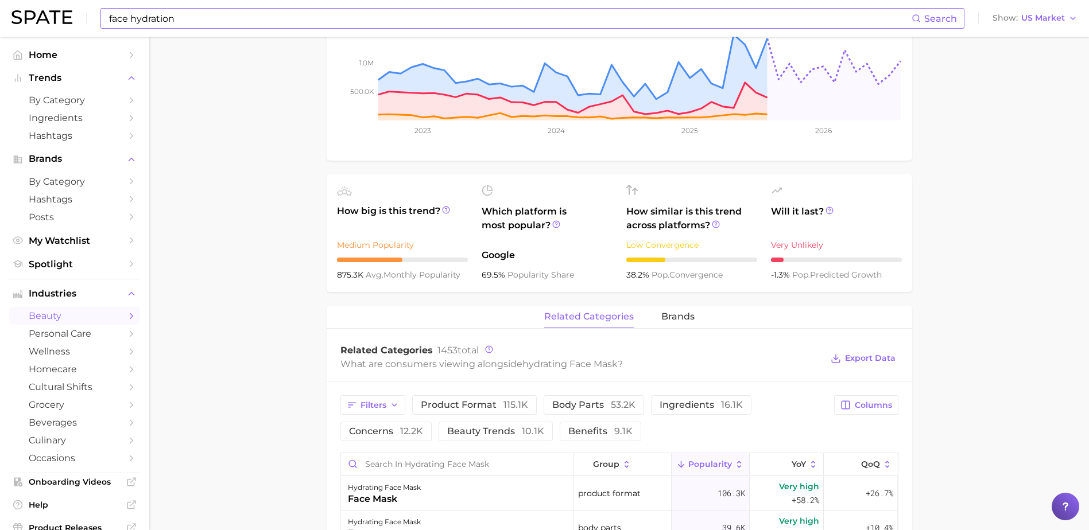
scroll to position [57, 0]
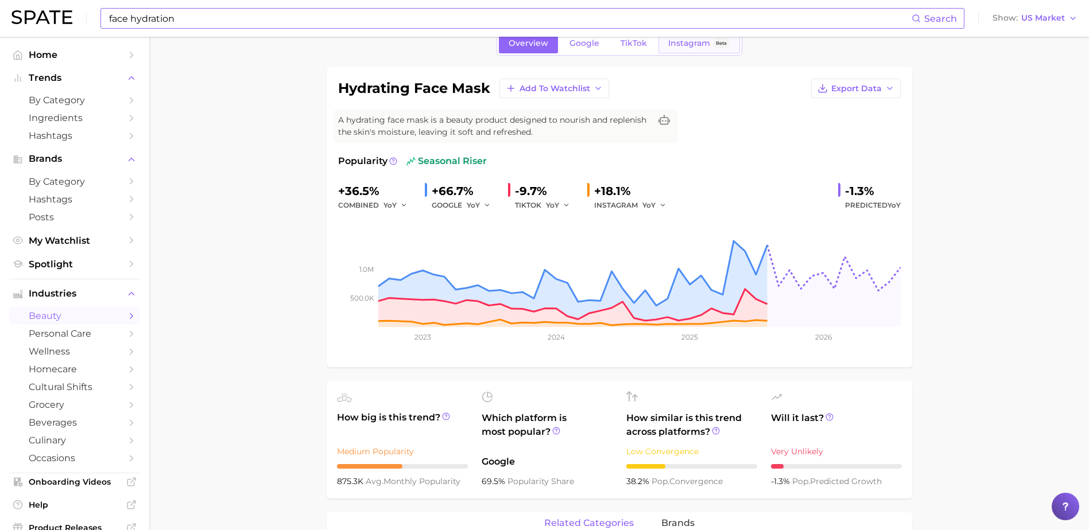
click at [692, 48] on link "Instagram Beta" at bounding box center [698, 43] width 81 height 20
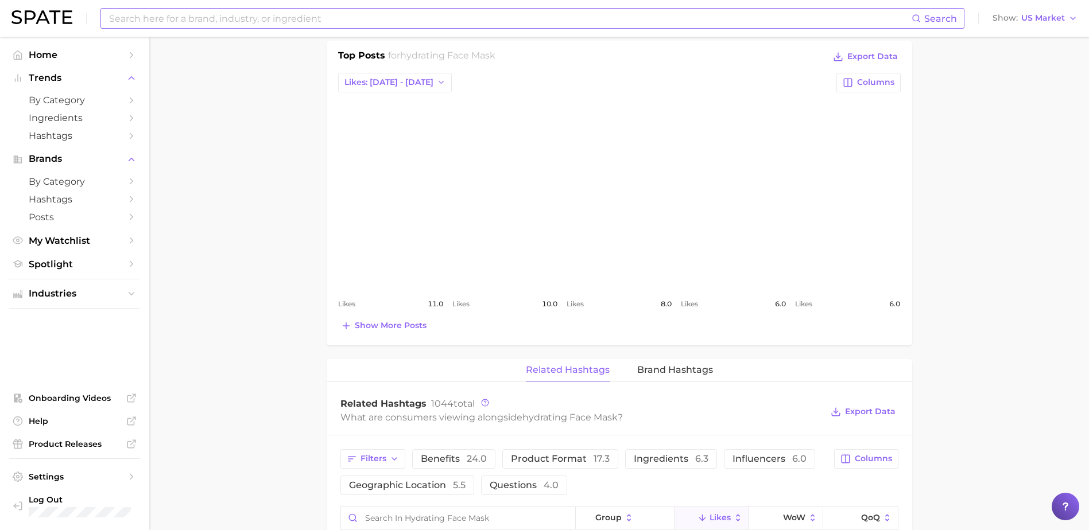
scroll to position [459, 0]
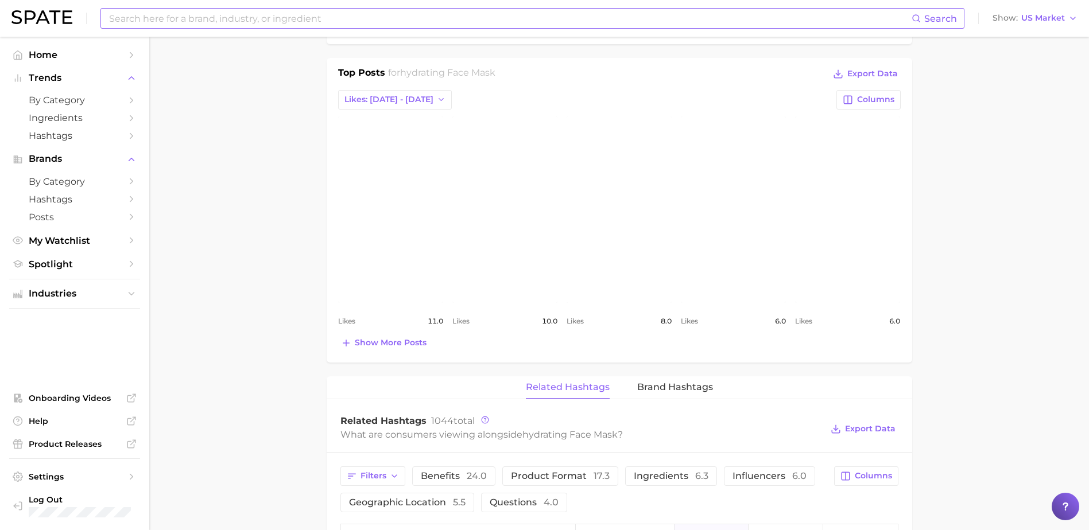
click at [612, 222] on link "view post on Instagram" at bounding box center [618, 209] width 105 height 186
click at [856, 169] on link "view post on Instagram" at bounding box center [847, 209] width 105 height 186
click at [368, 344] on span "Show more posts" at bounding box center [391, 343] width 72 height 10
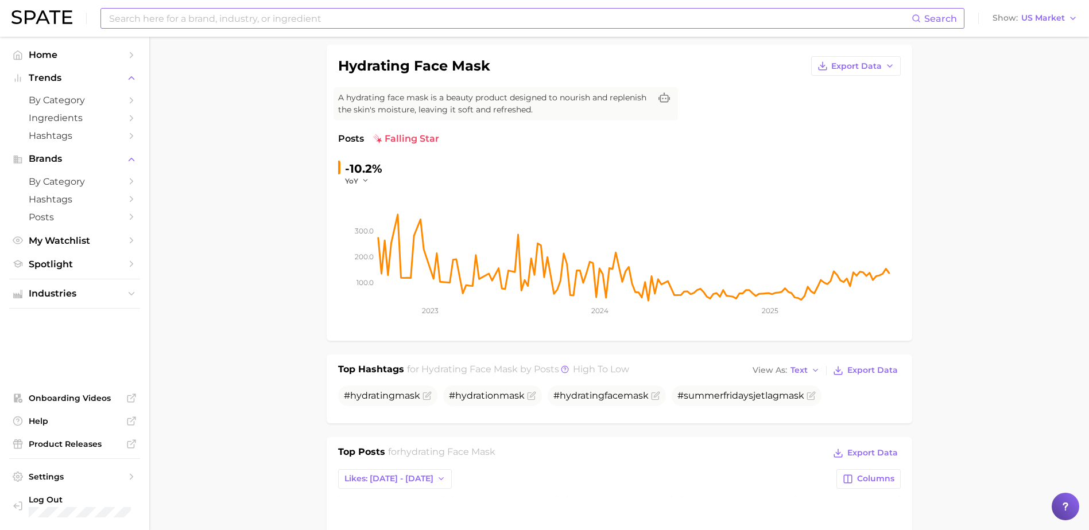
scroll to position [0, 0]
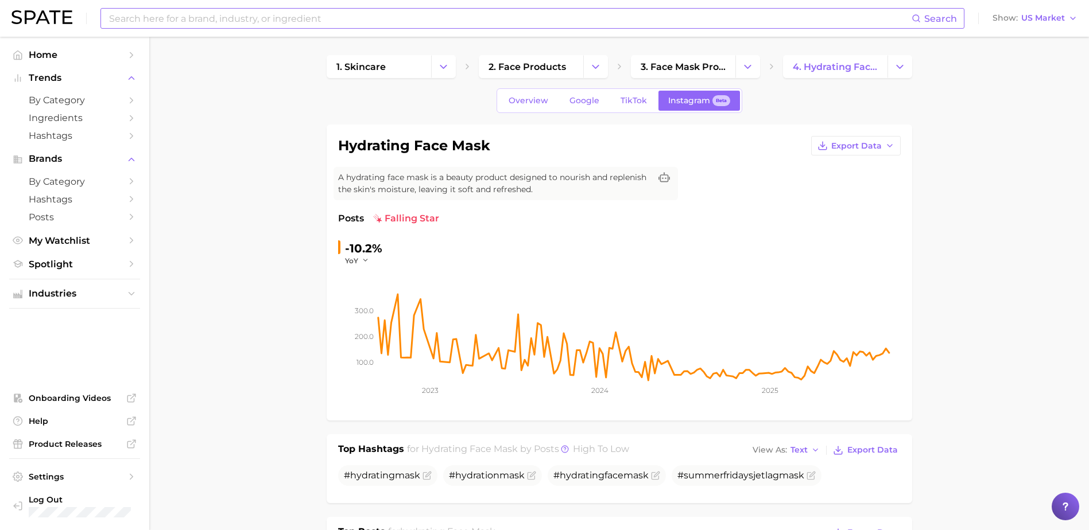
click at [285, 14] on input at bounding box center [509, 19] width 803 height 20
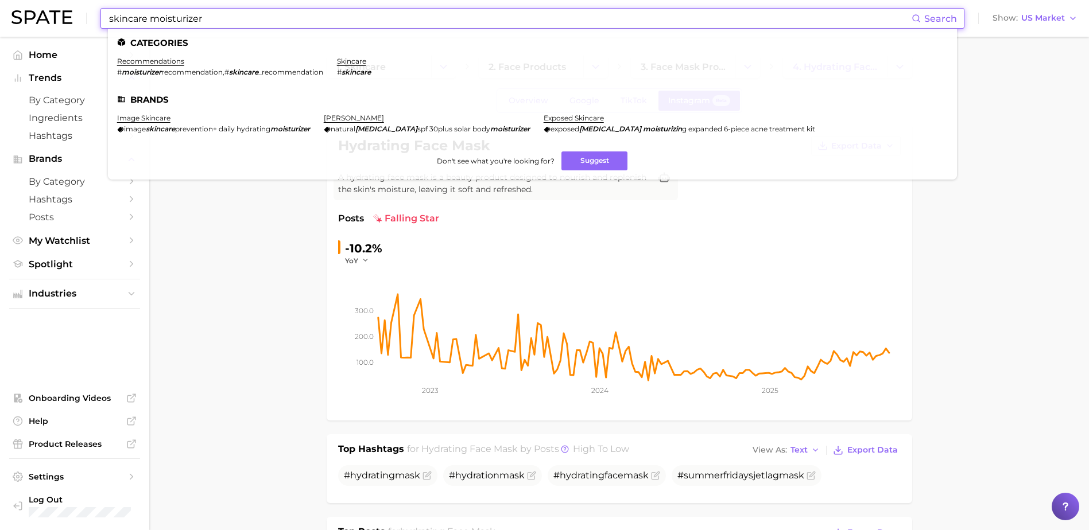
drag, startPoint x: 241, startPoint y: 24, endPoint x: -14, endPoint y: 15, distance: 255.5
click at [0, 15] on html "skincare moisturizer Search Categories recommendations # moisturizer recommenda…" at bounding box center [544, 265] width 1089 height 530
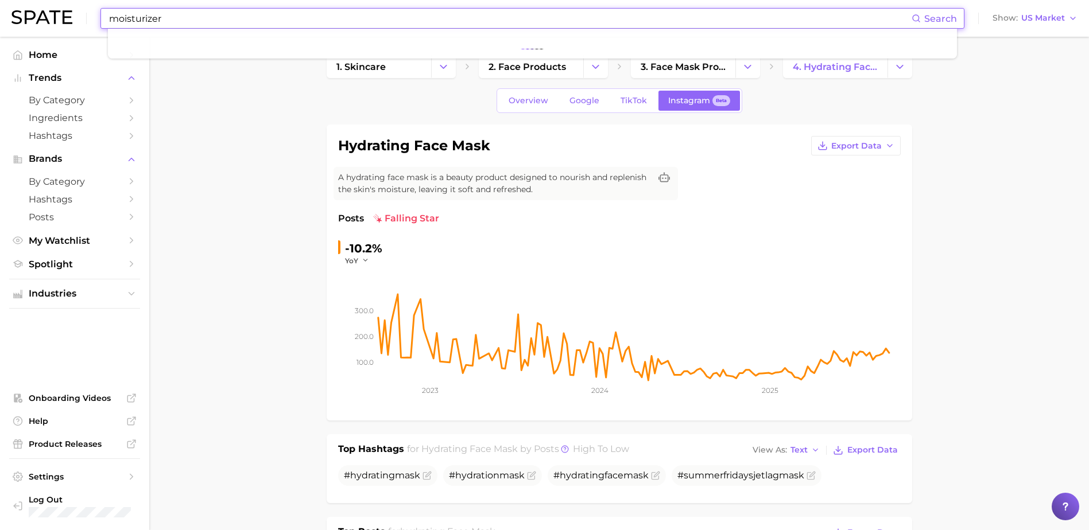
type input "moisturizer"
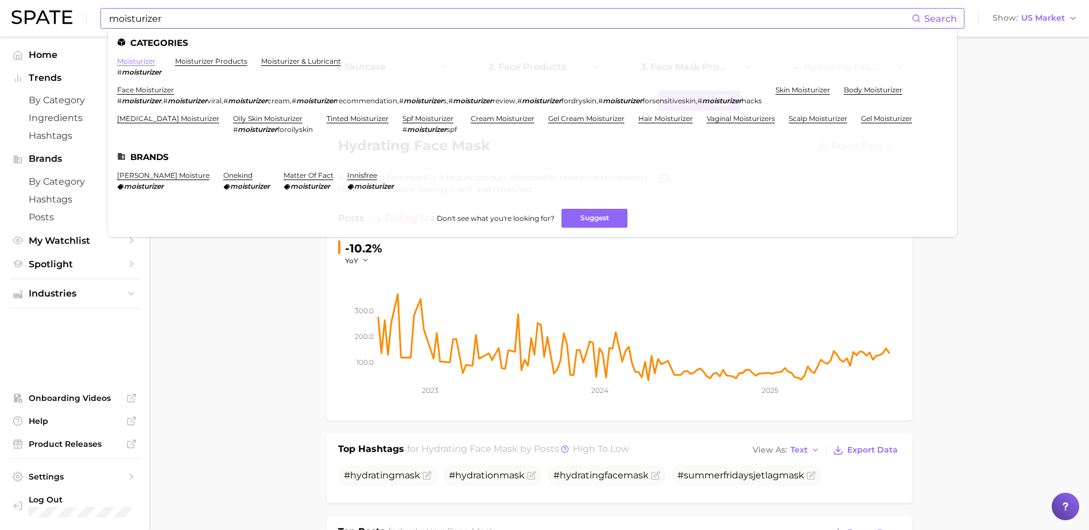
click at [144, 63] on link "moisturizer" at bounding box center [136, 61] width 38 height 9
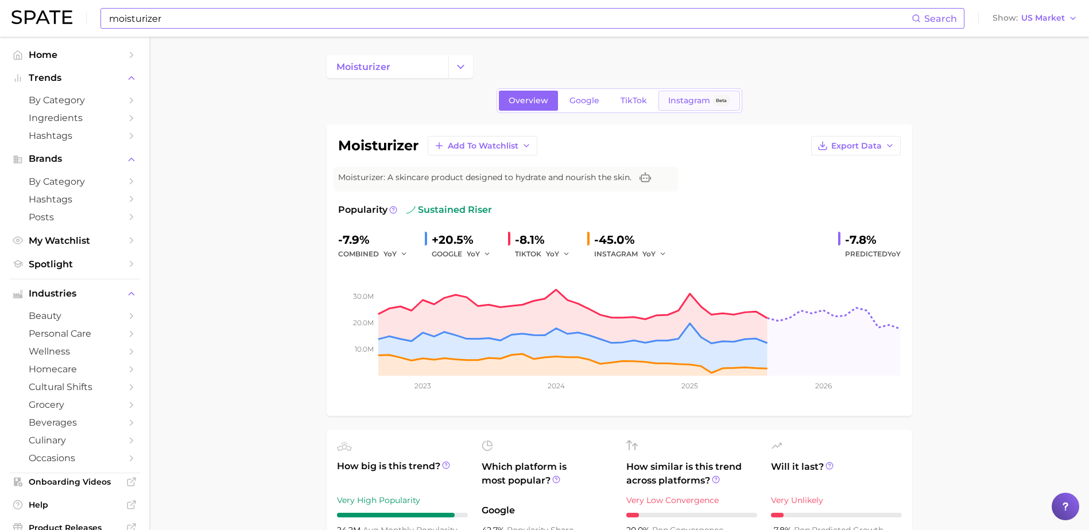
click at [689, 103] on span "Instagram" at bounding box center [689, 101] width 42 height 10
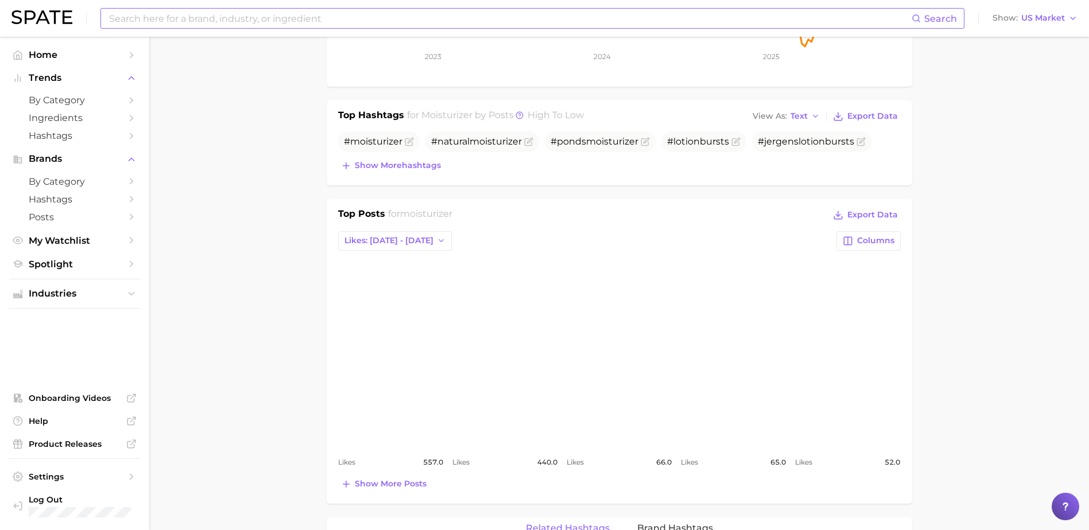
scroll to position [344, 0]
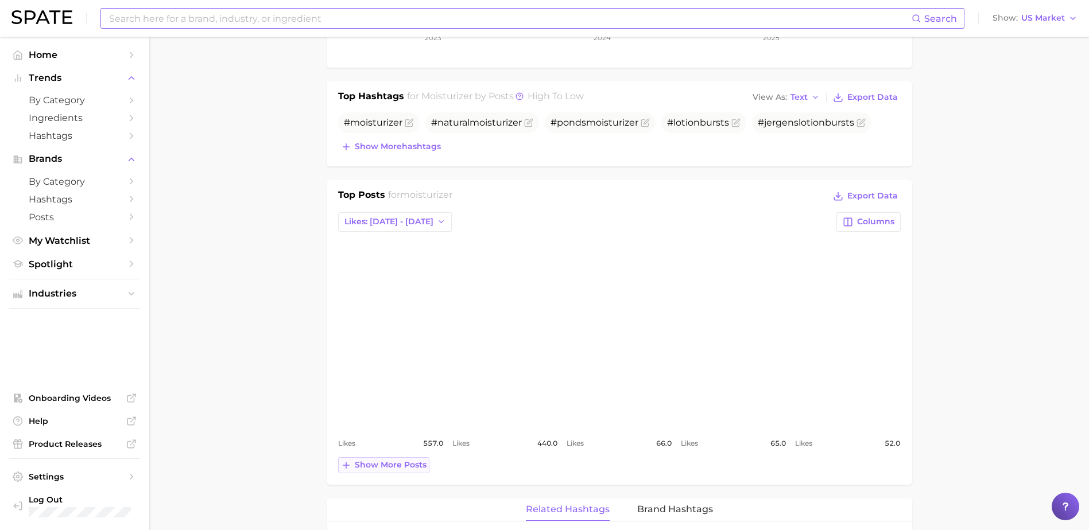
click at [380, 466] on span "Show more posts" at bounding box center [391, 465] width 72 height 10
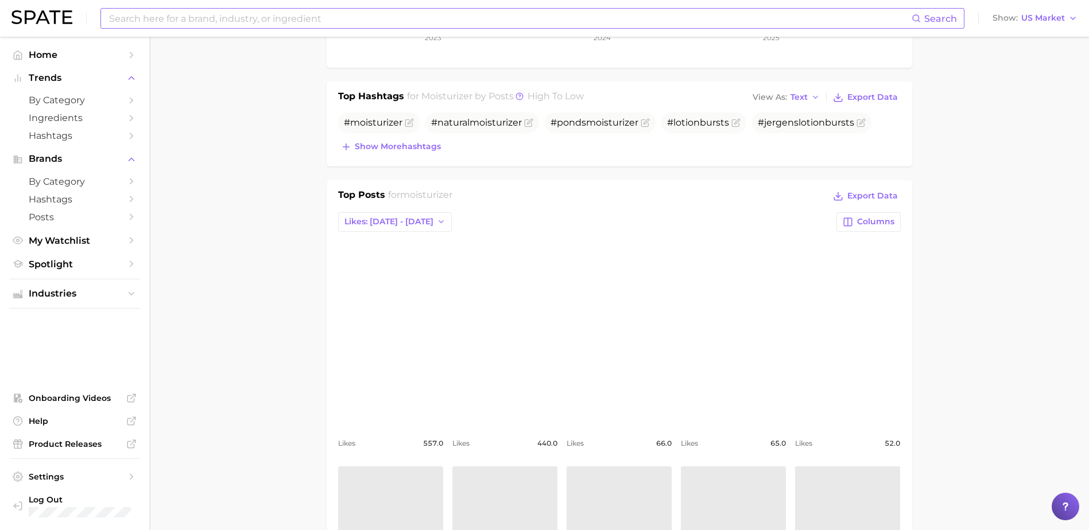
scroll to position [631, 0]
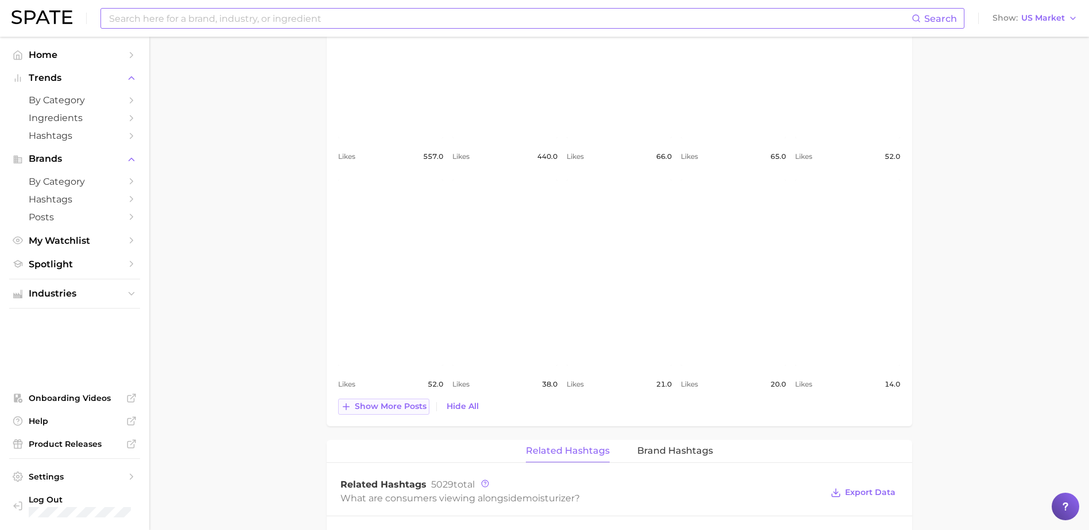
click at [369, 407] on span "Show more posts" at bounding box center [391, 407] width 72 height 10
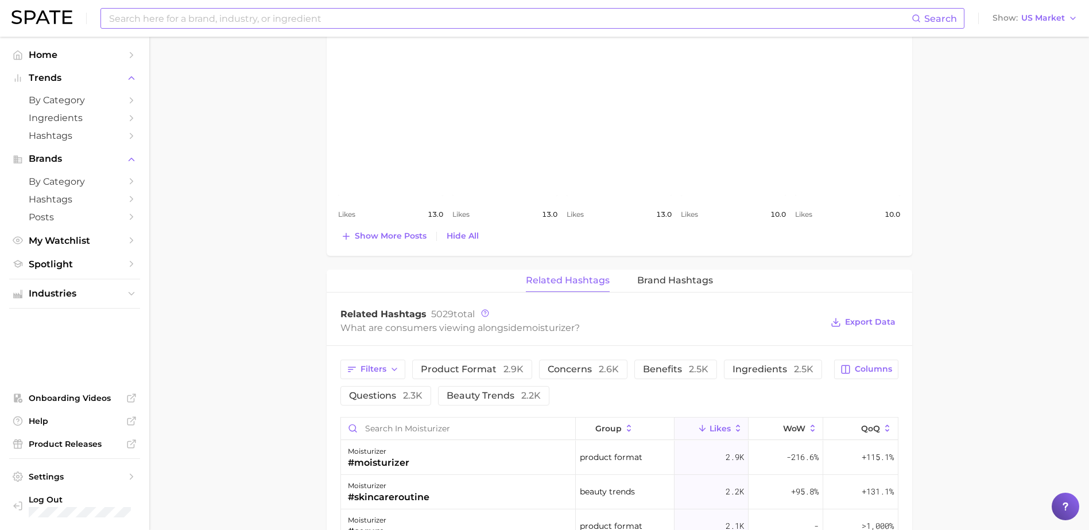
scroll to position [1033, 0]
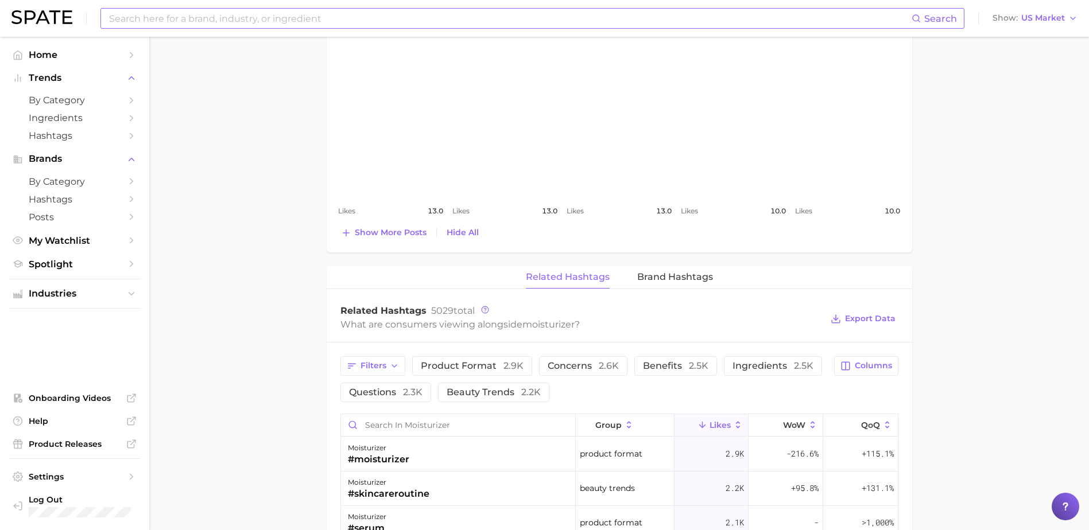
click at [381, 232] on span "Show more posts" at bounding box center [391, 233] width 72 height 10
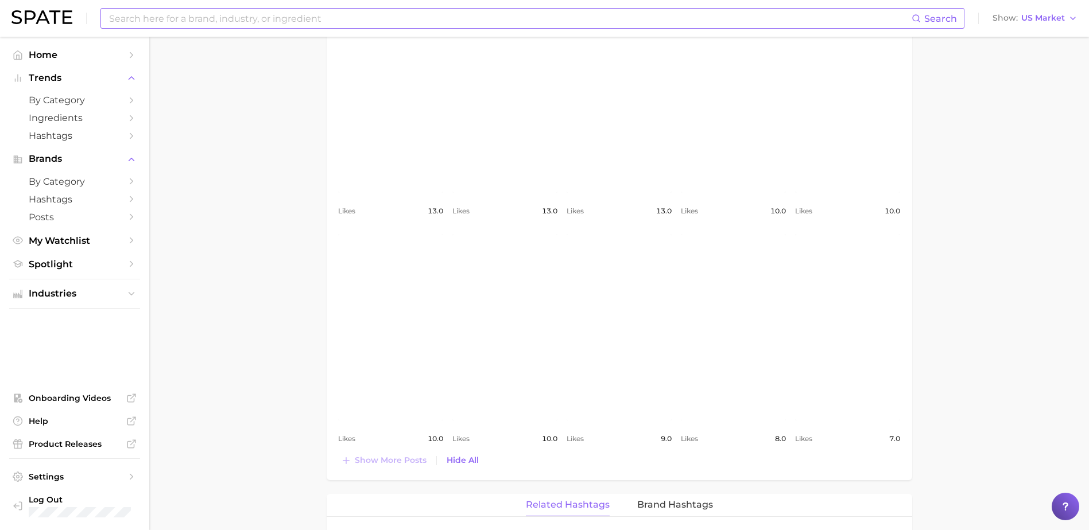
click at [747, 338] on link "view post on Instagram" at bounding box center [733, 327] width 105 height 186
click at [232, 274] on main "moisturizer Overview Google TikTok Instagram Beta moisturizer Export Data Moist…" at bounding box center [618, 123] width 939 height 2239
